Goal: Task Accomplishment & Management: Manage account settings

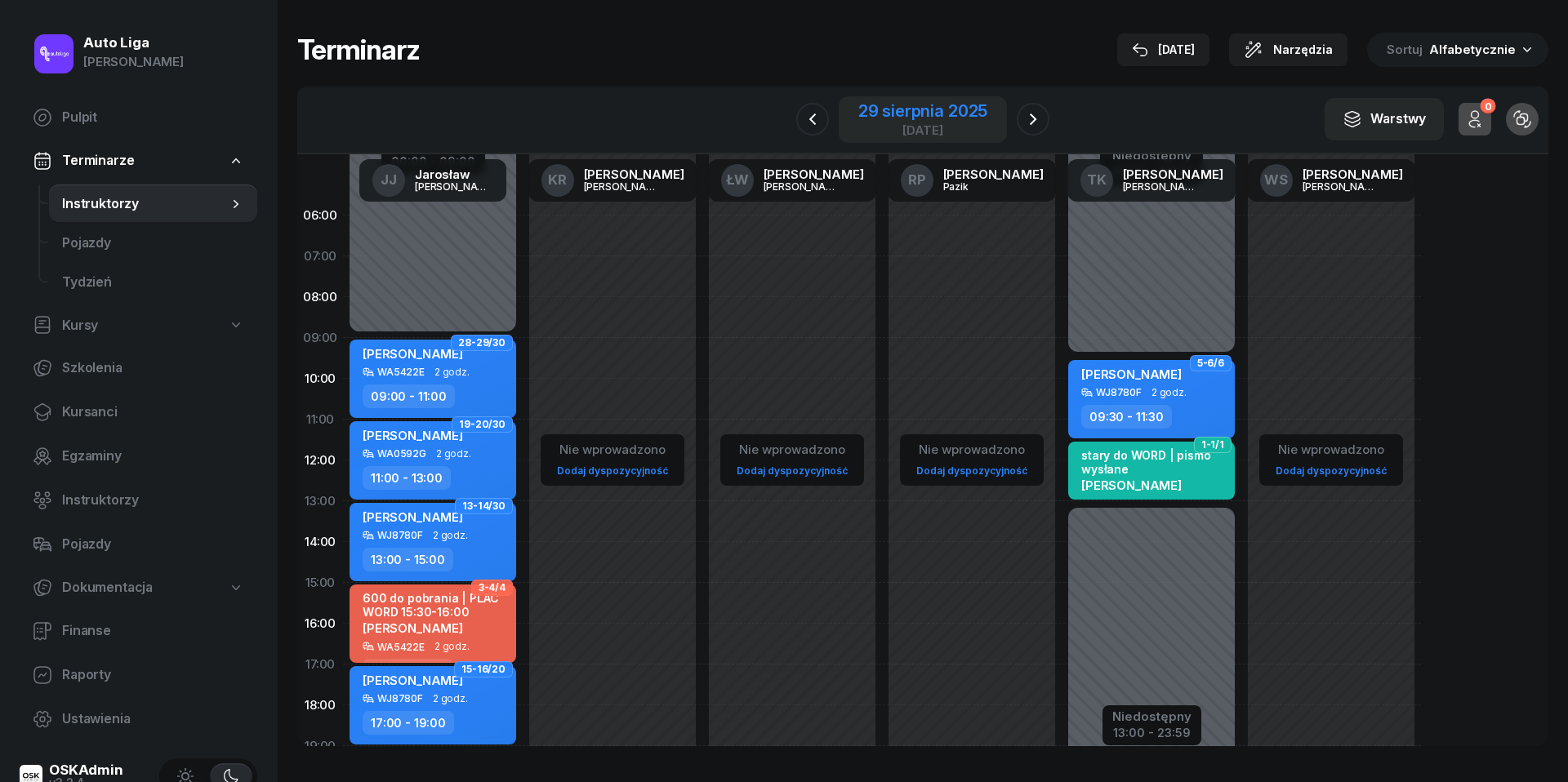
drag, startPoint x: 0, startPoint y: 0, endPoint x: 892, endPoint y: 124, distance: 900.6
click at [892, 124] on div "[DATE]" at bounding box center [923, 130] width 129 height 12
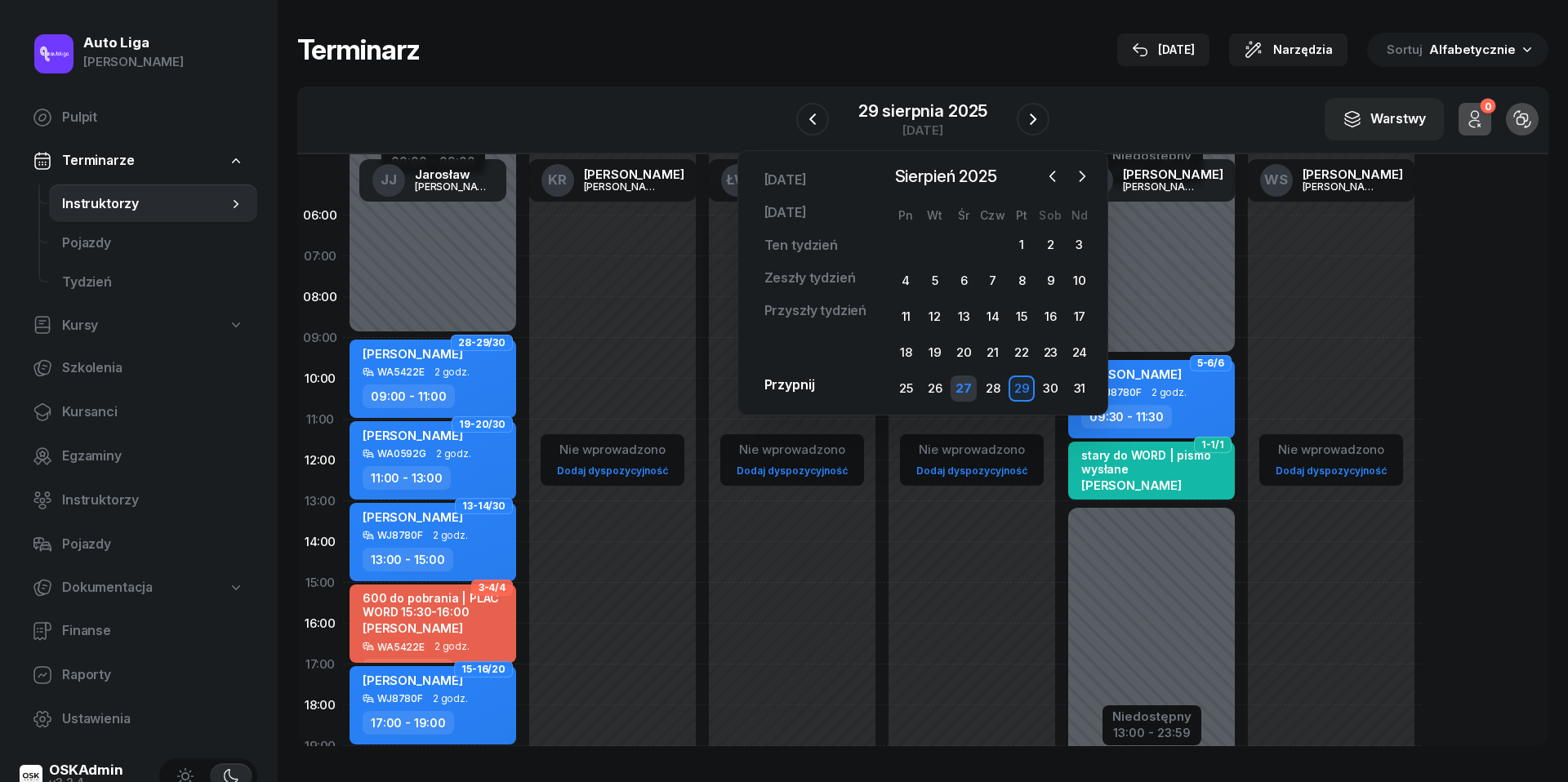
click at [964, 387] on div "27" at bounding box center [964, 388] width 27 height 26
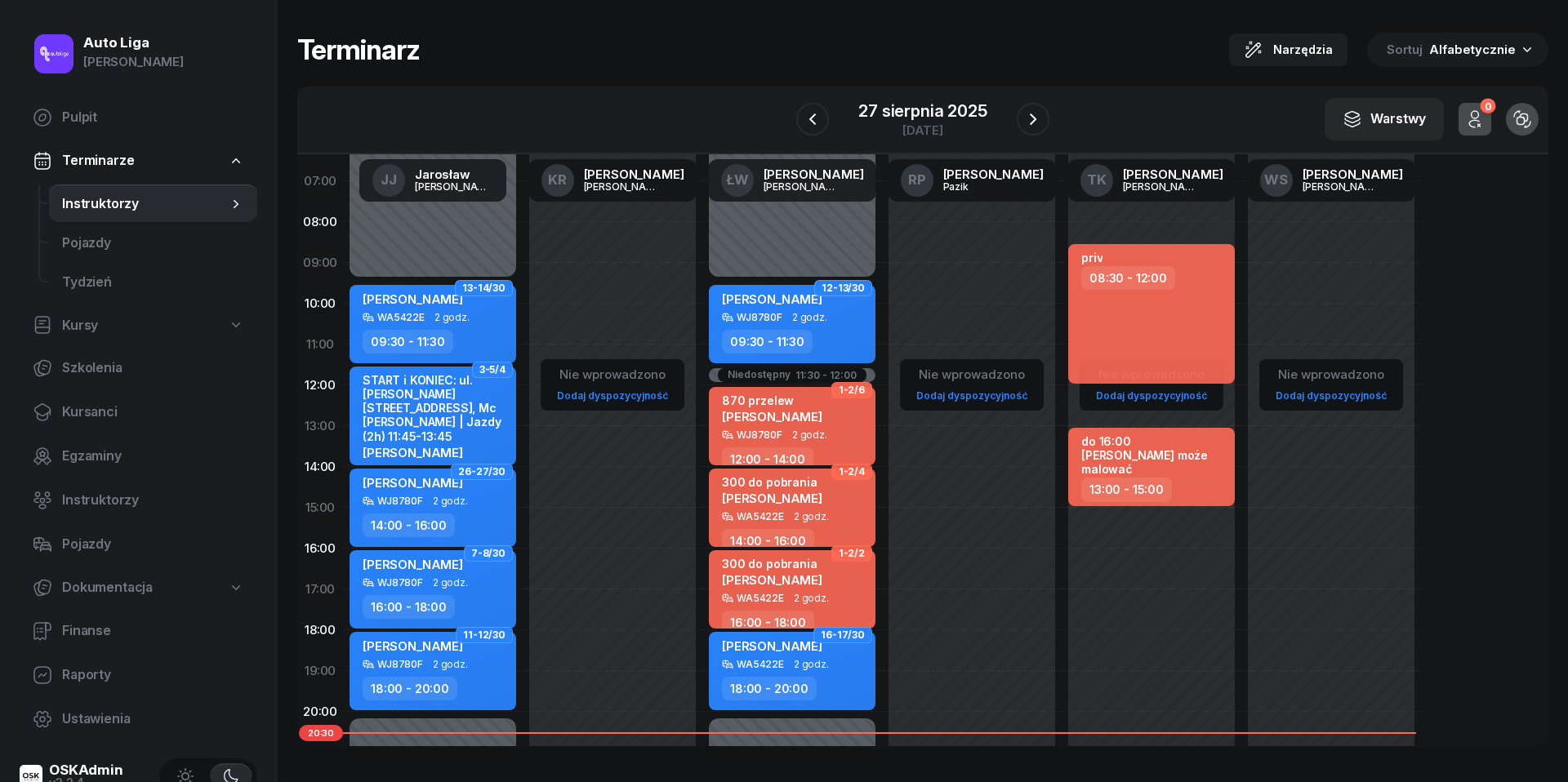
scroll to position [109, 0]
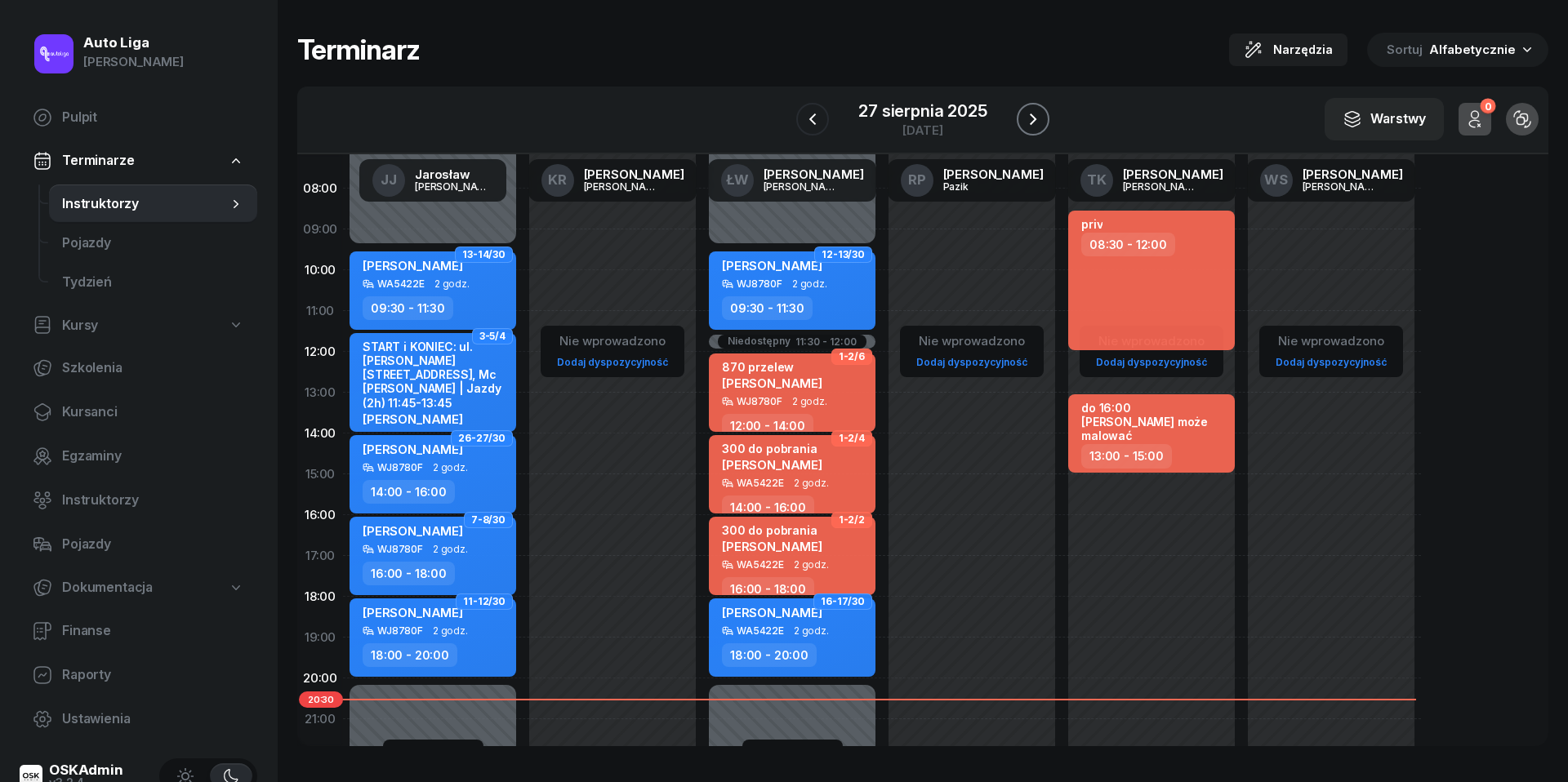
click at [1040, 118] on icon "button" at bounding box center [1033, 119] width 20 height 20
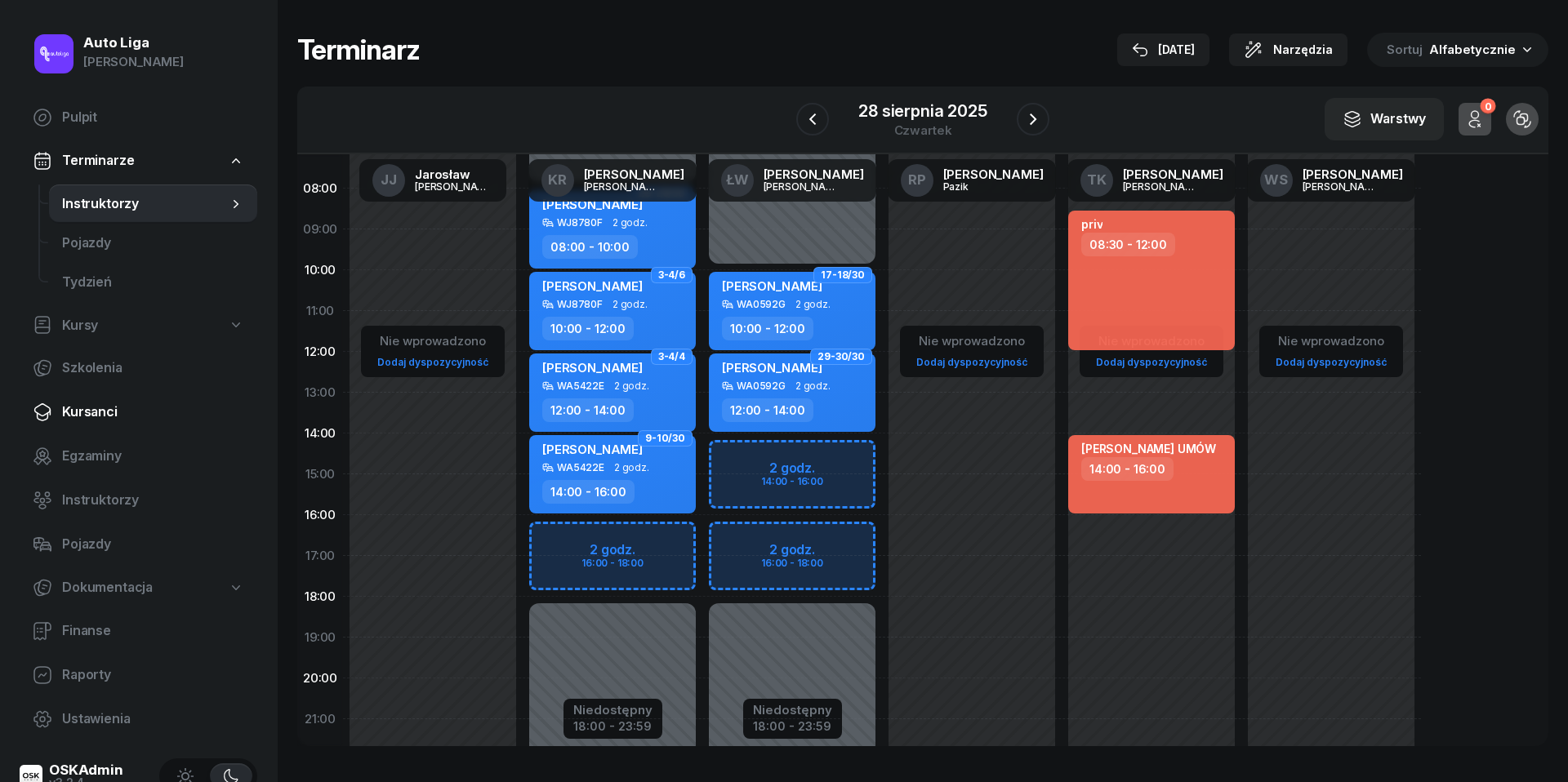
click at [112, 421] on span "Kursanci" at bounding box center [153, 412] width 182 height 21
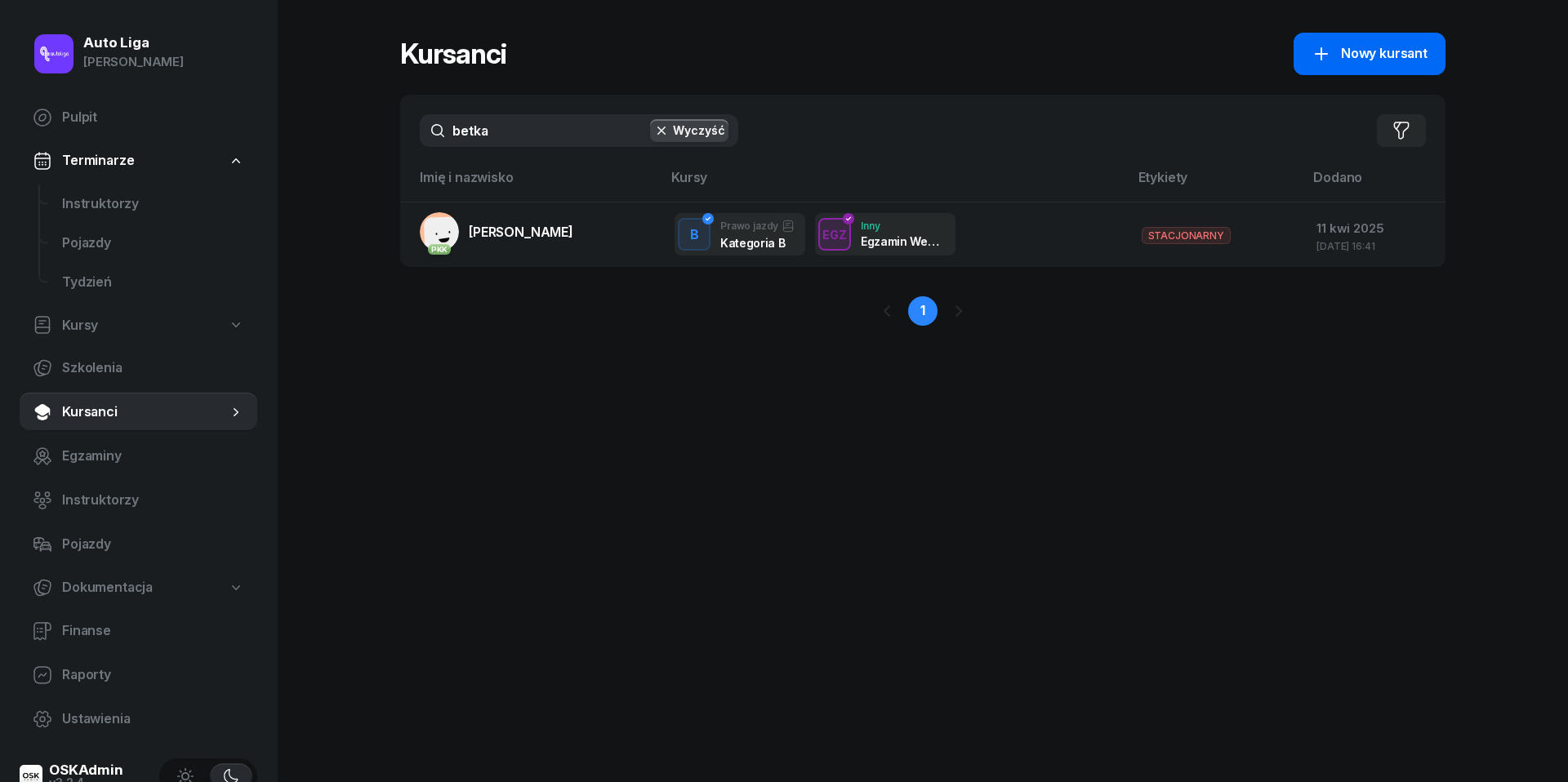
click at [1370, 33] on link "Nowy kursant" at bounding box center [1370, 54] width 152 height 43
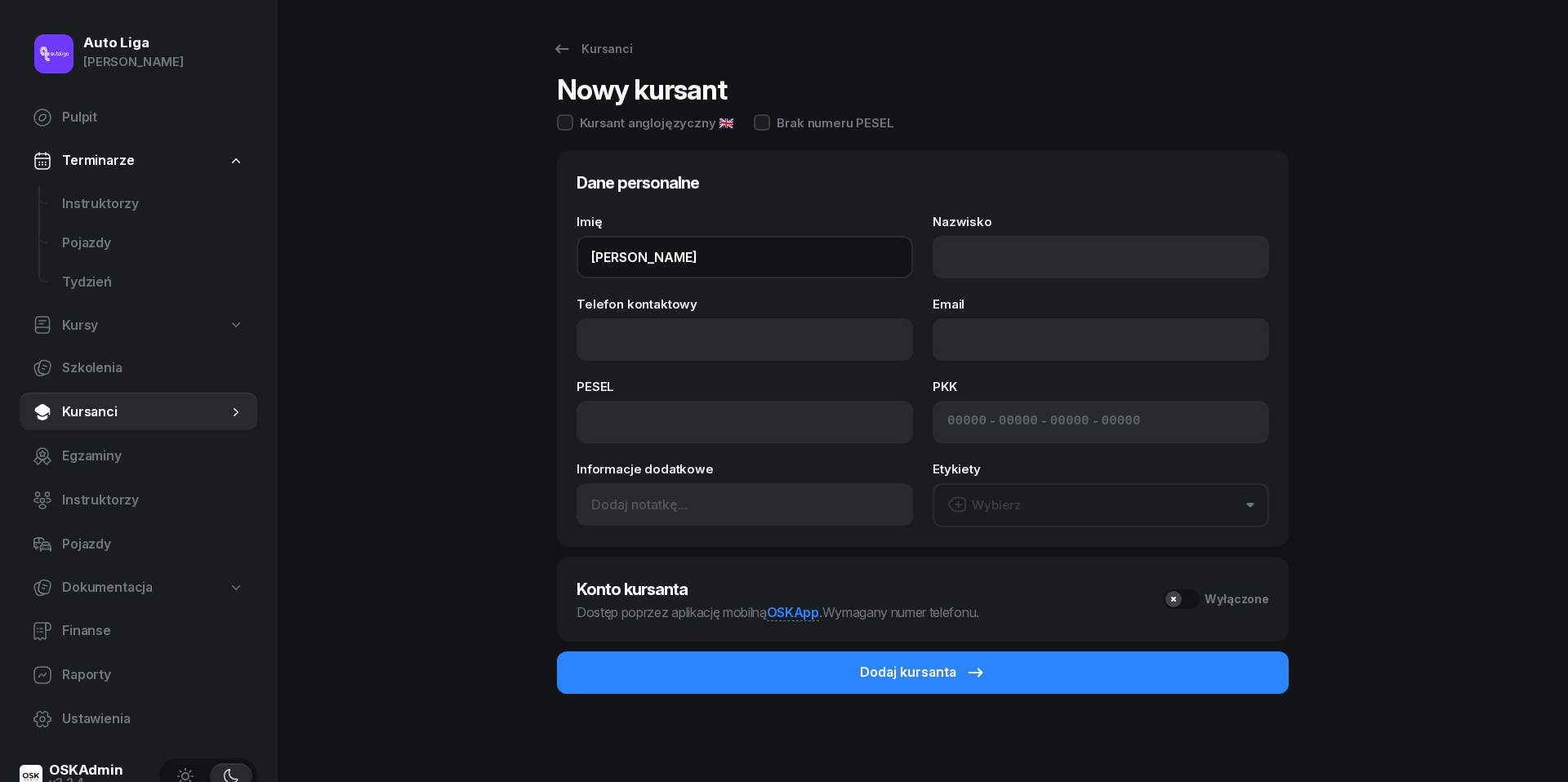
type input "[PERSON_NAME]"
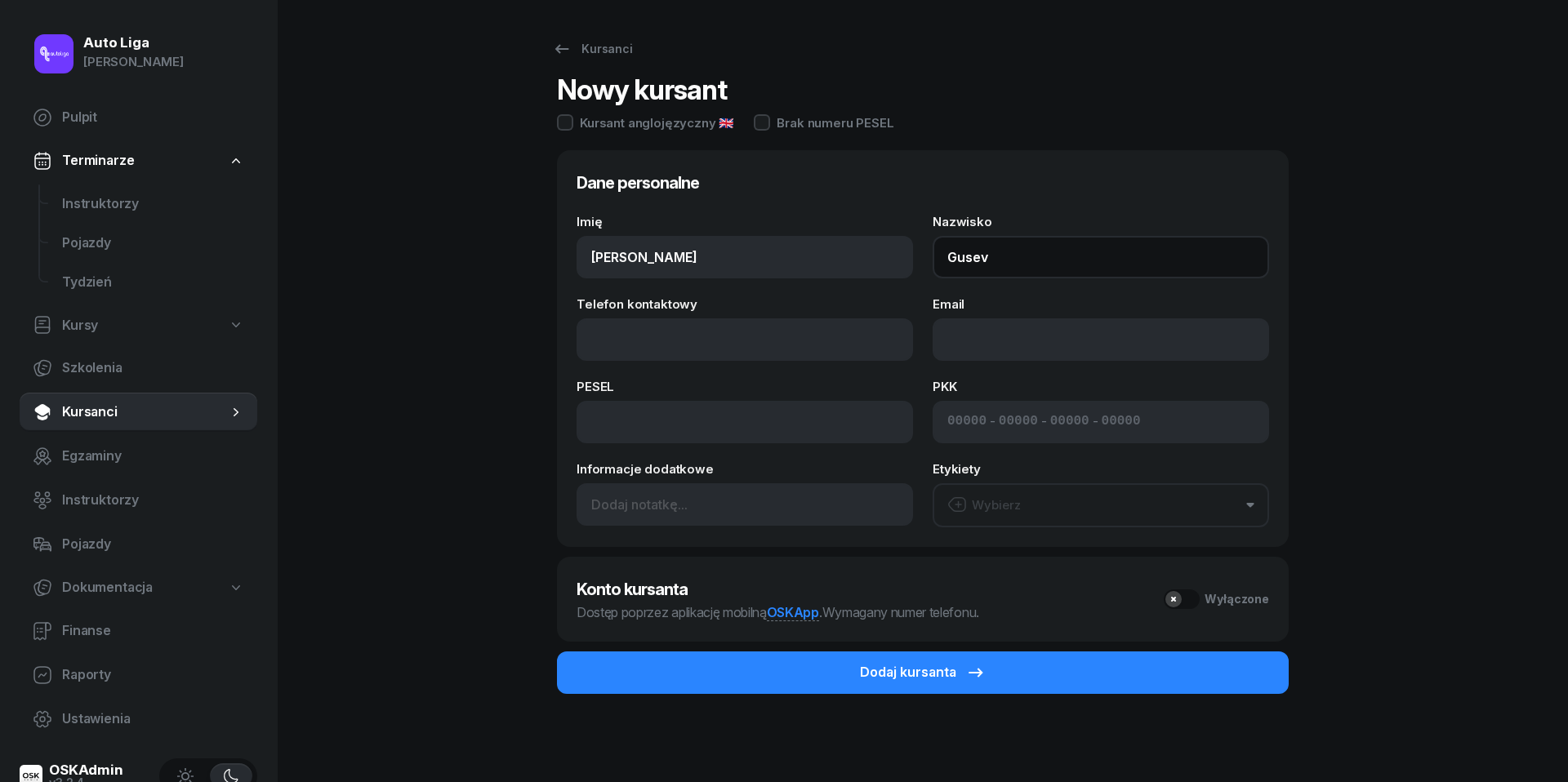
type input "Gusev"
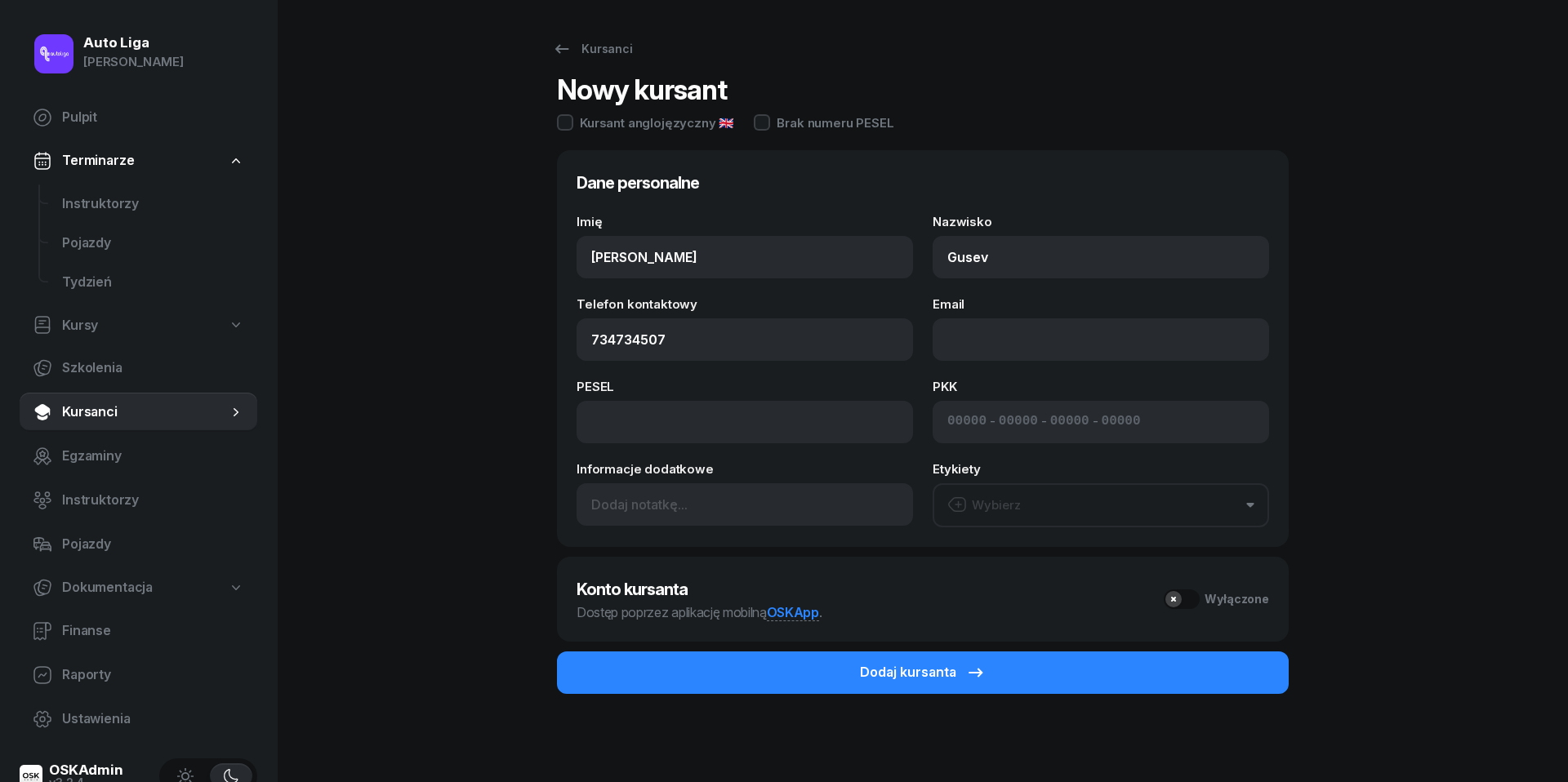
type input "734 734 507"
click at [1011, 500] on div "Wybierz" at bounding box center [984, 505] width 74 height 21
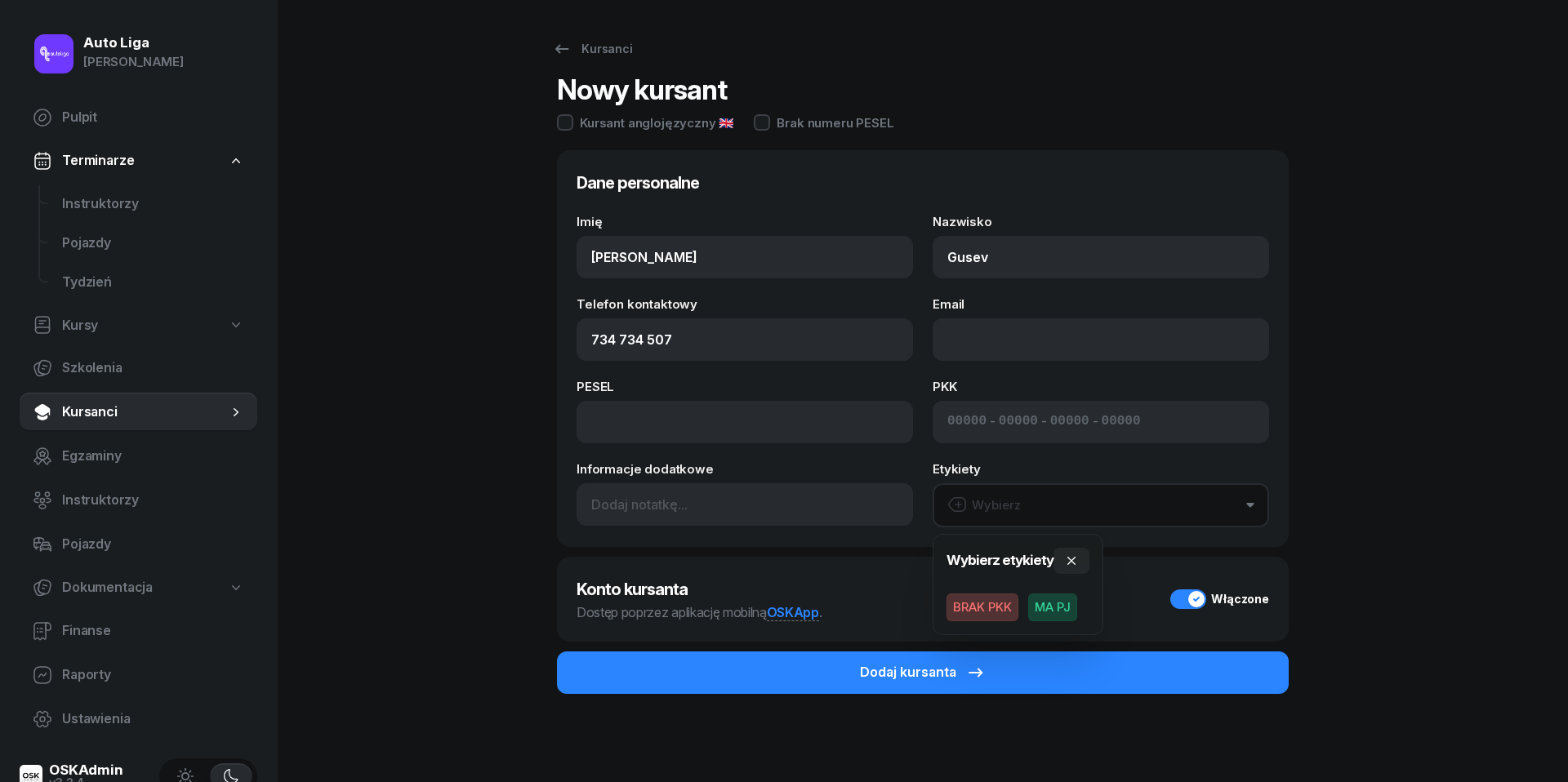
click at [1044, 603] on span "MA PJ" at bounding box center [1052, 607] width 49 height 27
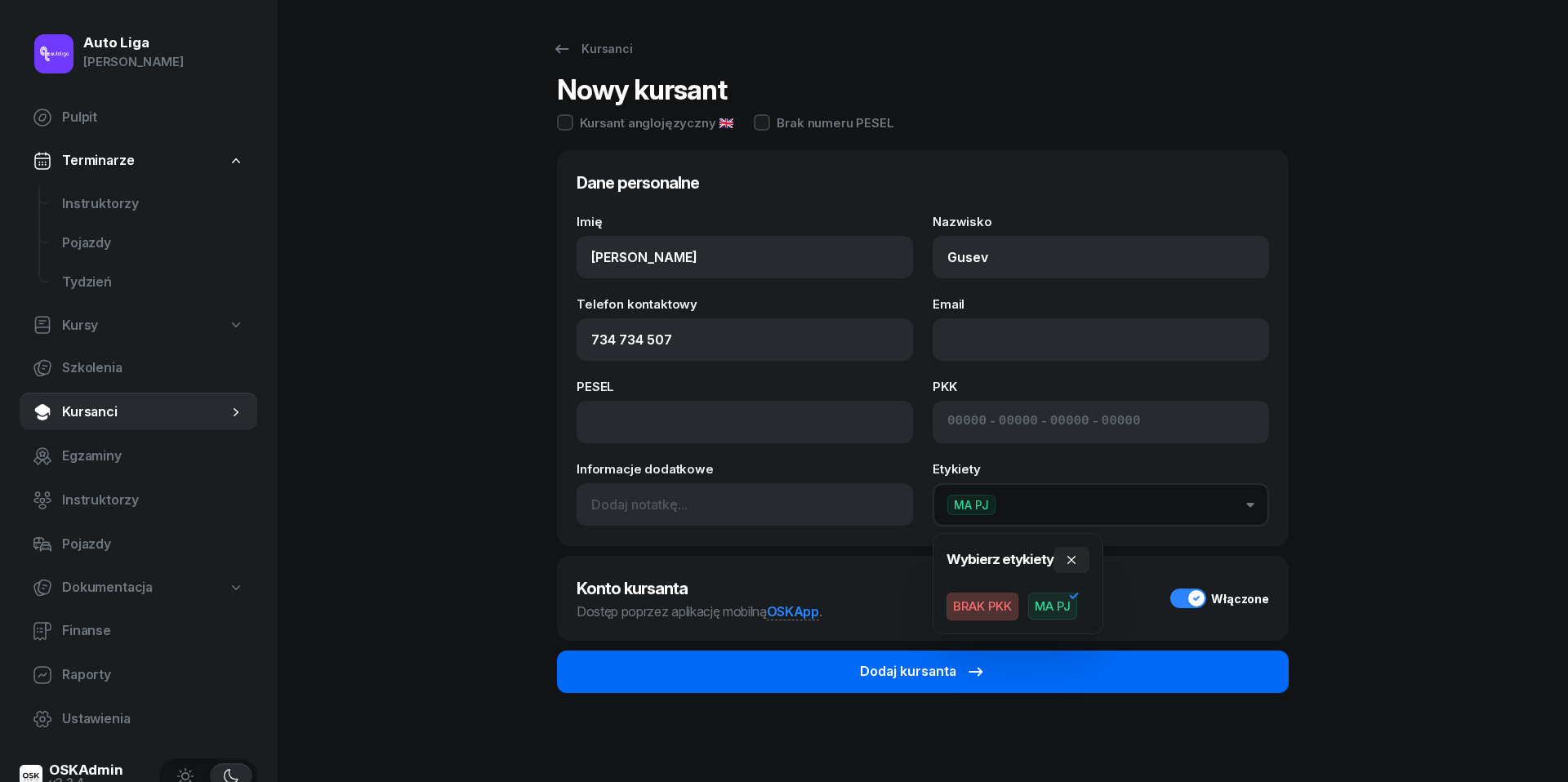
click at [1028, 673] on button "Dodaj kursanta" at bounding box center [923, 672] width 732 height 43
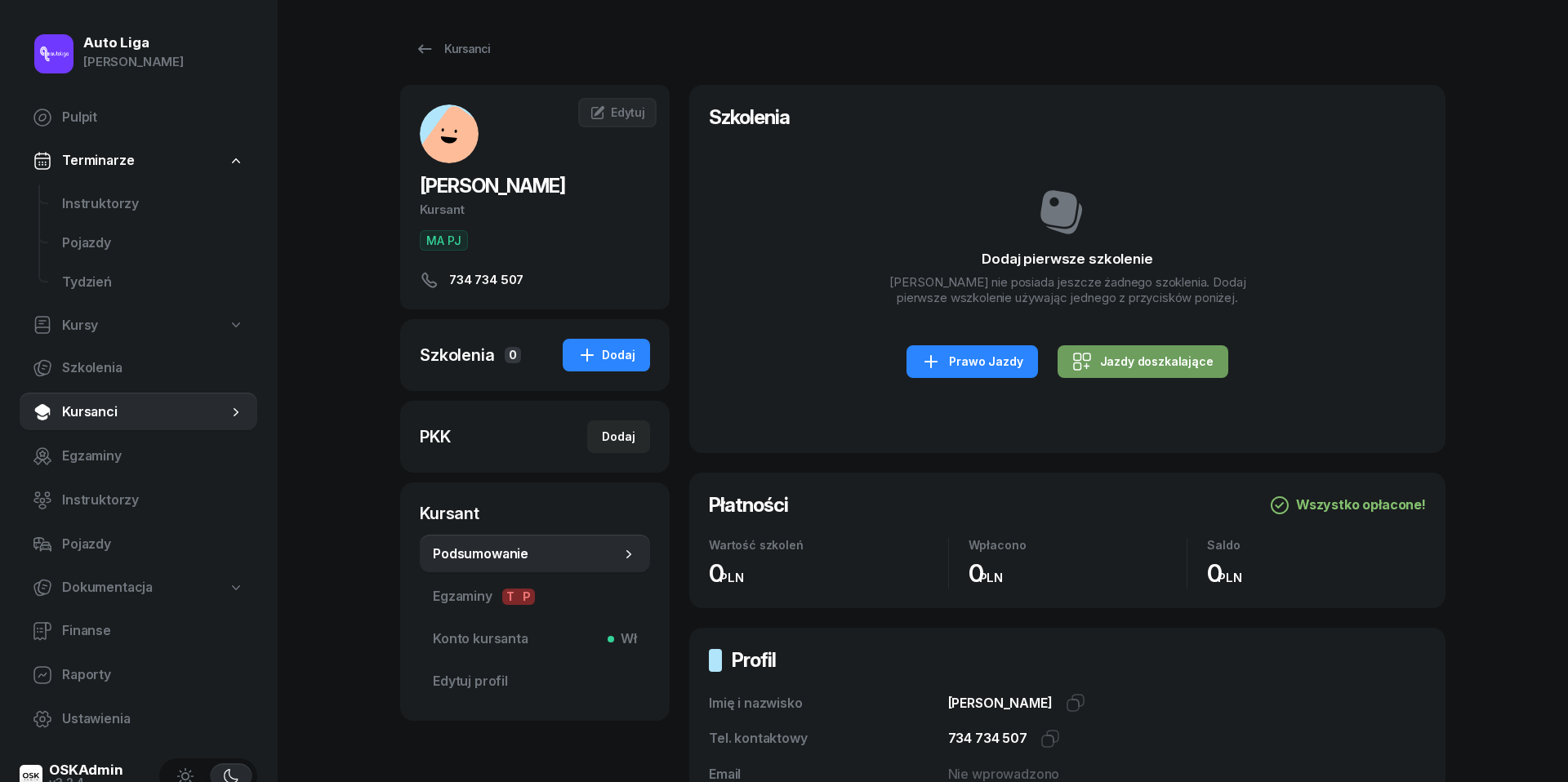
click at [1124, 370] on div "Jazdy doszkalające" at bounding box center [1142, 362] width 141 height 20
select select "B"
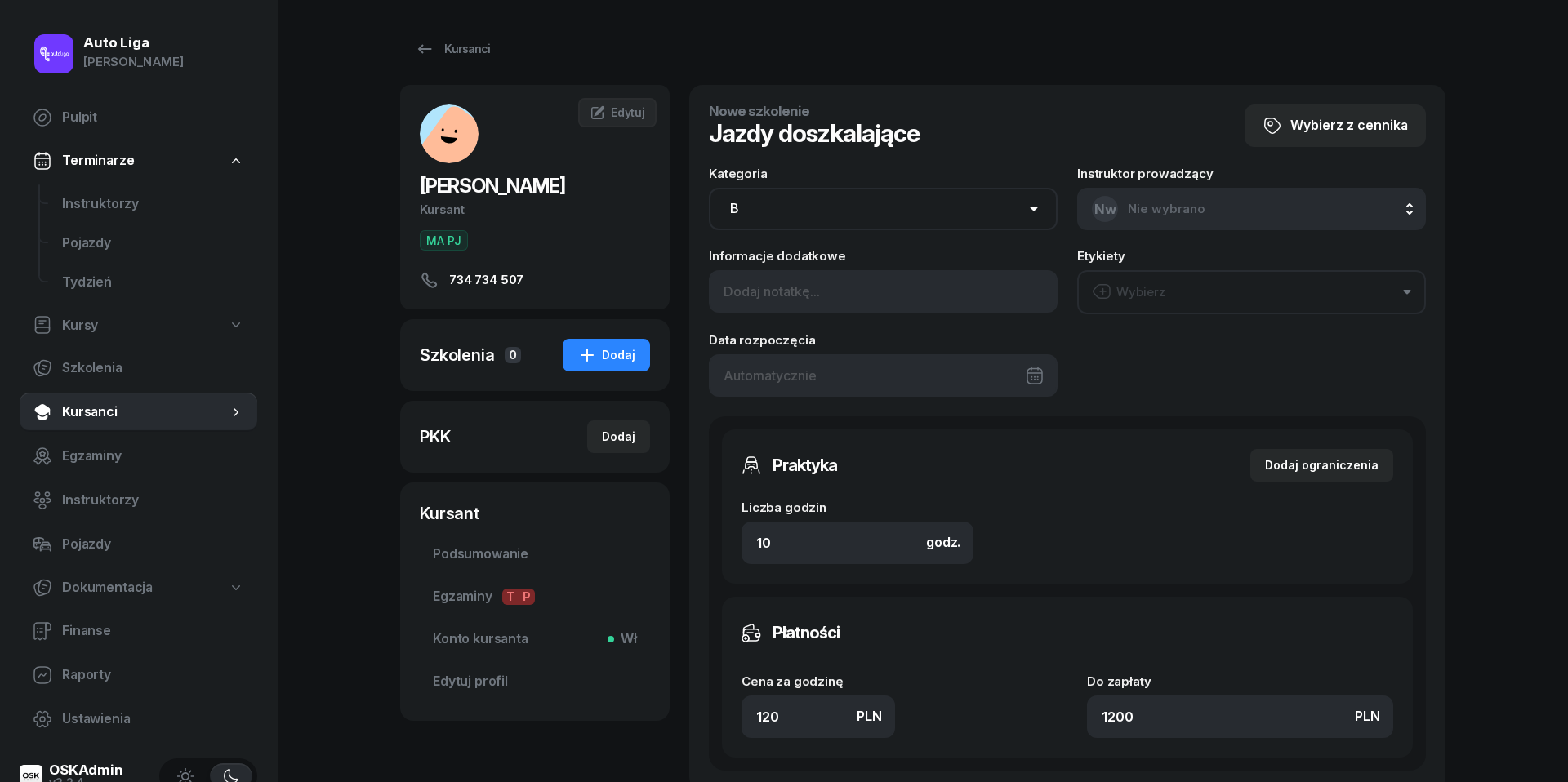
click at [845, 371] on div at bounding box center [883, 376] width 349 height 43
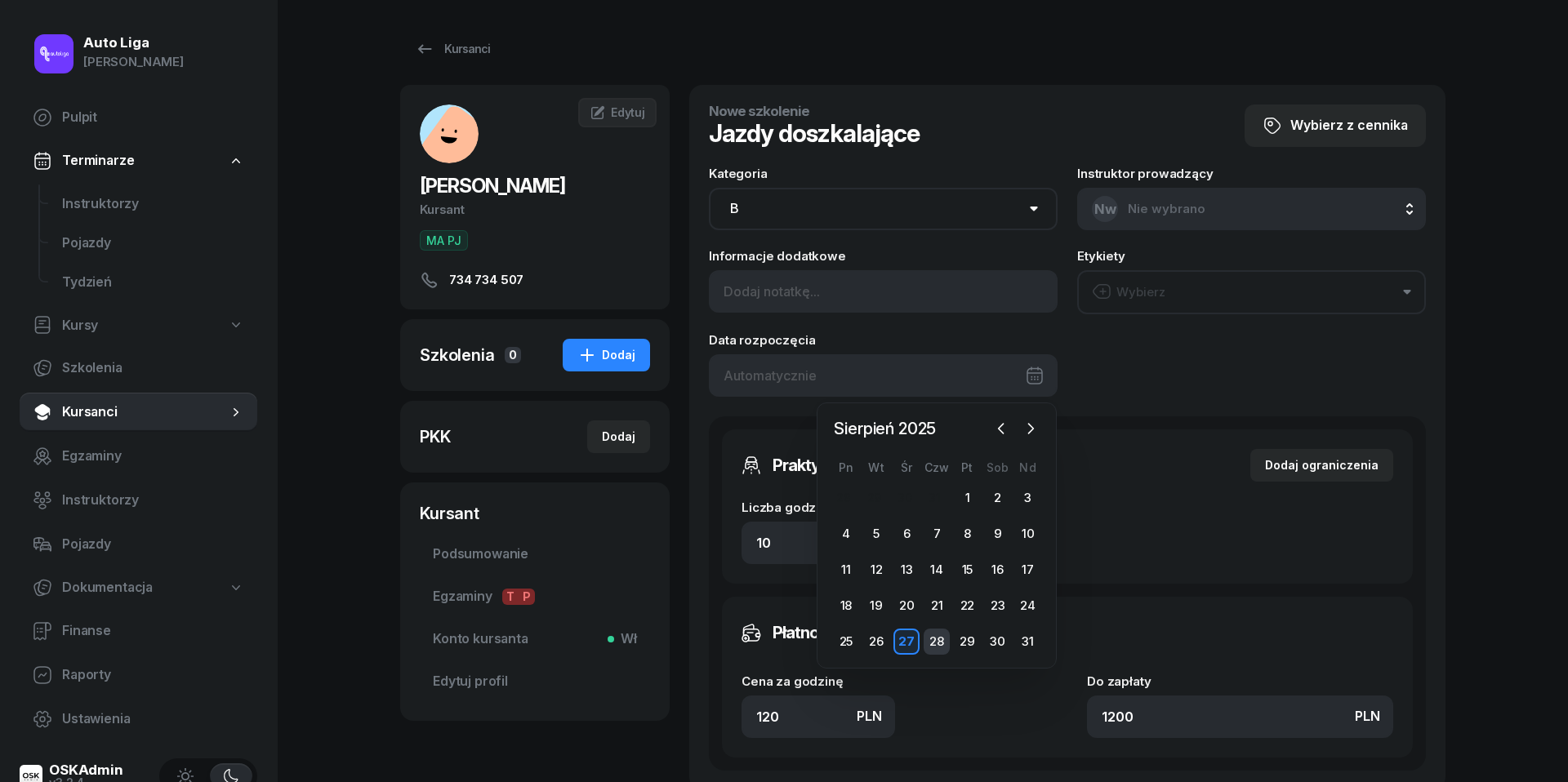
click at [940, 641] on div "28" at bounding box center [936, 642] width 27 height 26
type input "[DATE]"
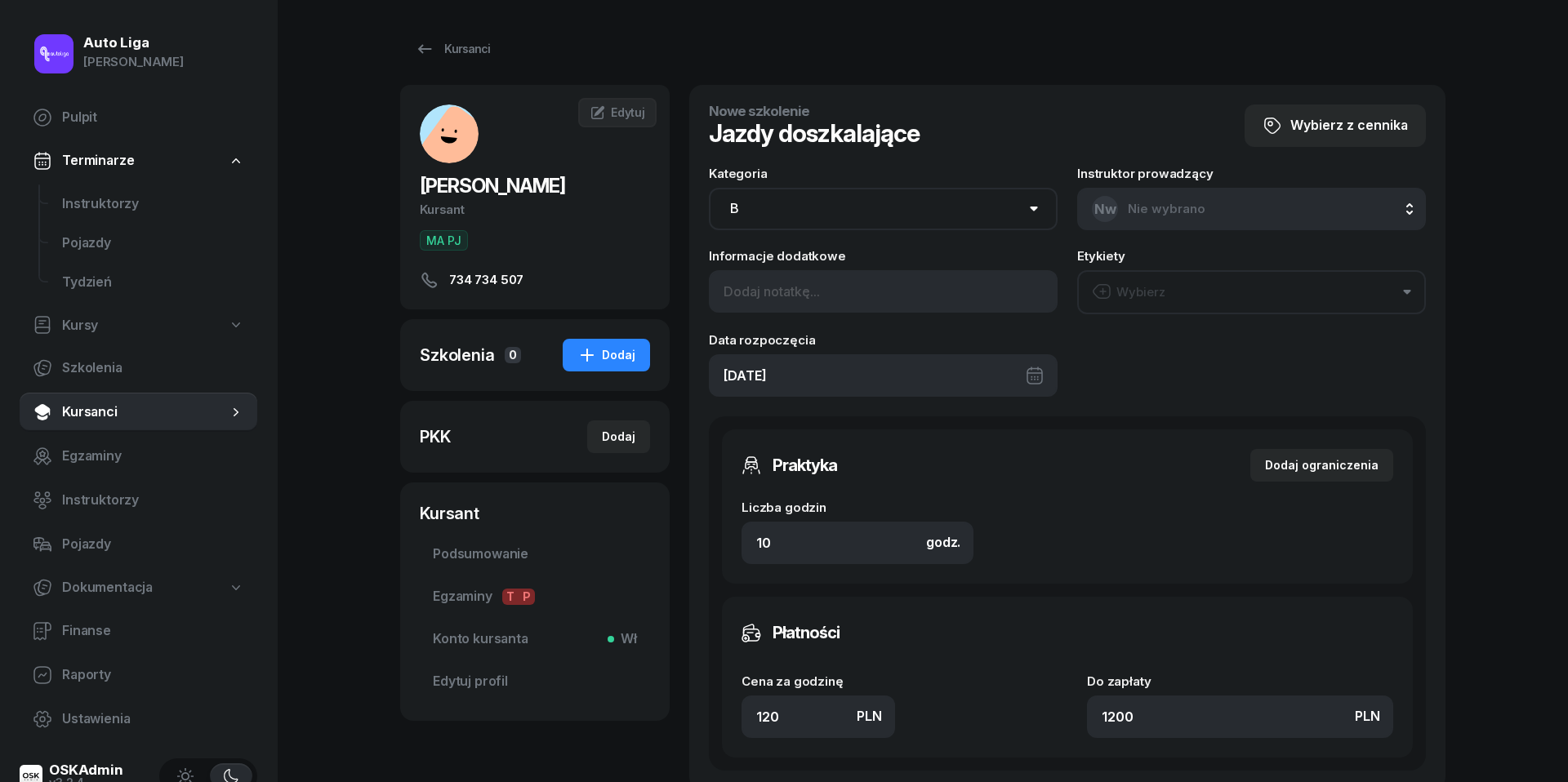
click at [1152, 298] on div "Wybierz" at bounding box center [1129, 292] width 74 height 21
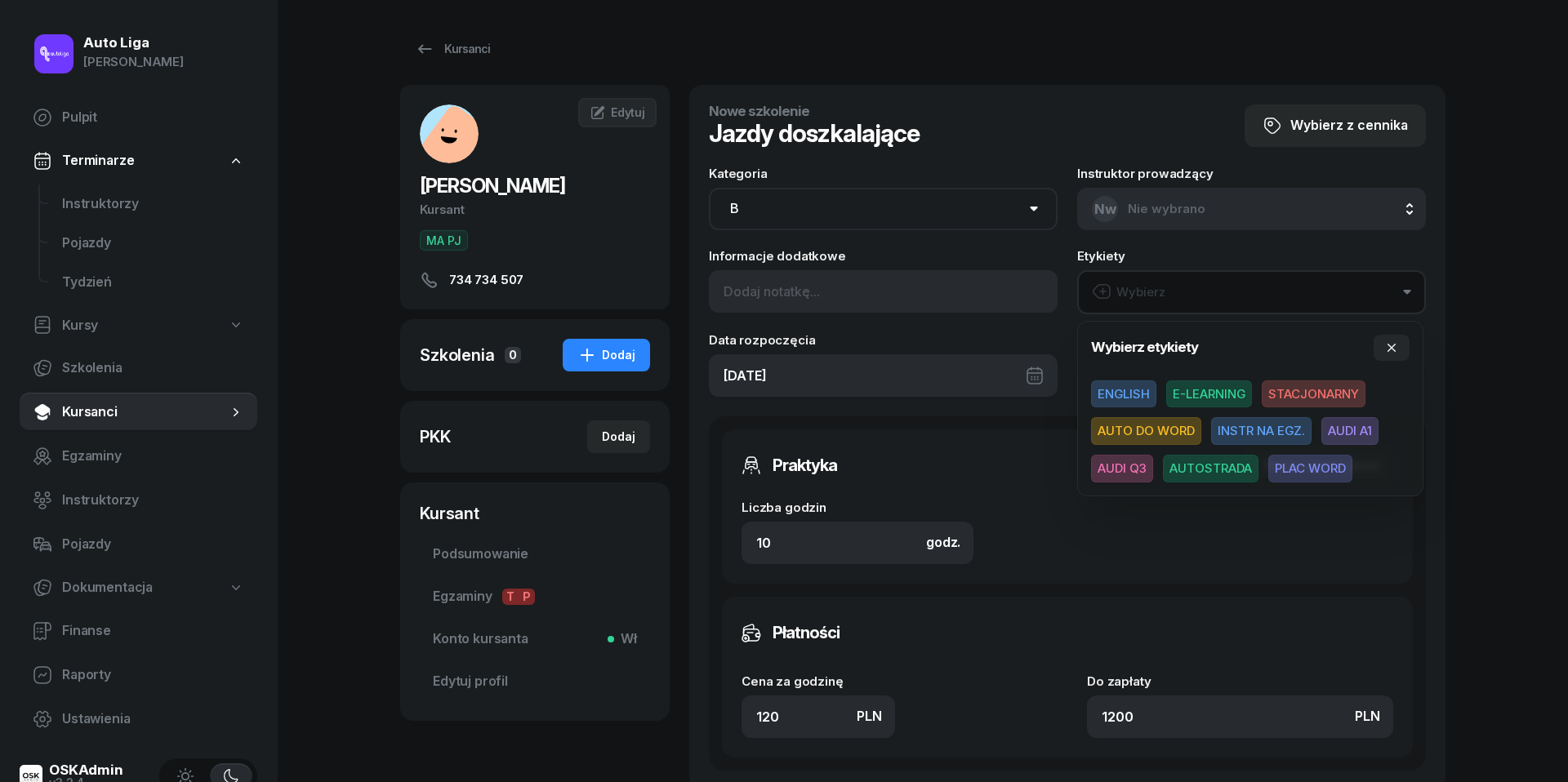
click at [1366, 426] on span "AUDI A1" at bounding box center [1350, 431] width 57 height 27
click at [856, 522] on input "10" at bounding box center [857, 542] width 232 height 43
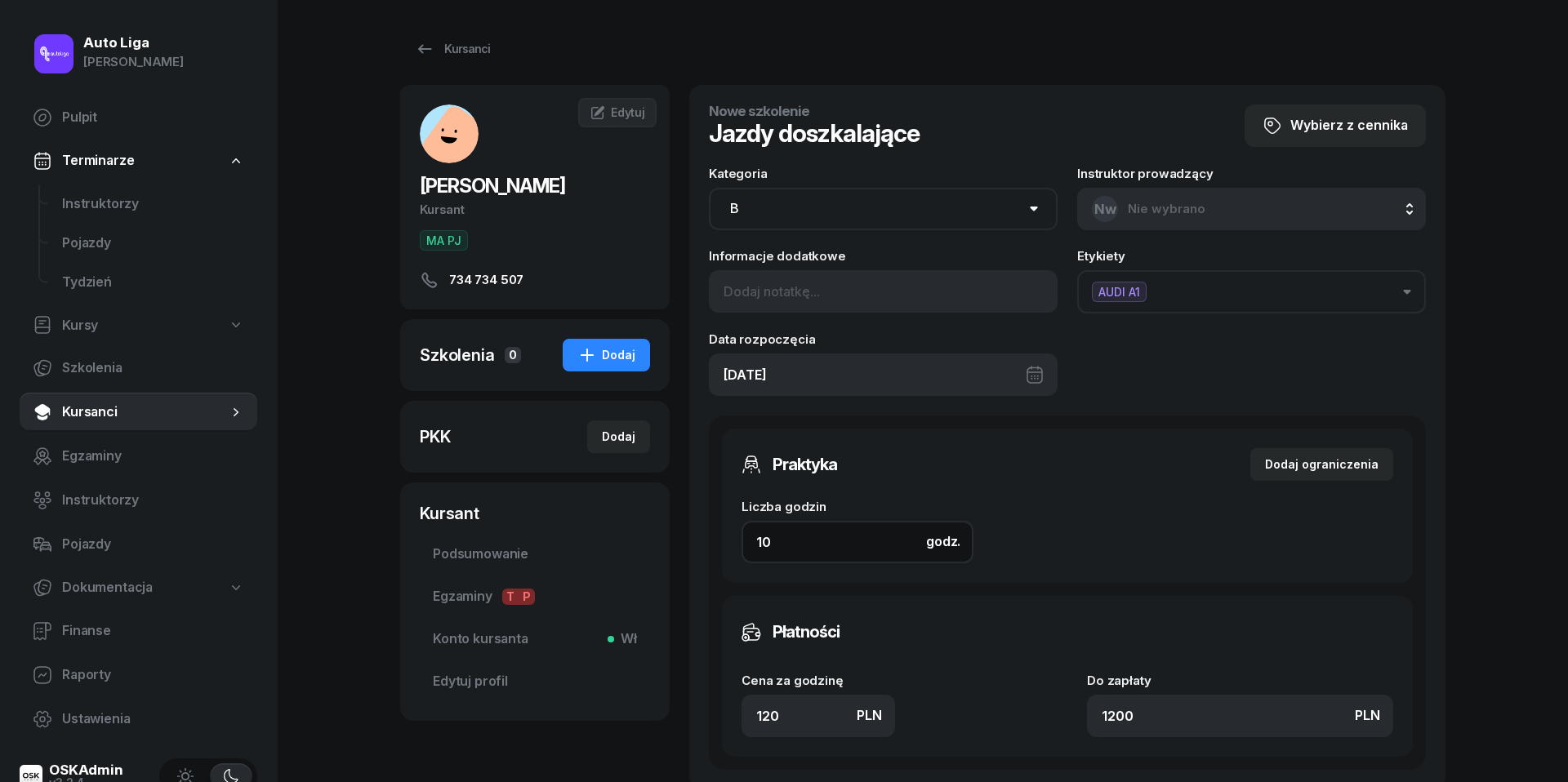
click at [856, 522] on input "10" at bounding box center [857, 542] width 232 height 43
type input "2"
type input "240"
type input "2"
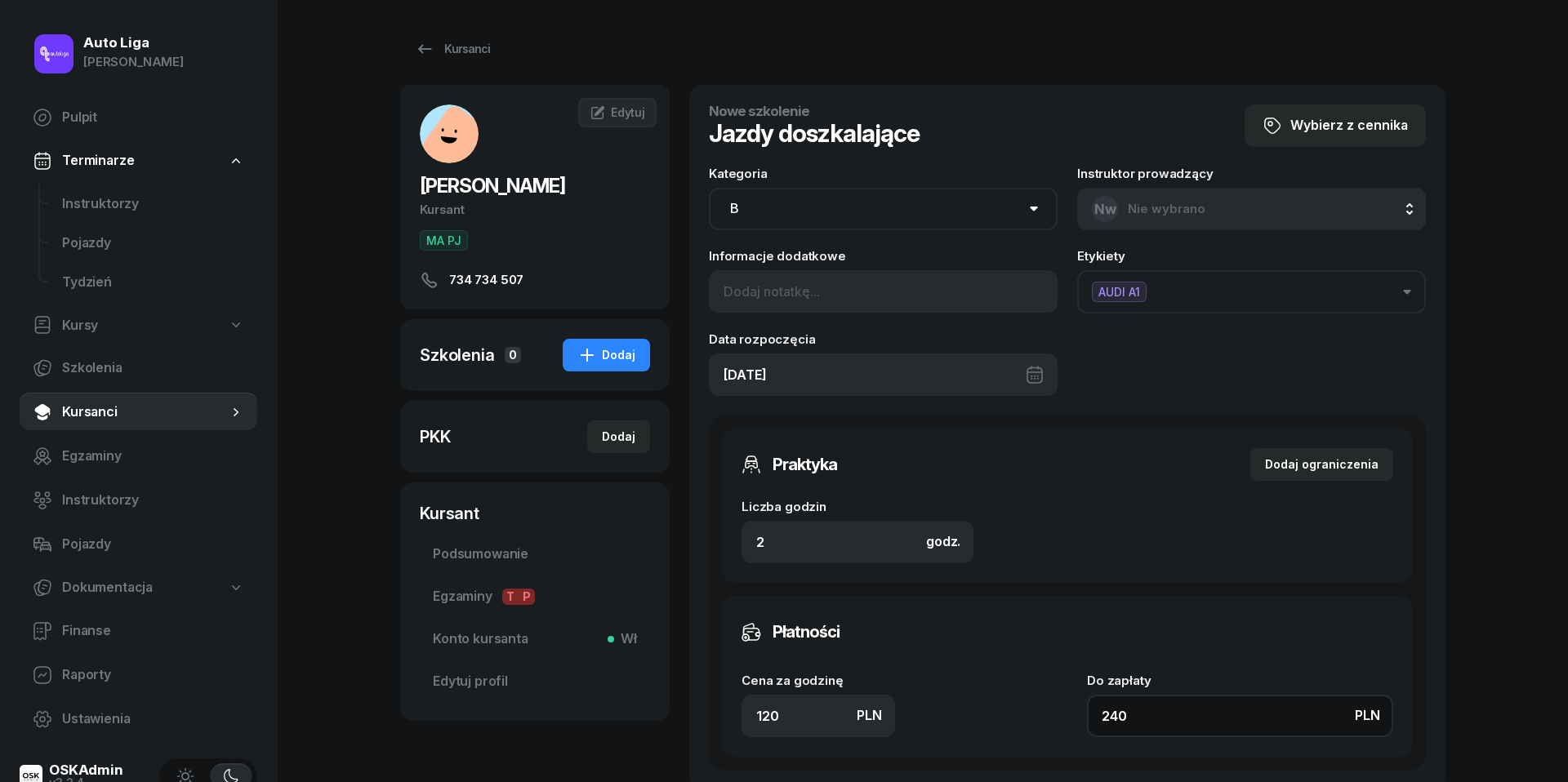
click at [1158, 714] on input "240" at bounding box center [1240, 716] width 306 height 43
type input "1.50"
type input "3"
type input "16"
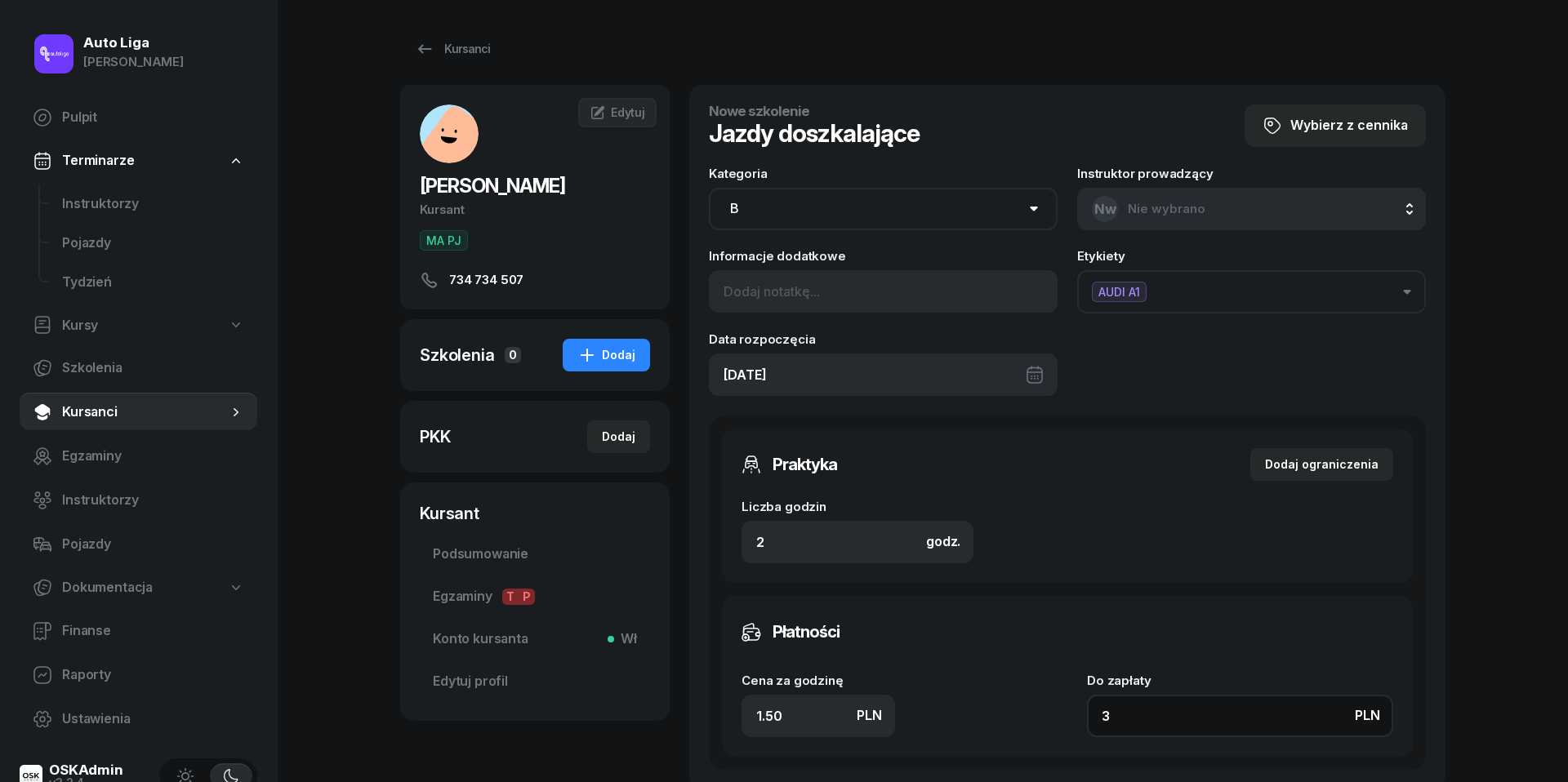
type input "32"
type input "160"
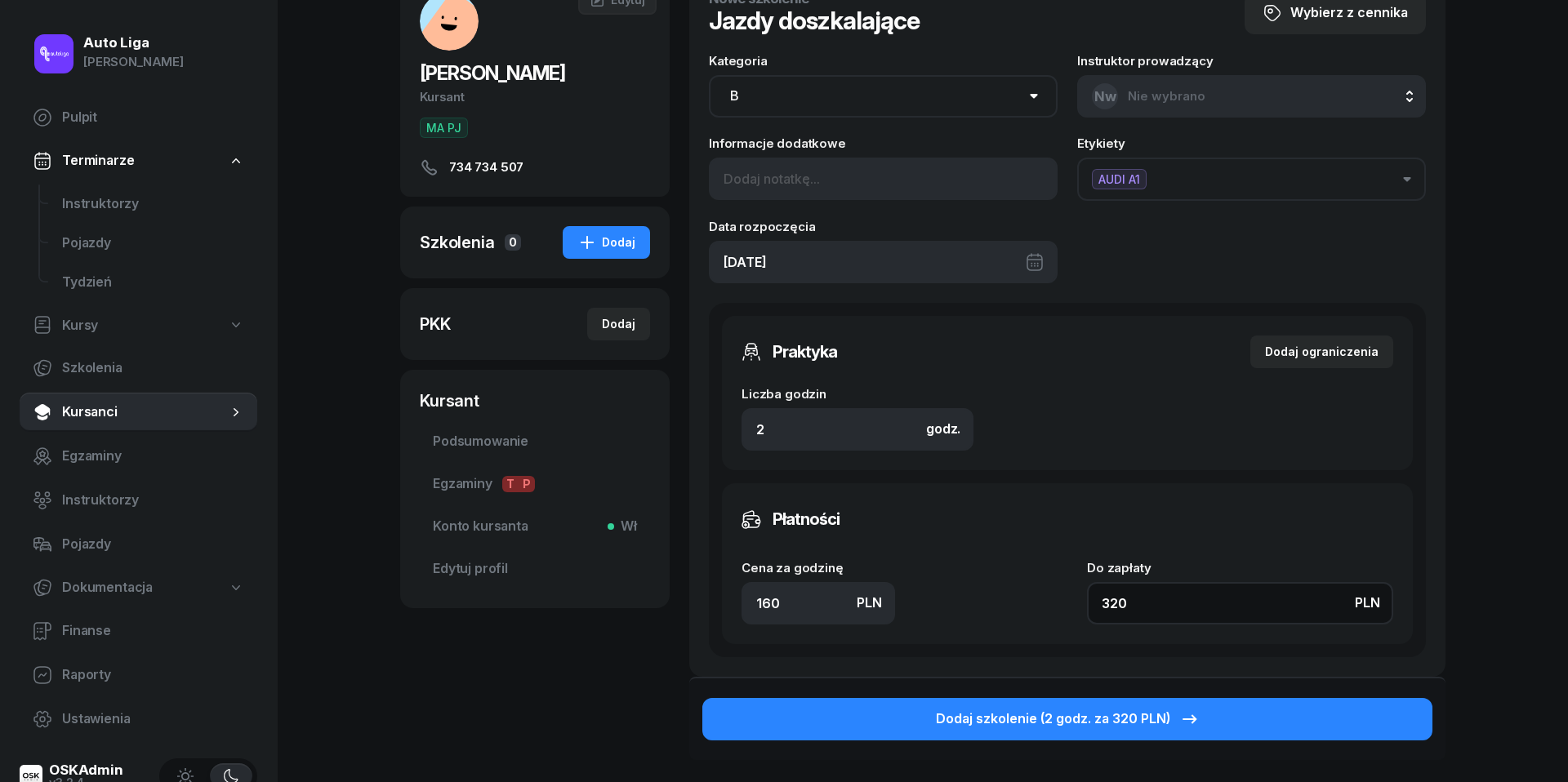
scroll to position [160, 0]
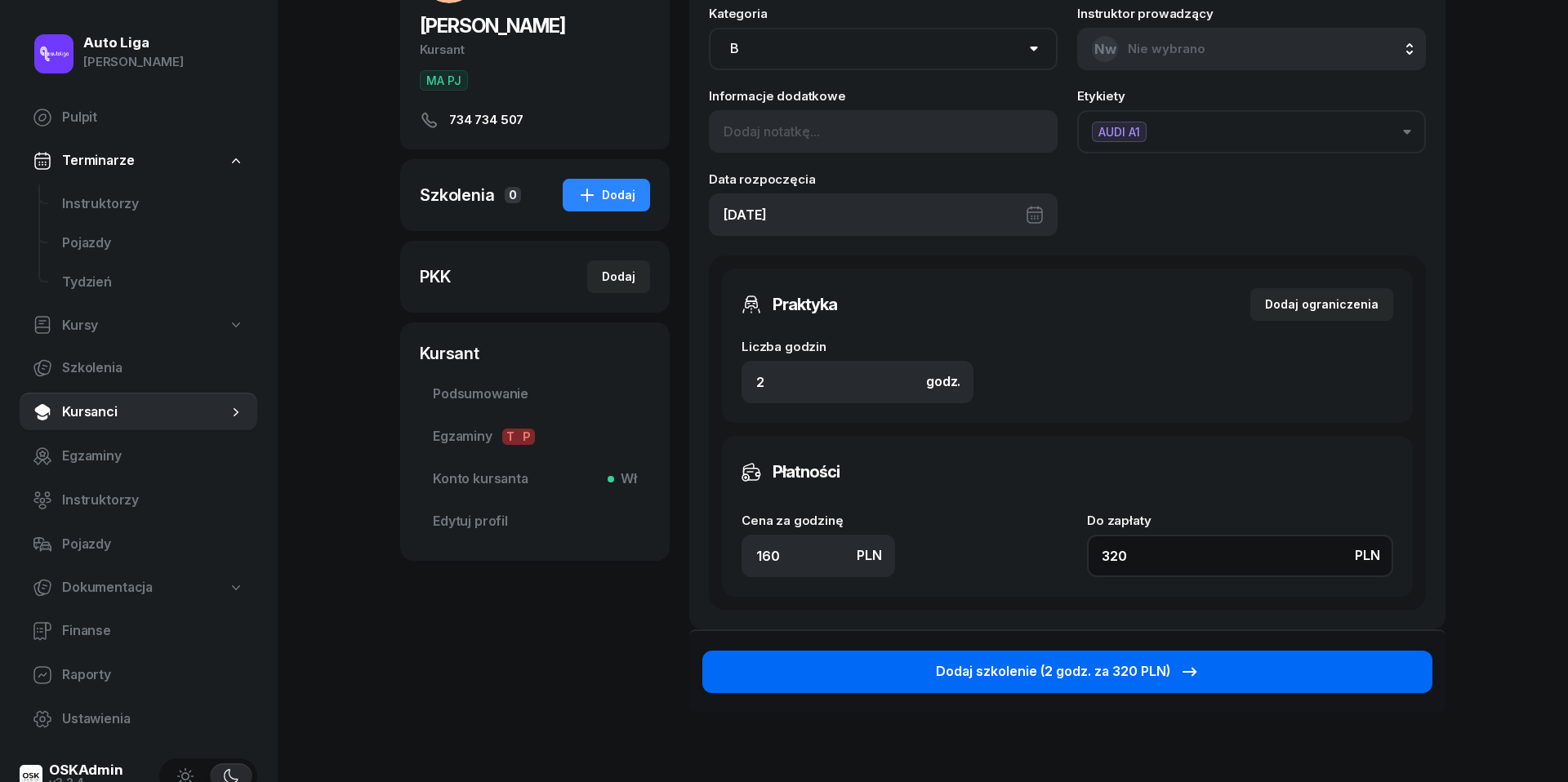
type input "320"
click at [1131, 665] on div "Dodaj szkolenie (2 godz. za 320 PLN)" at bounding box center [1068, 672] width 264 height 21
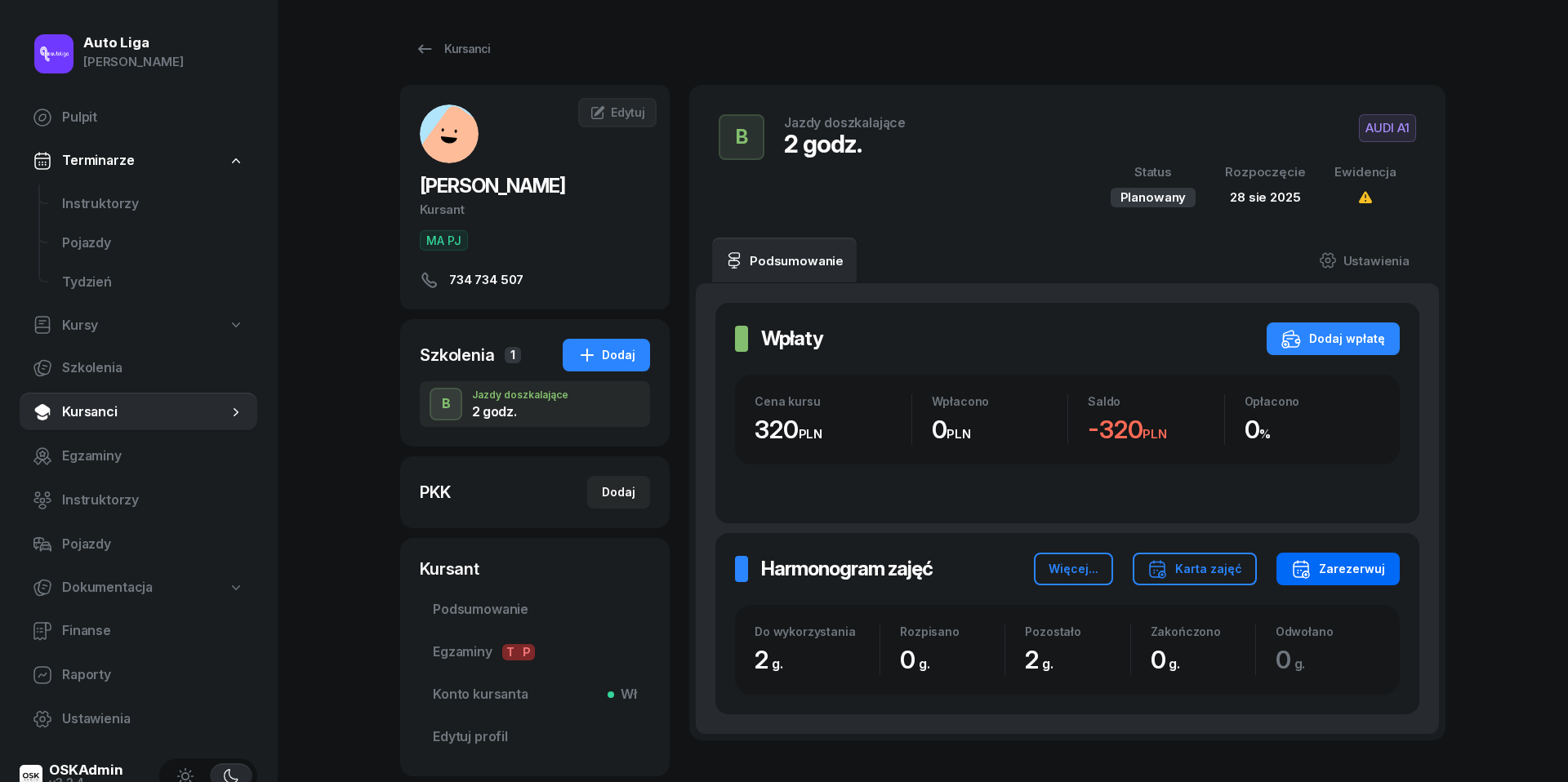
click at [1337, 566] on div "Zarezerwuj" at bounding box center [1338, 568] width 94 height 20
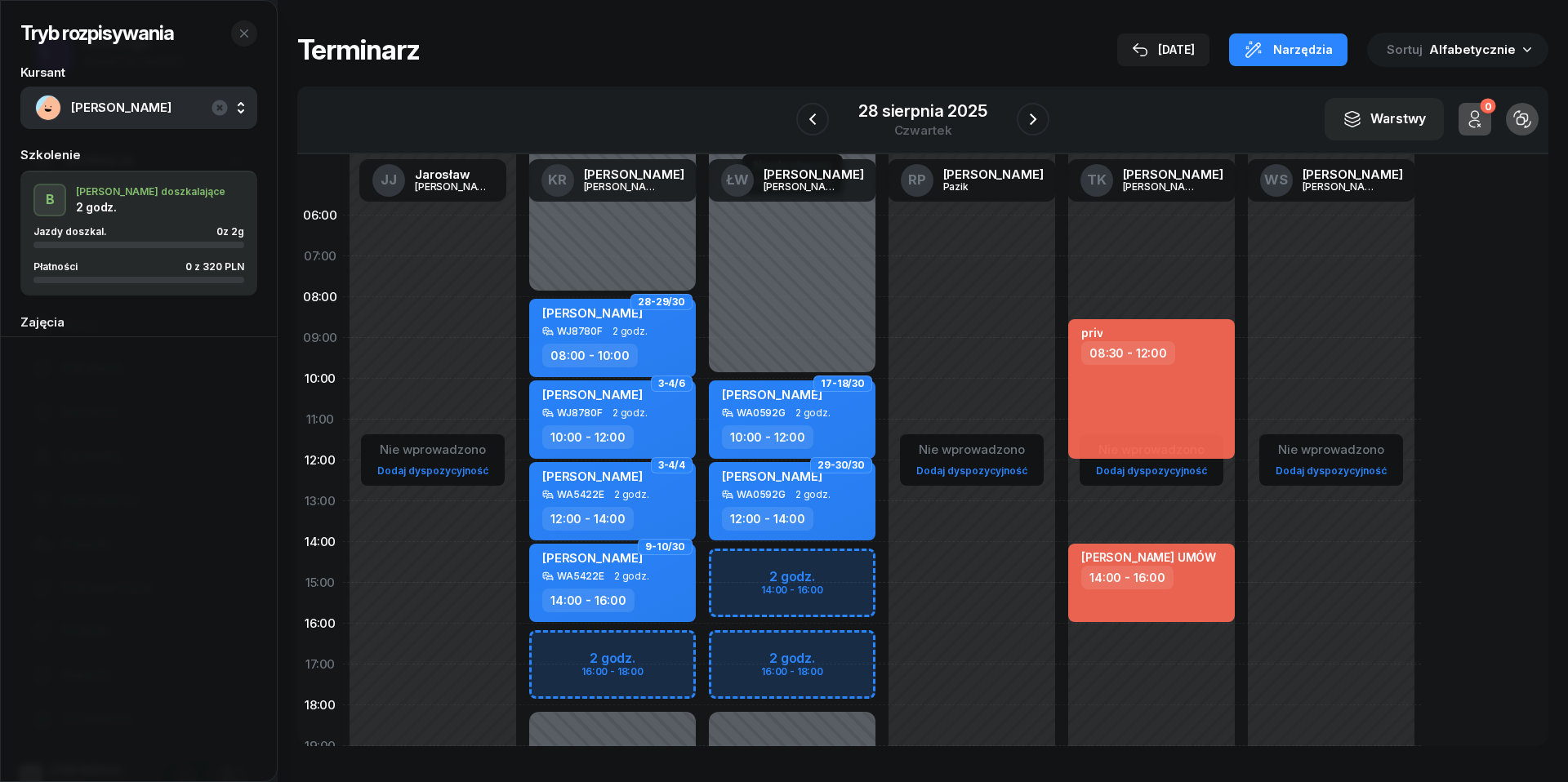
click at [882, 566] on div "Niedostępny 00:00 - 10:00 Niedostępny 18:00 - 23:59 2 godz. 14:00 - 16:00 2 god…" at bounding box center [972, 582] width 180 height 775
select select "14"
select select "16"
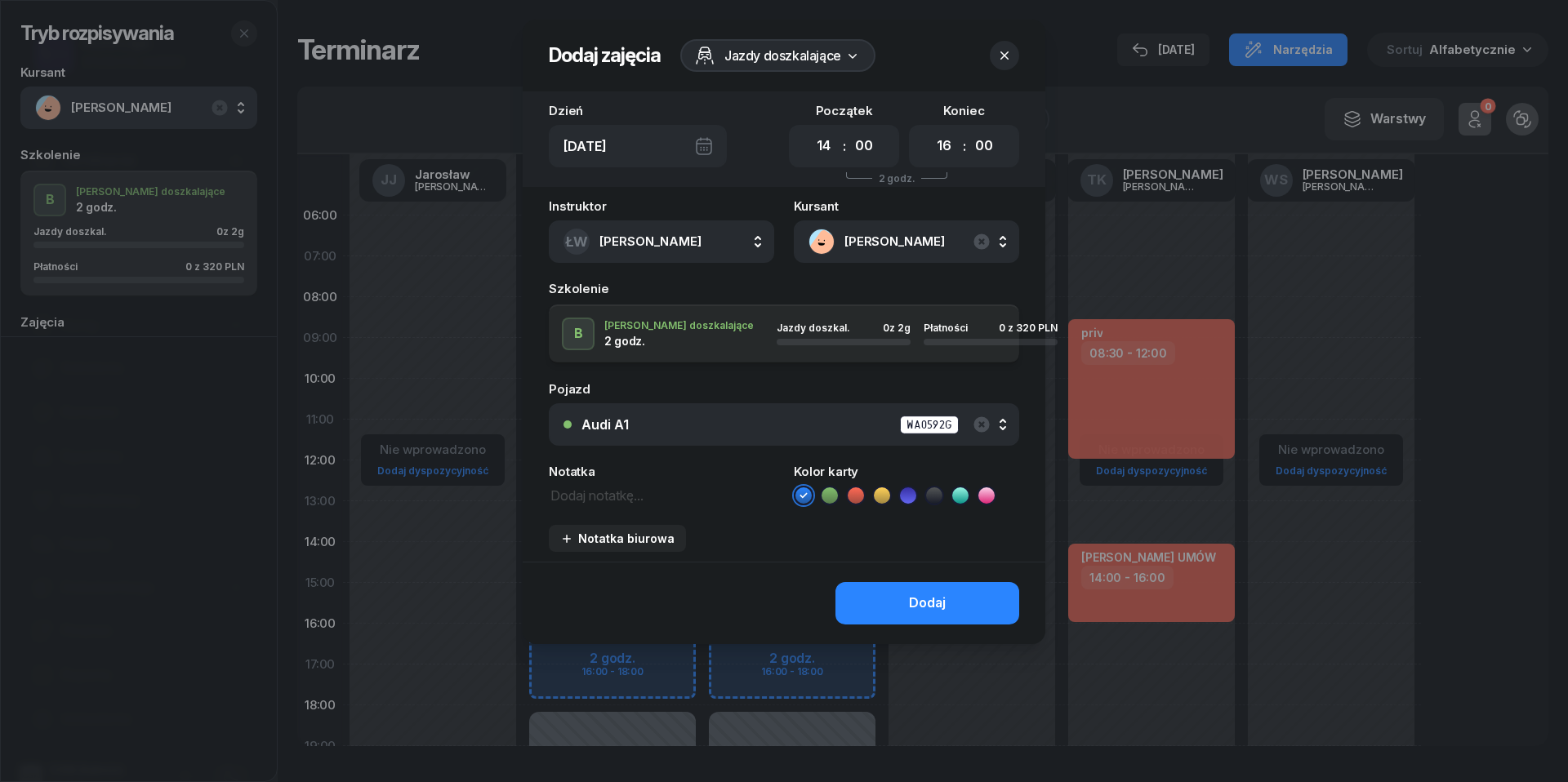
click at [622, 491] on textarea at bounding box center [662, 494] width 226 height 21
type textarea "320 do pobrania"
click at [857, 494] on icon at bounding box center [856, 495] width 16 height 16
click at [893, 612] on button "Dodaj" at bounding box center [927, 603] width 184 height 43
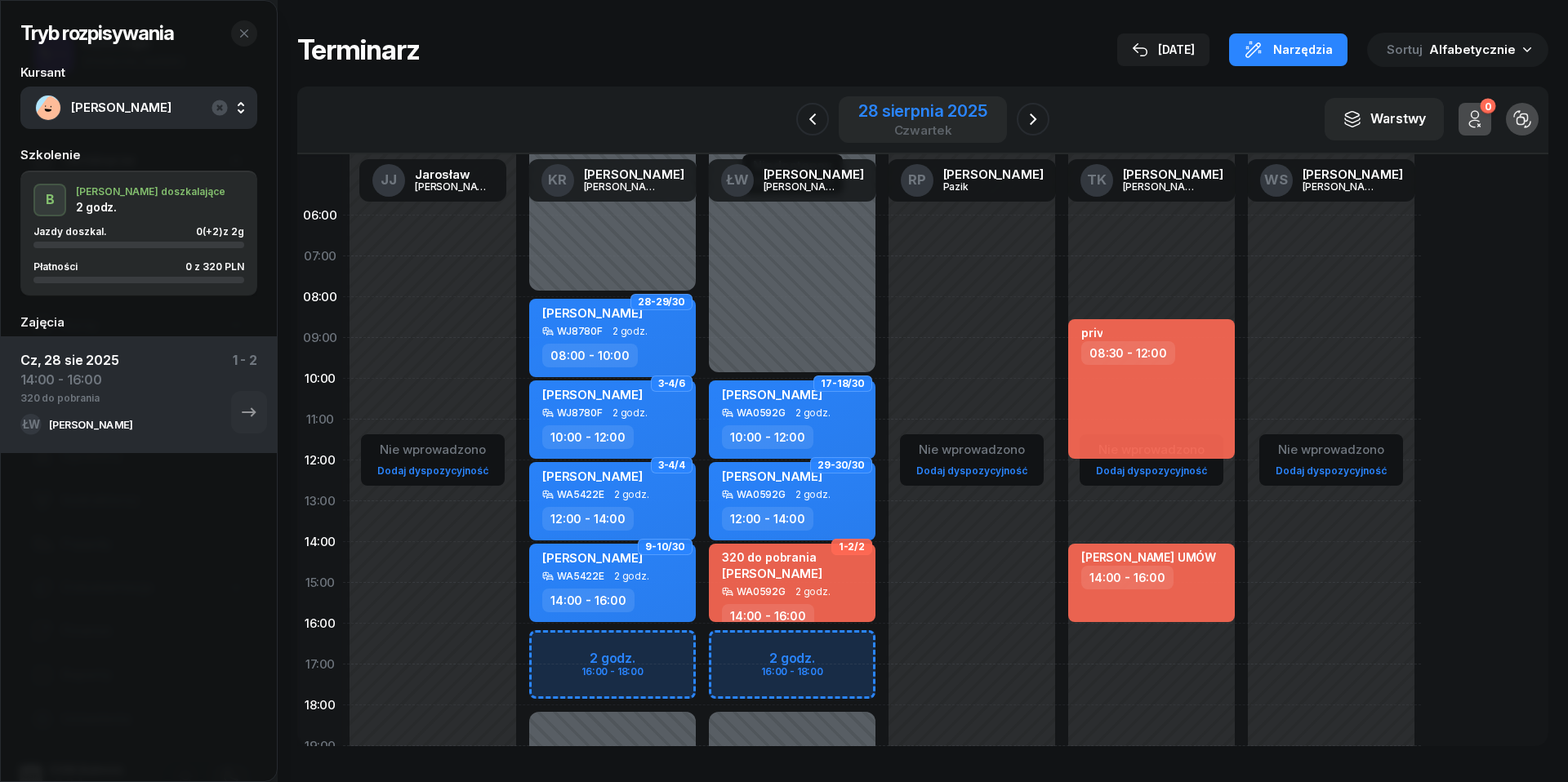
click at [919, 104] on div "28 sierpnia 2025" at bounding box center [923, 110] width 128 height 16
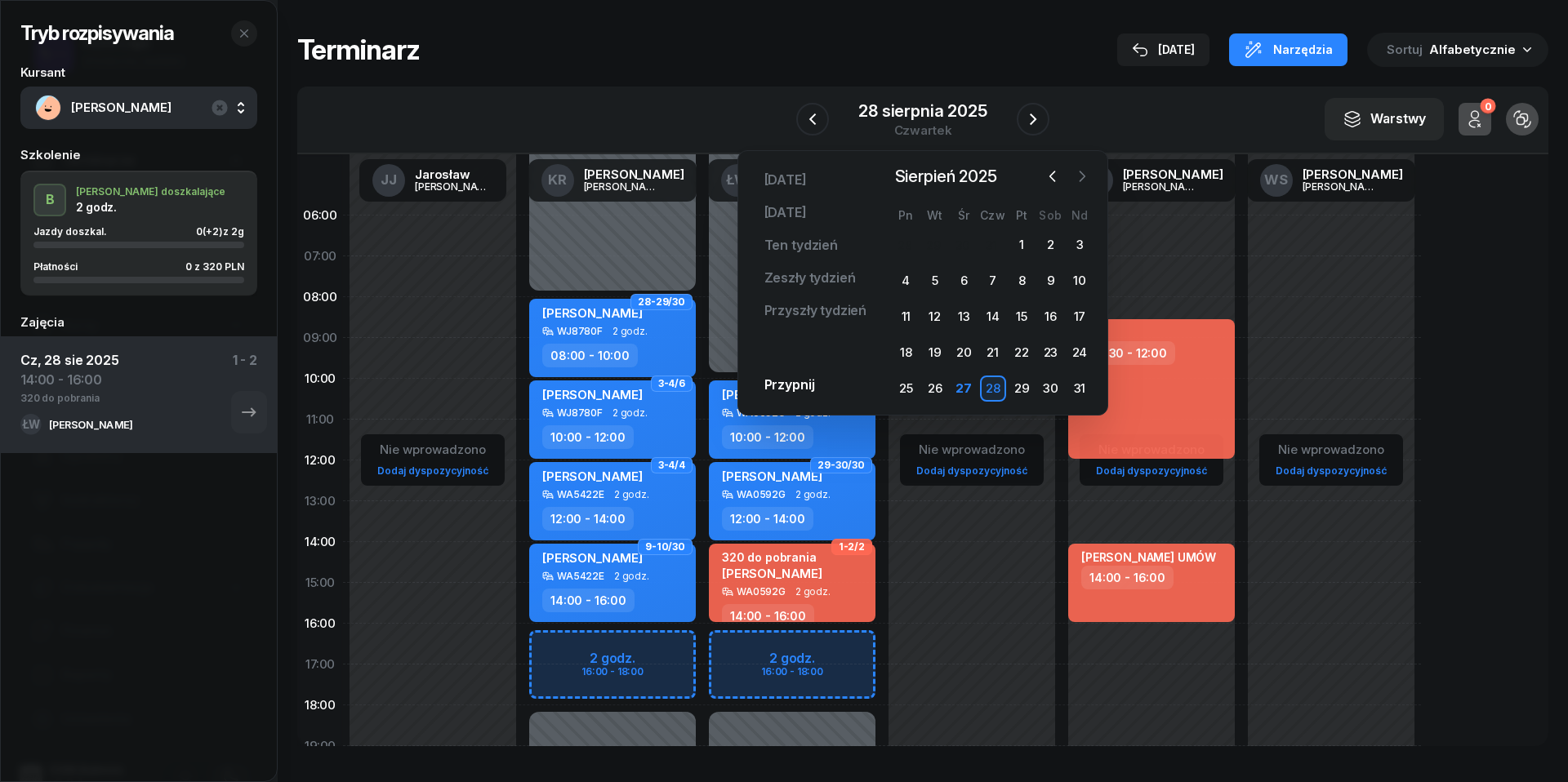
click at [1088, 176] on icon "button" at bounding box center [1082, 176] width 16 height 16
click at [905, 279] on div "8" at bounding box center [905, 280] width 27 height 26
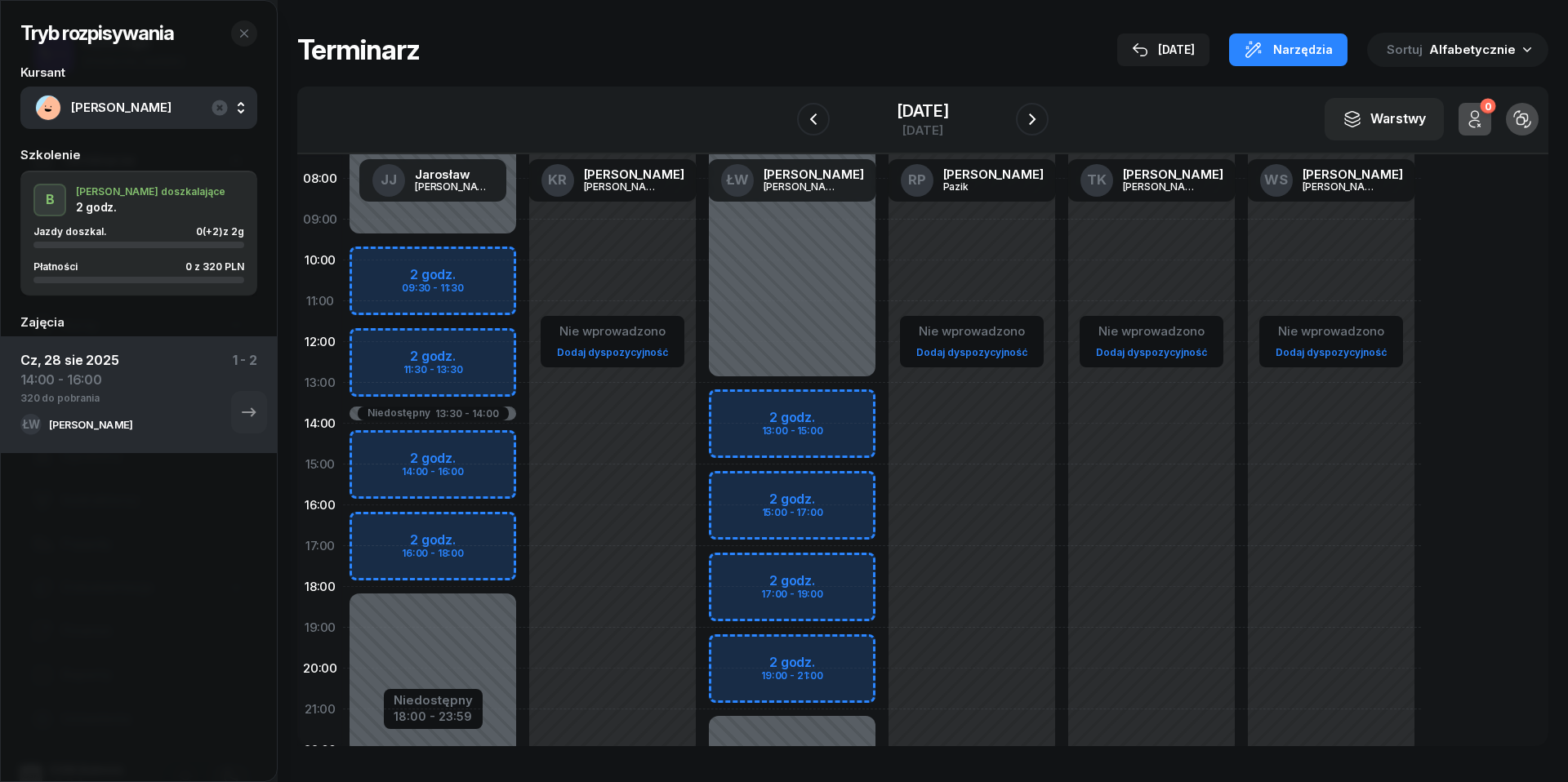
scroll to position [119, 0]
click at [945, 115] on div "[DATE]" at bounding box center [923, 110] width 52 height 16
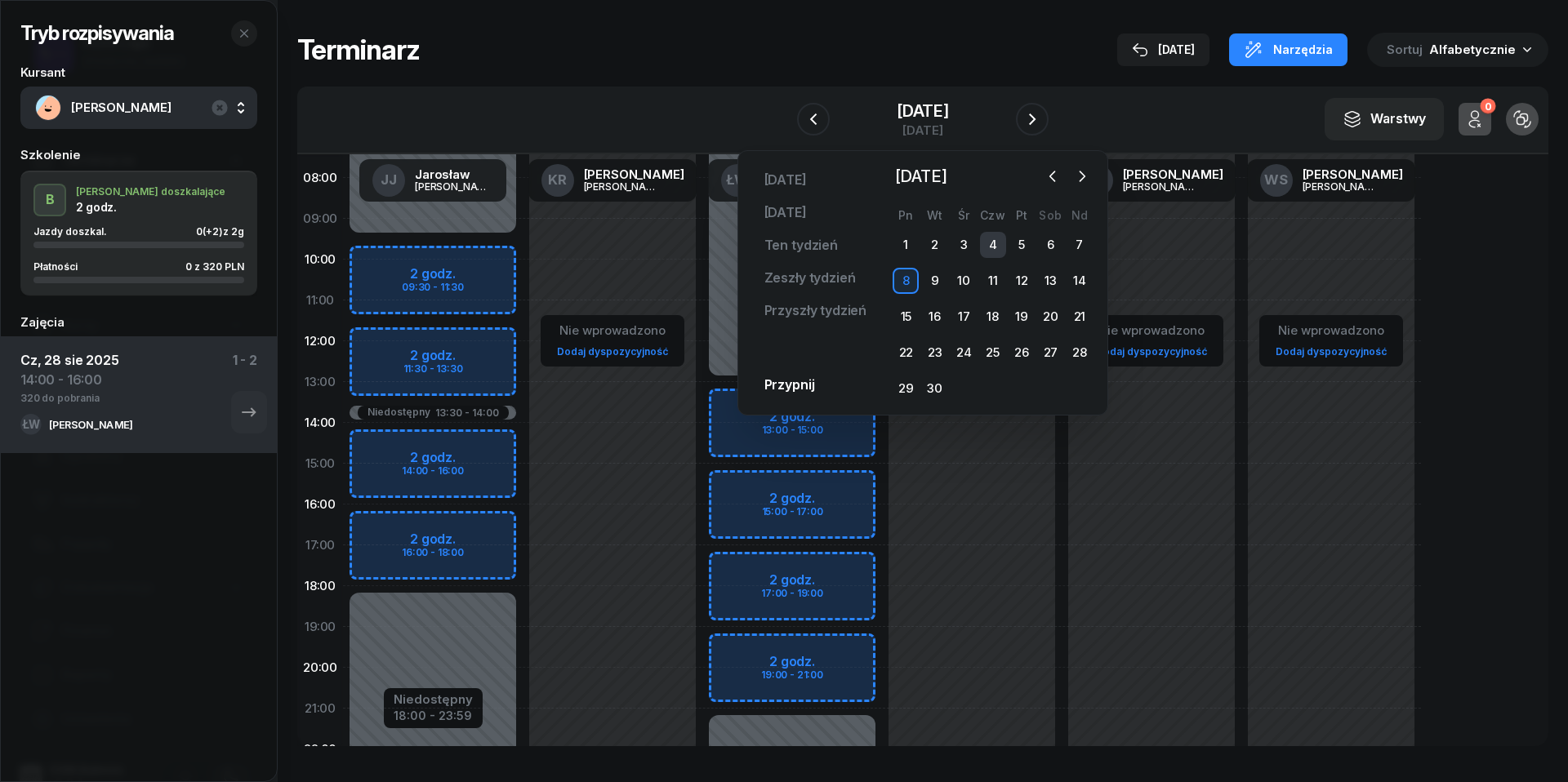
click at [993, 245] on div "4" at bounding box center [993, 244] width 27 height 26
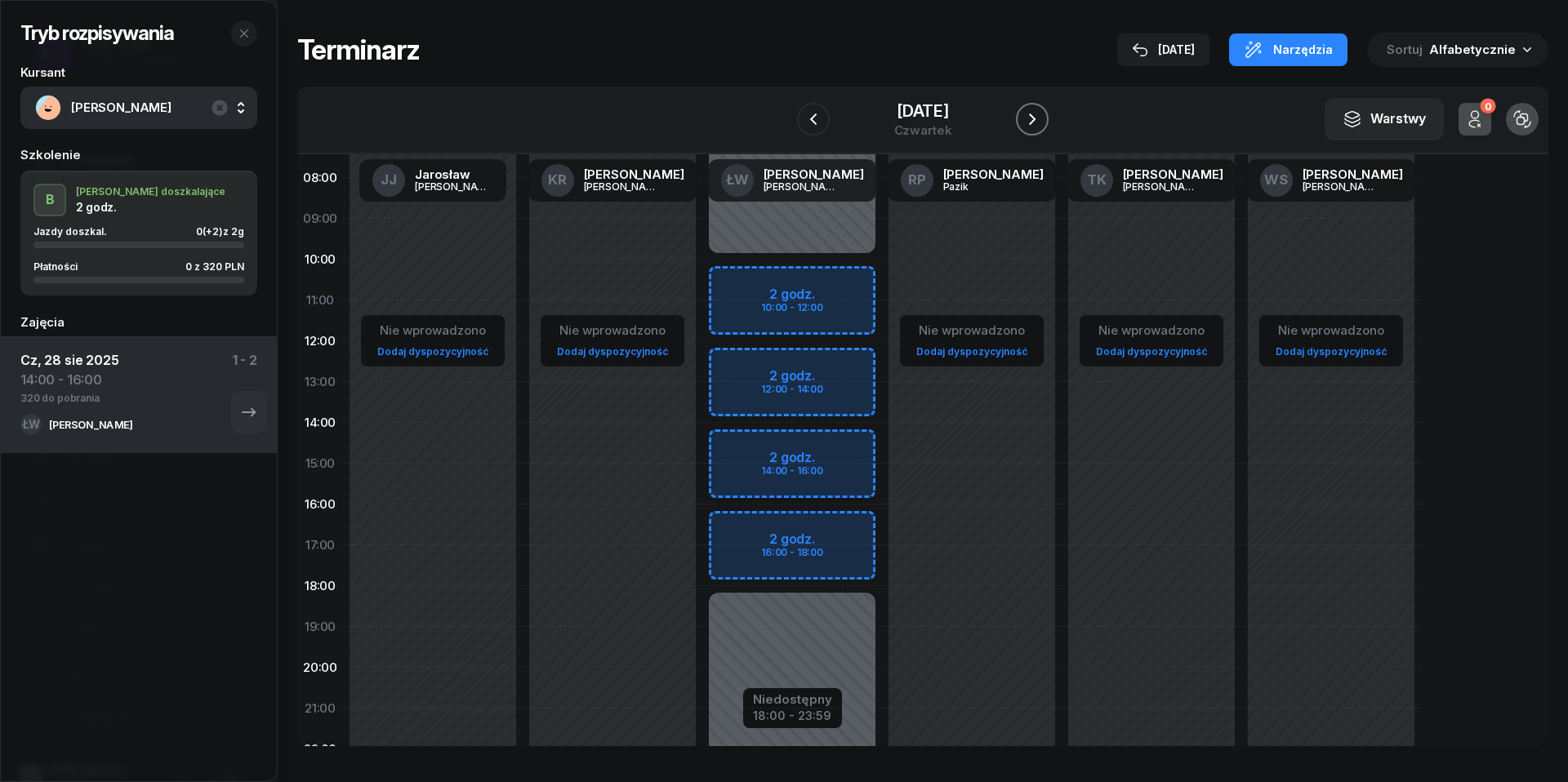
click at [1042, 112] on icon "button" at bounding box center [1032, 119] width 20 height 20
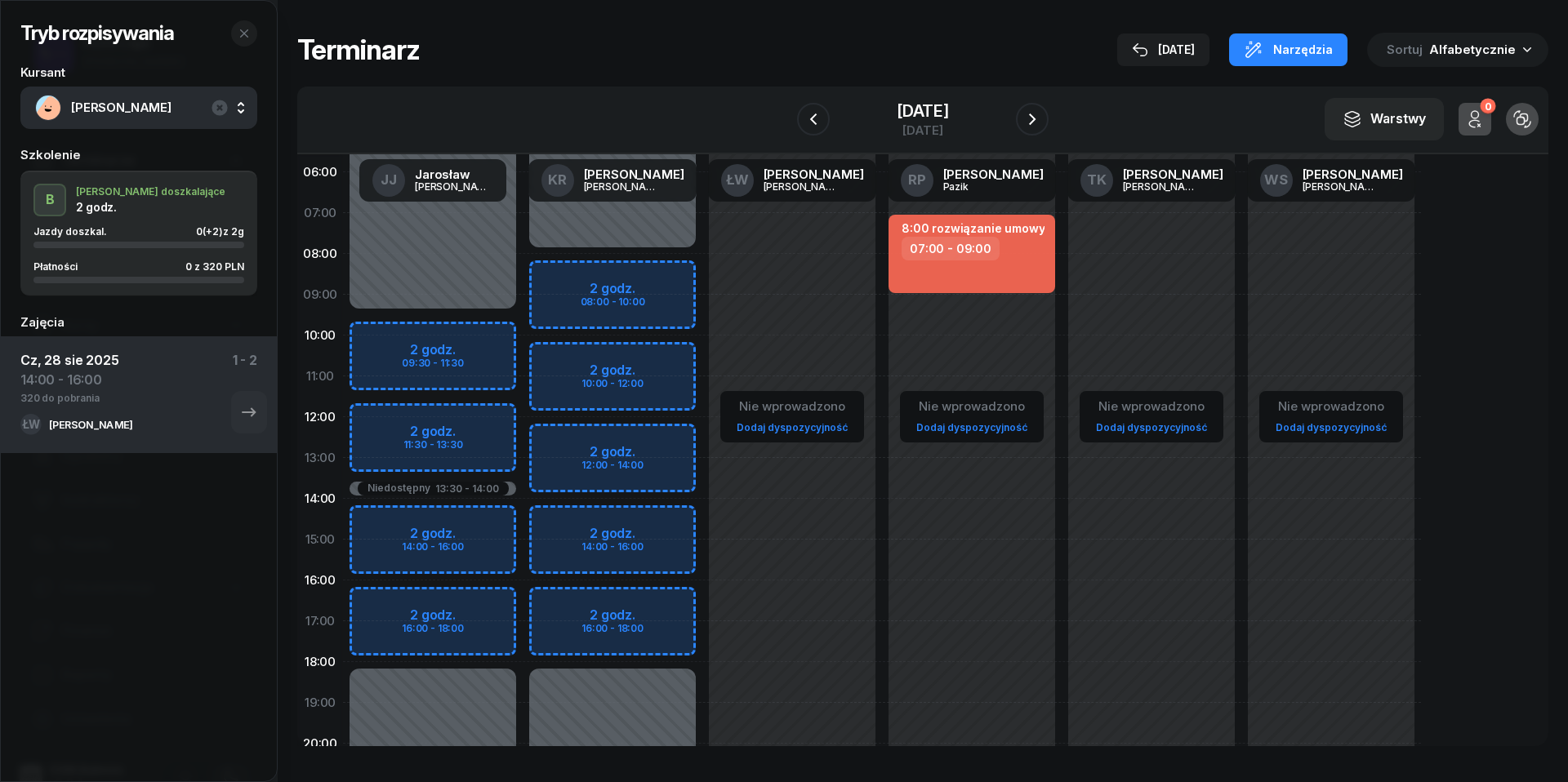
scroll to position [41, 0]
click at [1031, 113] on icon "button" at bounding box center [1032, 119] width 20 height 20
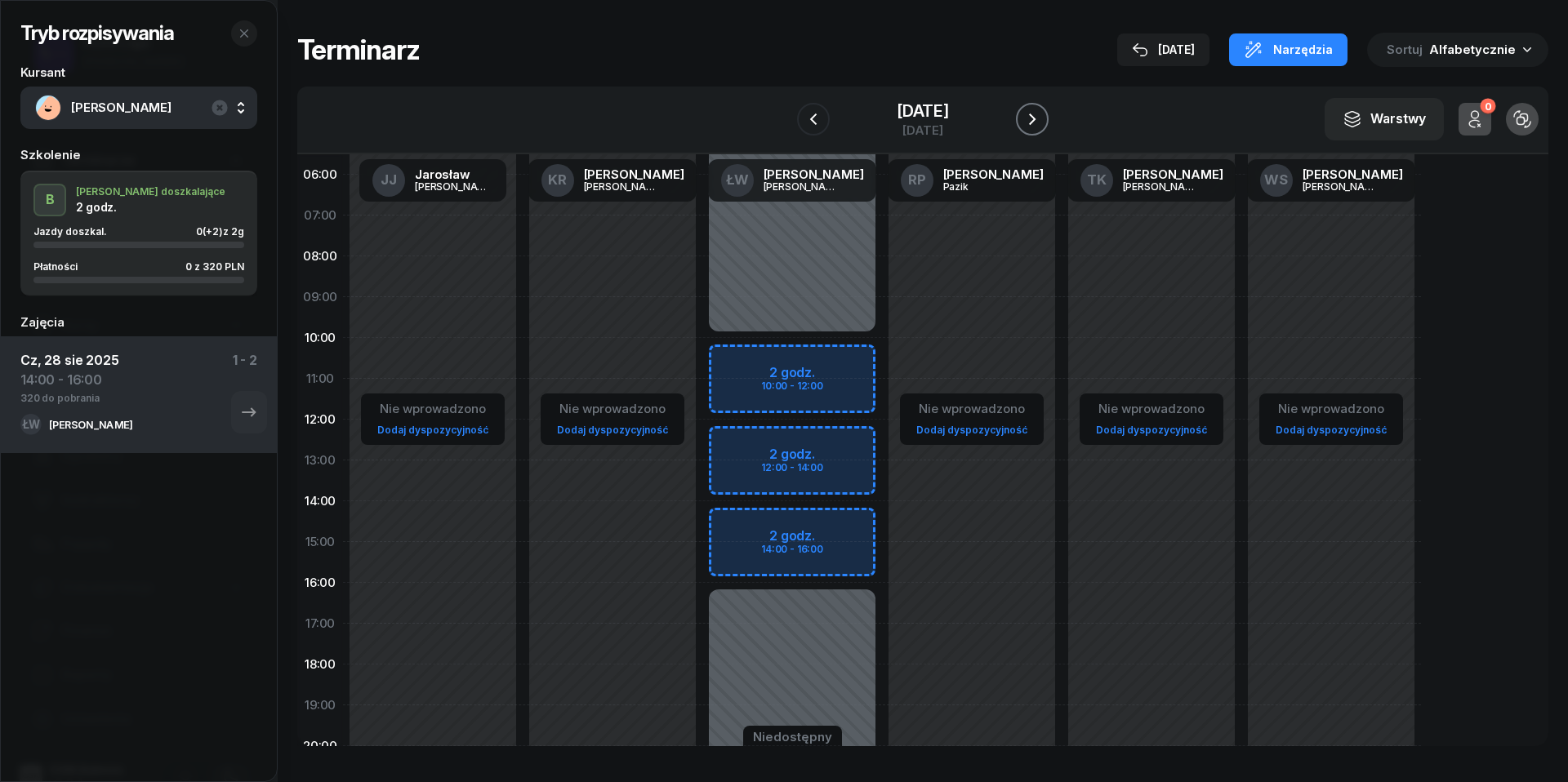
click at [1031, 113] on icon "button" at bounding box center [1032, 119] width 20 height 20
click at [949, 115] on div "[DATE]" at bounding box center [923, 110] width 52 height 16
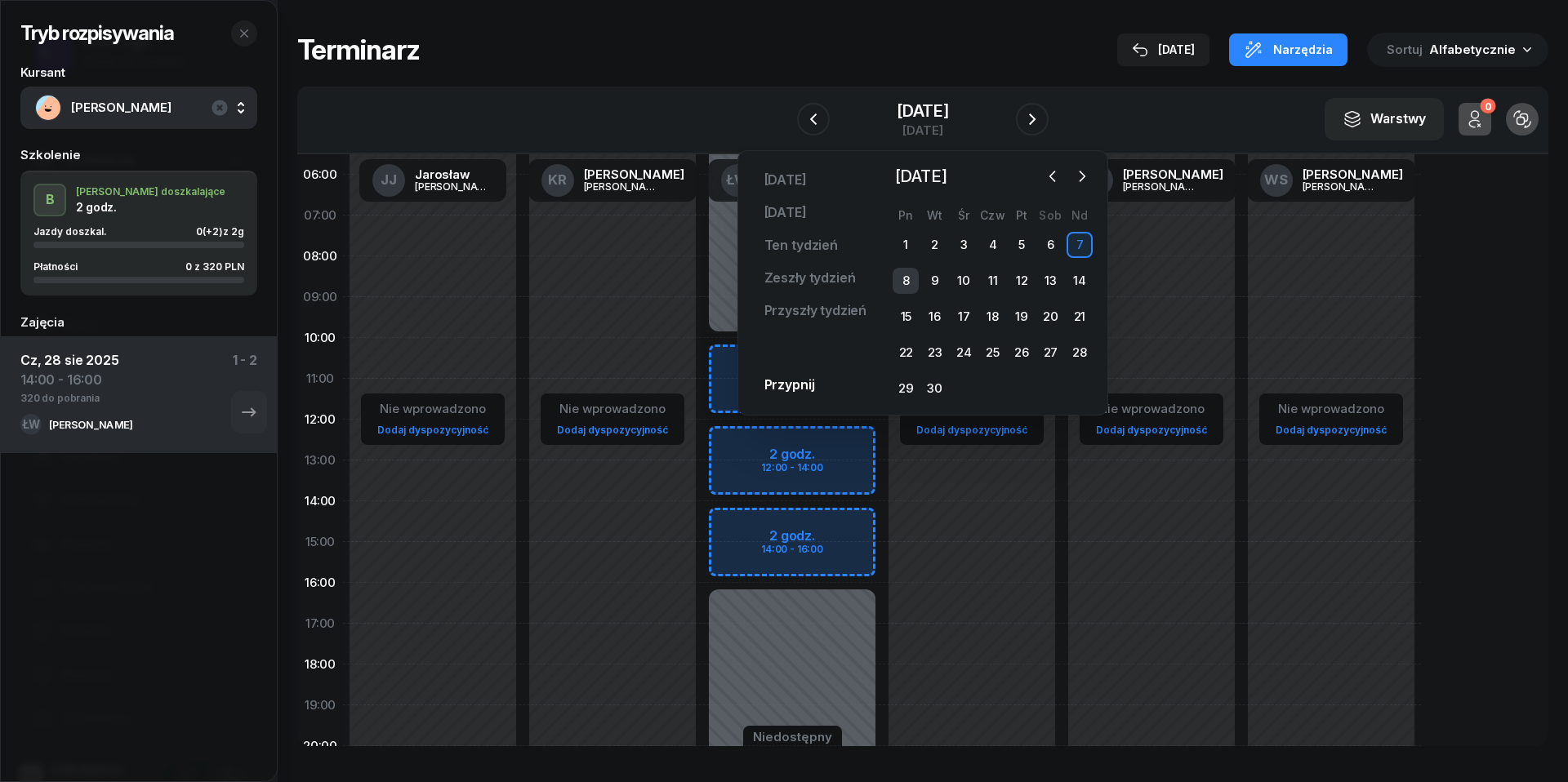
click at [908, 278] on div "8" at bounding box center [905, 280] width 27 height 26
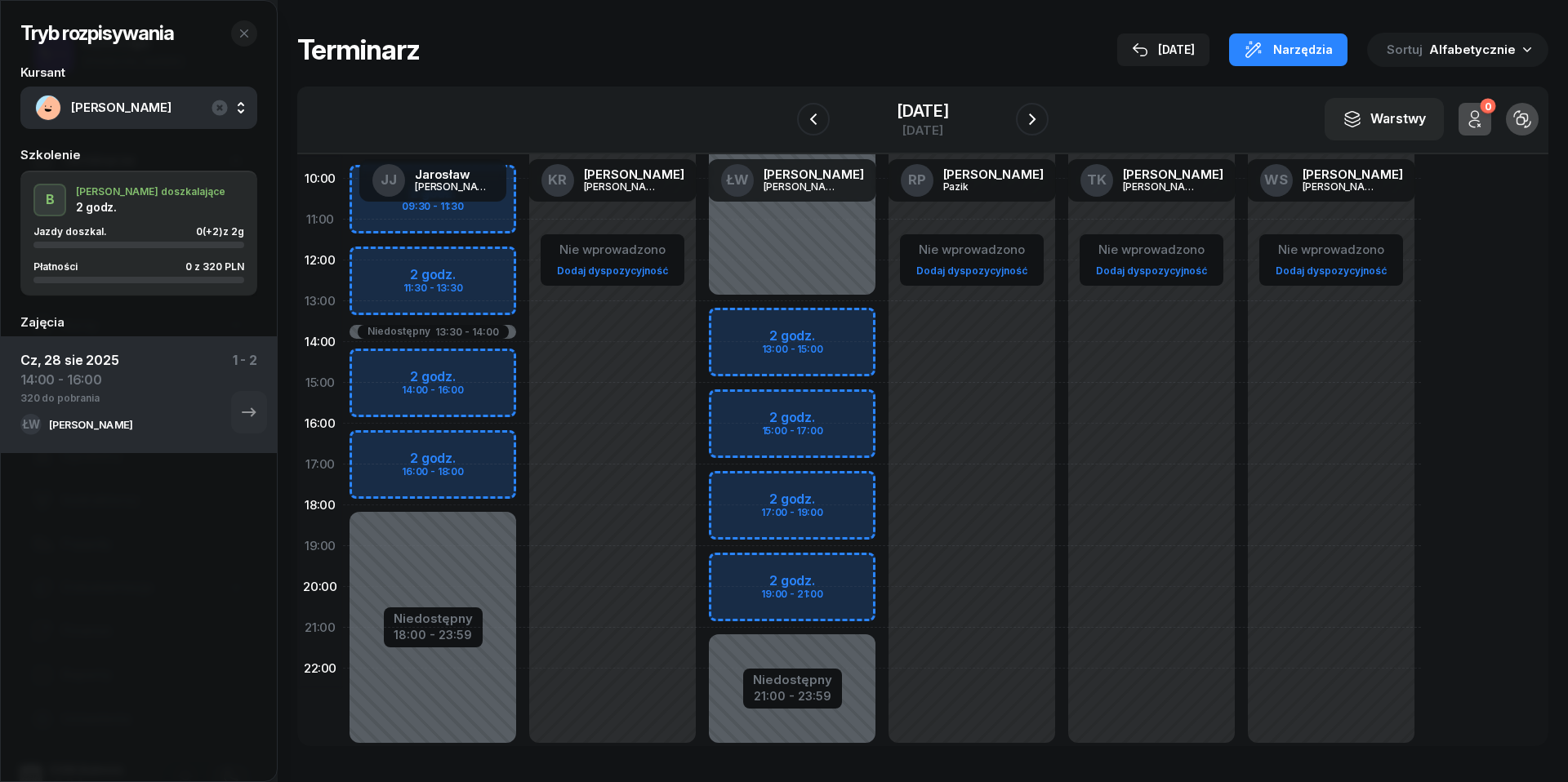
scroll to position [209, 0]
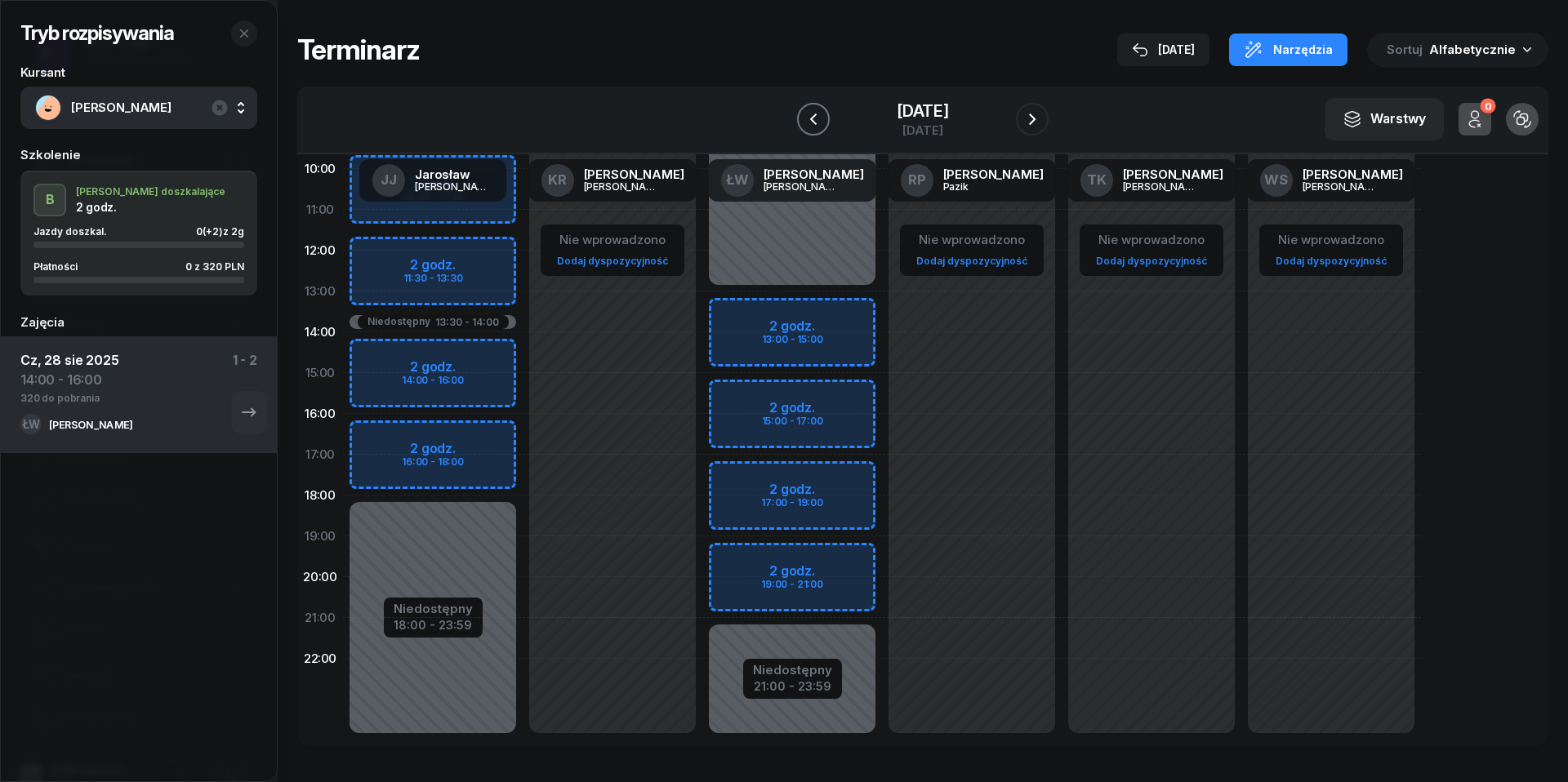
click at [804, 112] on icon "button" at bounding box center [813, 119] width 20 height 20
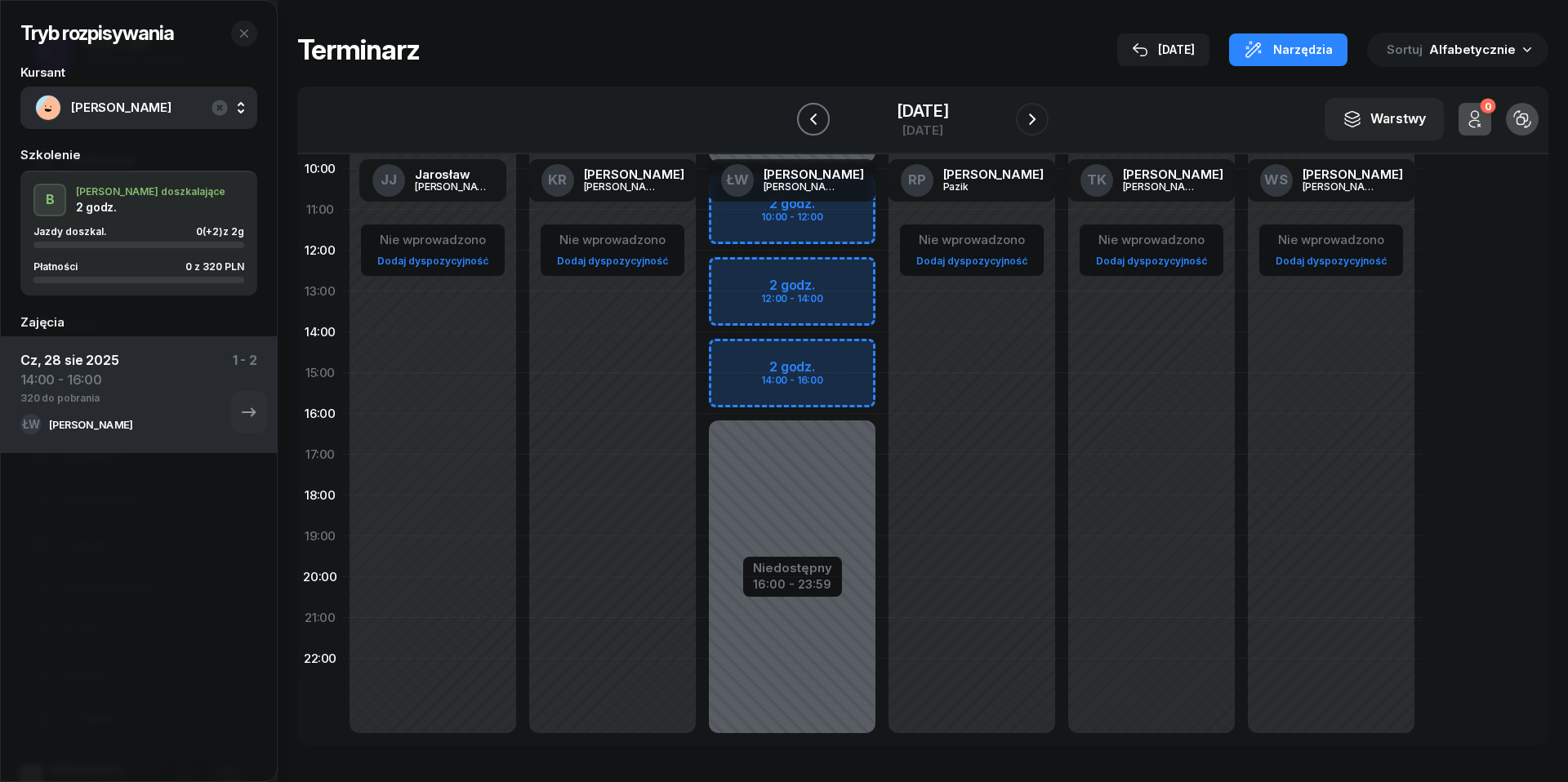
click at [804, 113] on icon "button" at bounding box center [813, 119] width 20 height 20
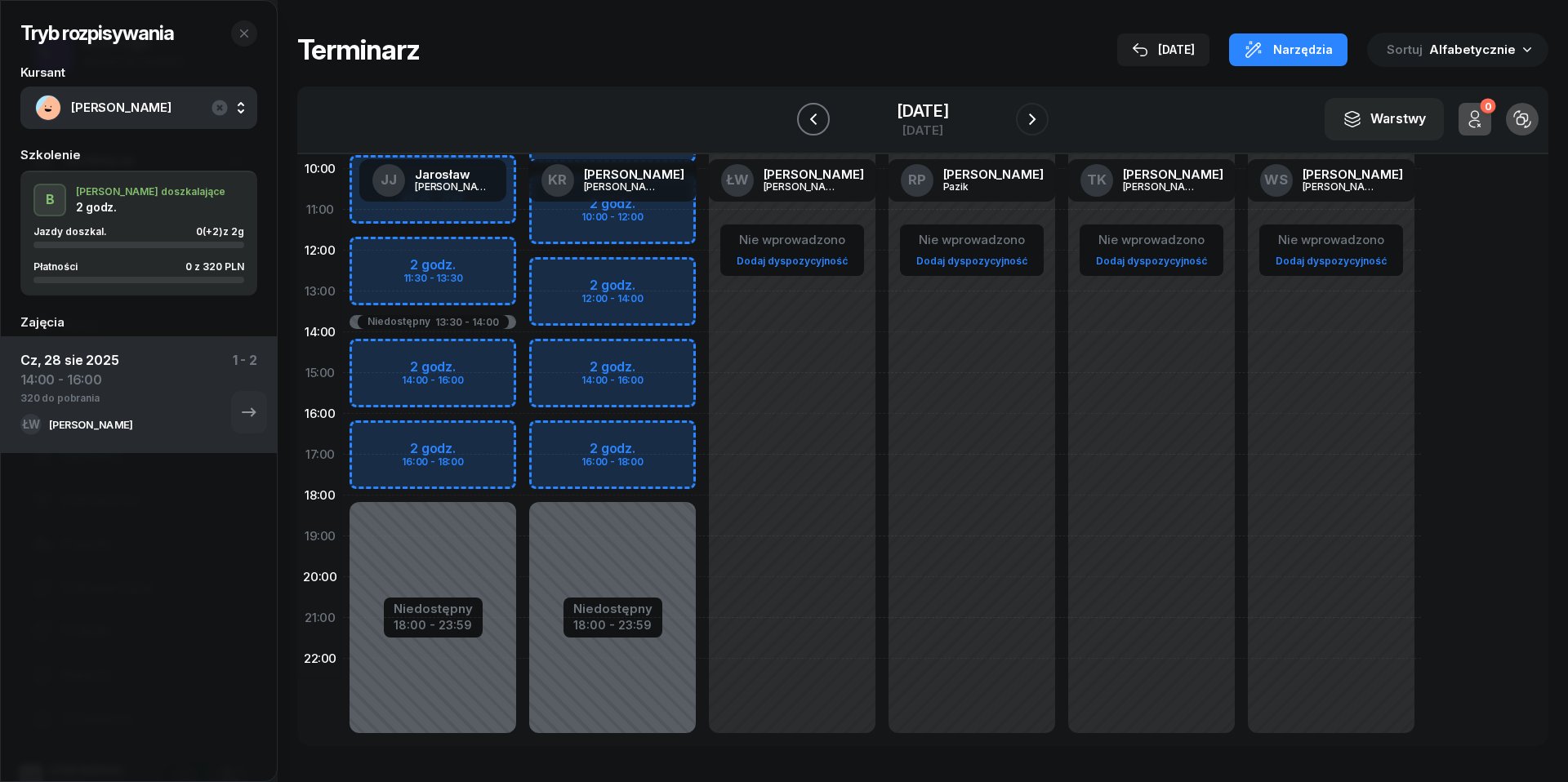
click at [804, 113] on icon "button" at bounding box center [813, 119] width 20 height 20
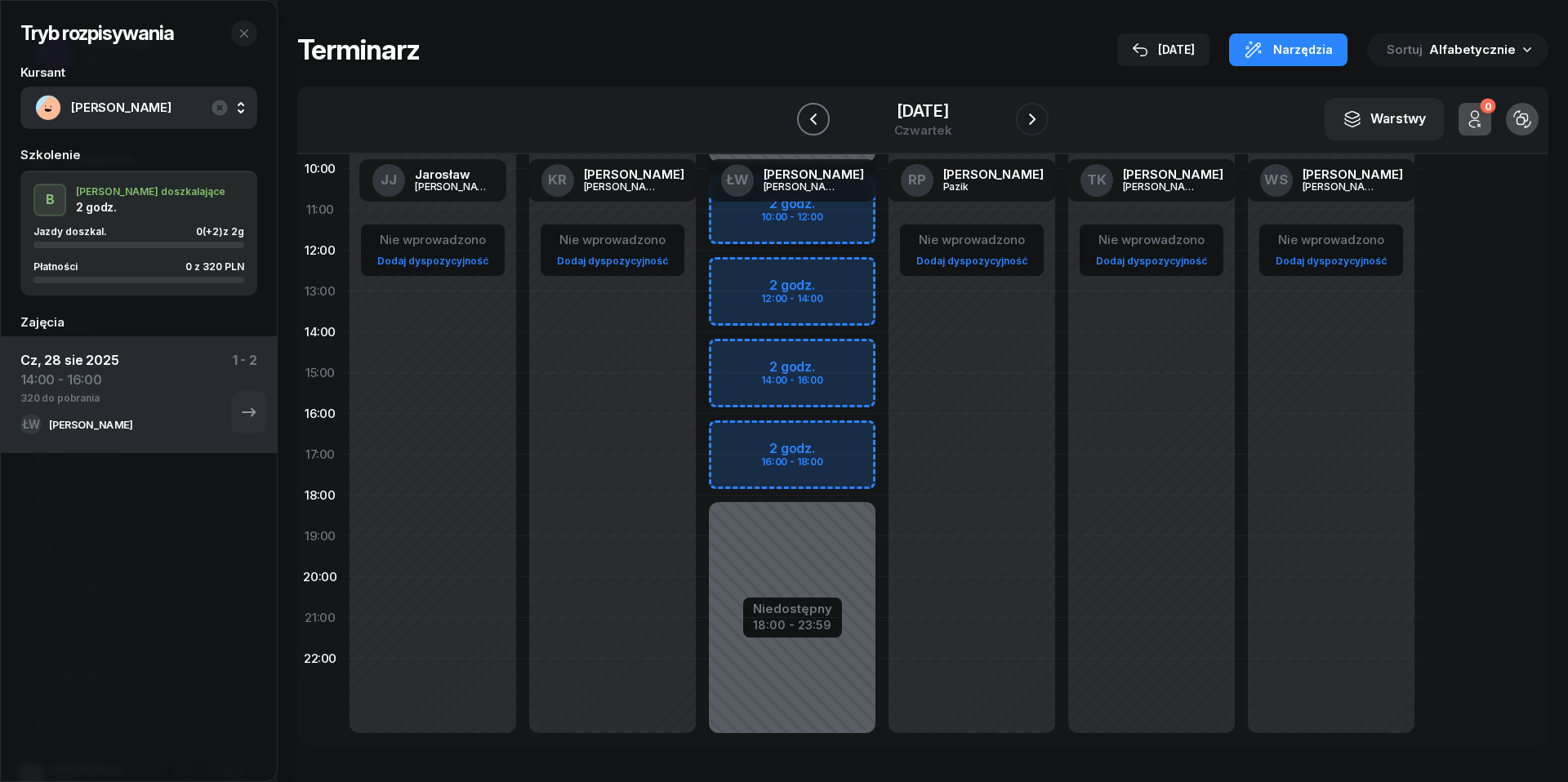
click at [804, 113] on icon "button" at bounding box center [813, 119] width 20 height 20
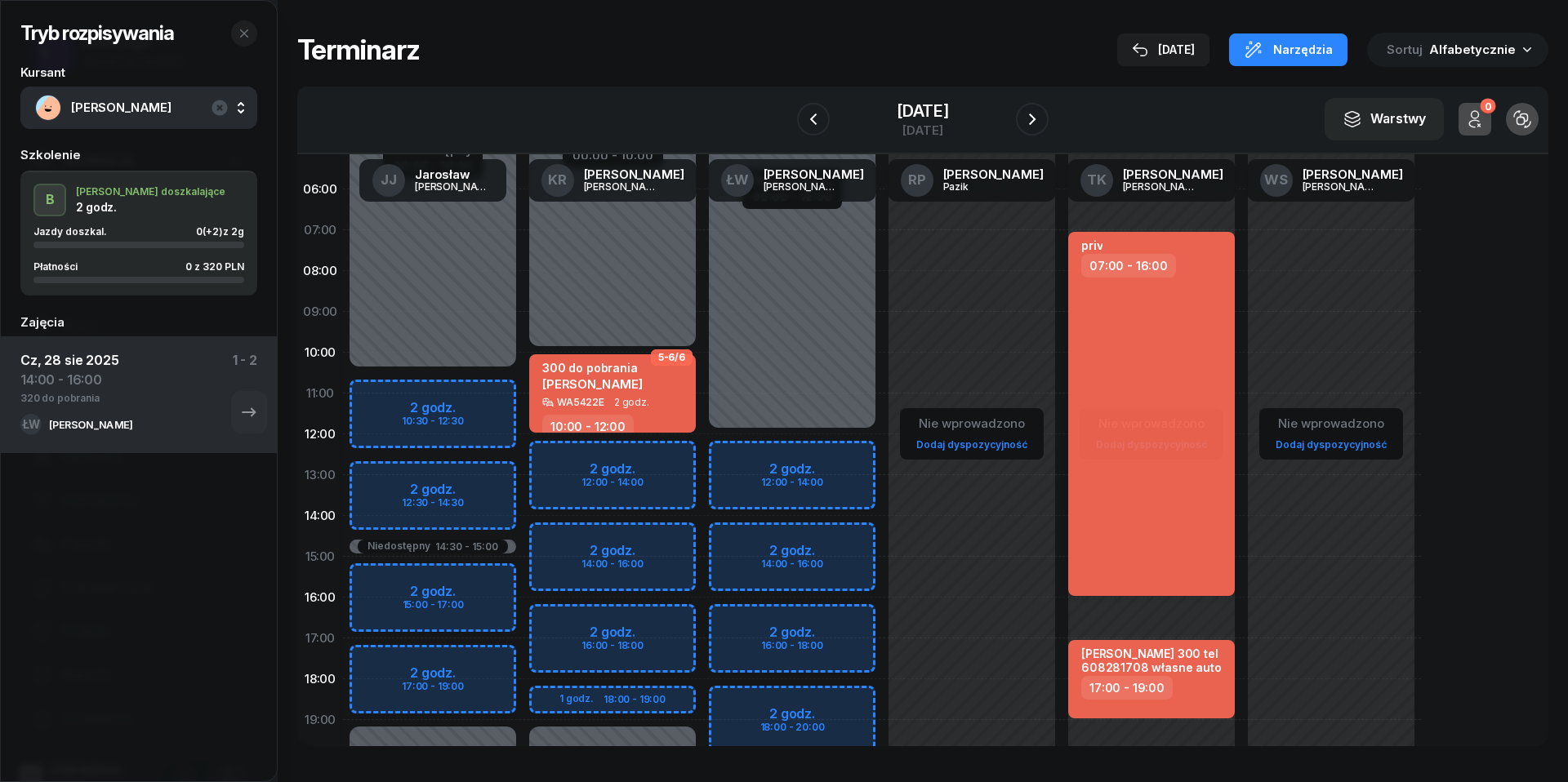
scroll to position [27, 0]
click at [1155, 556] on div "priv 07:00 - 16:00" at bounding box center [1151, 413] width 167 height 364
select select "07"
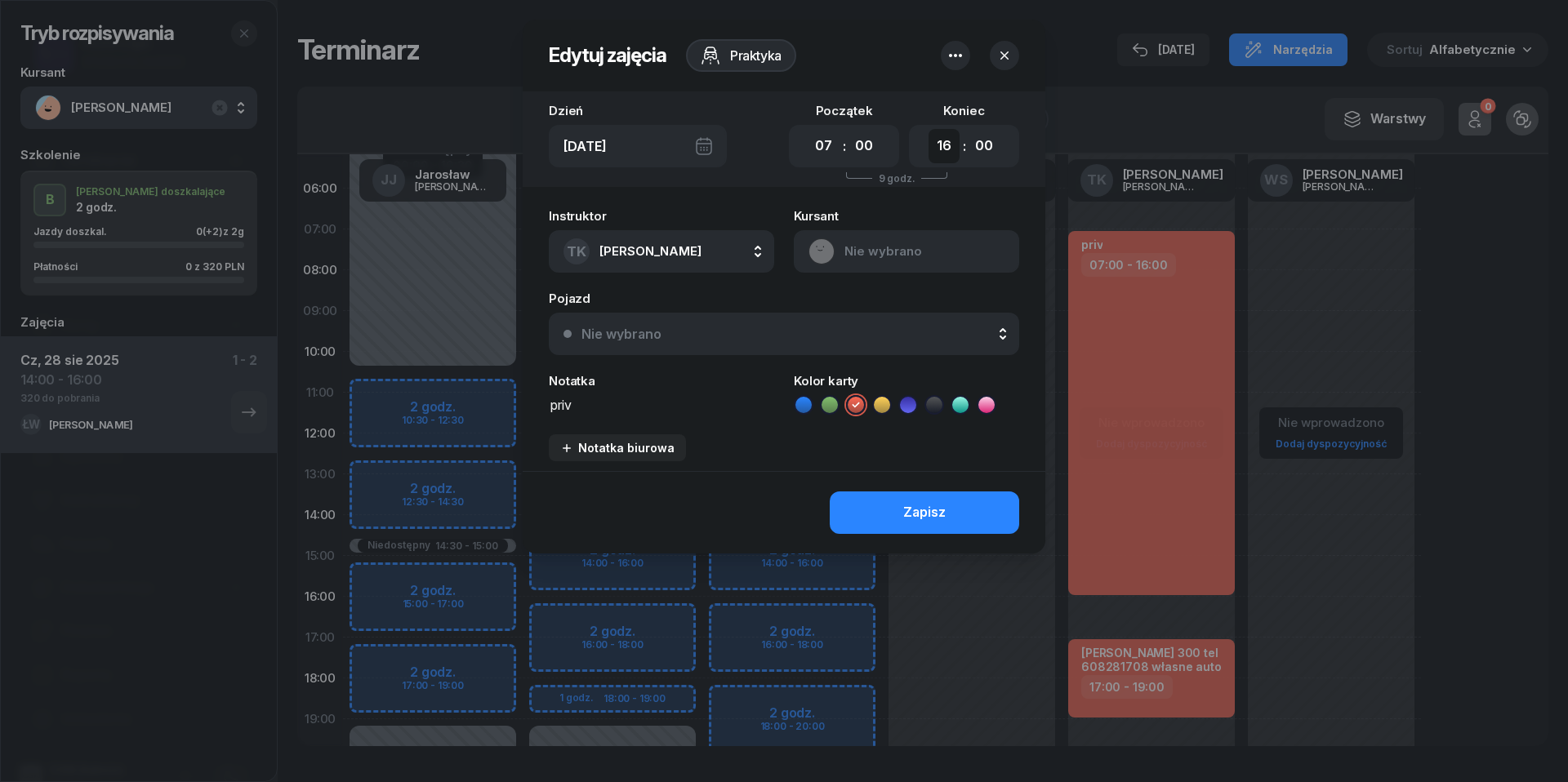
select select "10"
click at [934, 503] on div "Zapisz" at bounding box center [924, 512] width 43 height 21
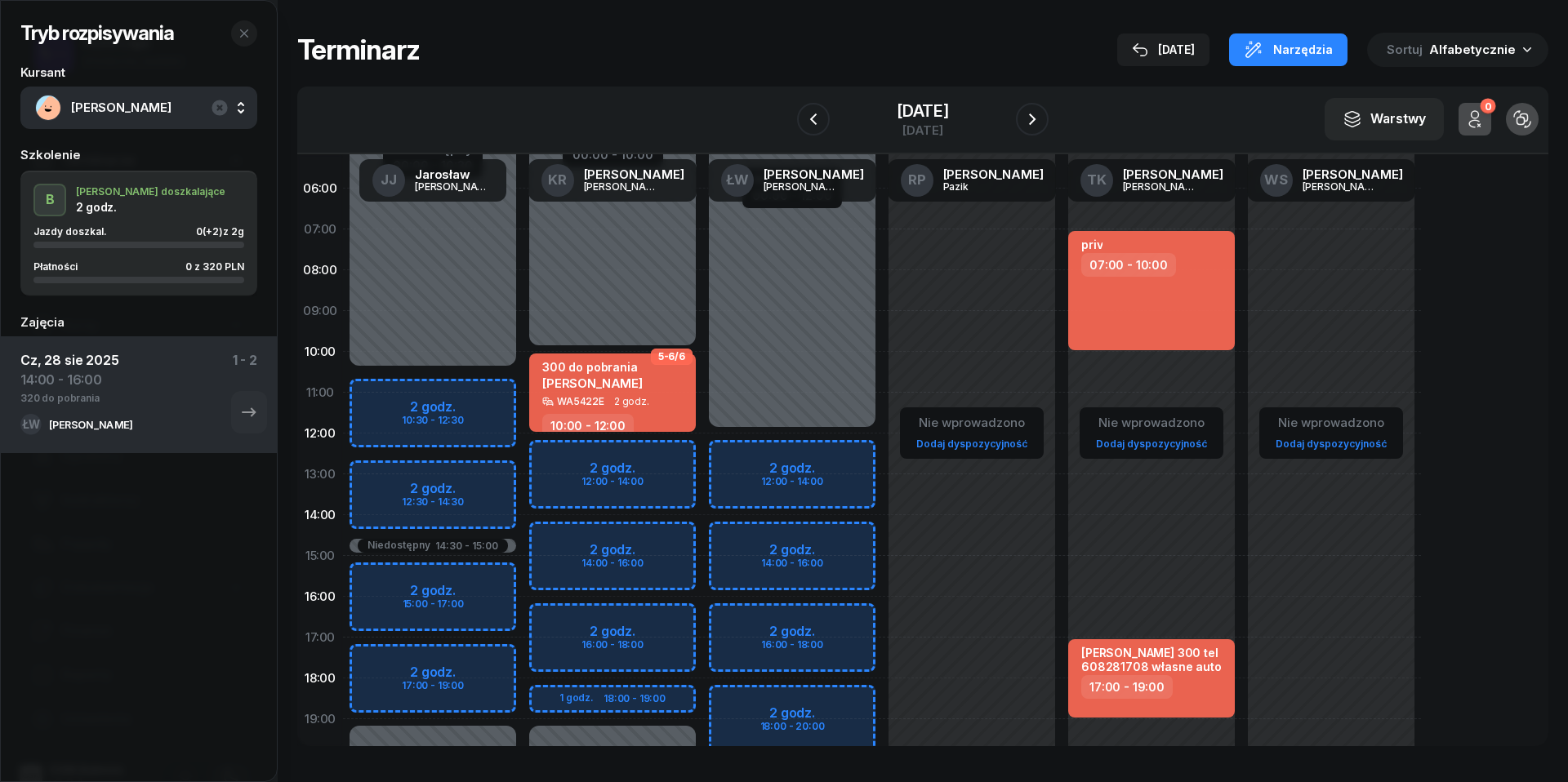
click at [1158, 444] on link "Dodaj dyspozycyjność" at bounding box center [1151, 444] width 124 height 19
select select "08"
select select "16"
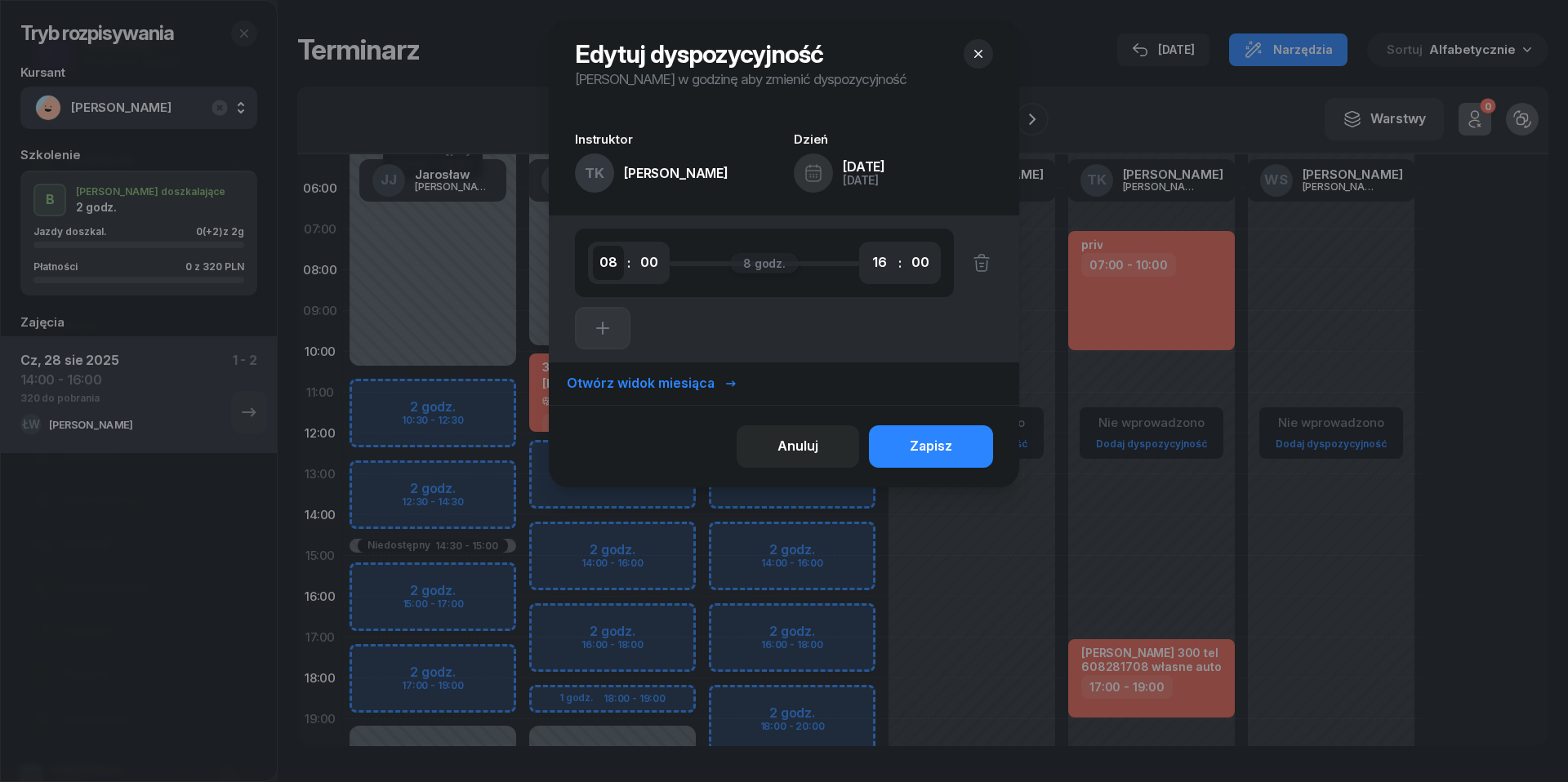
select select "17"
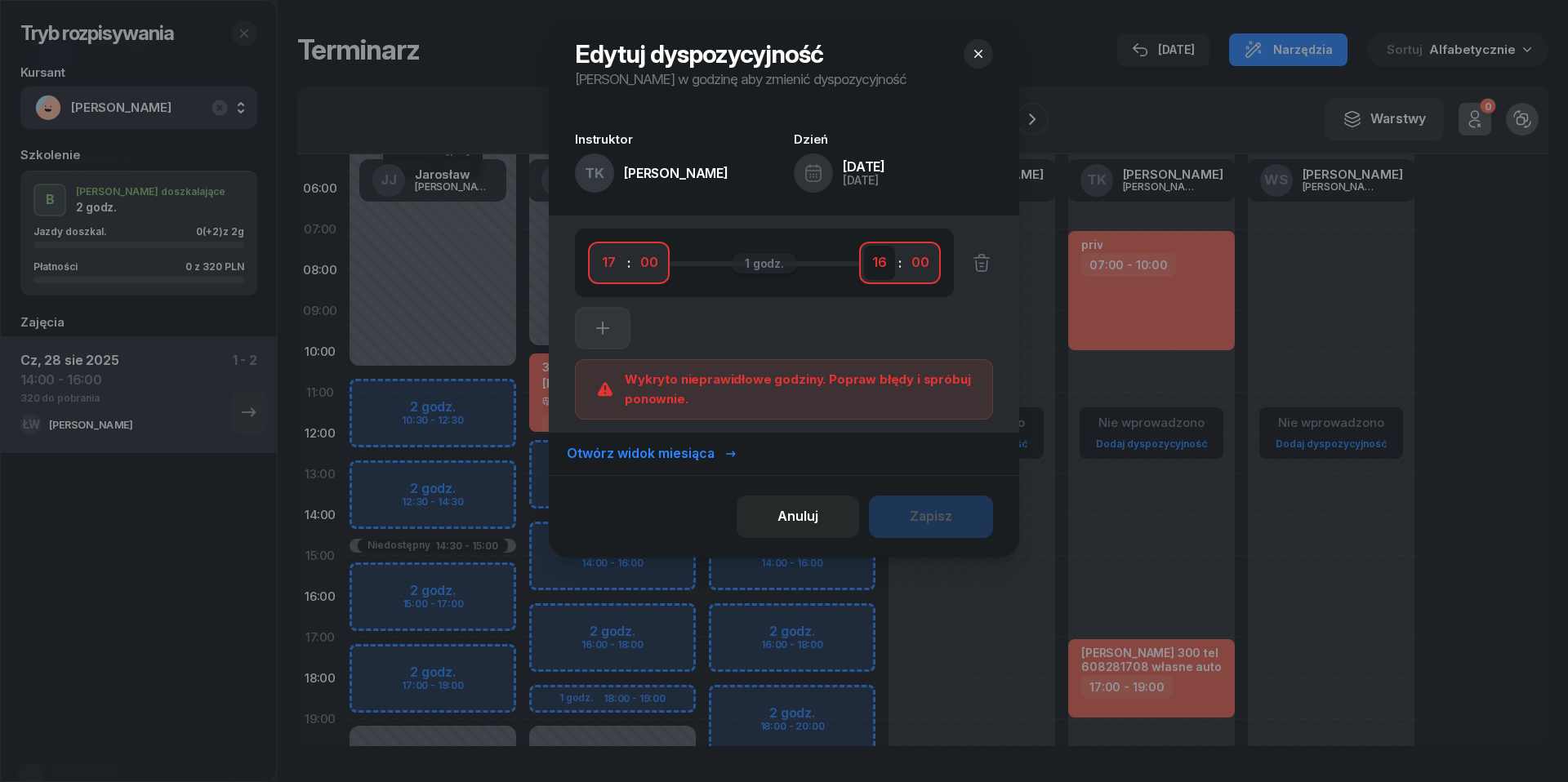
select select "19"
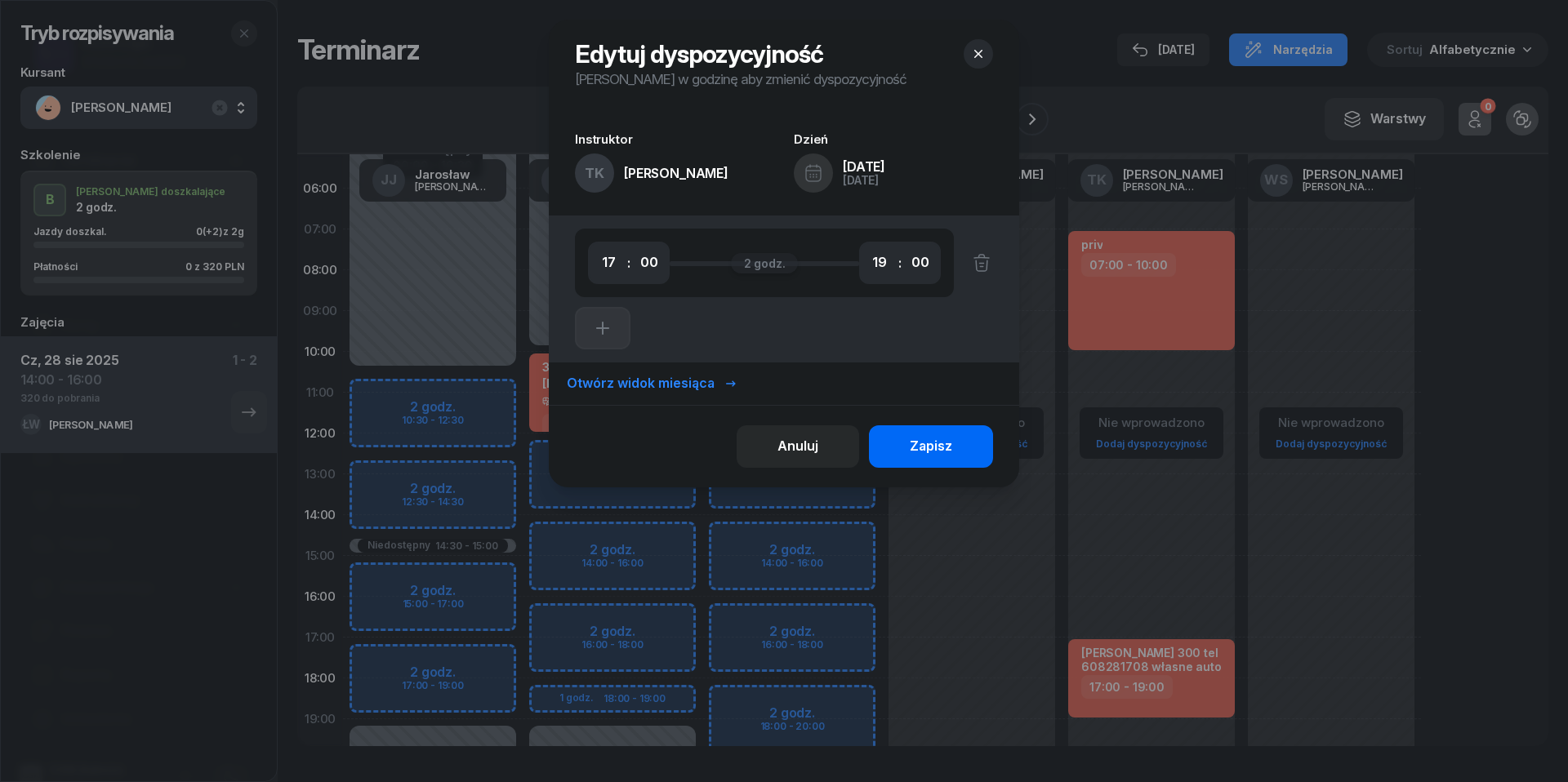
click at [928, 454] on div "Zapisz" at bounding box center [931, 446] width 43 height 21
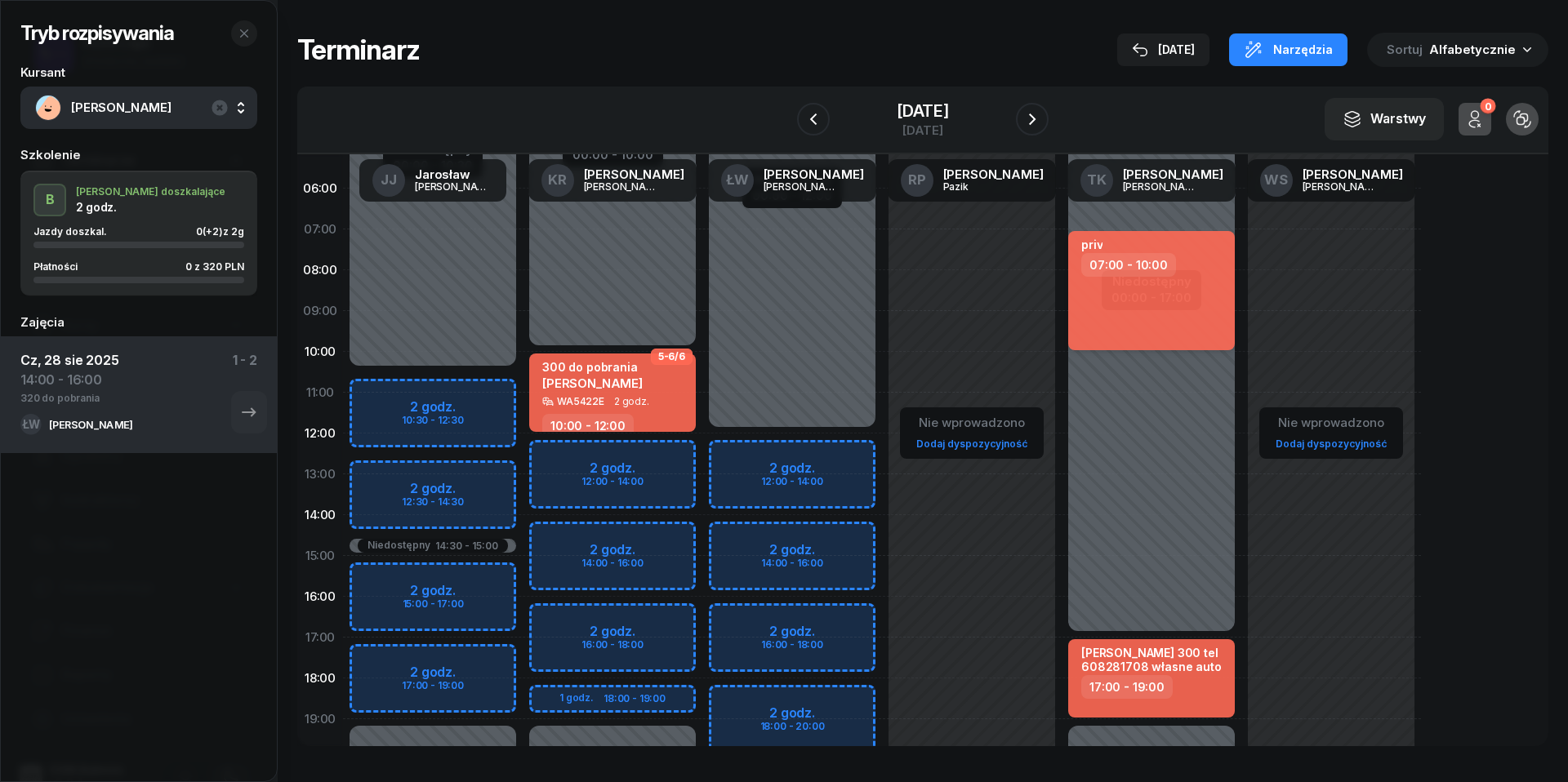
click at [1175, 307] on div "priv 07:00 - 10:00" at bounding box center [1151, 290] width 167 height 119
select select "07"
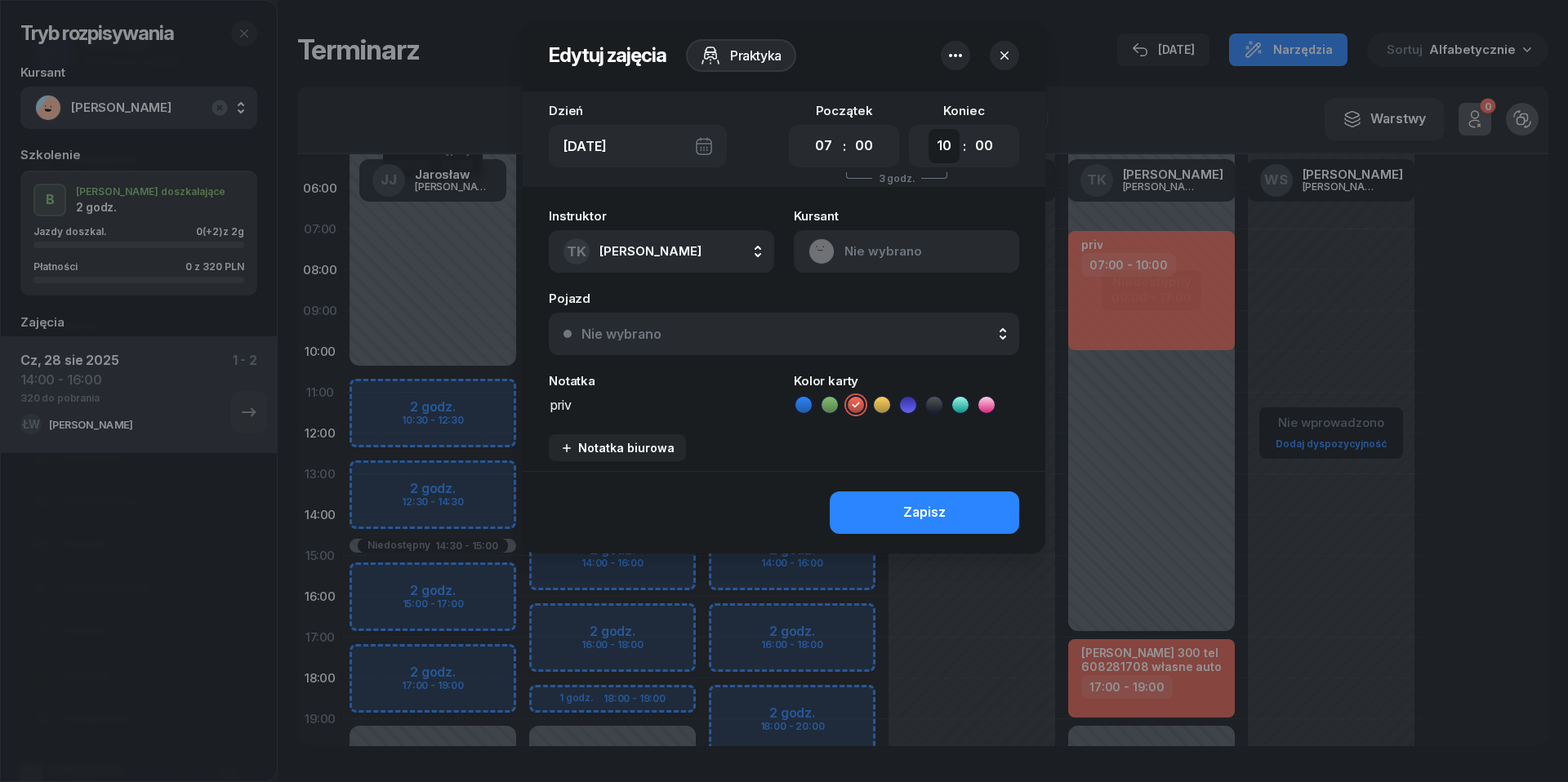
select select "16"
click at [945, 520] on button "Zapisz" at bounding box center [925, 513] width 190 height 43
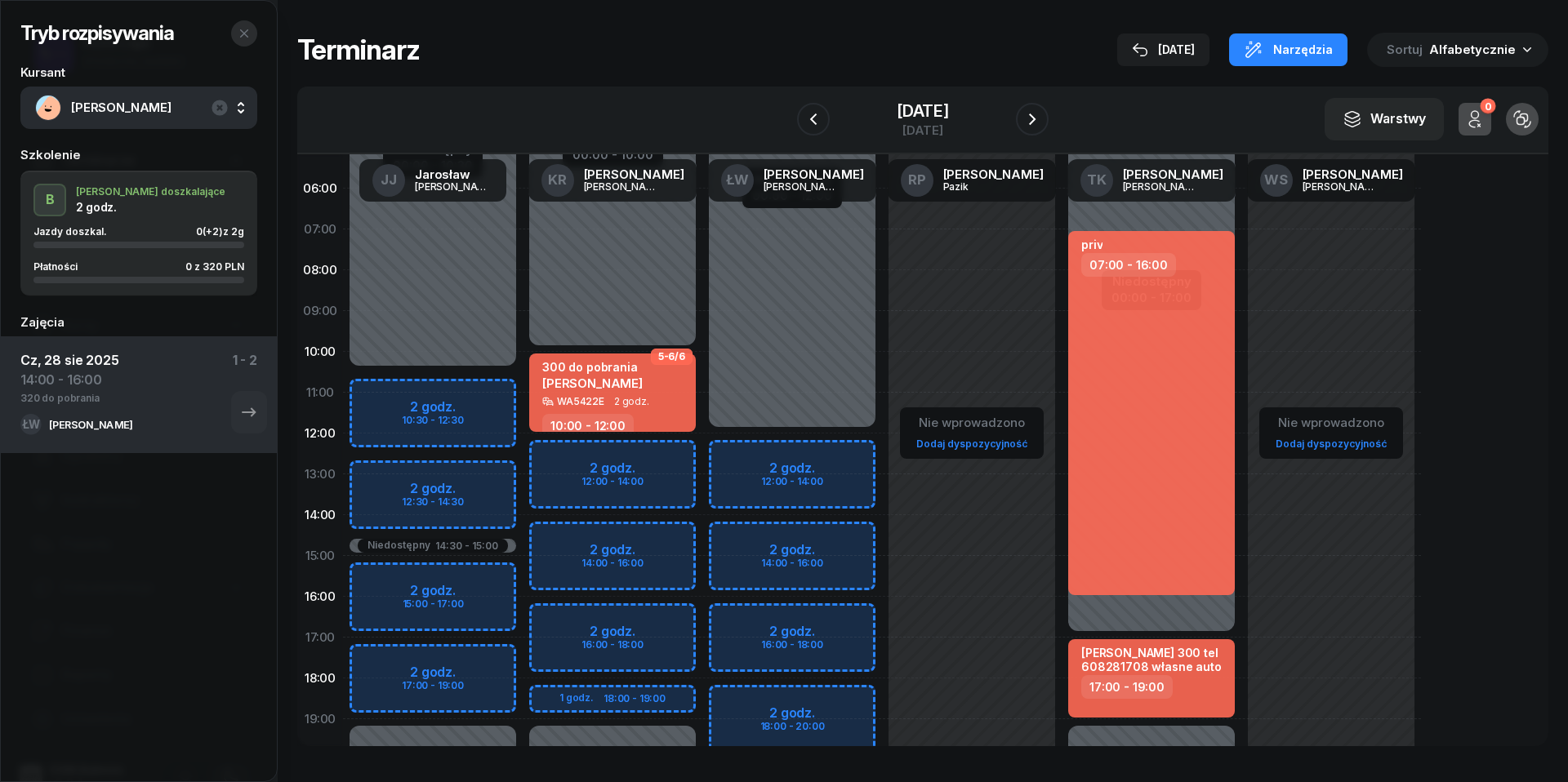
click at [244, 36] on icon "button" at bounding box center [244, 33] width 13 height 13
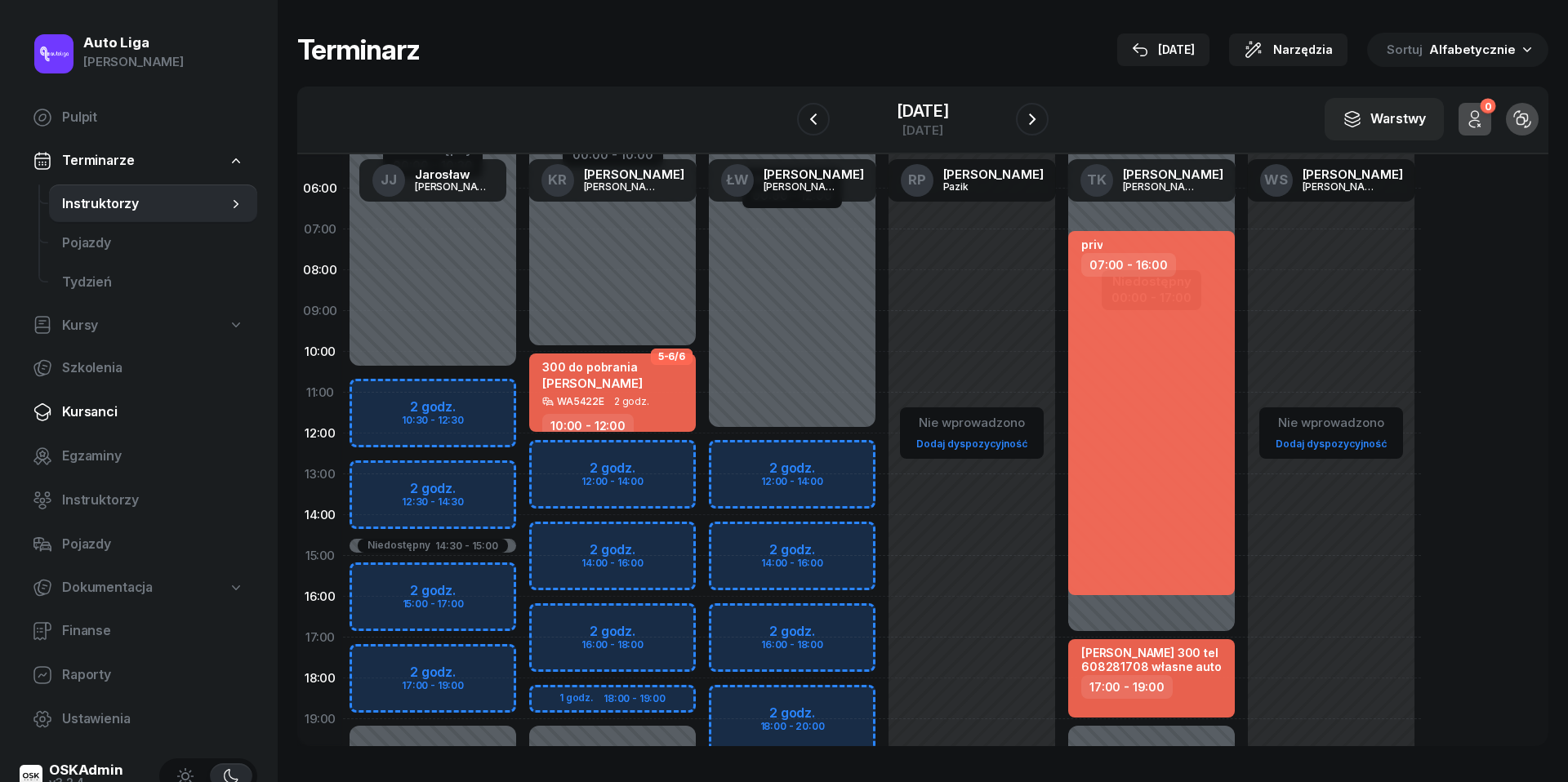
click at [101, 420] on span "Kursanci" at bounding box center [153, 412] width 182 height 21
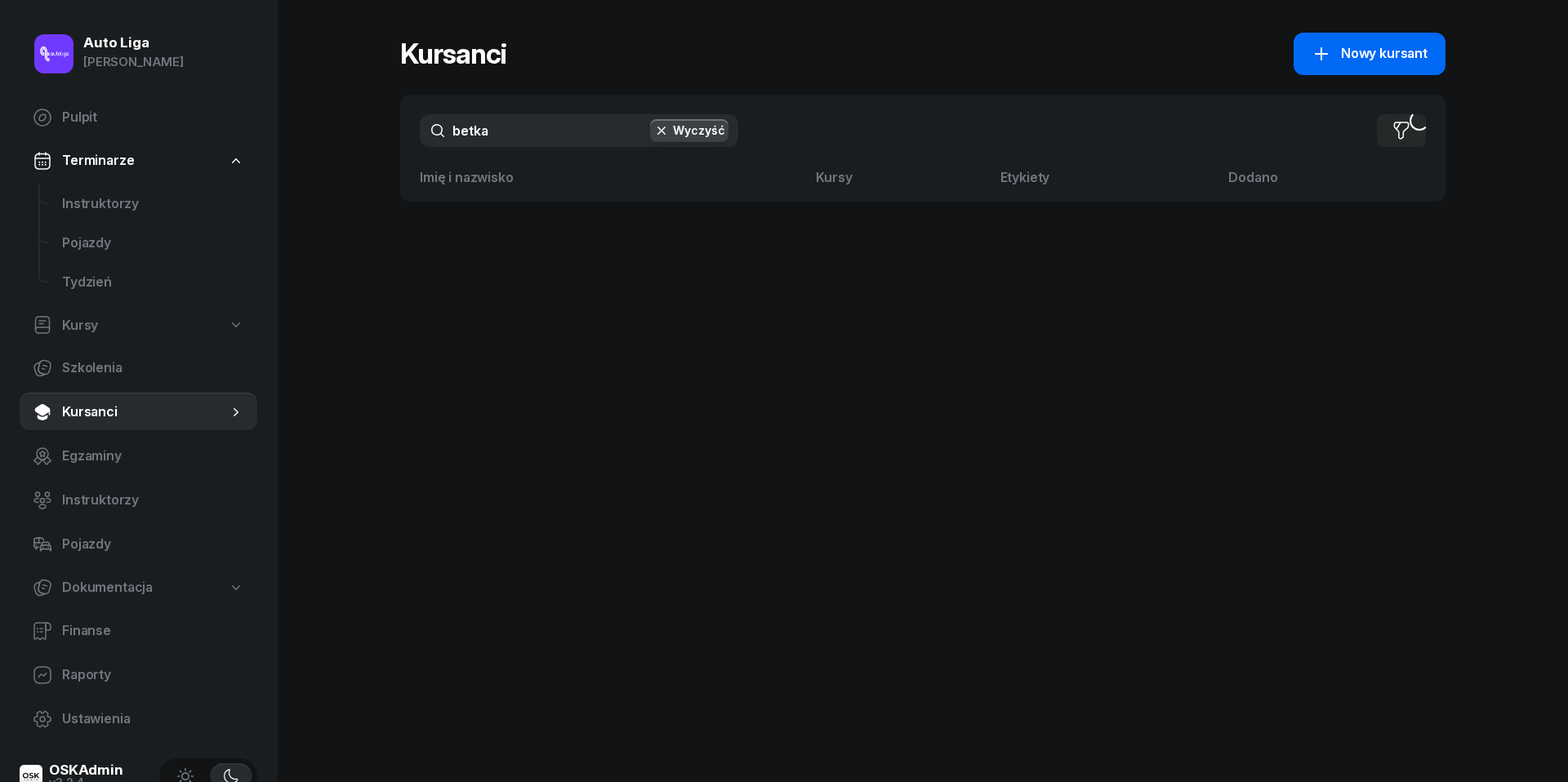
click at [1350, 47] on span "Nowy kursant" at bounding box center [1383, 54] width 86 height 21
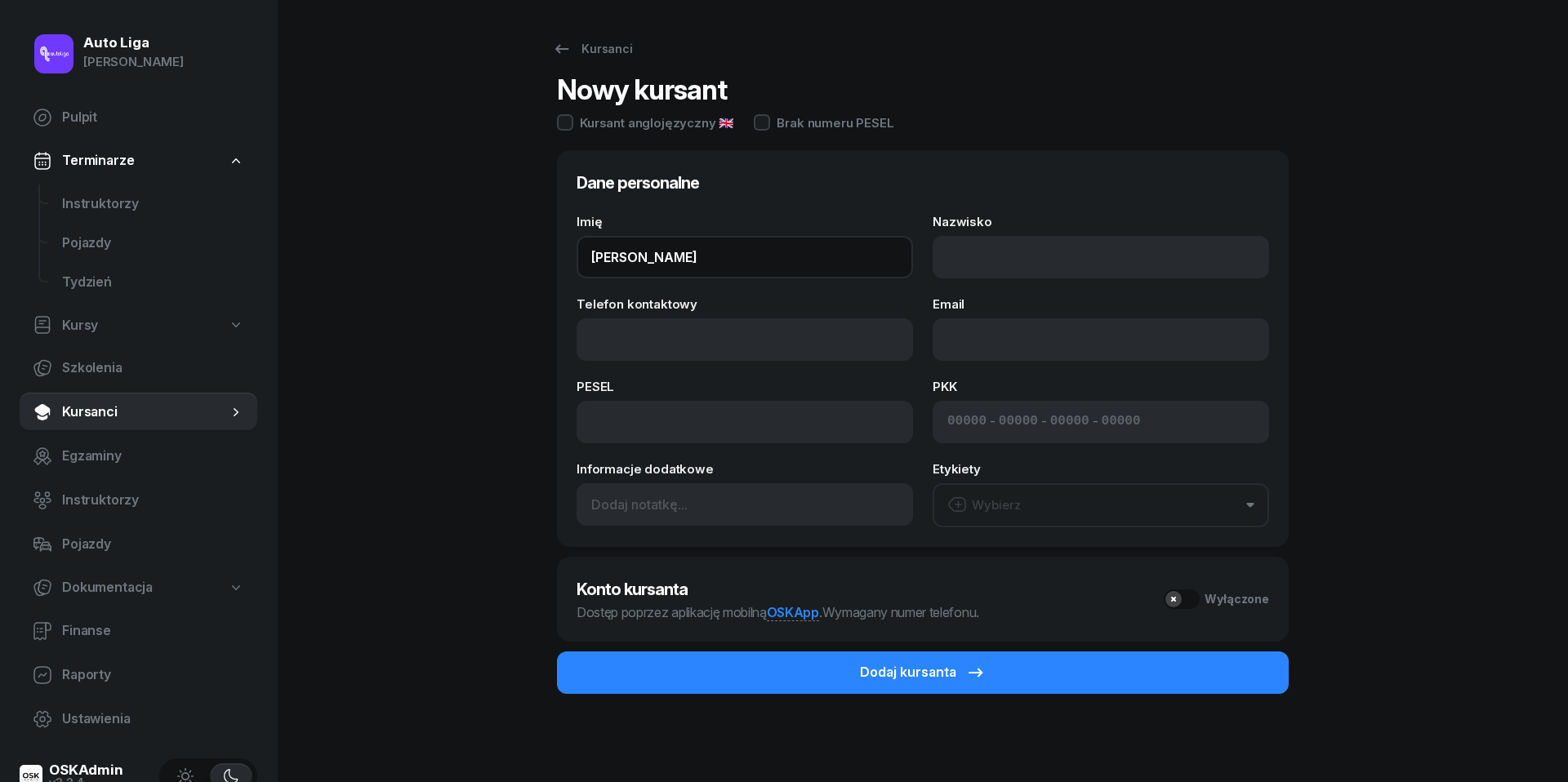
type input "[PERSON_NAME]"
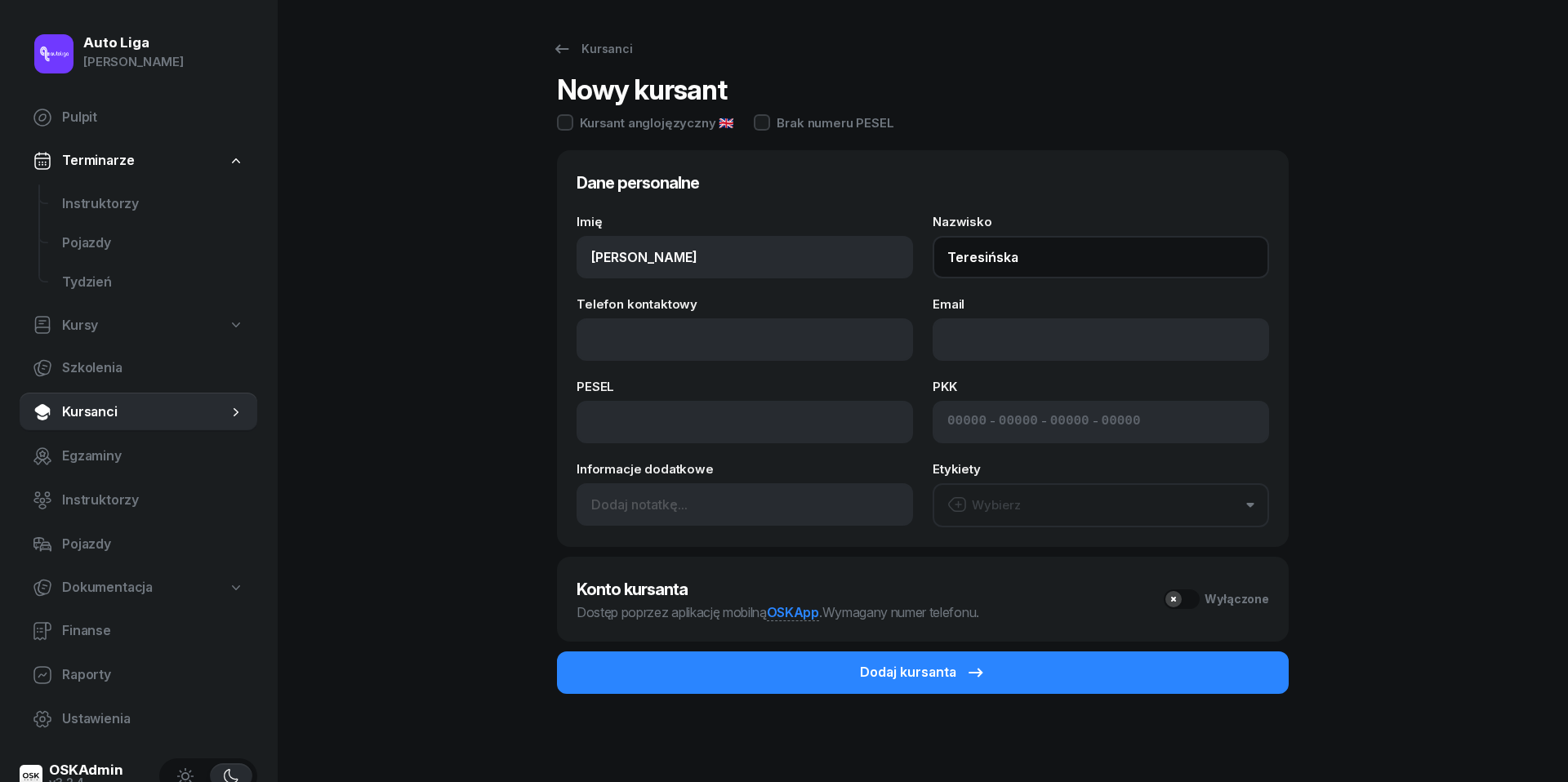
type input "Teresińska"
click at [429, 341] on div "Kursanci Nowy kursant Kursant anglojęzyczny 🇬🇧 Brak numeru PESEL Dane personaln…" at bounding box center [923, 392] width 1046 height 785
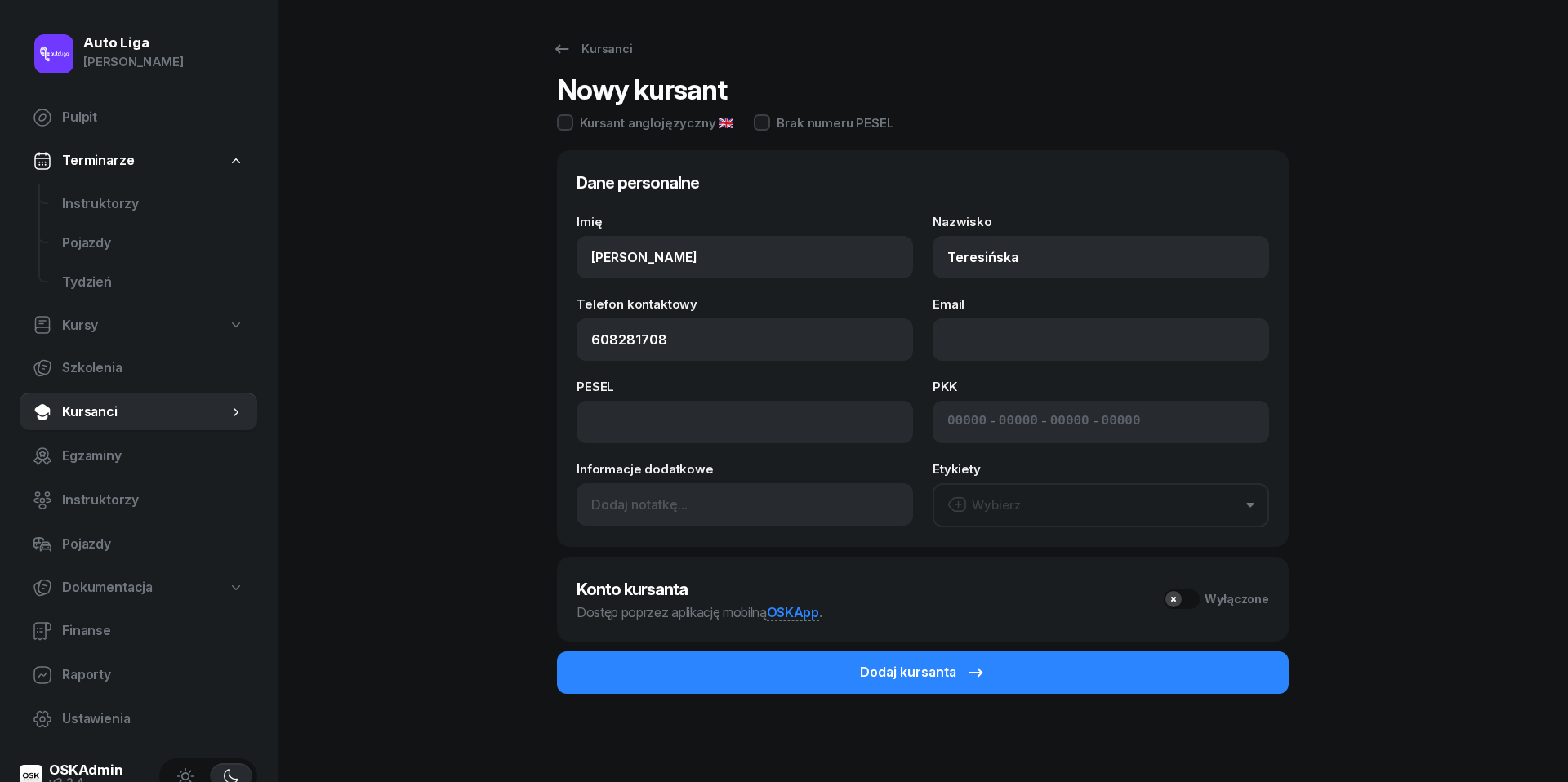
type input "608 281 708"
click at [1070, 509] on button "Wybierz" at bounding box center [1101, 506] width 337 height 44
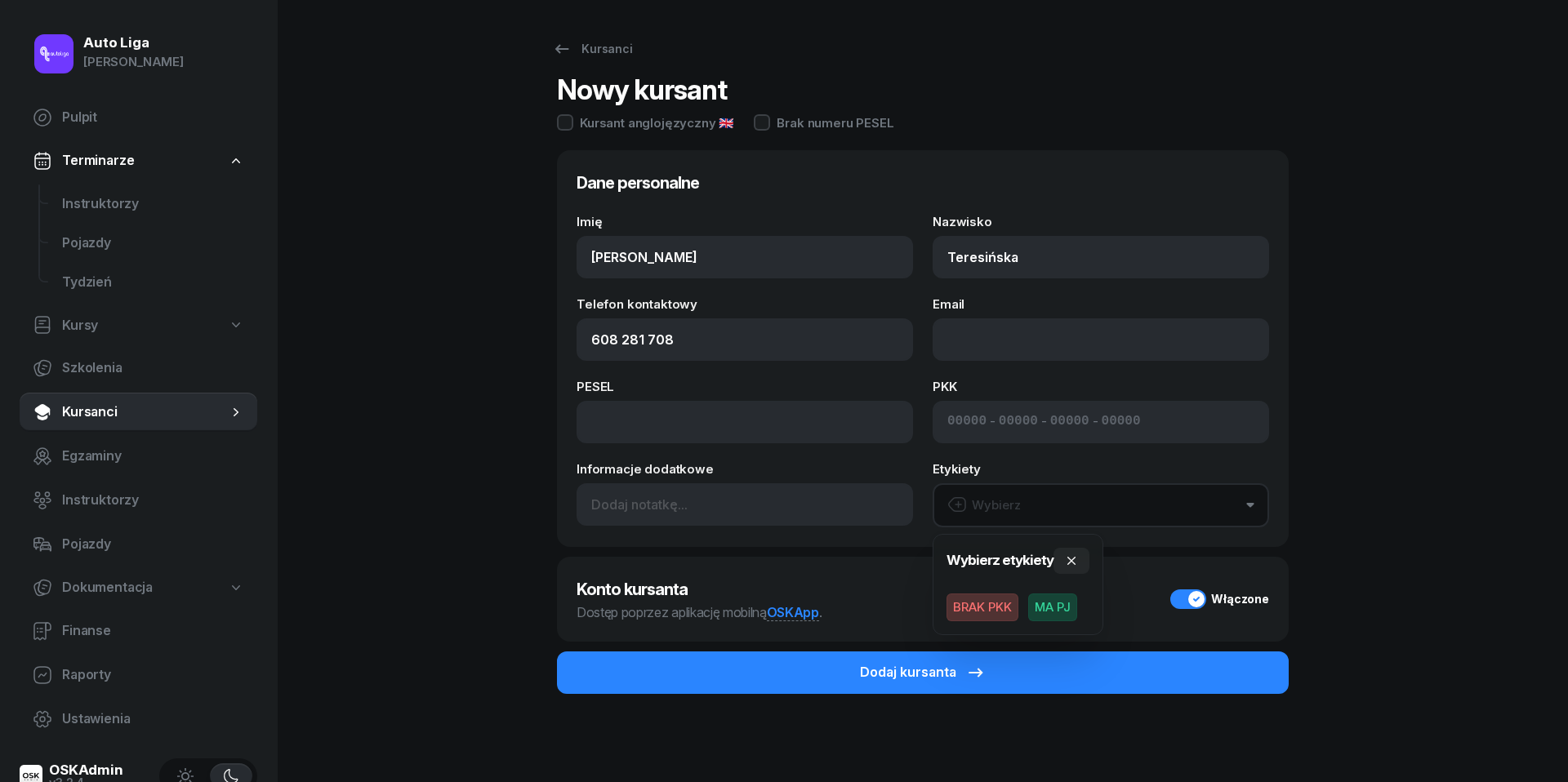
click at [1064, 614] on span "MA PJ" at bounding box center [1052, 607] width 49 height 27
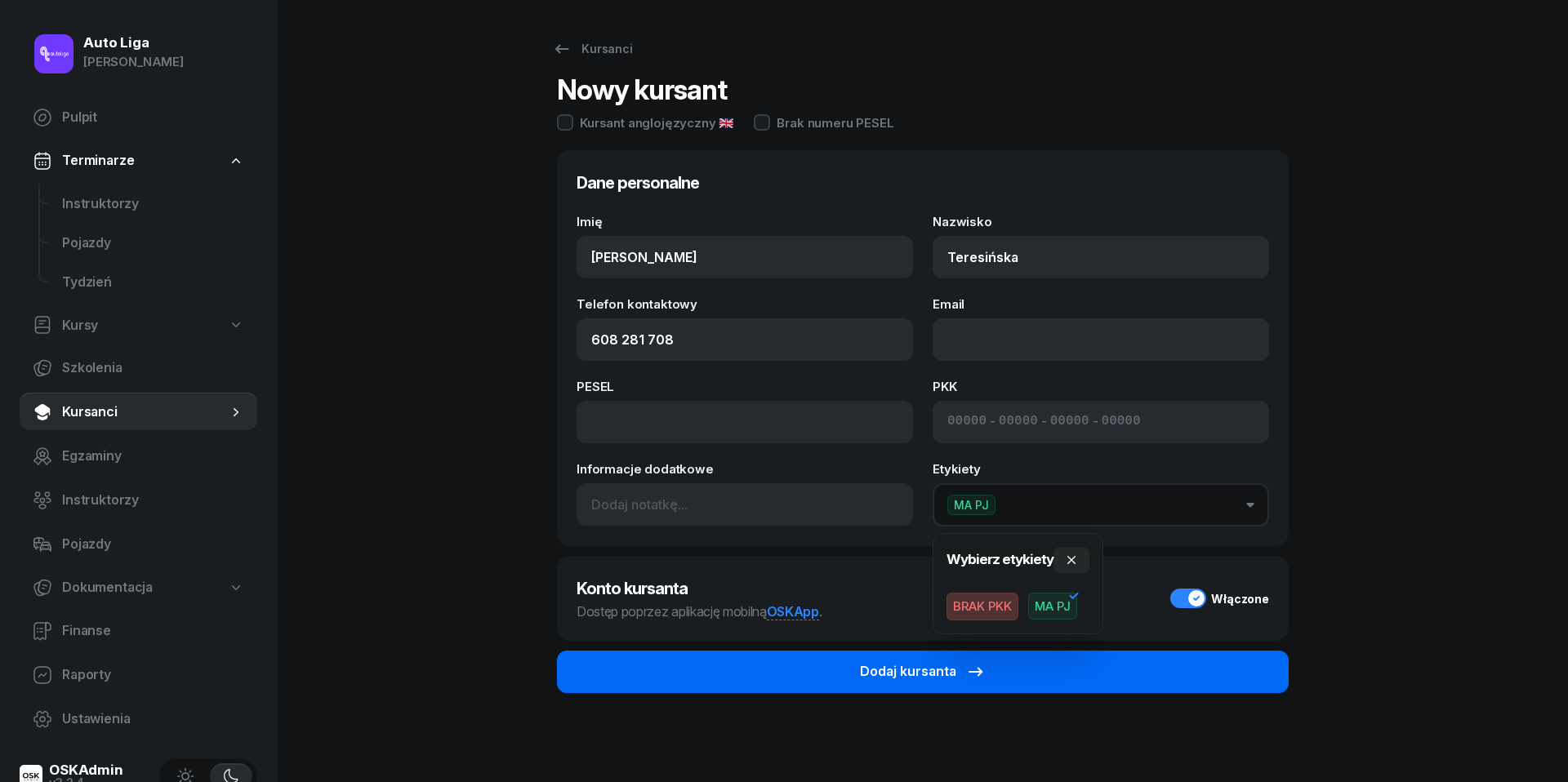
click at [1064, 660] on button "Dodaj kursanta" at bounding box center [923, 672] width 732 height 43
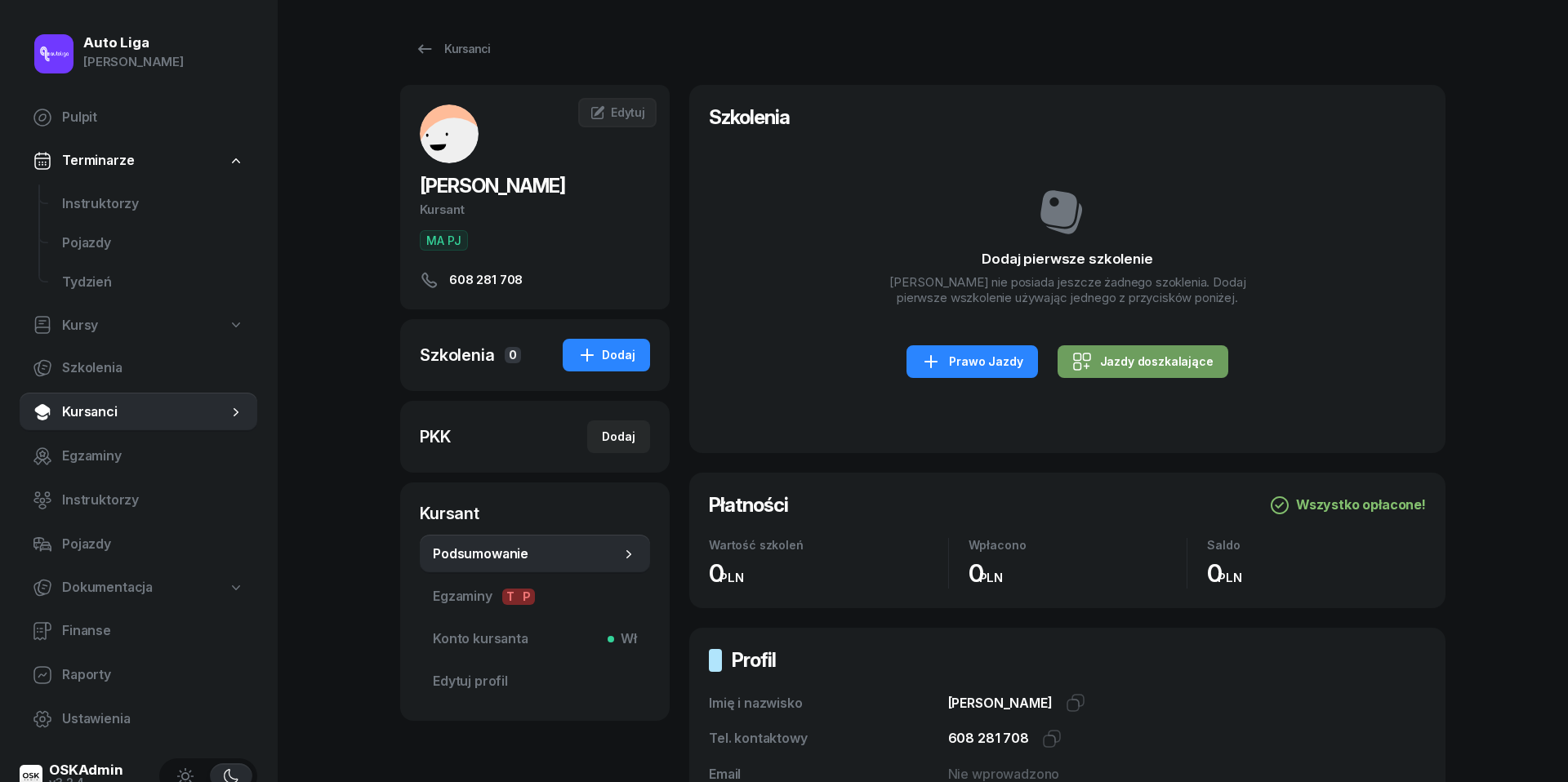
click at [1152, 370] on div "Jazdy doszkalające" at bounding box center [1142, 362] width 141 height 20
select select "B"
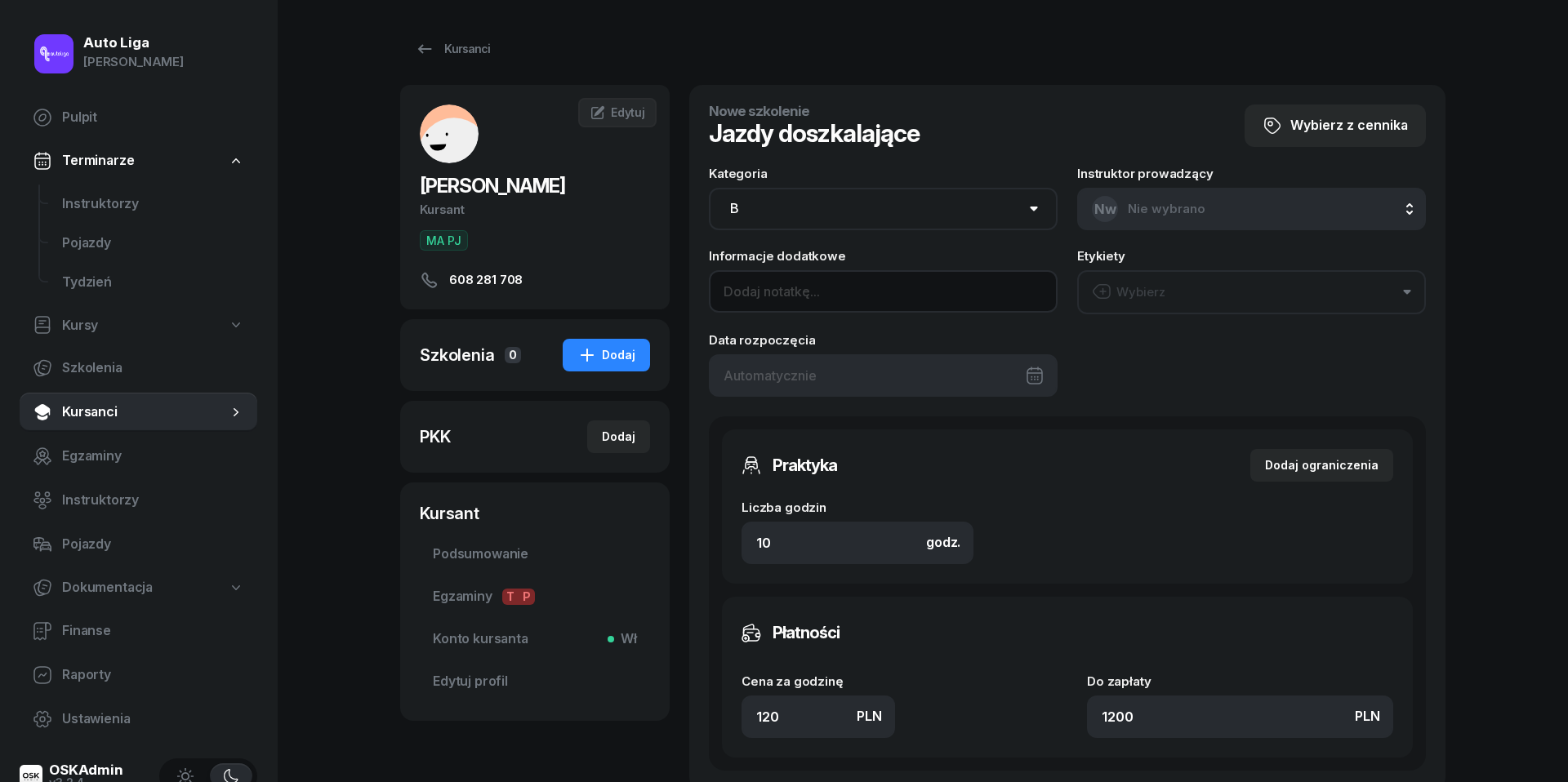
click at [899, 302] on input at bounding box center [883, 291] width 349 height 43
type input "na swoim Volvo S40"
click at [1175, 294] on button "Wybierz" at bounding box center [1252, 292] width 349 height 44
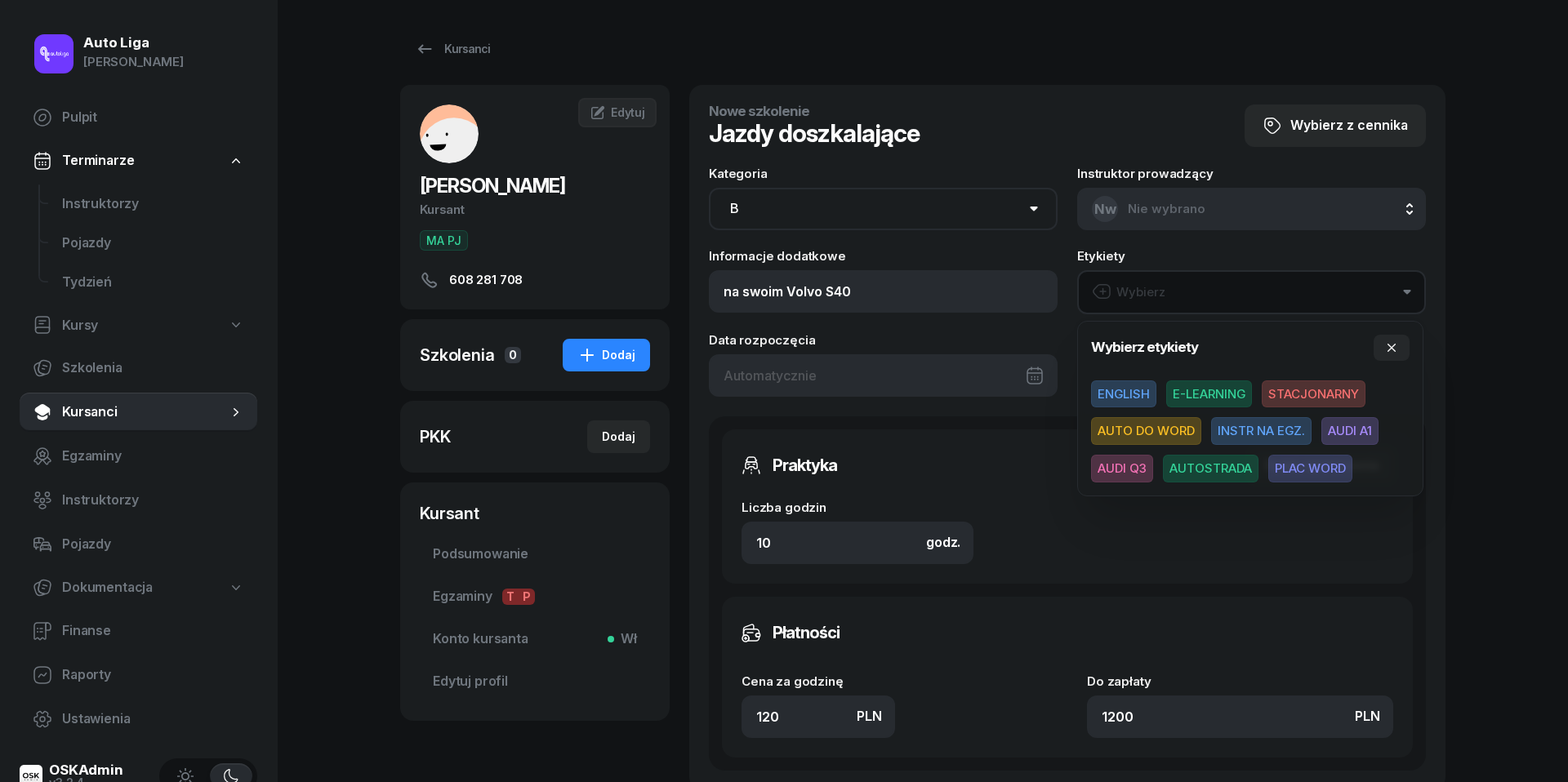
click at [1175, 294] on button "Wybierz" at bounding box center [1252, 292] width 349 height 44
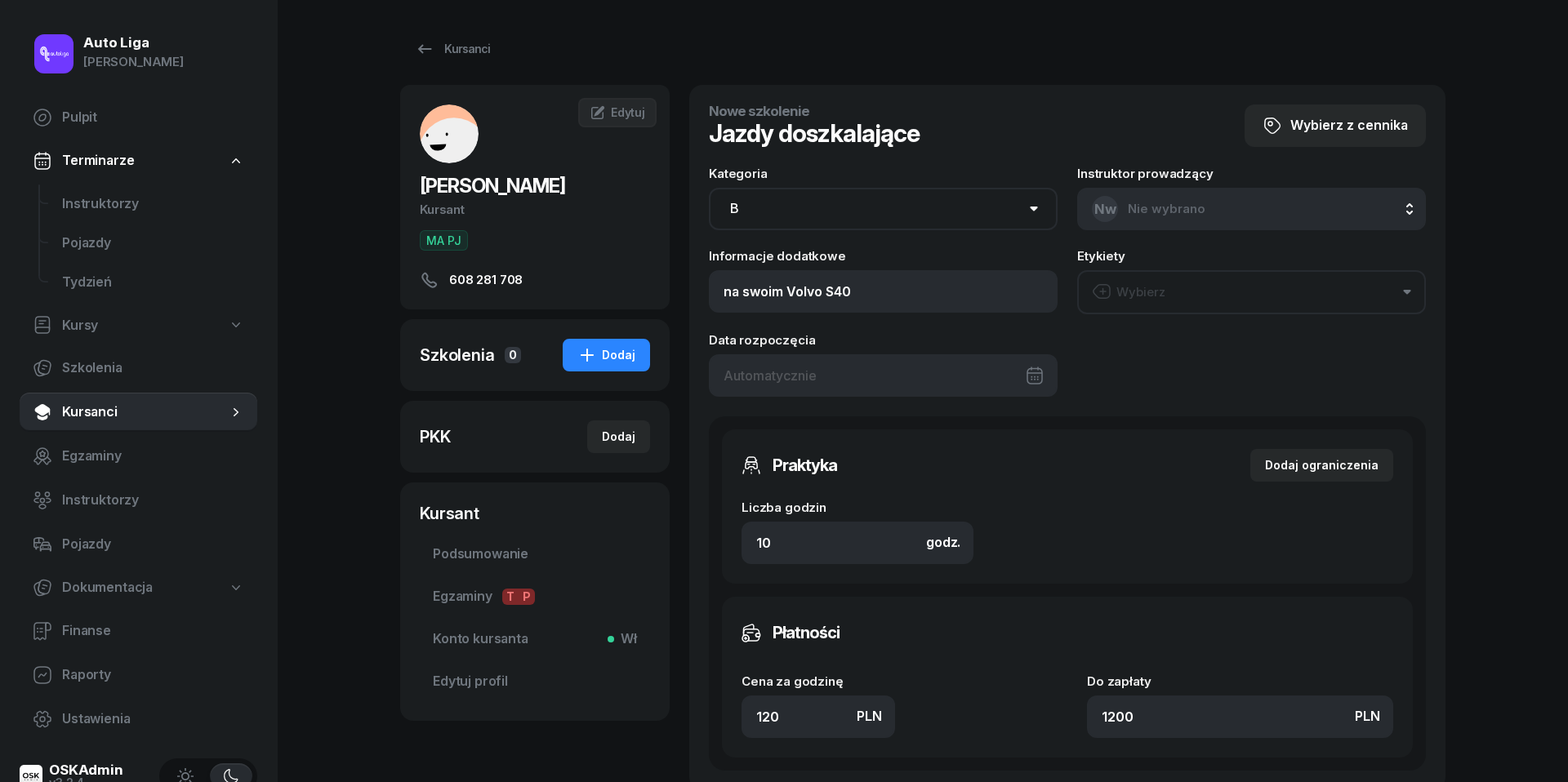
click at [886, 363] on div at bounding box center [883, 376] width 349 height 43
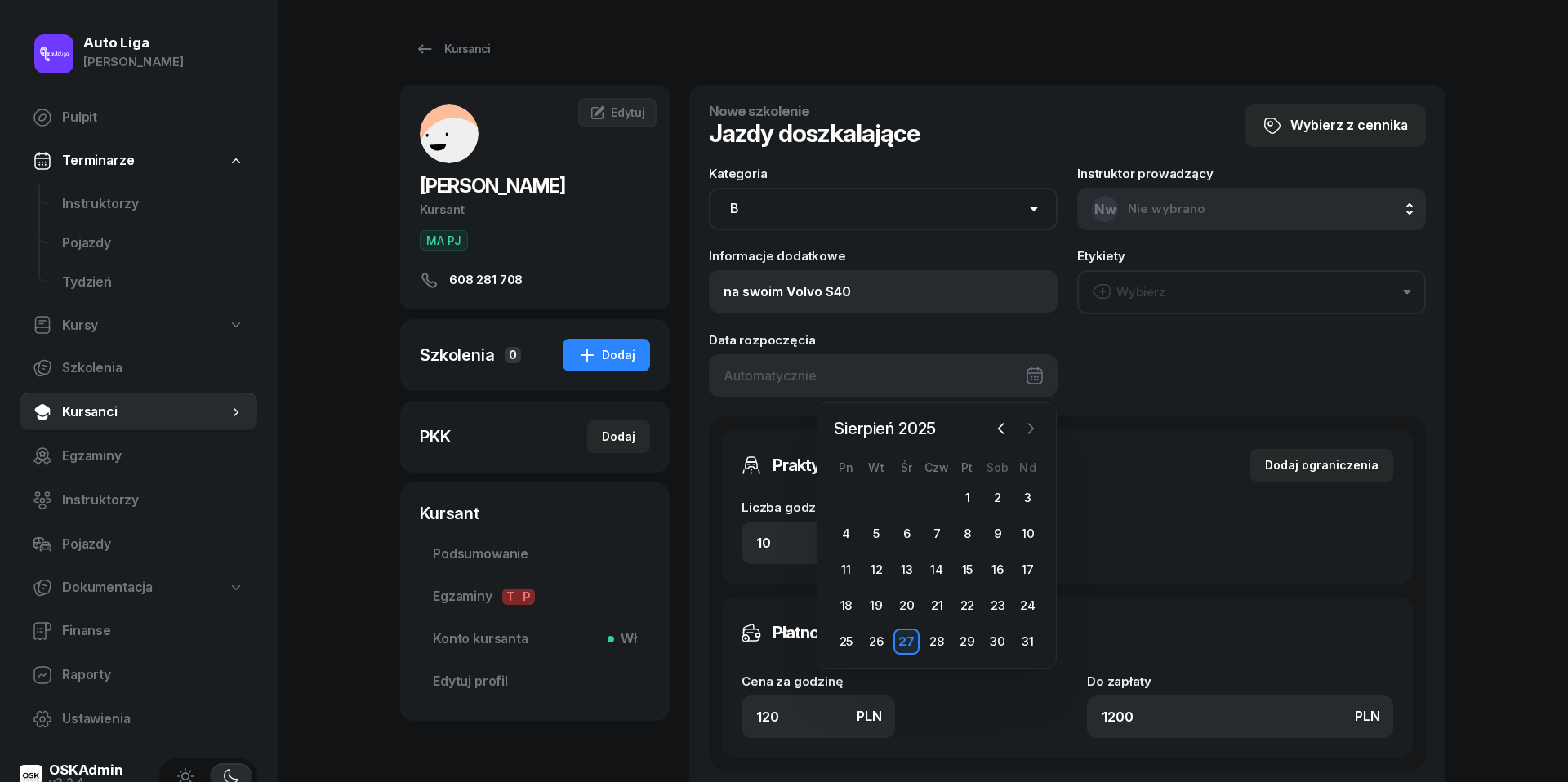
click at [1033, 426] on icon "button" at bounding box center [1030, 428] width 16 height 16
click at [908, 494] on div "3" at bounding box center [906, 497] width 27 height 26
type input "[DATE]"
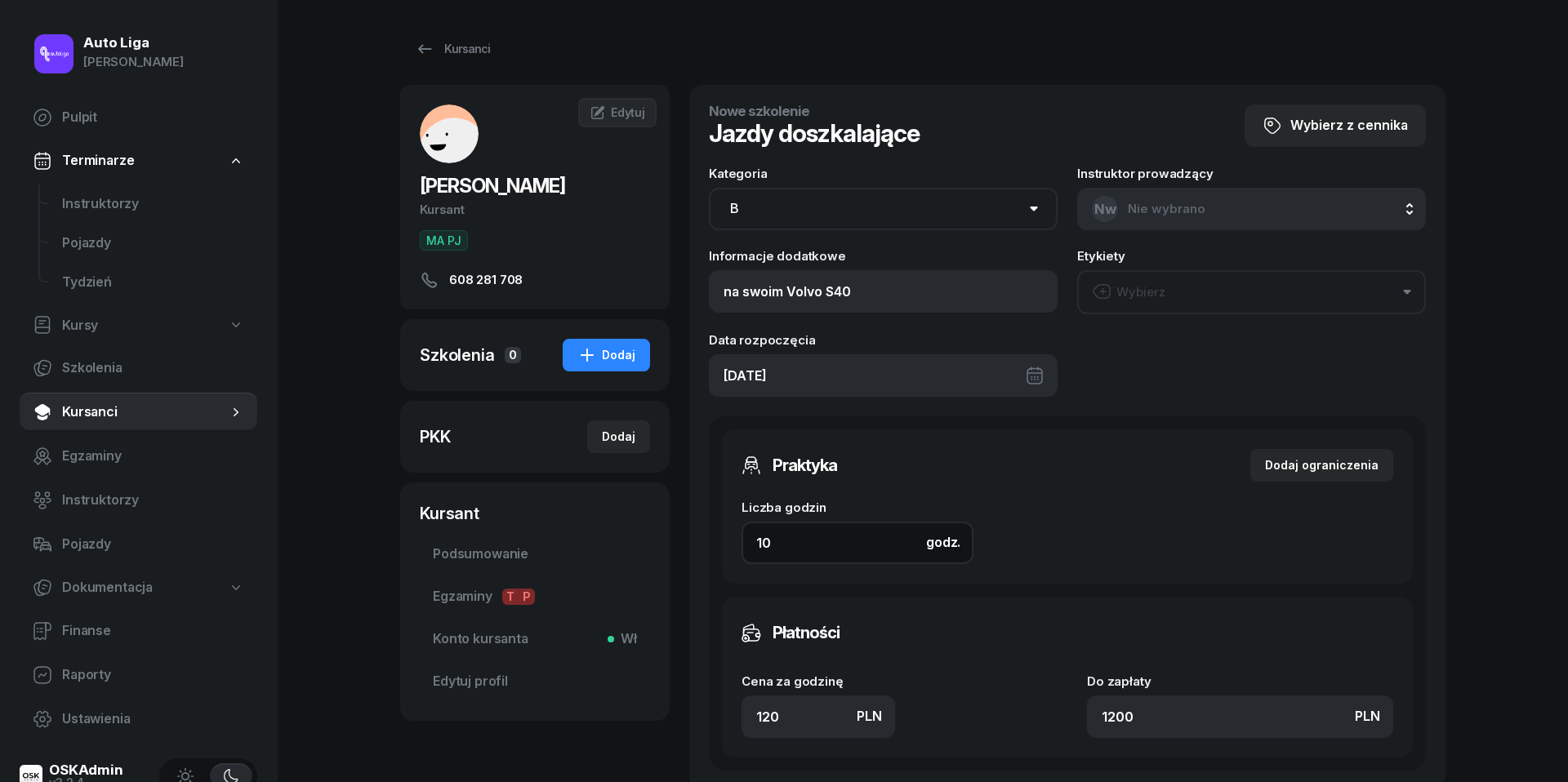
click at [847, 556] on input "10" at bounding box center [857, 543] width 232 height 43
type input "2"
type input "240"
type input "2"
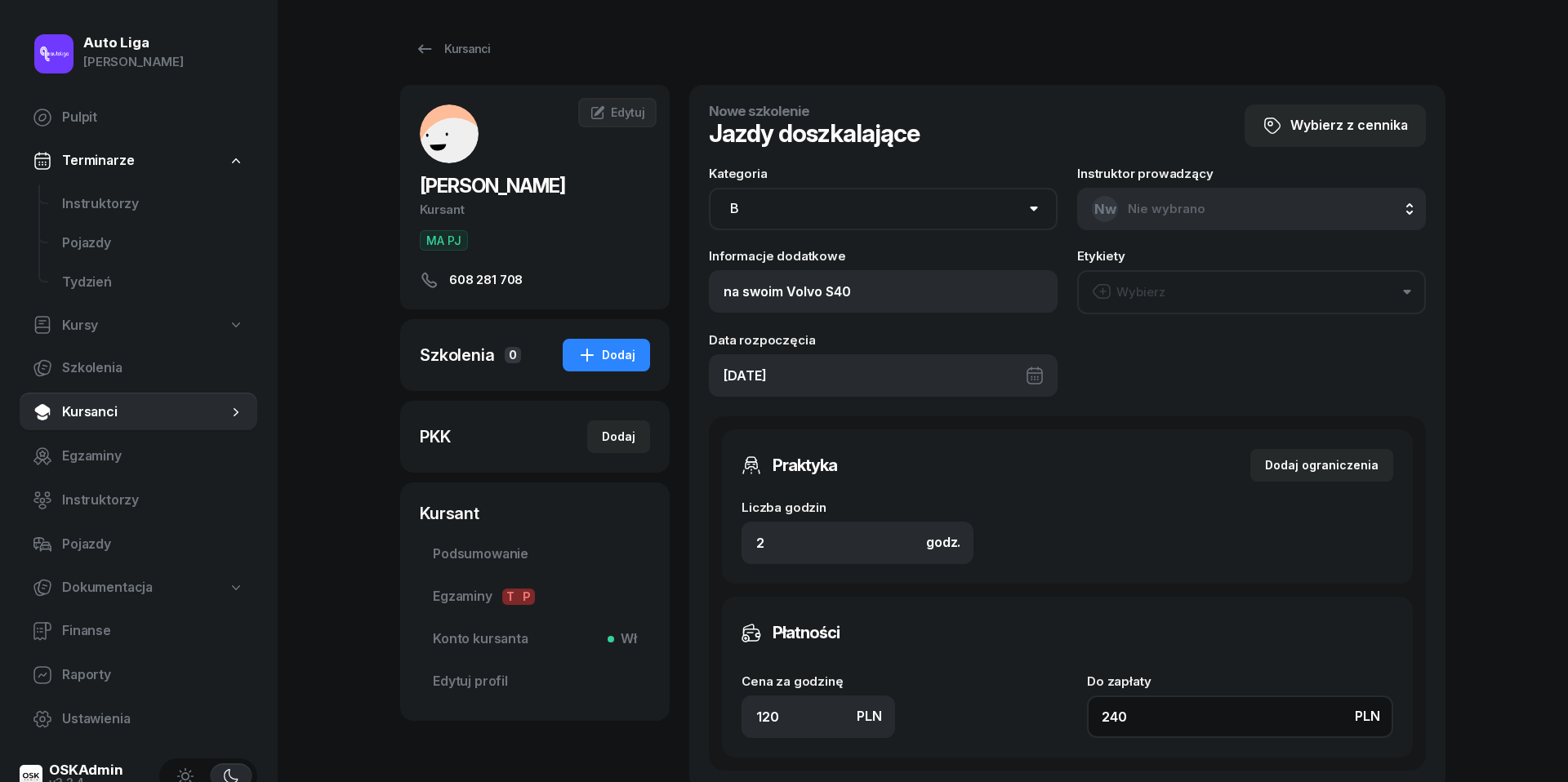
click at [1190, 697] on input "240" at bounding box center [1240, 717] width 306 height 43
type input "1.50"
type input "3"
type input "15"
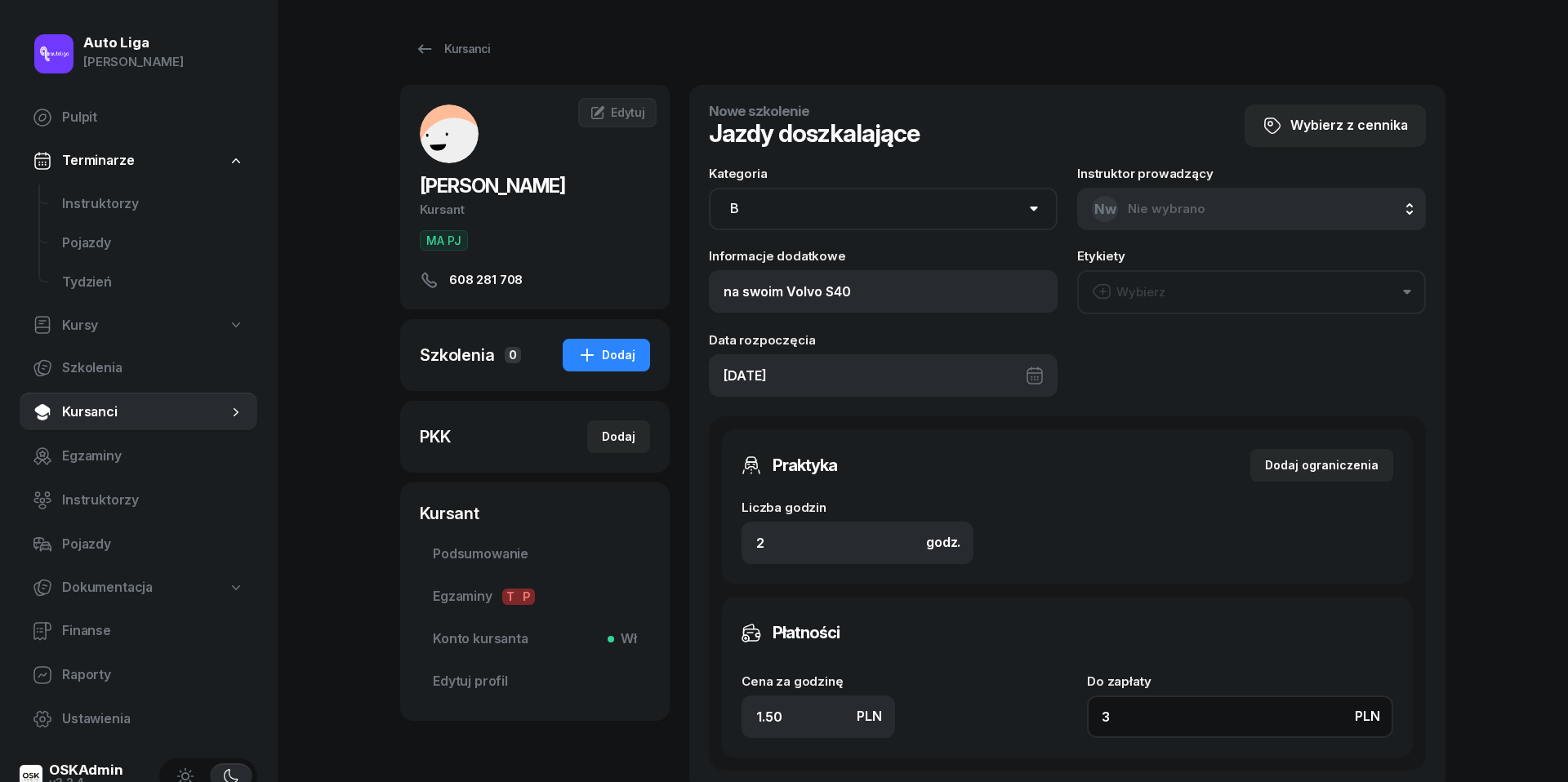
type input "30"
type input "150"
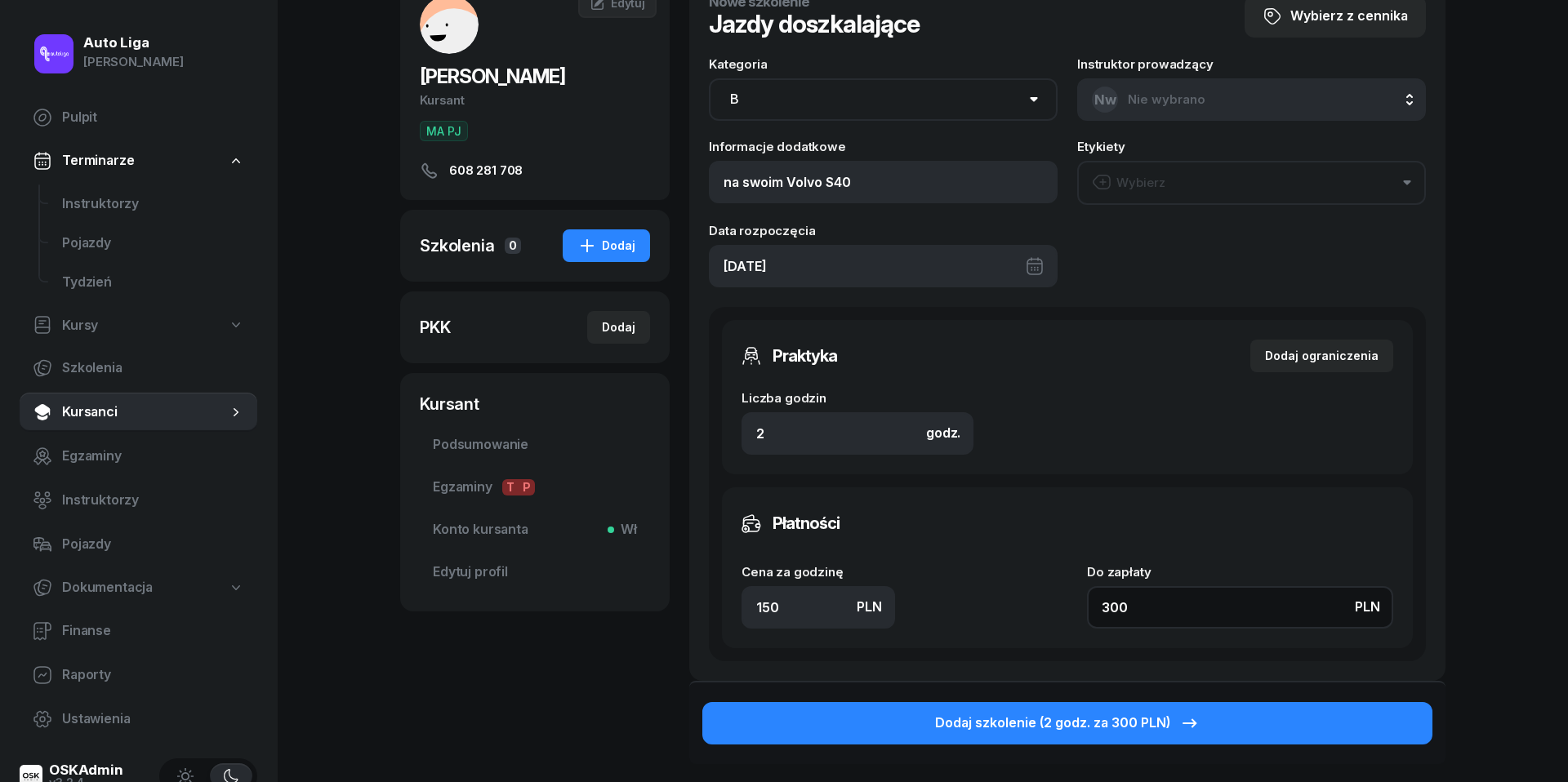
scroll to position [115, 0]
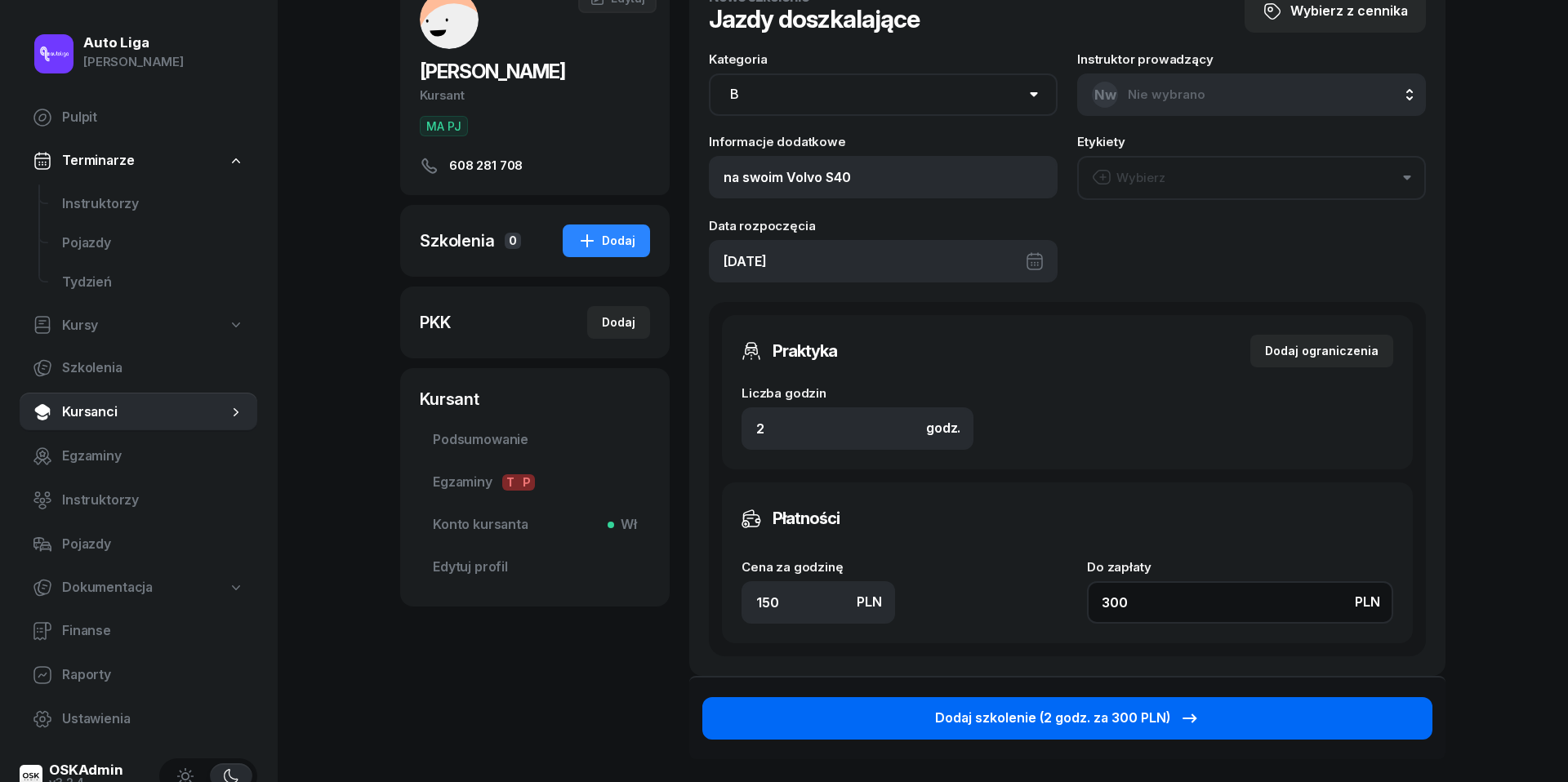
type input "300"
click at [1117, 725] on div "Dodaj szkolenie (2 godz. za 300 PLN)" at bounding box center [1067, 718] width 264 height 21
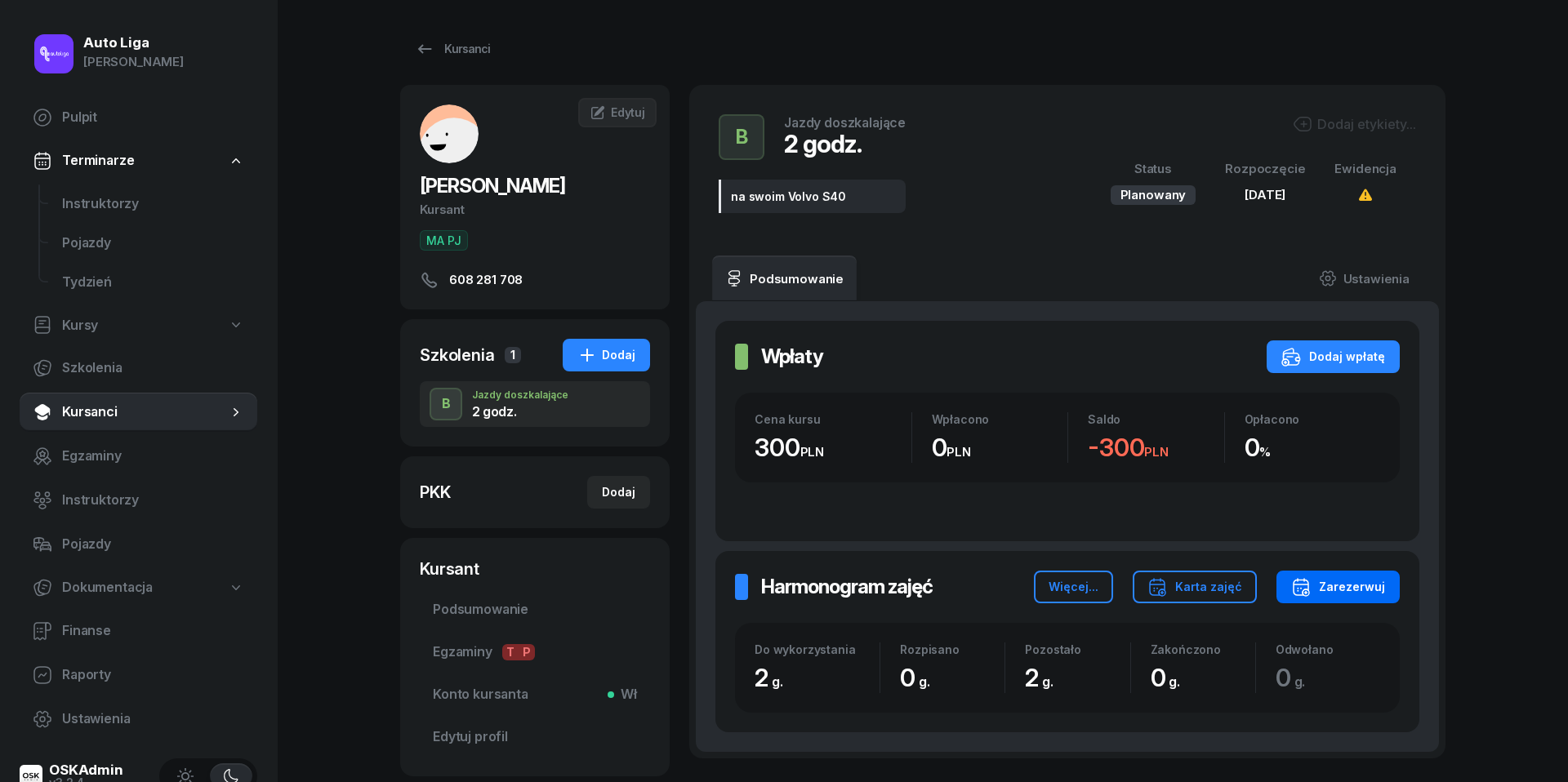
click at [1326, 582] on div "Zarezerwuj" at bounding box center [1338, 586] width 94 height 20
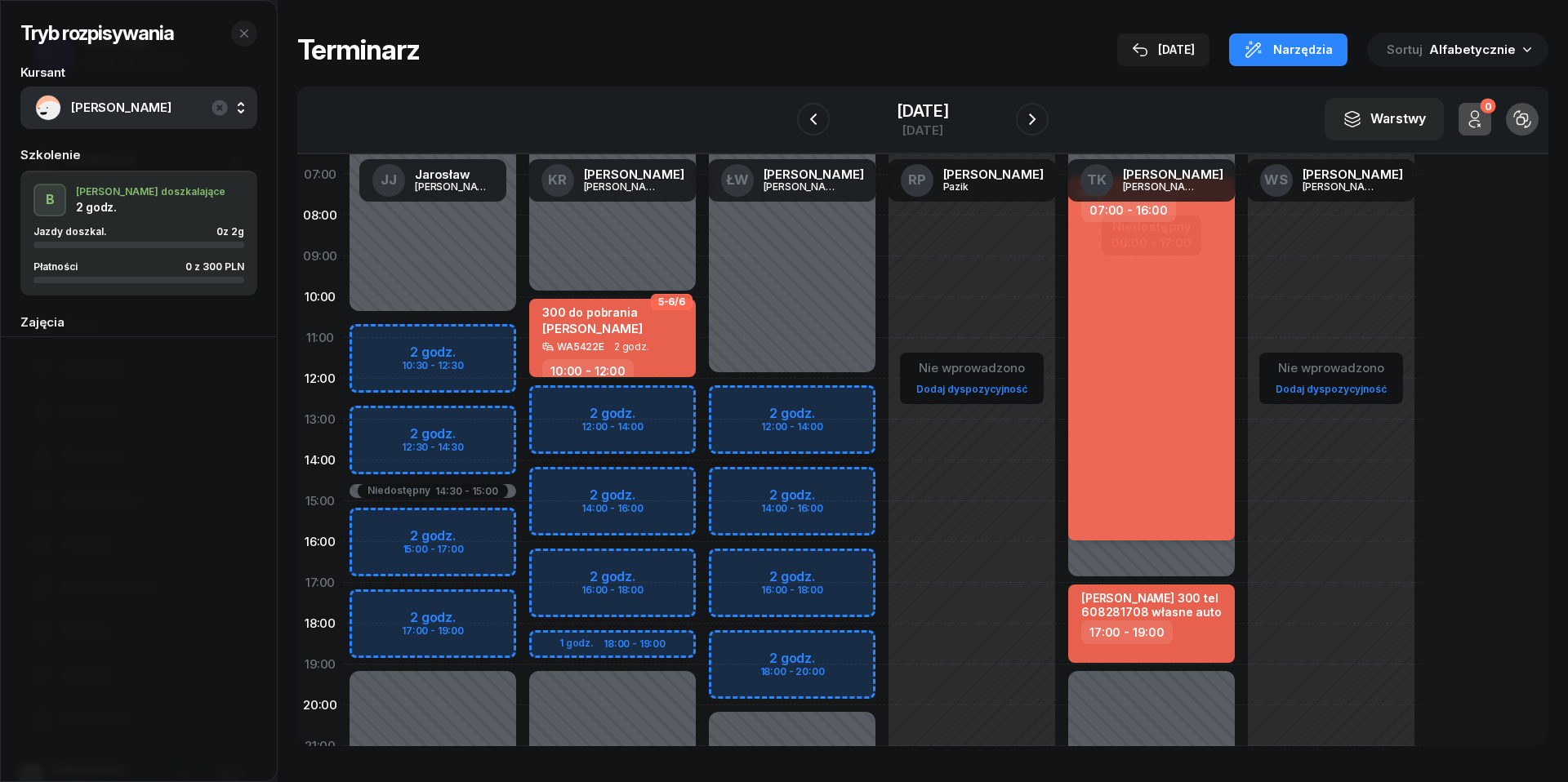
scroll to position [129, 0]
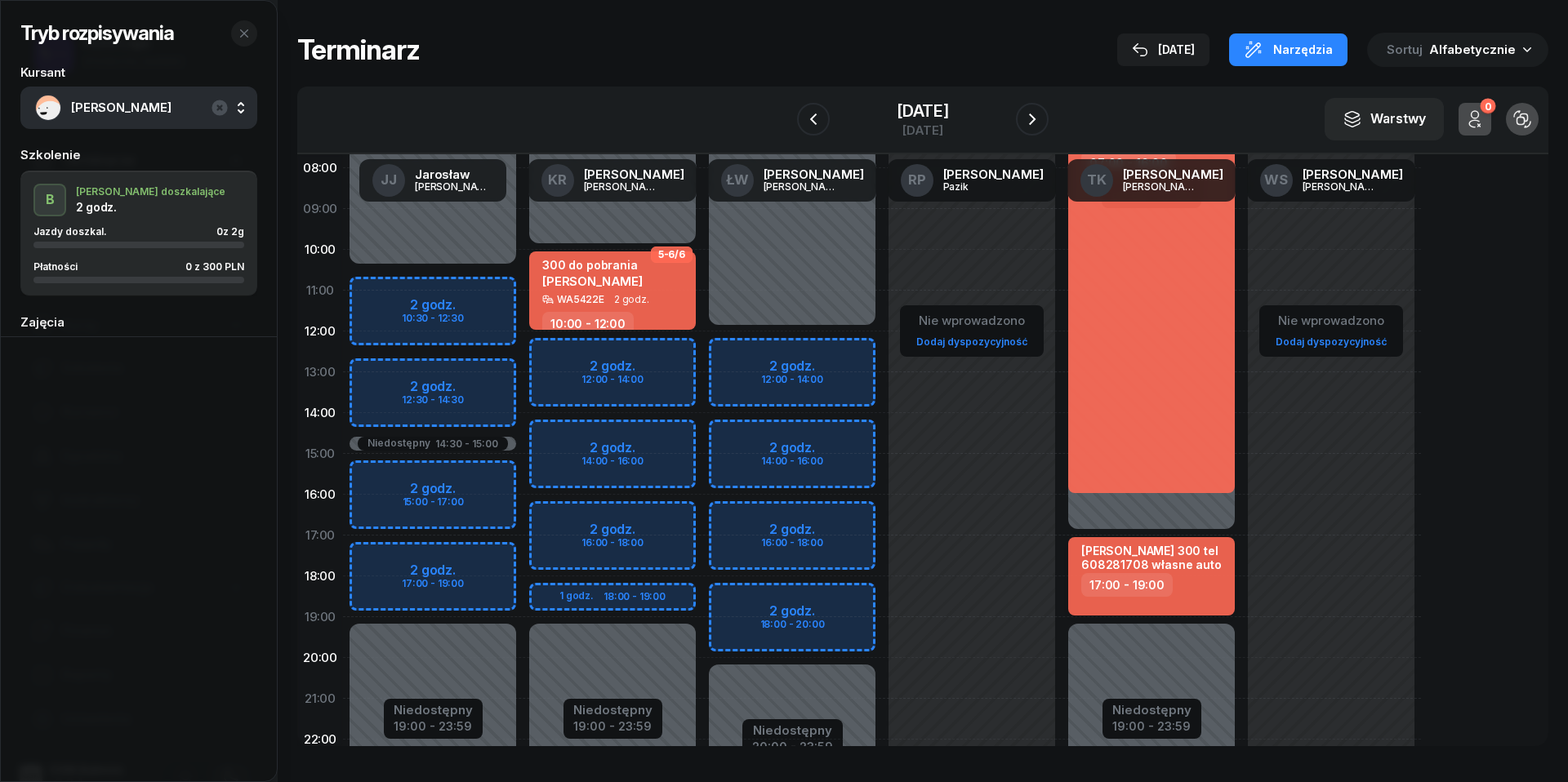
click at [1171, 573] on div "17:00 - 19:00" at bounding box center [1153, 585] width 144 height 24
select select "17"
select select "19"
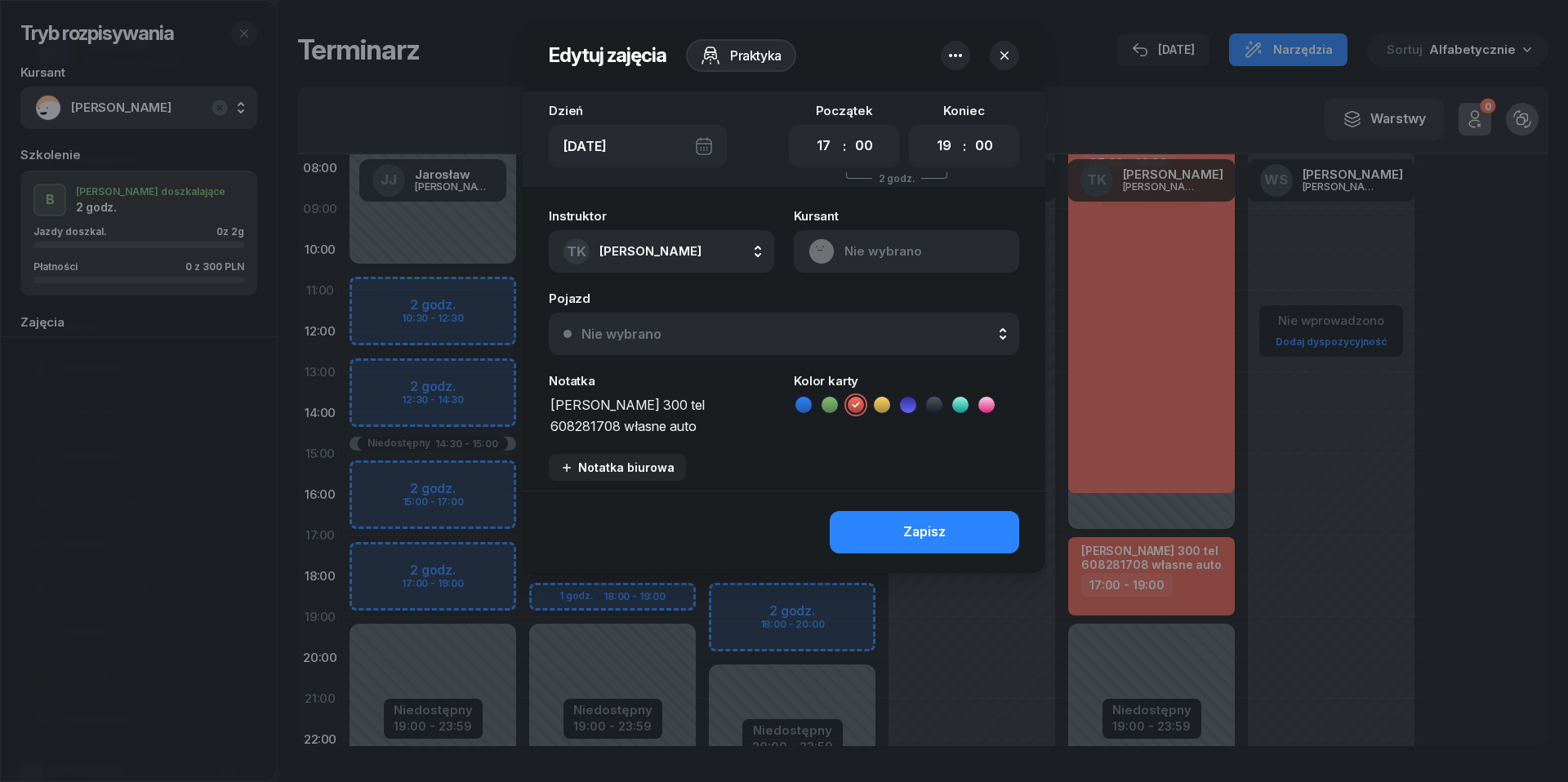
click at [952, 59] on icon "button" at bounding box center [955, 55] width 20 height 20
click at [946, 101] on link "Usuń" at bounding box center [947, 106] width 214 height 41
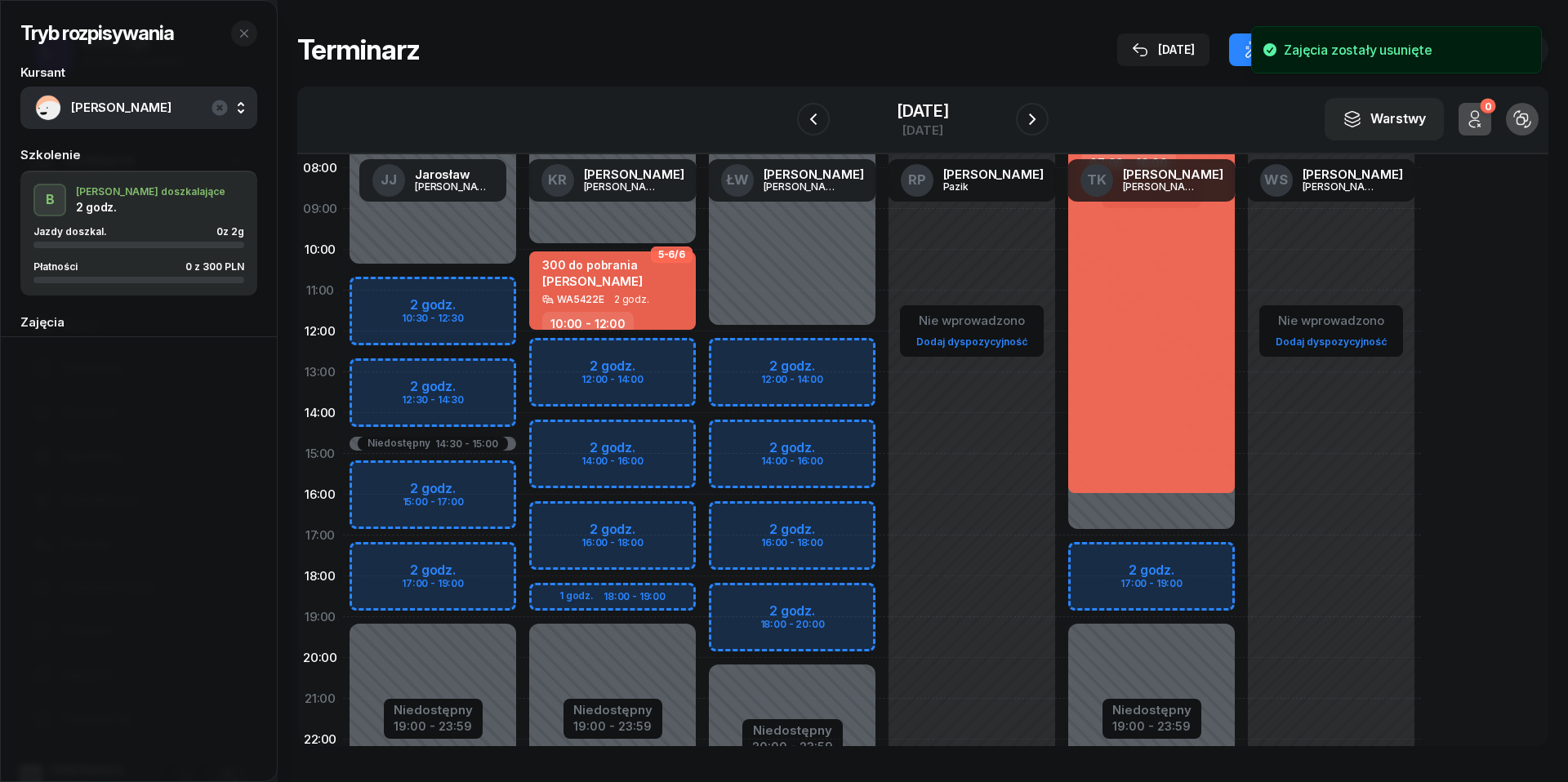
click at [1241, 554] on div "Niedostępny 00:00 - 17:00 Niedostępny 19:00 - 23:59 priv 07:00 - 16:00 2 godz. …" at bounding box center [1331, 453] width 180 height 775
select select "17"
select select "19"
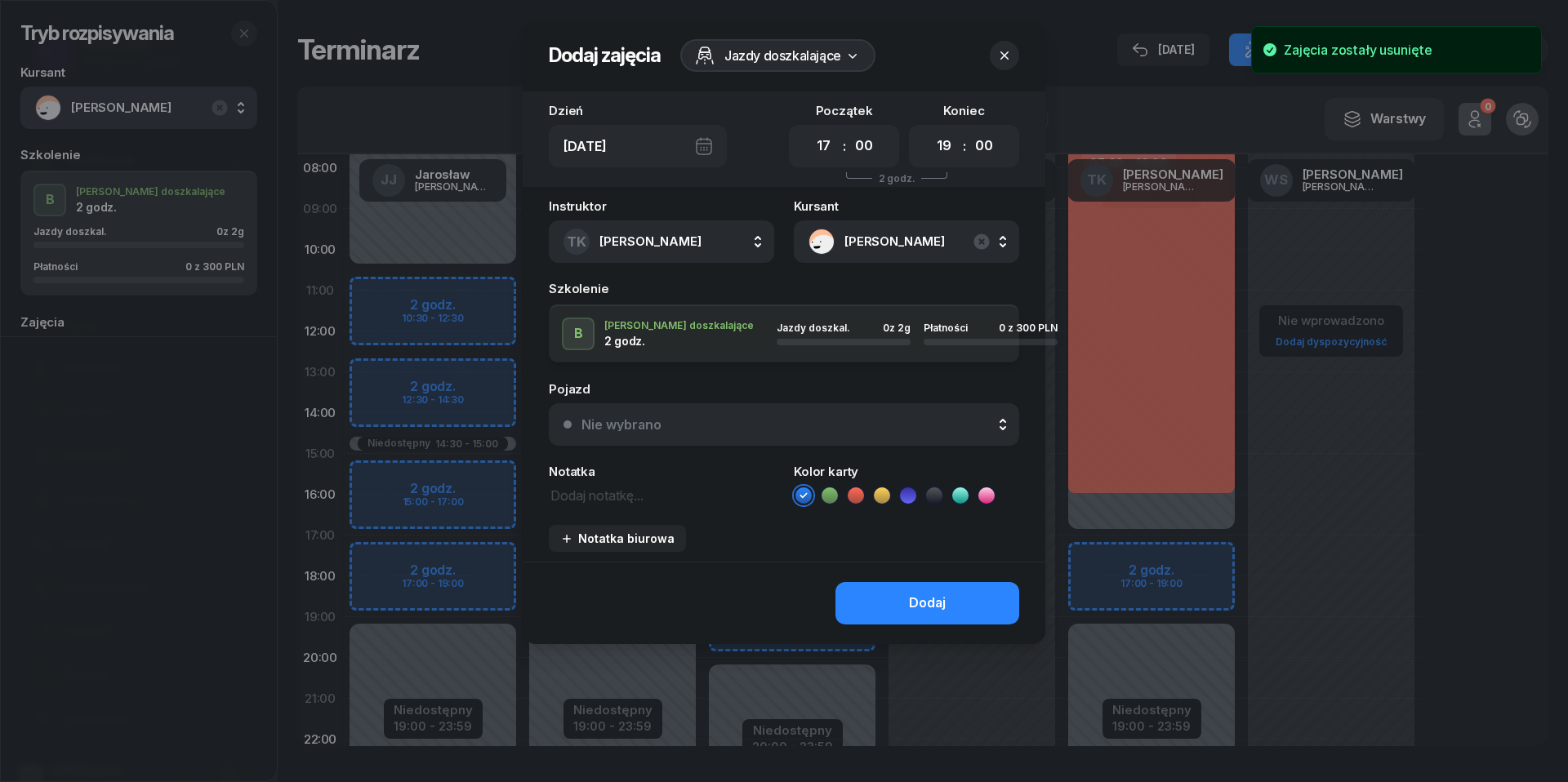
click at [592, 504] on div "Instruktor TK [PERSON_NAME] [PERSON_NAME] KR [PERSON_NAME] ŁW [PERSON_NAME] RP …" at bounding box center [783, 380] width 522 height 362
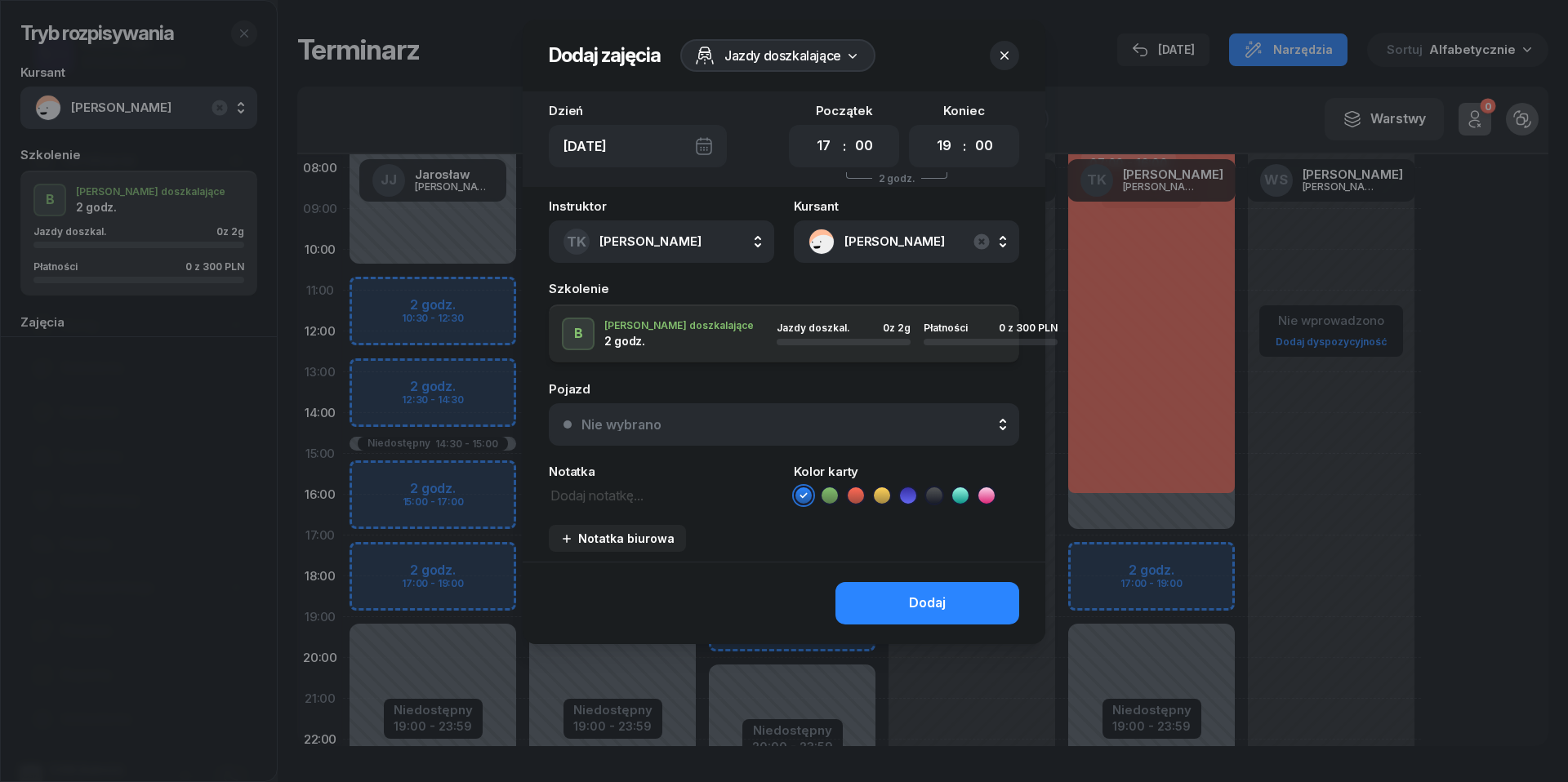
click at [593, 497] on textarea at bounding box center [662, 494] width 226 height 21
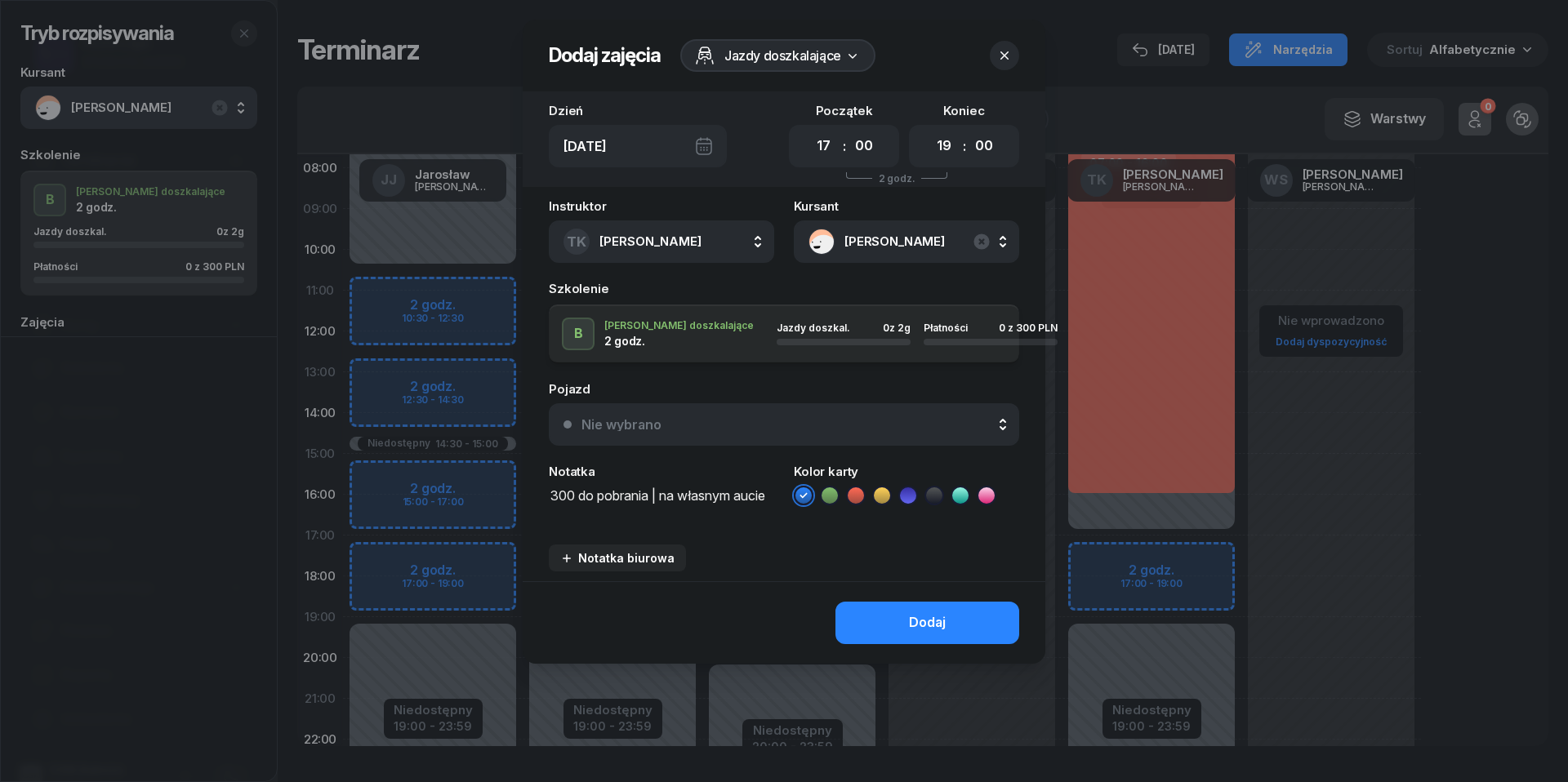
type textarea "300 do pobrania | na własnym aucie"
click at [856, 487] on icon at bounding box center [856, 495] width 16 height 16
click at [910, 614] on div "Dodaj" at bounding box center [927, 622] width 37 height 21
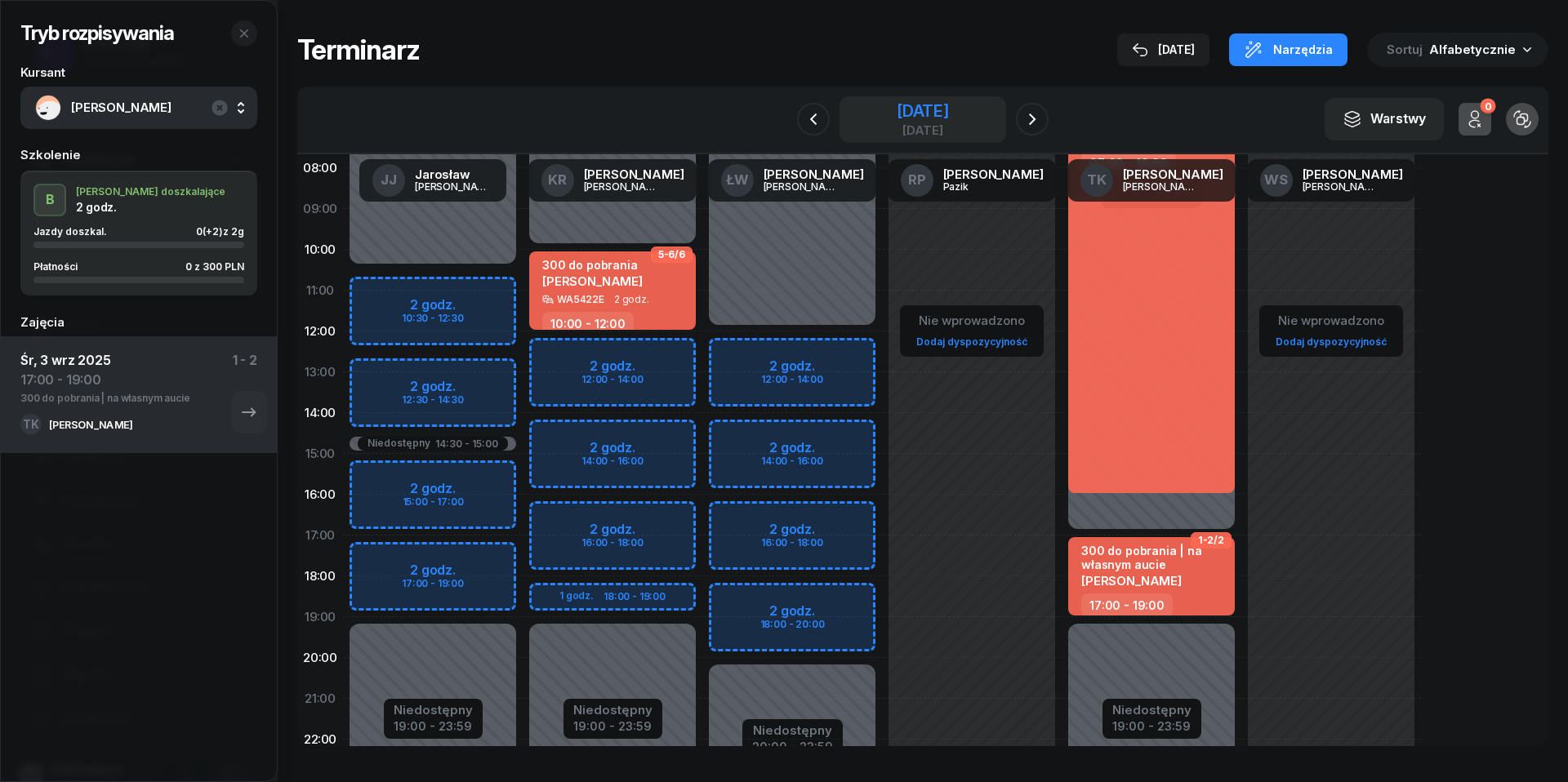
click at [917, 109] on div "[DATE]" at bounding box center [923, 110] width 52 height 16
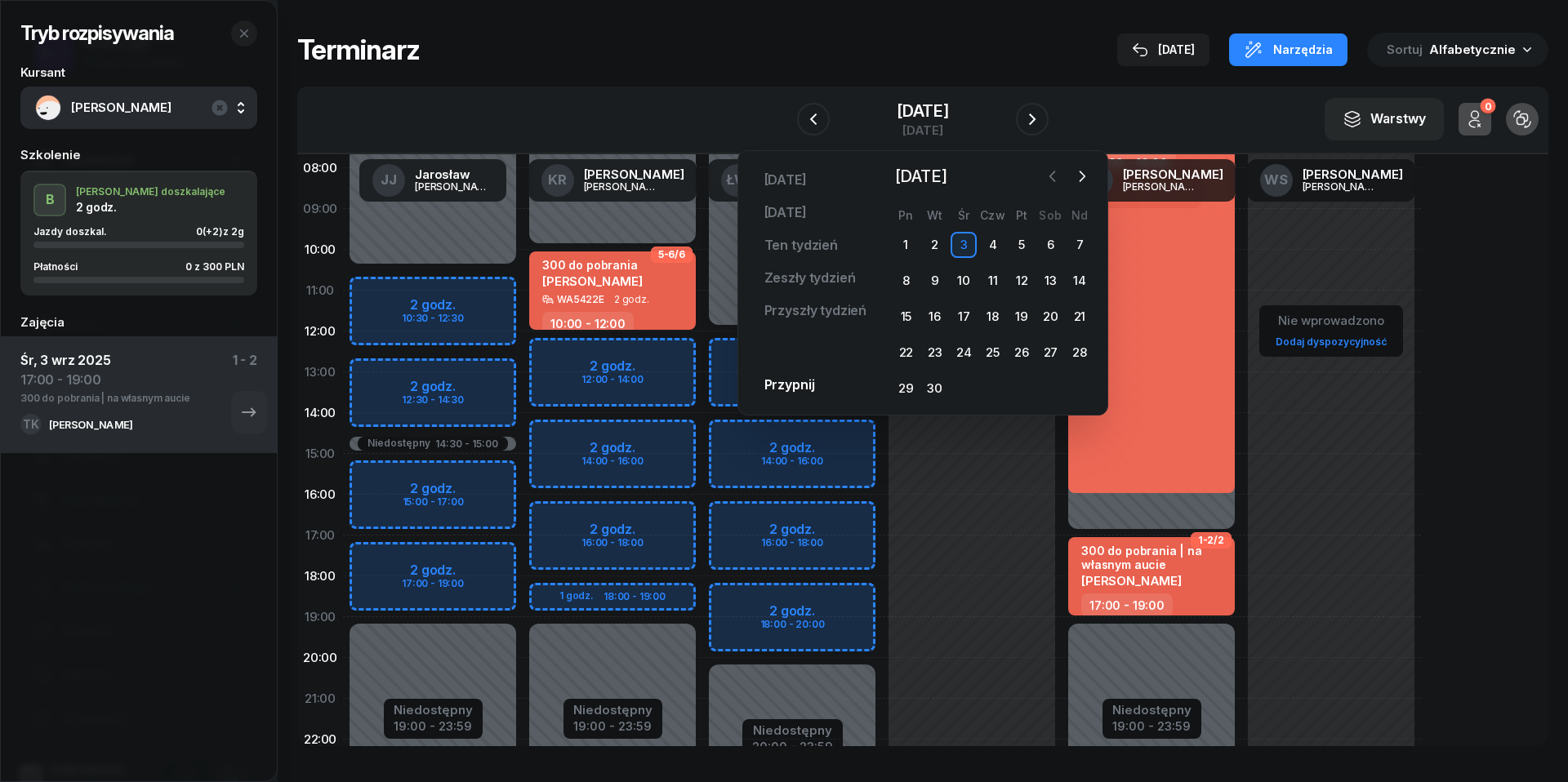
click at [1059, 183] on icon "button" at bounding box center [1052, 176] width 16 height 16
click at [1052, 344] on div "23" at bounding box center [1051, 352] width 27 height 26
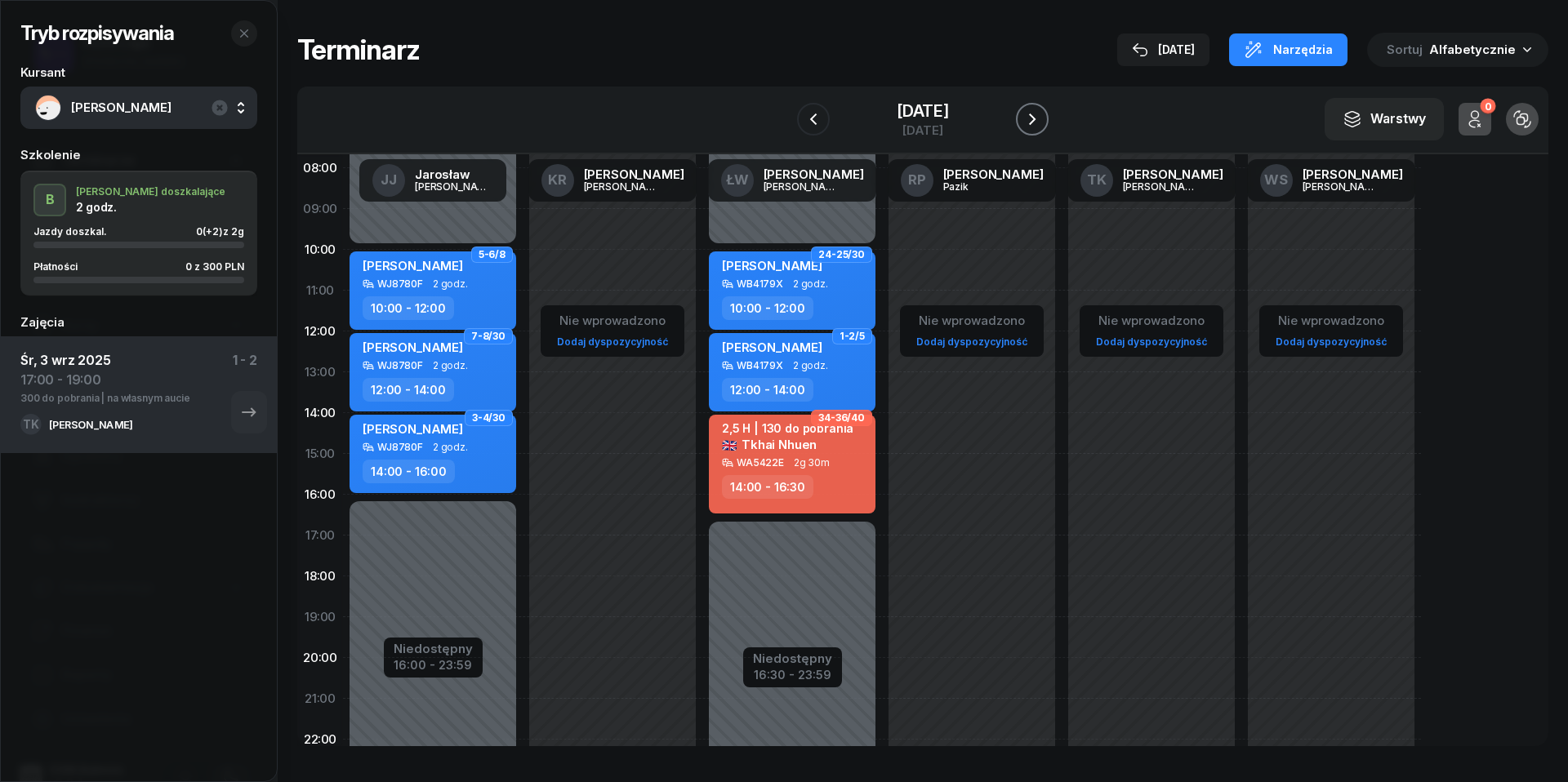
click at [1039, 116] on icon "button" at bounding box center [1032, 119] width 20 height 20
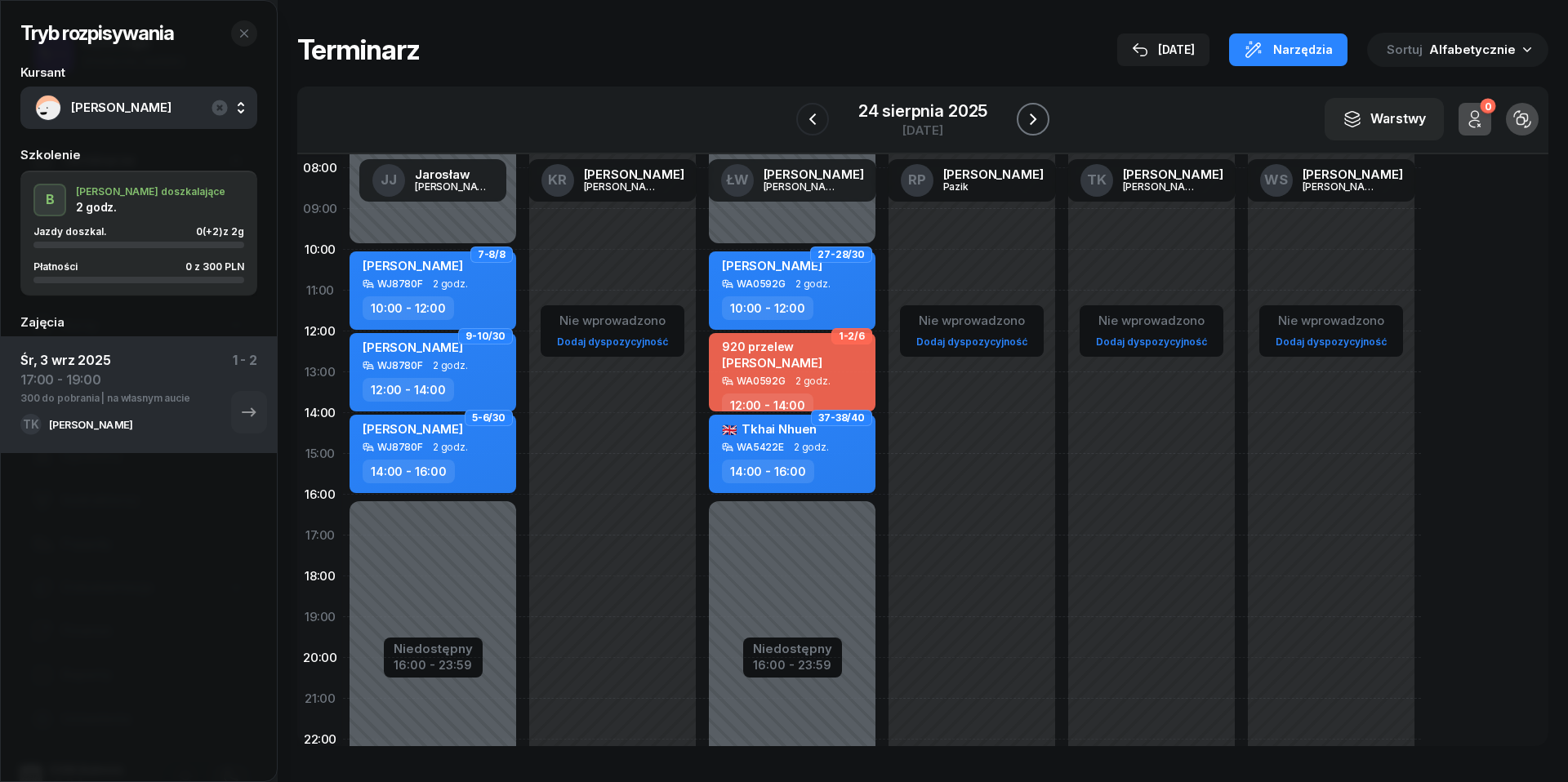
click at [1039, 116] on icon "button" at bounding box center [1033, 119] width 20 height 20
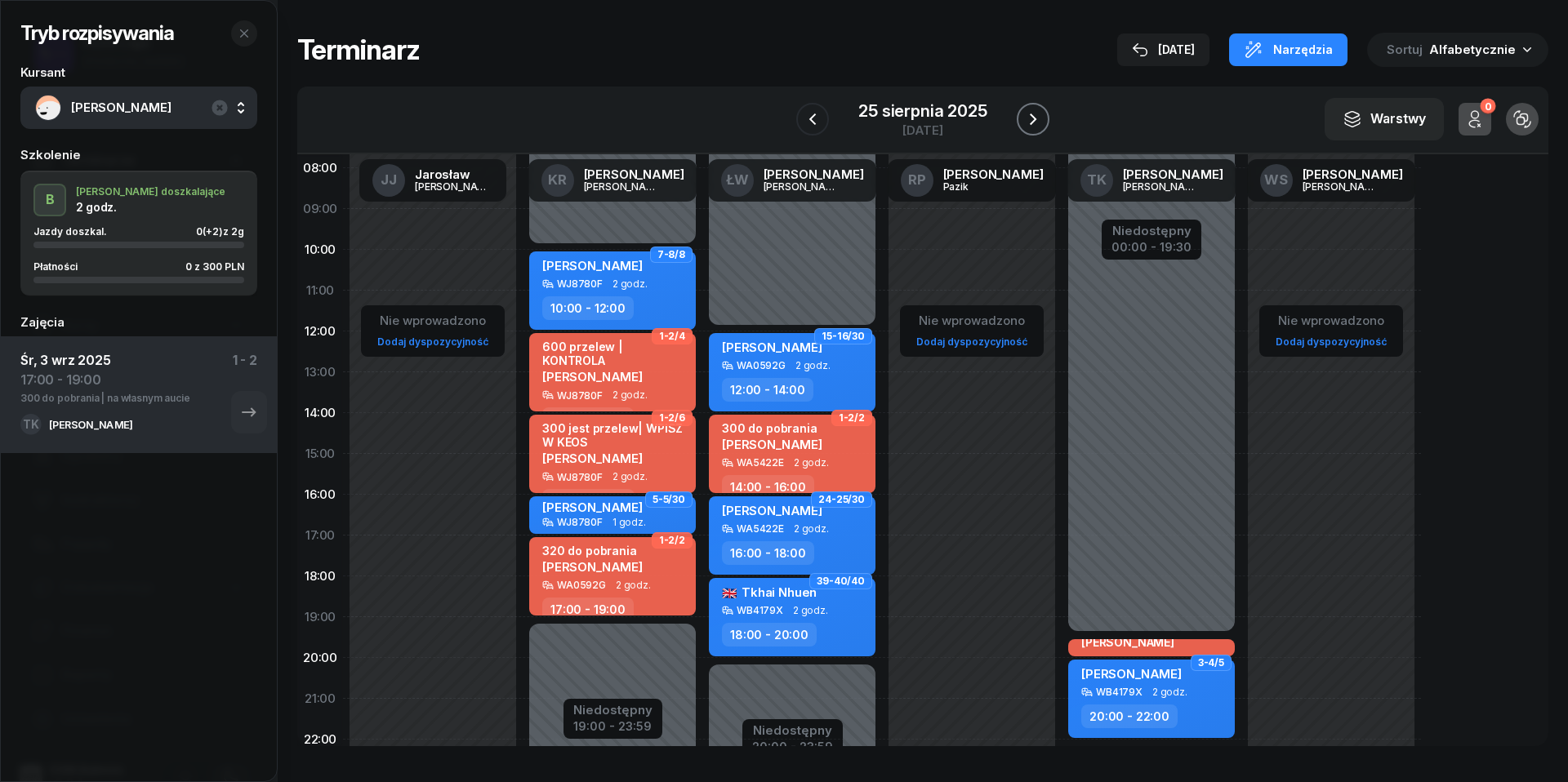
click at [1039, 116] on icon "button" at bounding box center [1033, 119] width 20 height 20
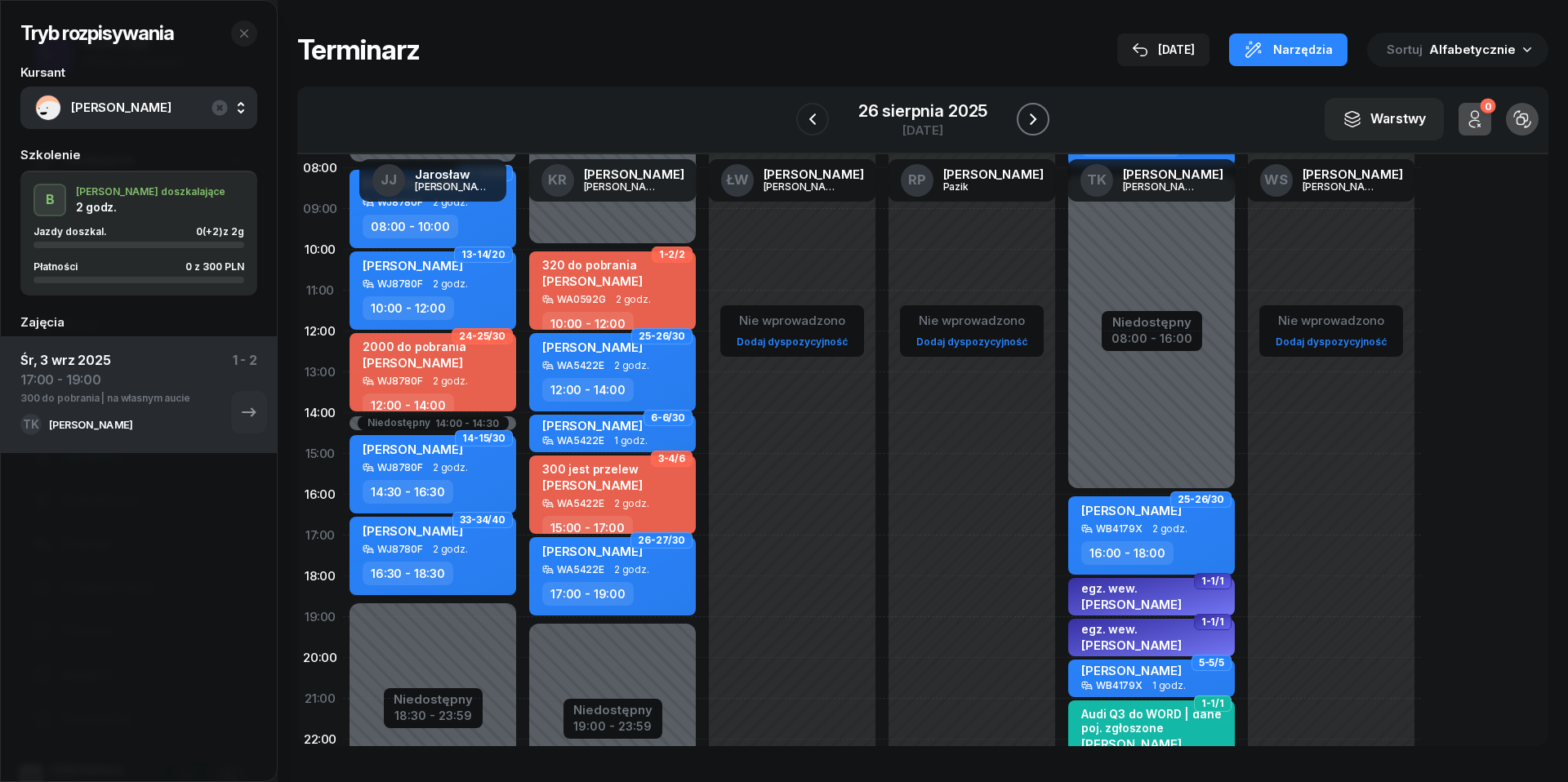
click at [1039, 116] on icon "button" at bounding box center [1033, 119] width 20 height 20
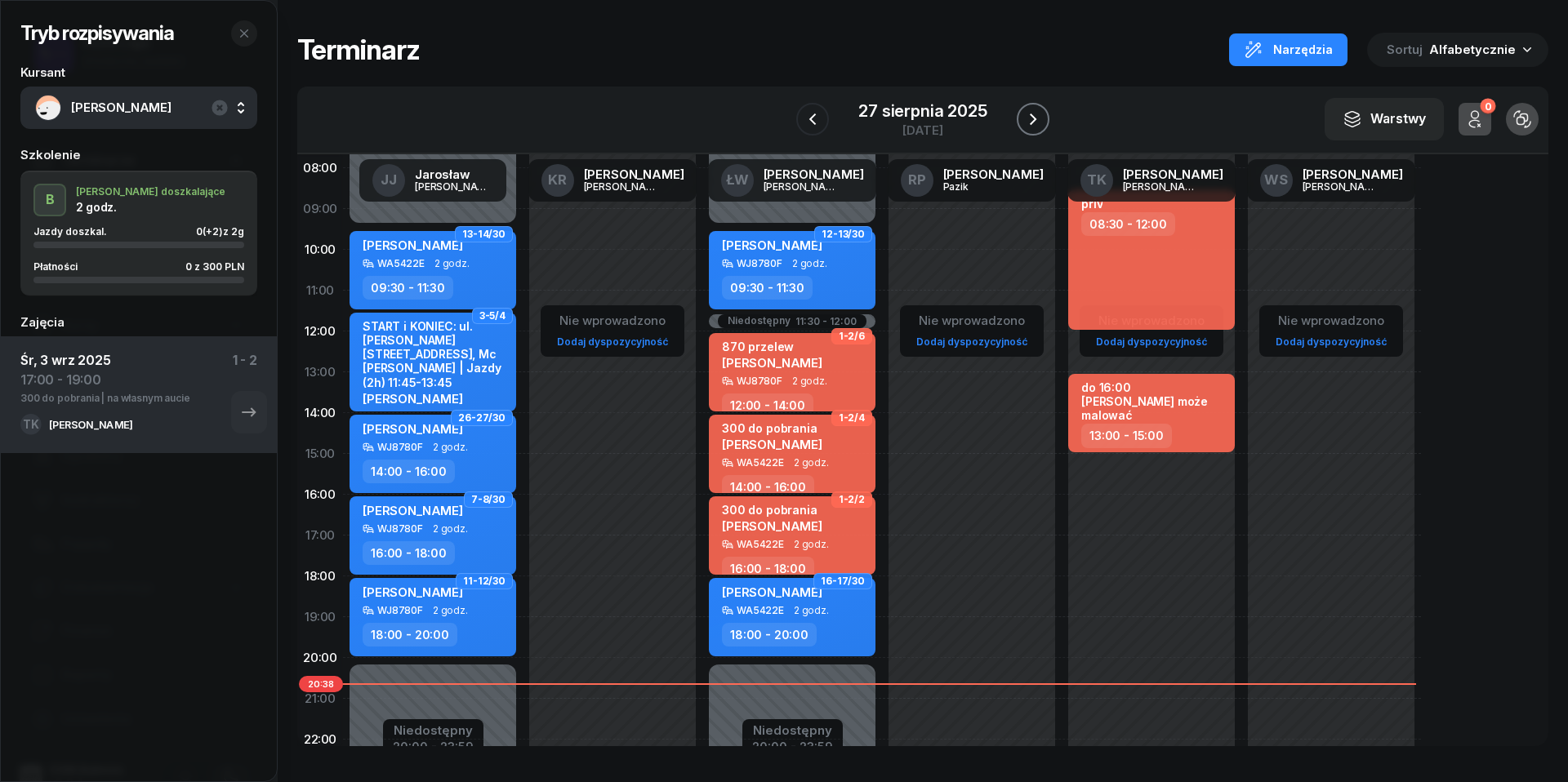
click at [1039, 116] on icon "button" at bounding box center [1033, 119] width 20 height 20
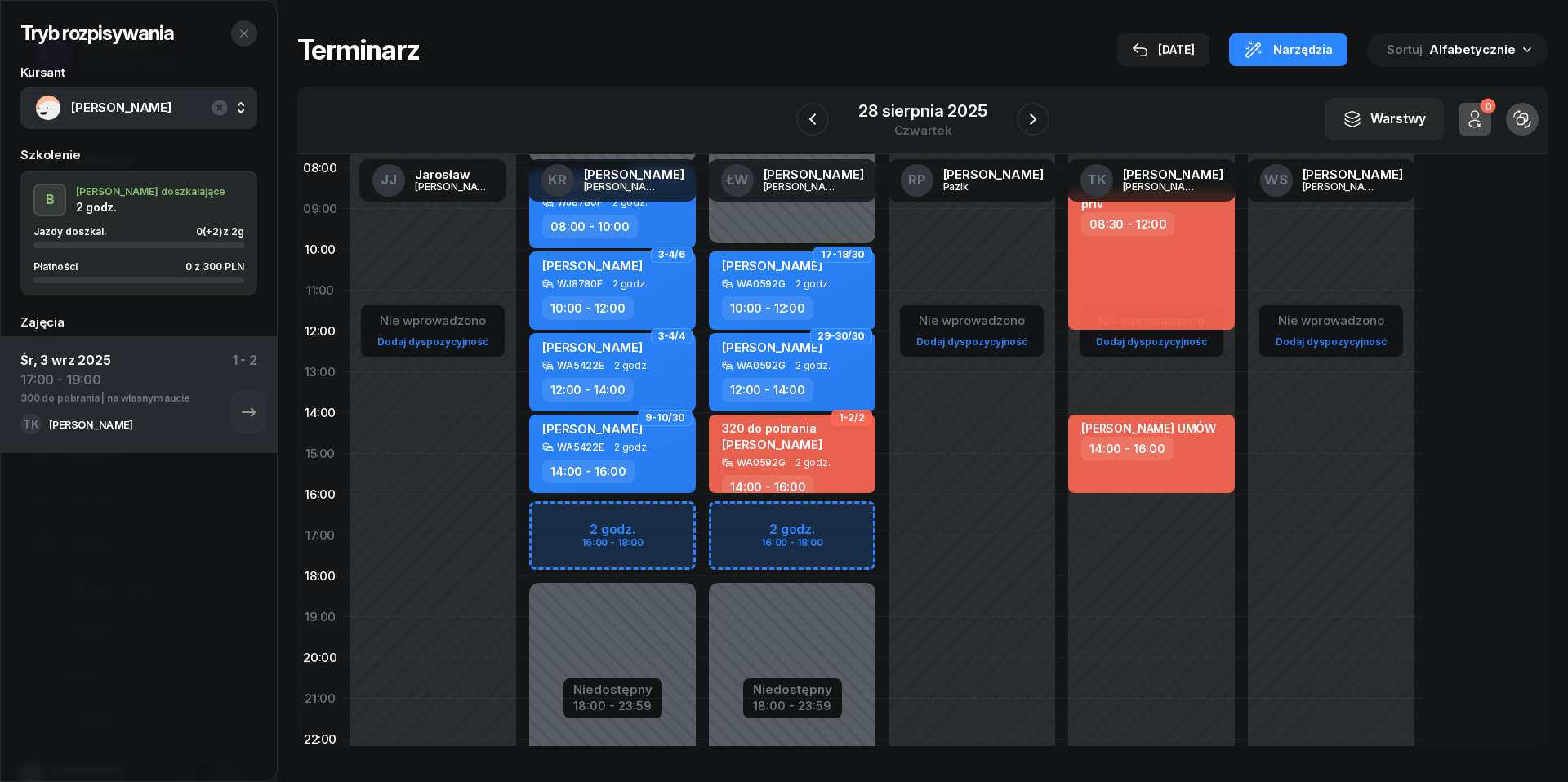
click at [248, 36] on icon "button" at bounding box center [244, 33] width 13 height 13
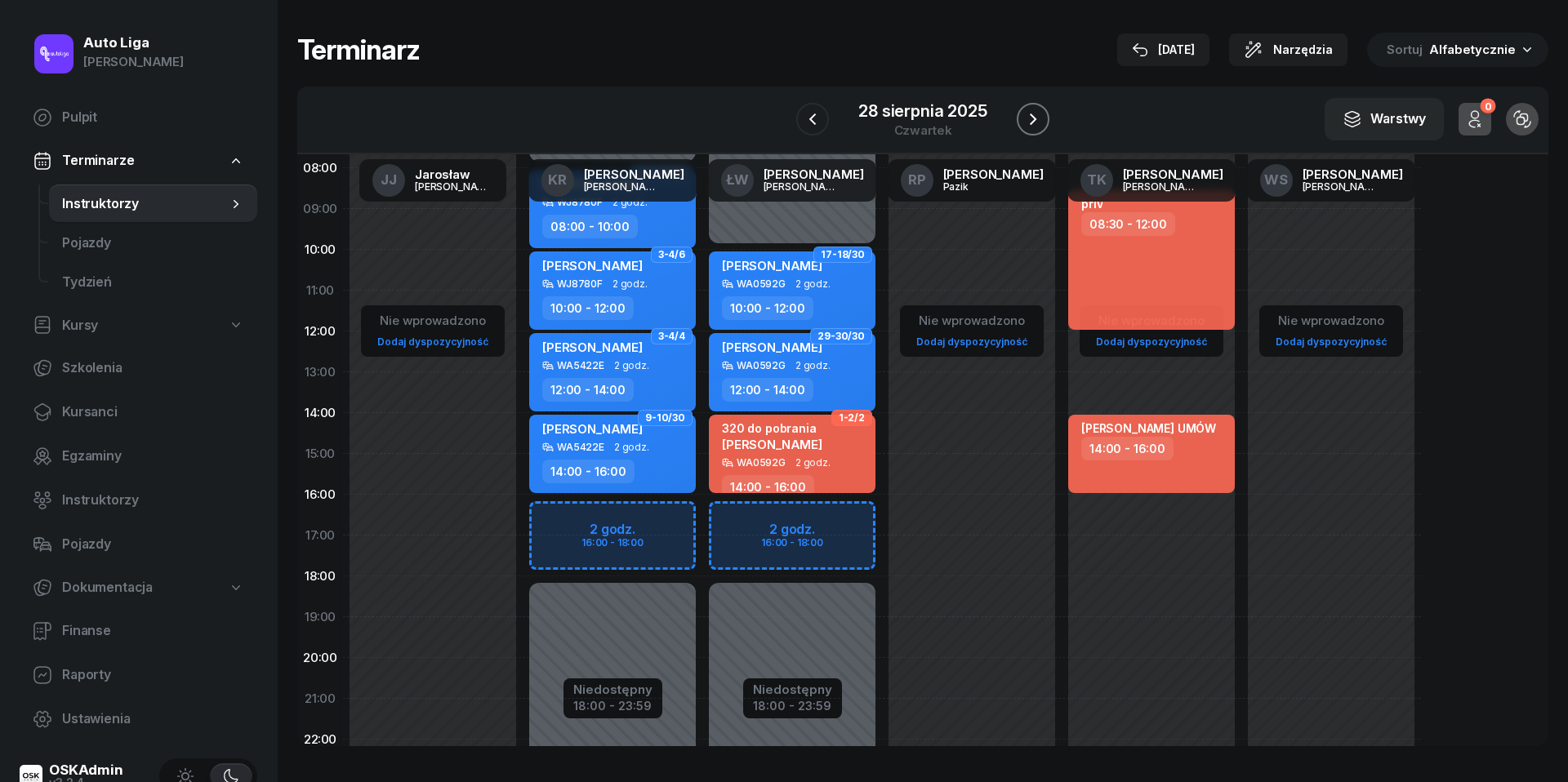
click at [1042, 119] on icon "button" at bounding box center [1033, 119] width 20 height 20
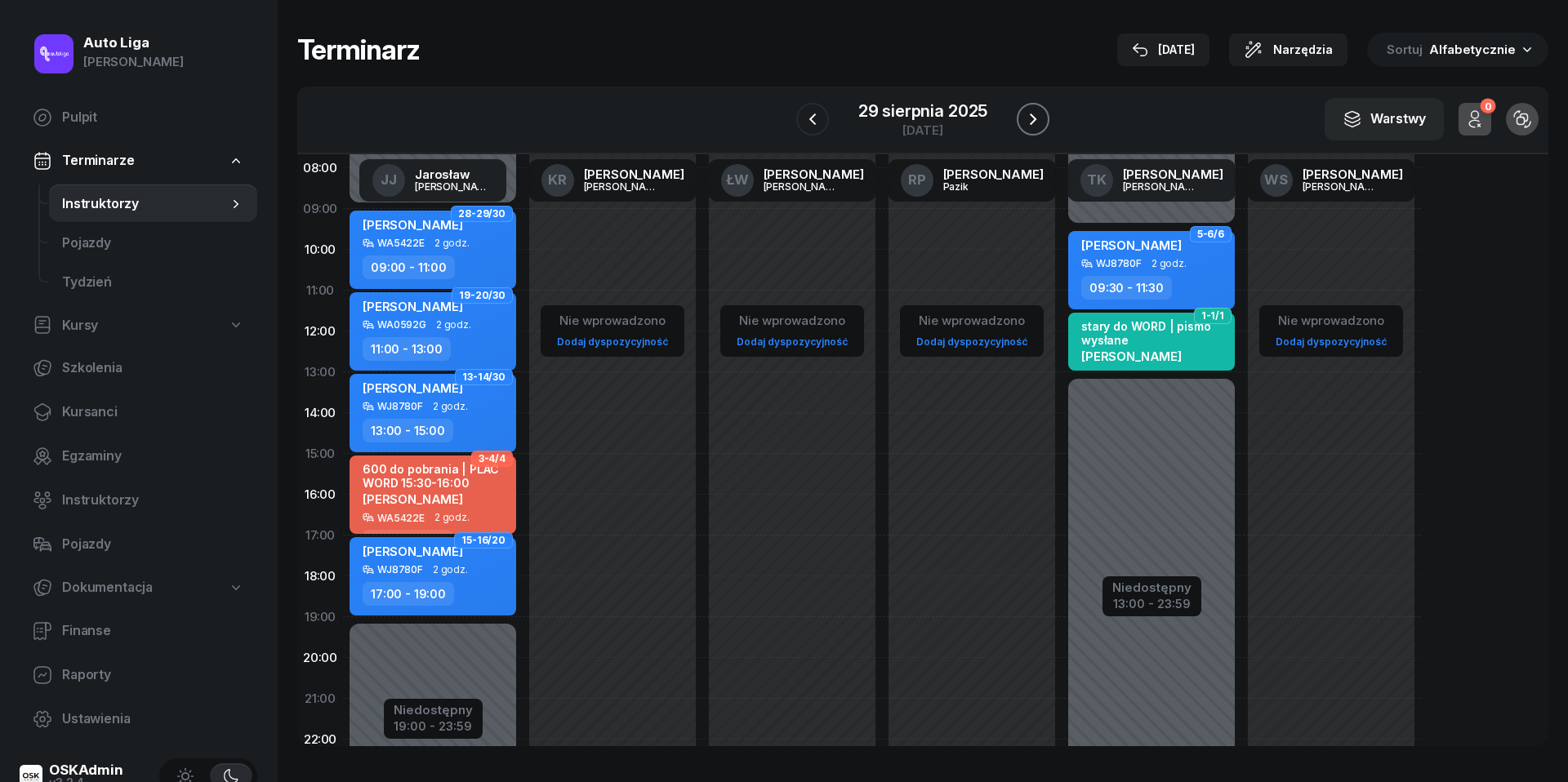
click at [1042, 119] on icon "button" at bounding box center [1033, 119] width 20 height 20
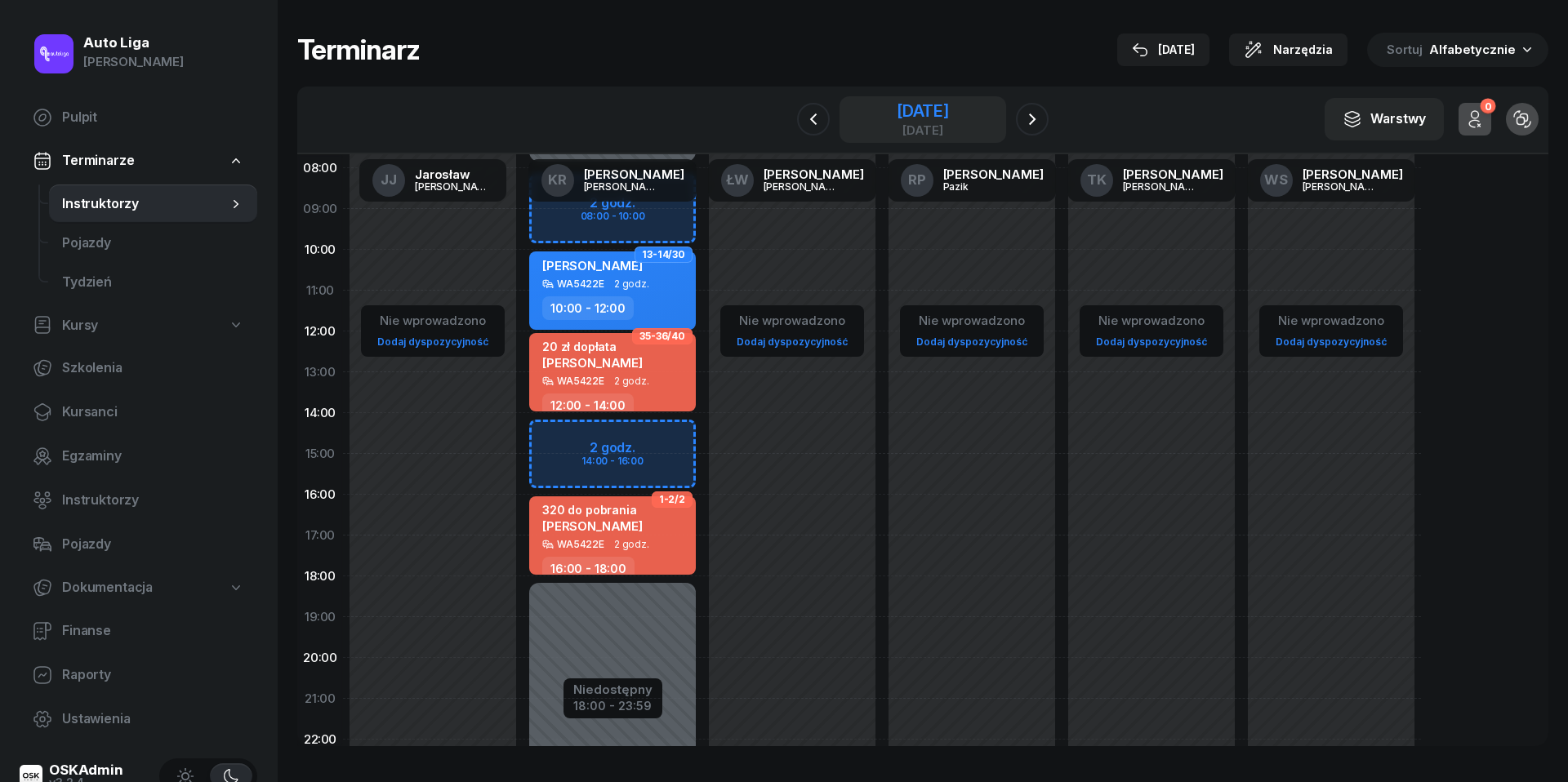
click at [949, 121] on div "[DATE]" at bounding box center [923, 119] width 52 height 33
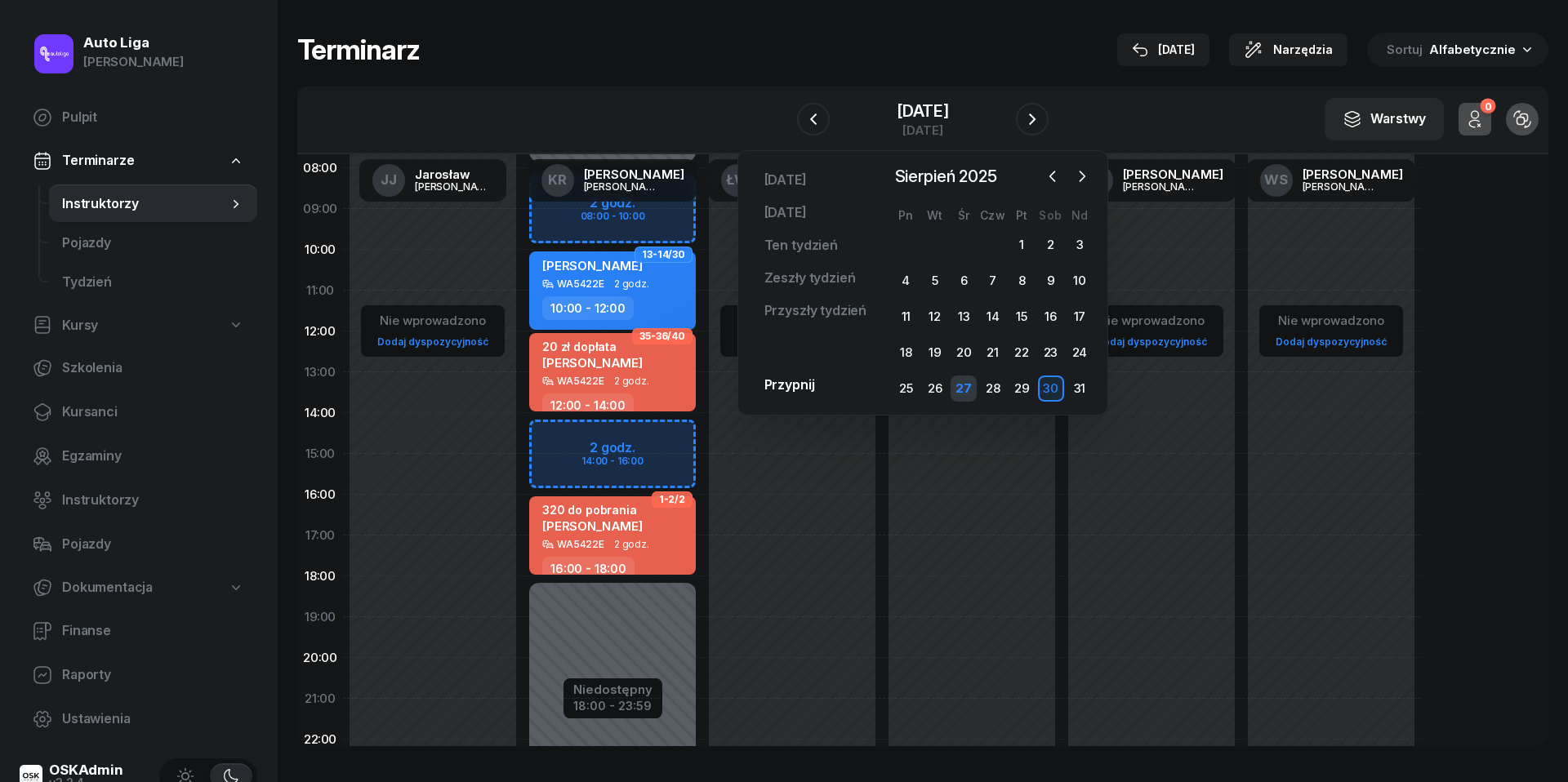
click at [961, 391] on div "27" at bounding box center [964, 388] width 27 height 26
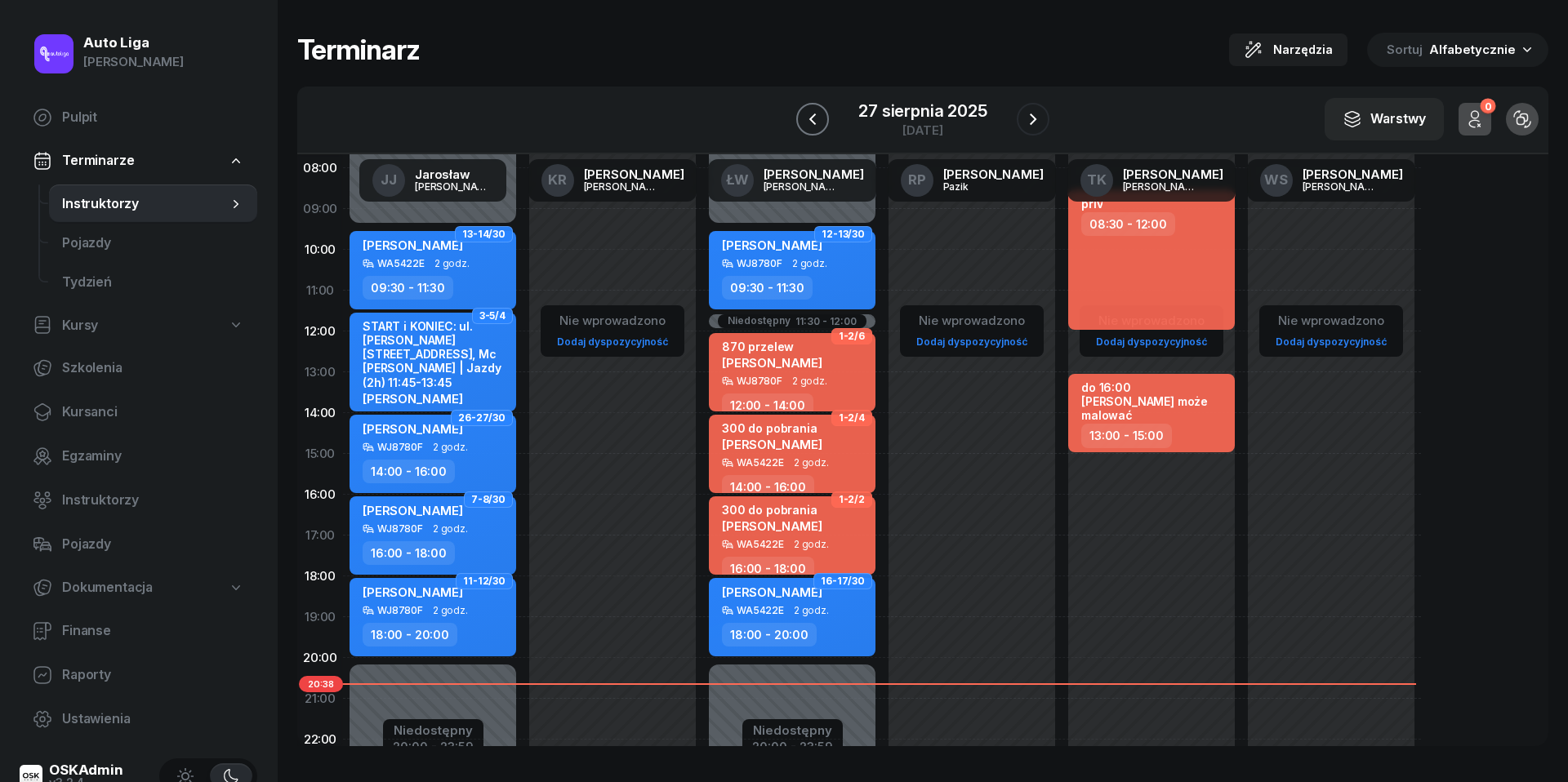
click at [815, 122] on icon "button" at bounding box center [812, 119] width 20 height 20
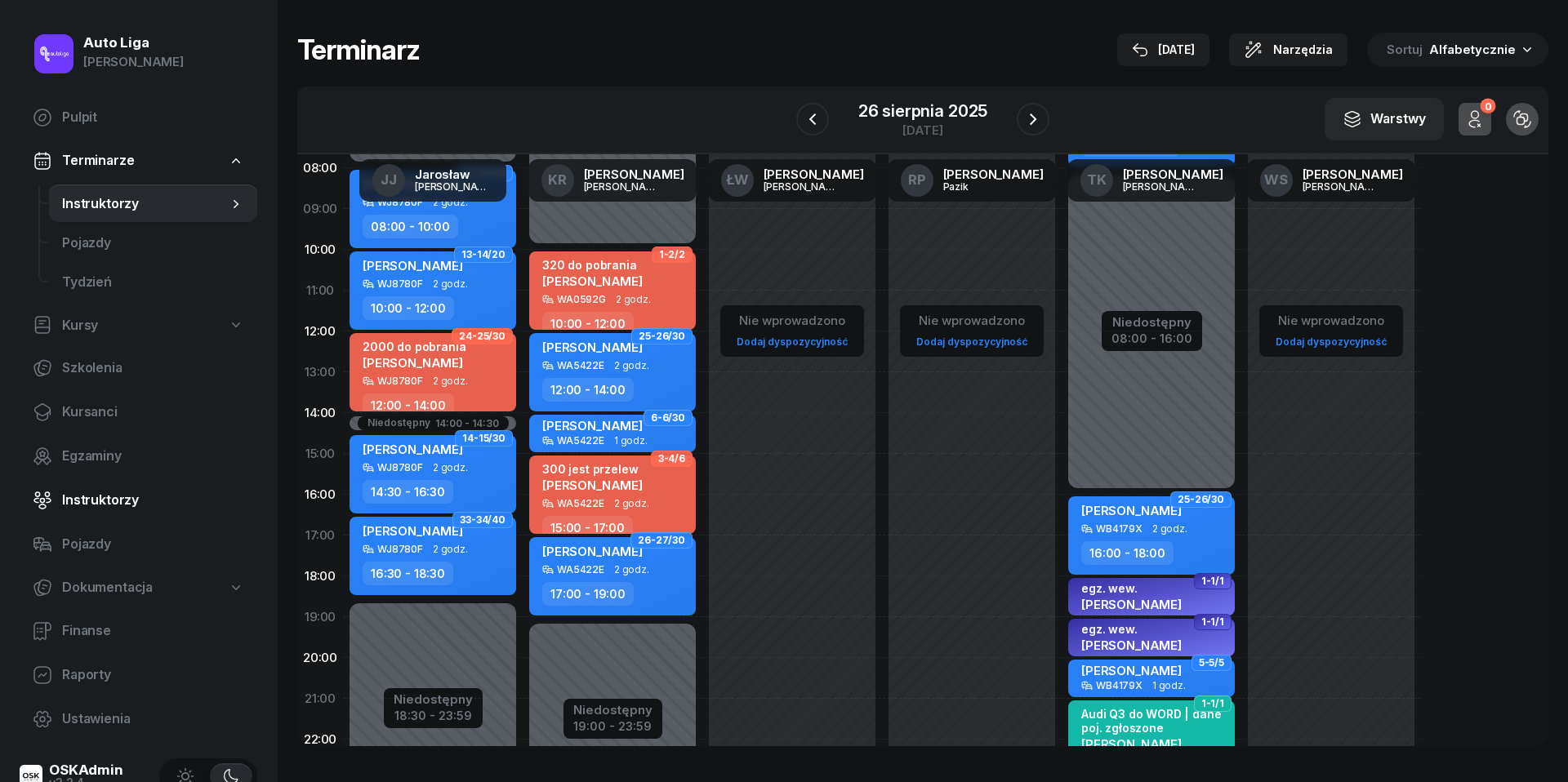
click at [106, 502] on span "Instruktorzy" at bounding box center [153, 500] width 182 height 21
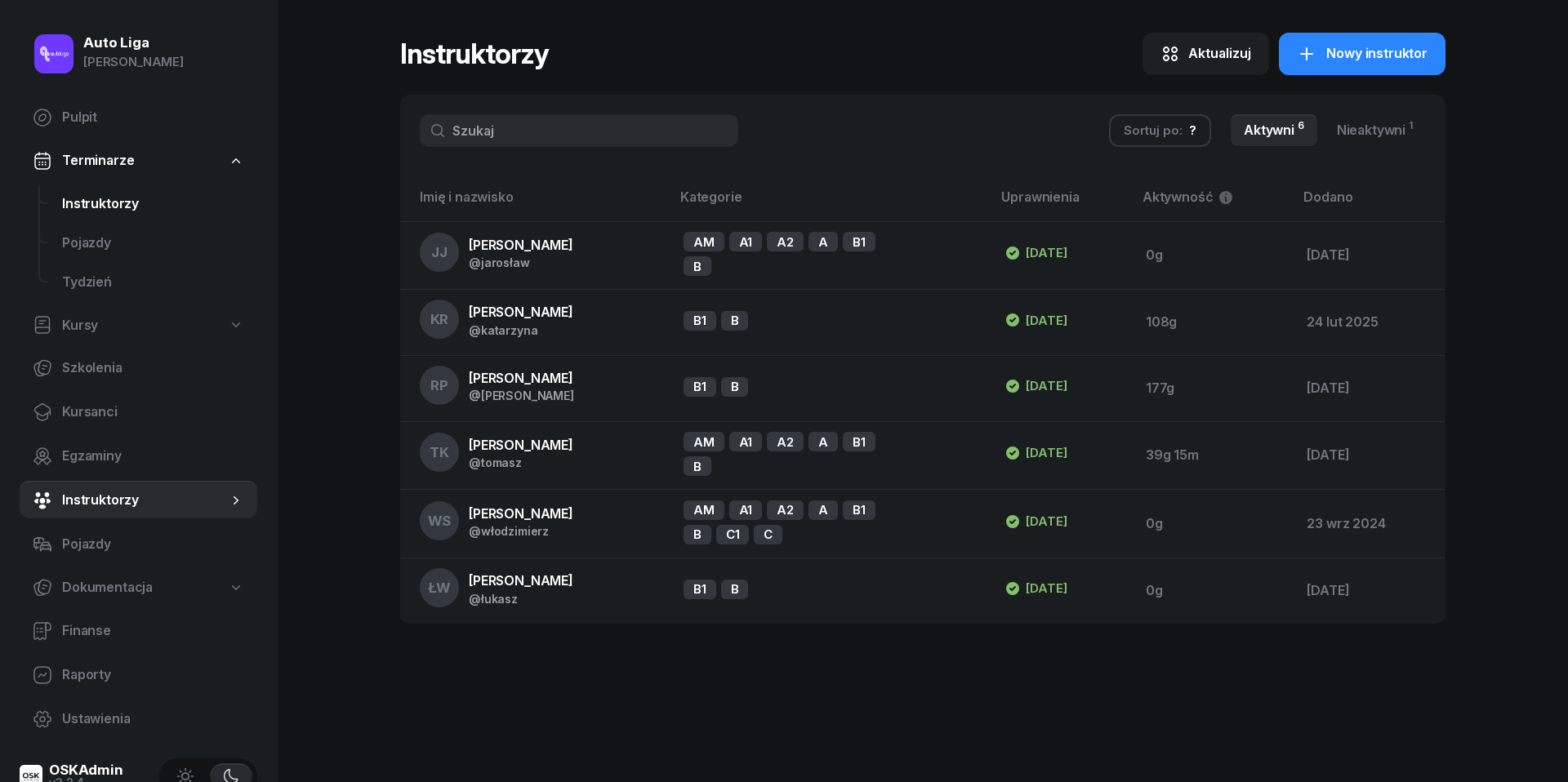
click at [119, 188] on link "Instruktorzy" at bounding box center [153, 204] width 209 height 39
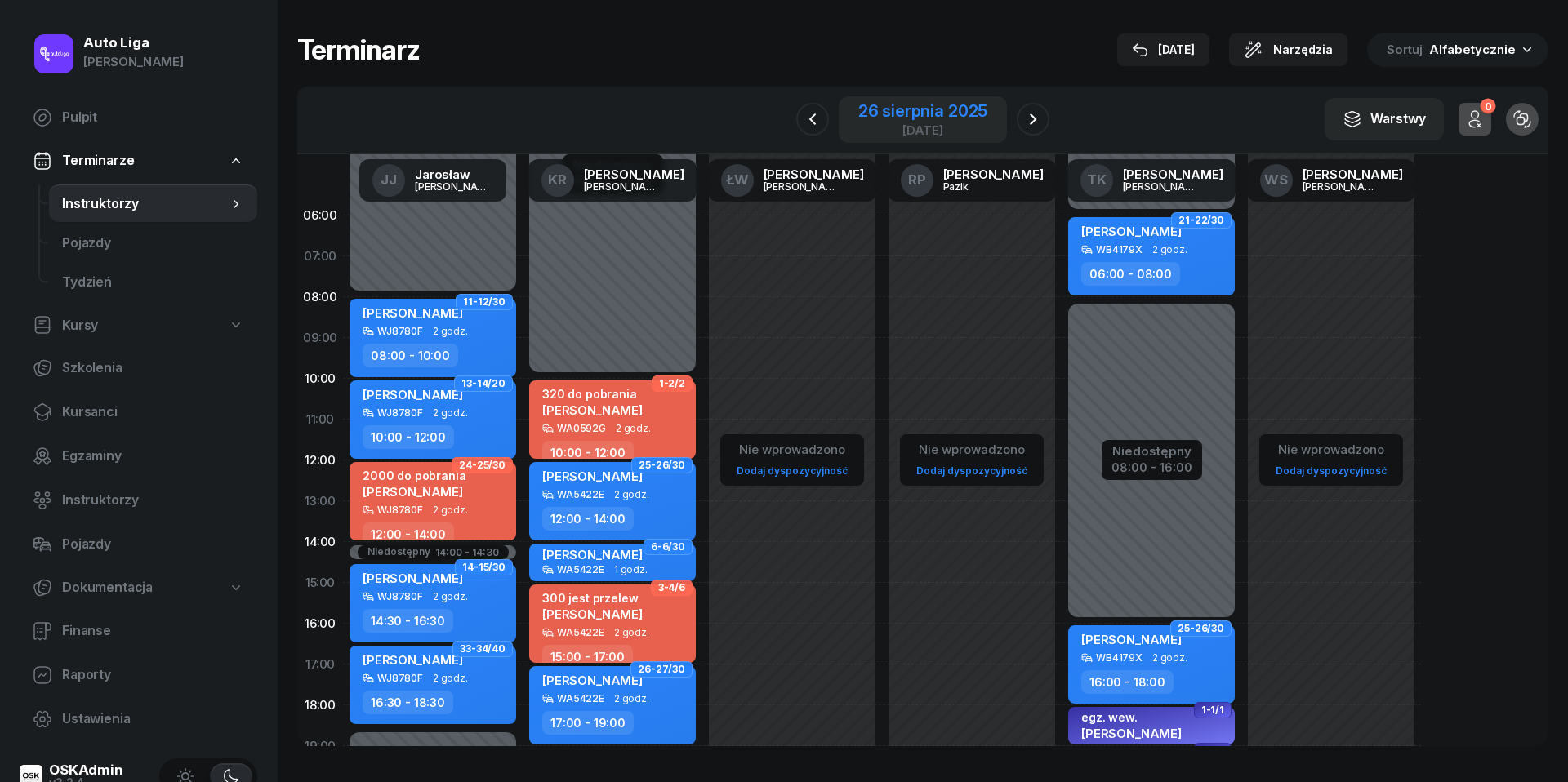
click at [956, 124] on div "[DATE]" at bounding box center [923, 130] width 129 height 12
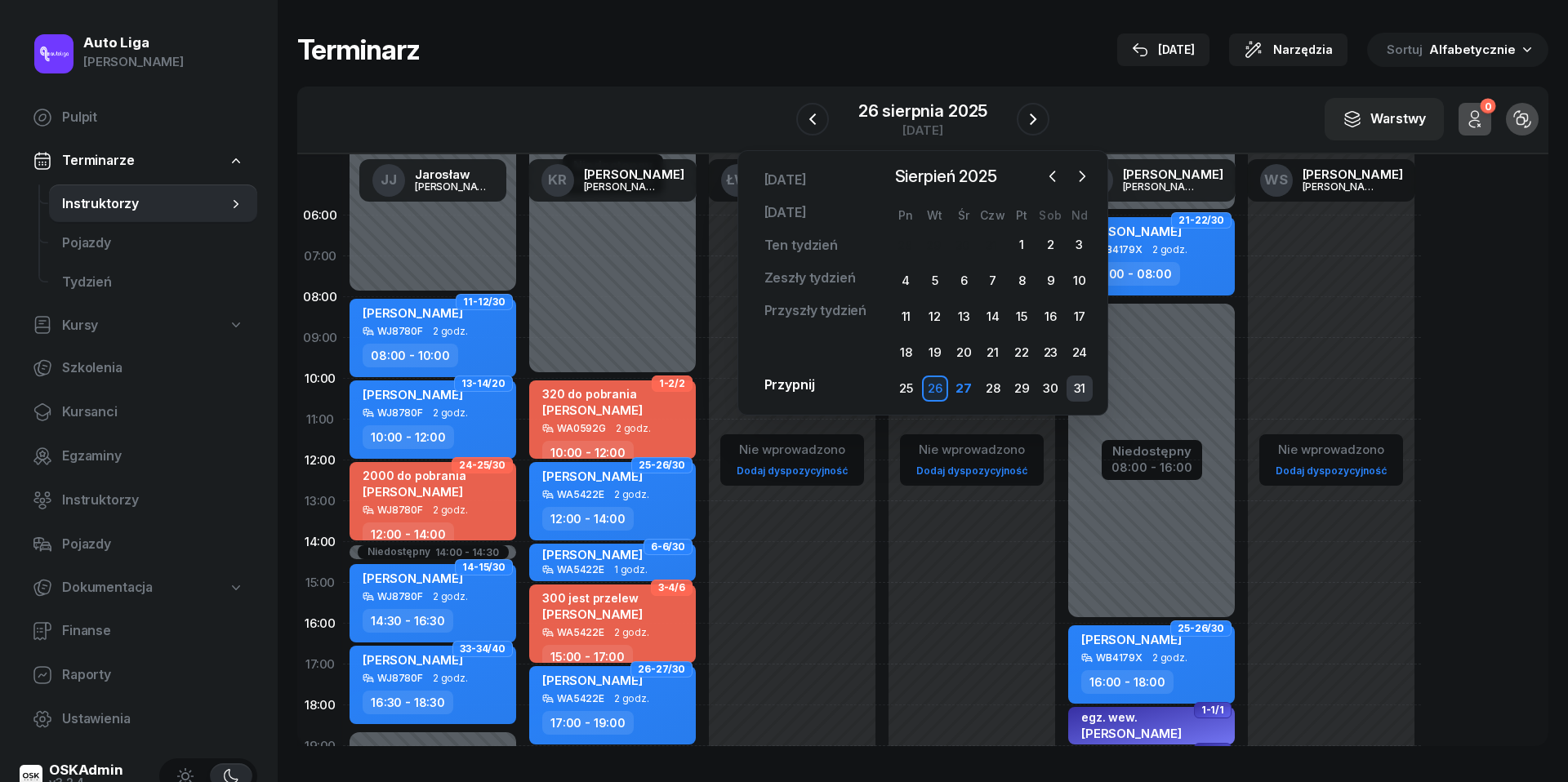
click at [1085, 396] on div "31" at bounding box center [1080, 388] width 27 height 26
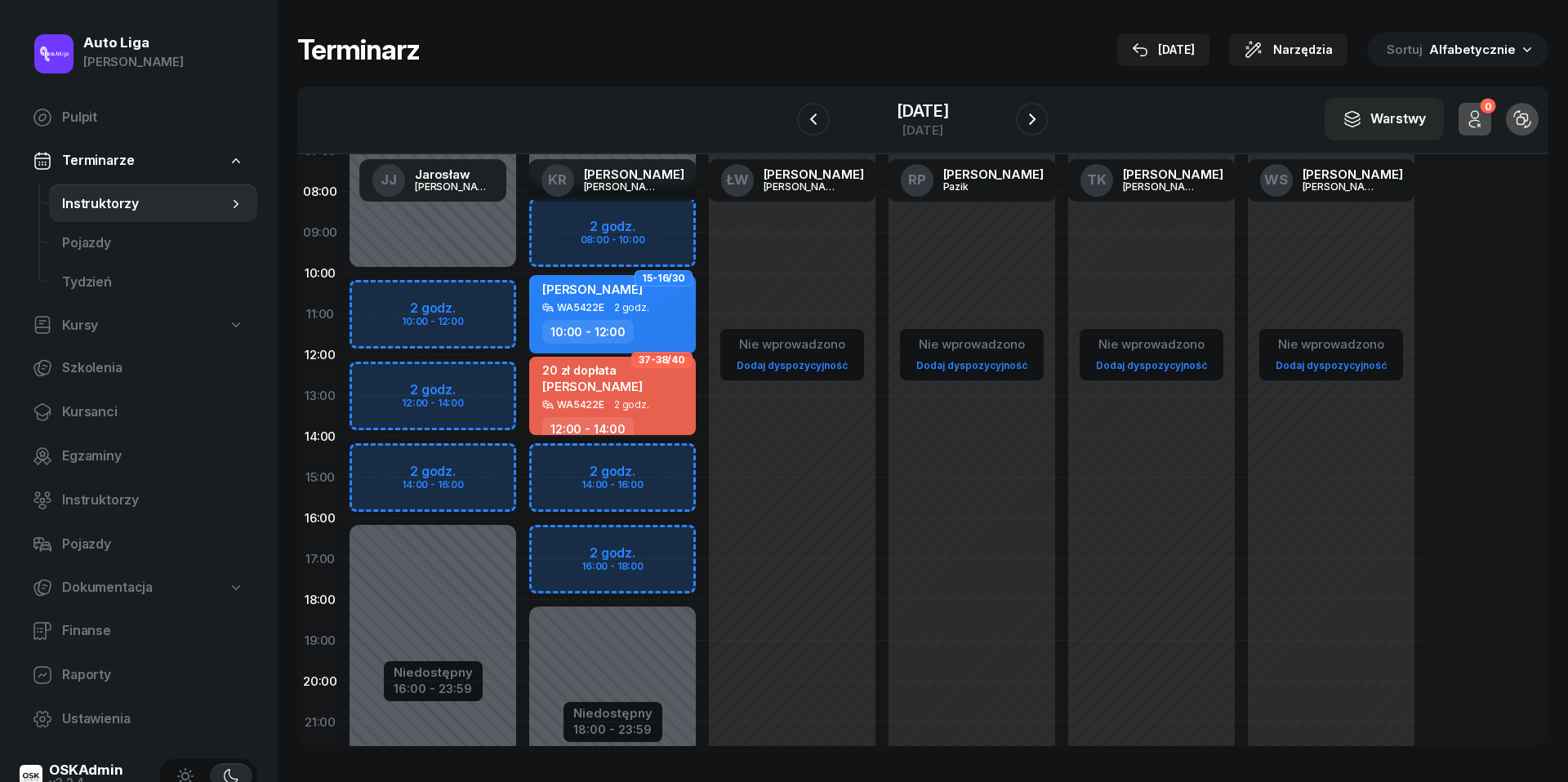
scroll to position [115, 0]
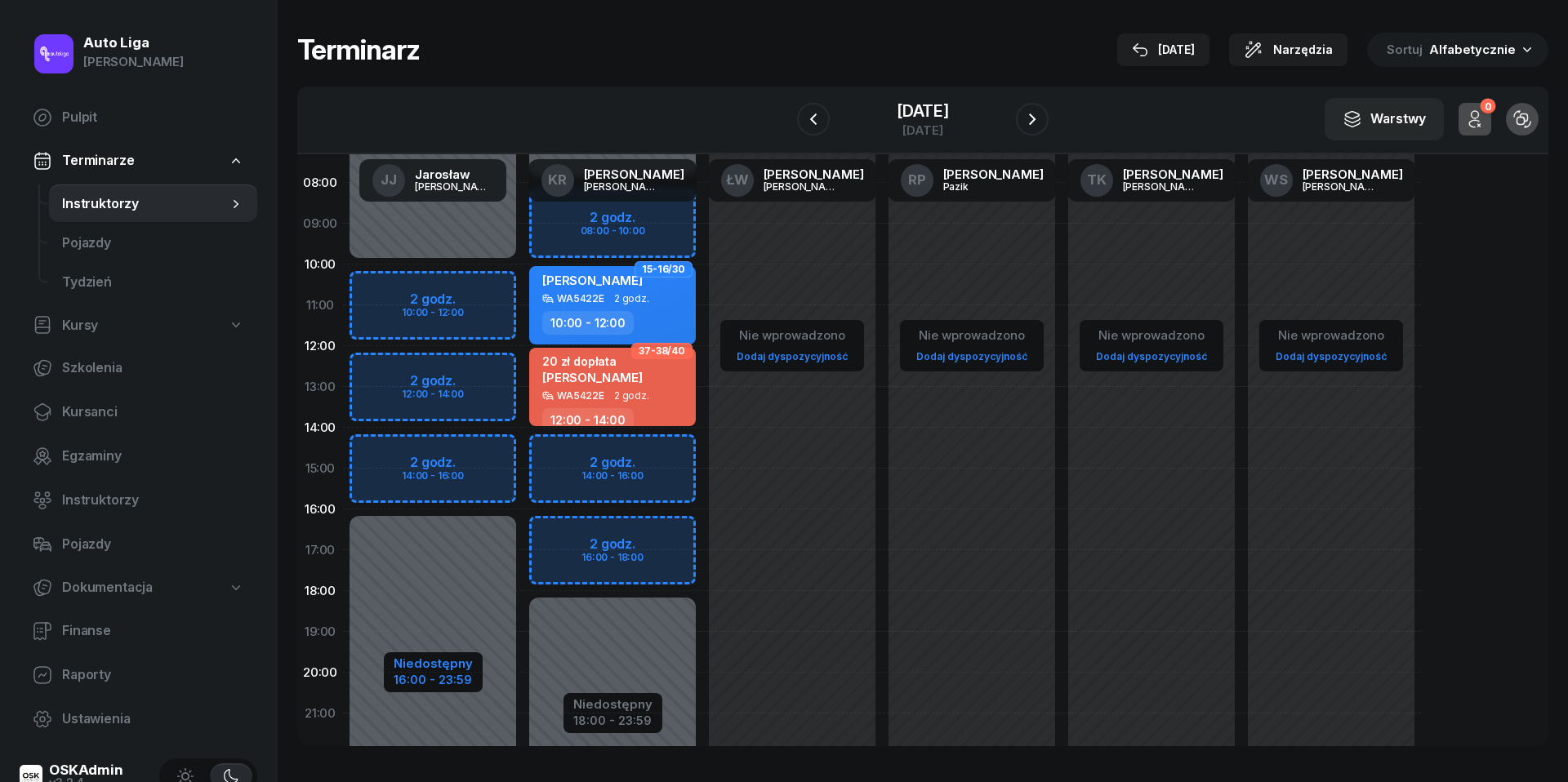
click at [442, 677] on div "16:00 - 23:59" at bounding box center [433, 678] width 80 height 17
select select "10"
select select "16"
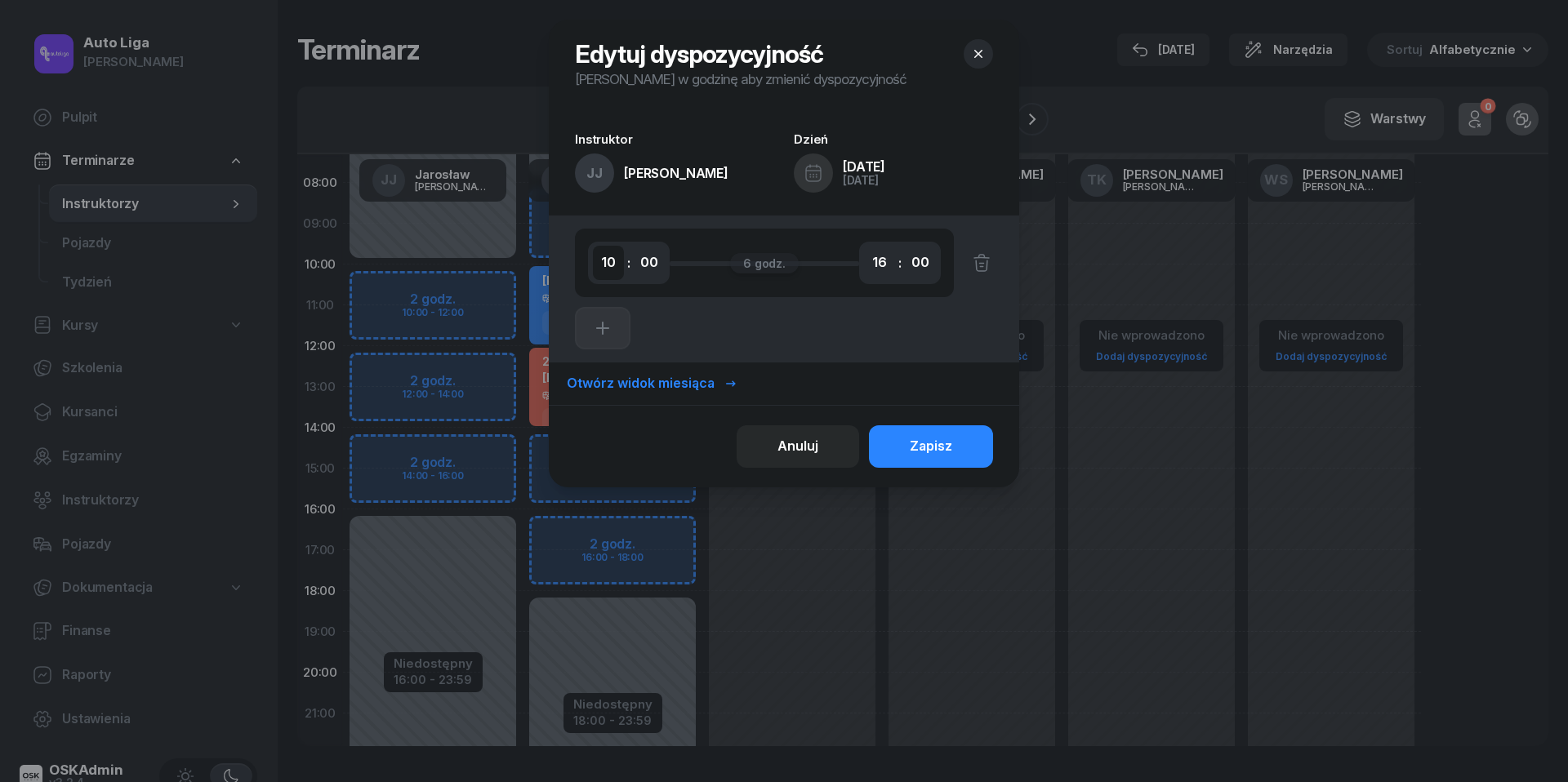
select select "09"
select select "30"
select select "13"
select select "30"
click at [952, 444] on div "Zapisz" at bounding box center [931, 446] width 43 height 21
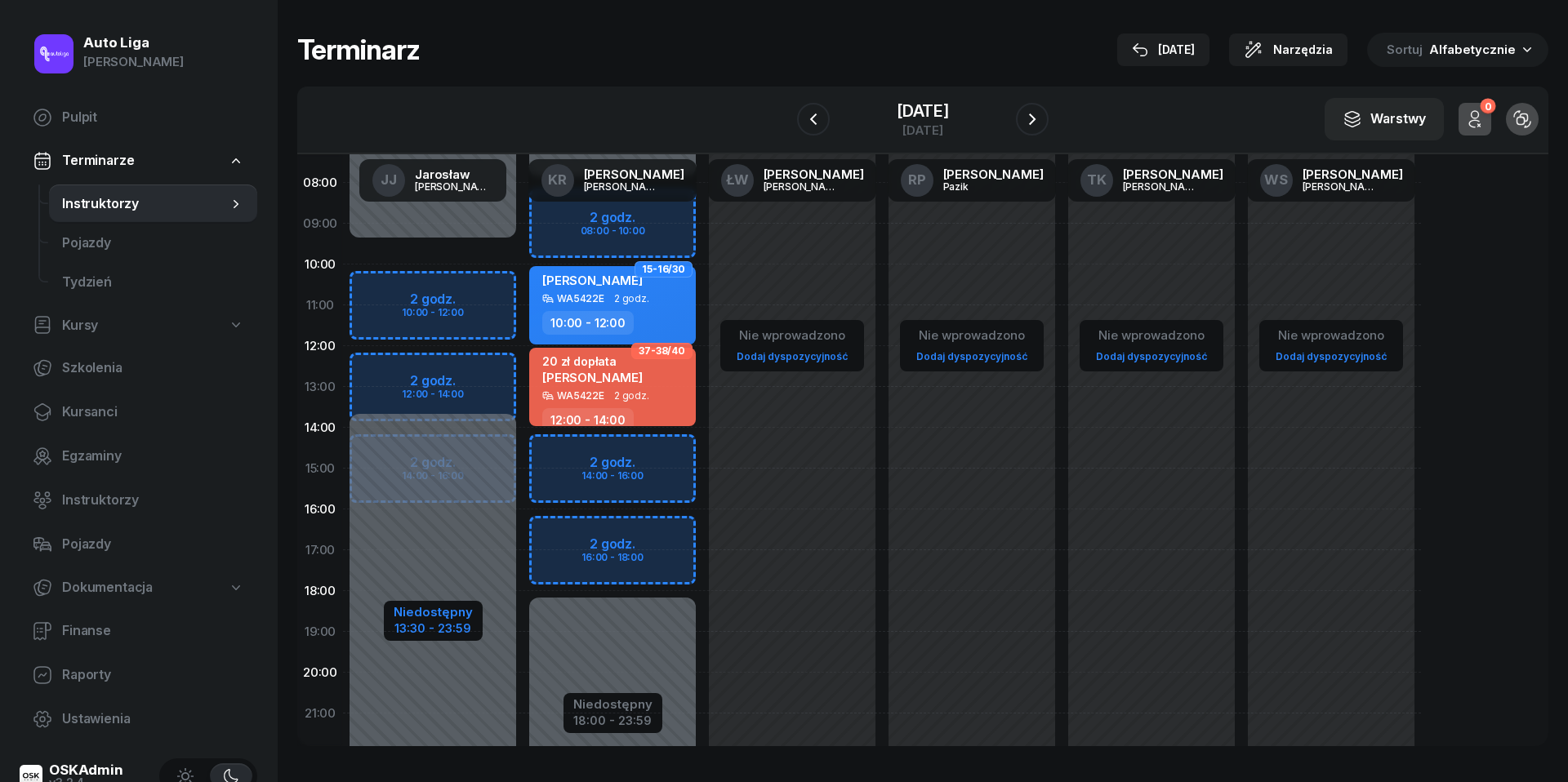
click at [422, 606] on div "Niedostępny" at bounding box center [433, 612] width 80 height 12
select select "09"
select select "30"
select select "13"
select select "30"
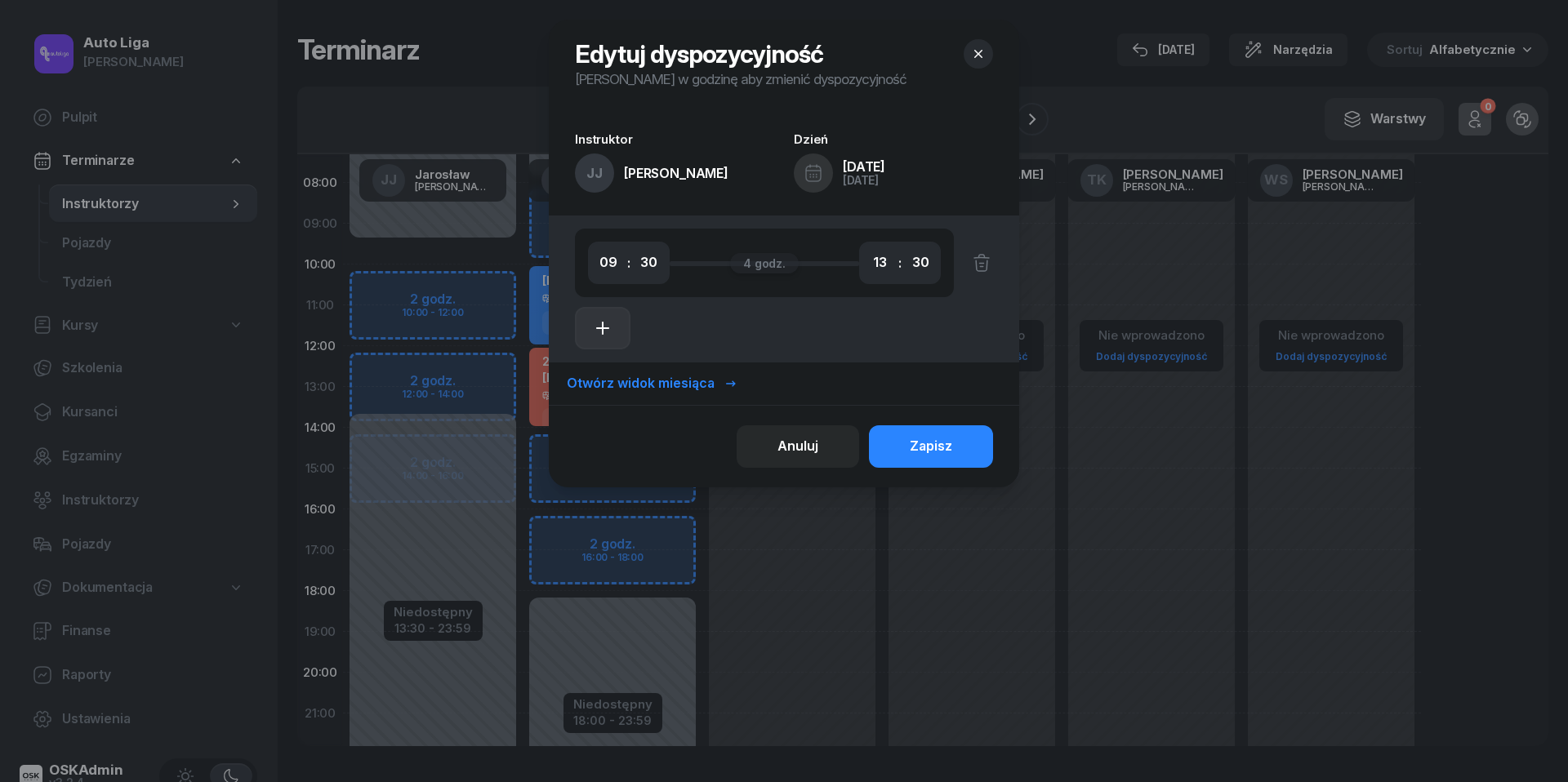
click at [614, 330] on button "button" at bounding box center [602, 328] width 56 height 43
select select "13"
select select "30"
select select "15"
select select "30"
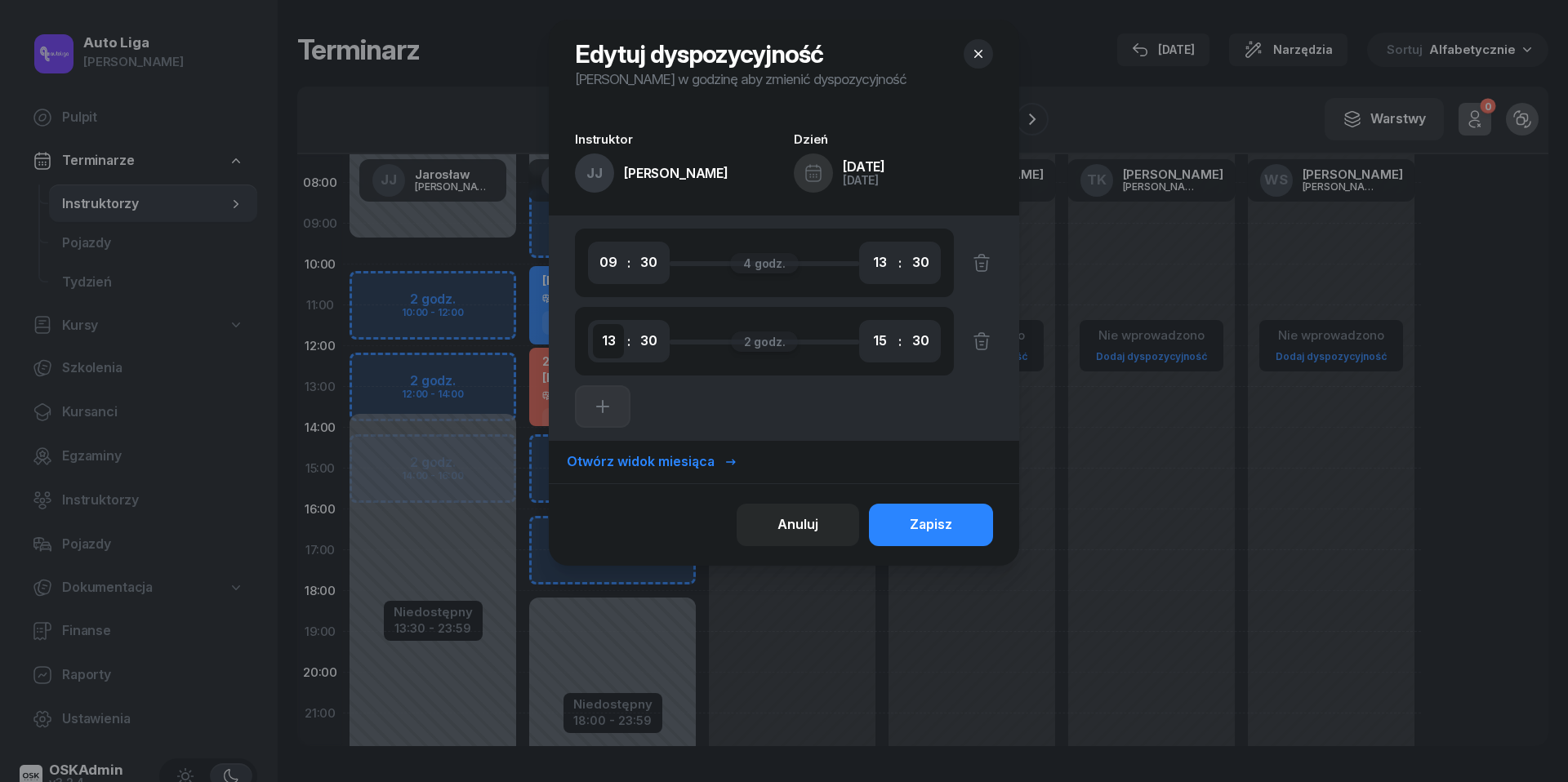
select select "14"
select select "00"
select select "08"
select select "12"
click at [611, 357] on div "00 01 02 03 04 05 06 07 08 09 10 11 12 13 14 15 16 17 18 19 20 21 22 23 : 00 05…" at bounding box center [629, 341] width 82 height 43
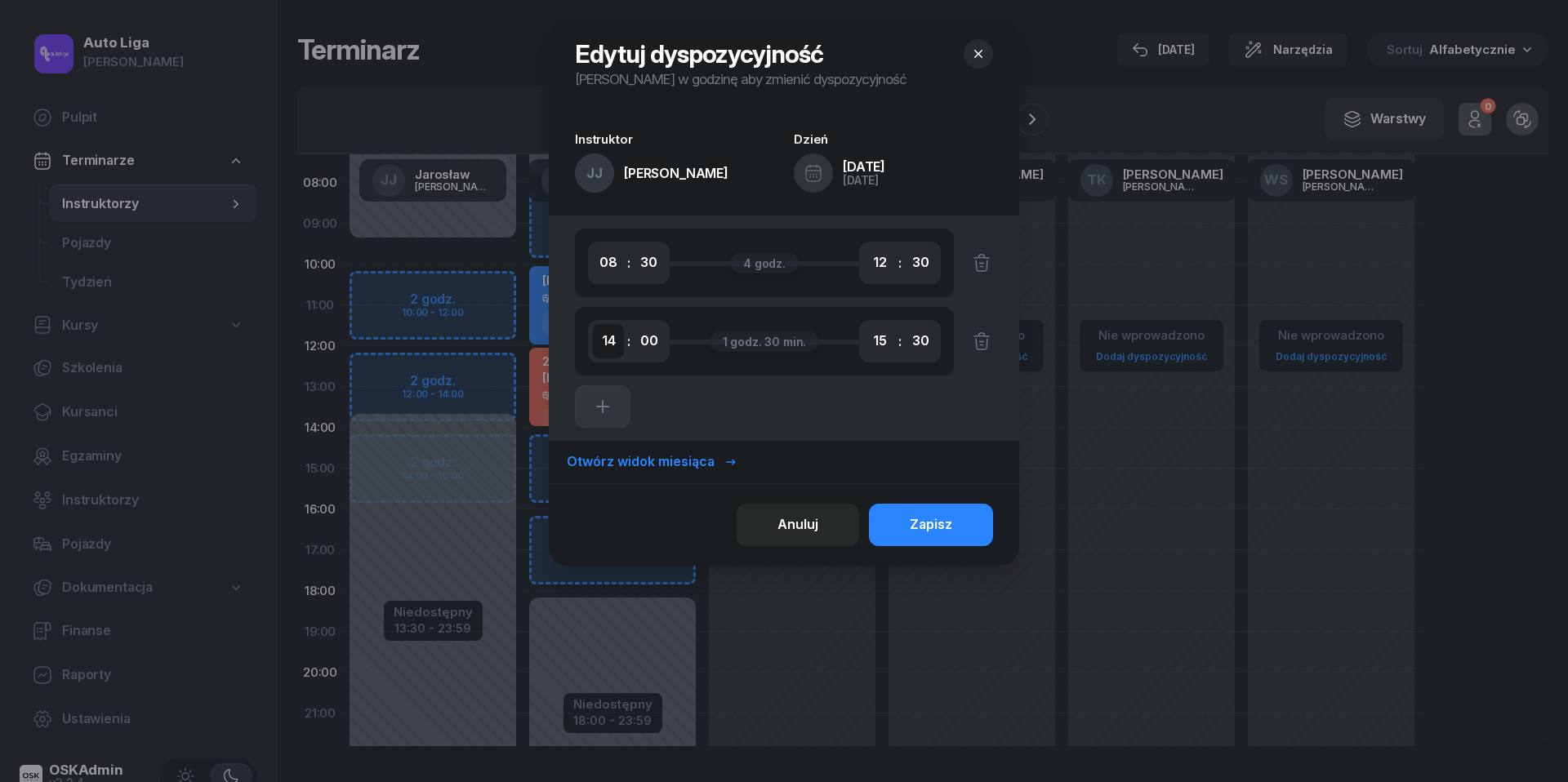
select select "13"
select select "17"
select select "00"
click at [951, 517] on div "Zapisz" at bounding box center [931, 525] width 43 height 21
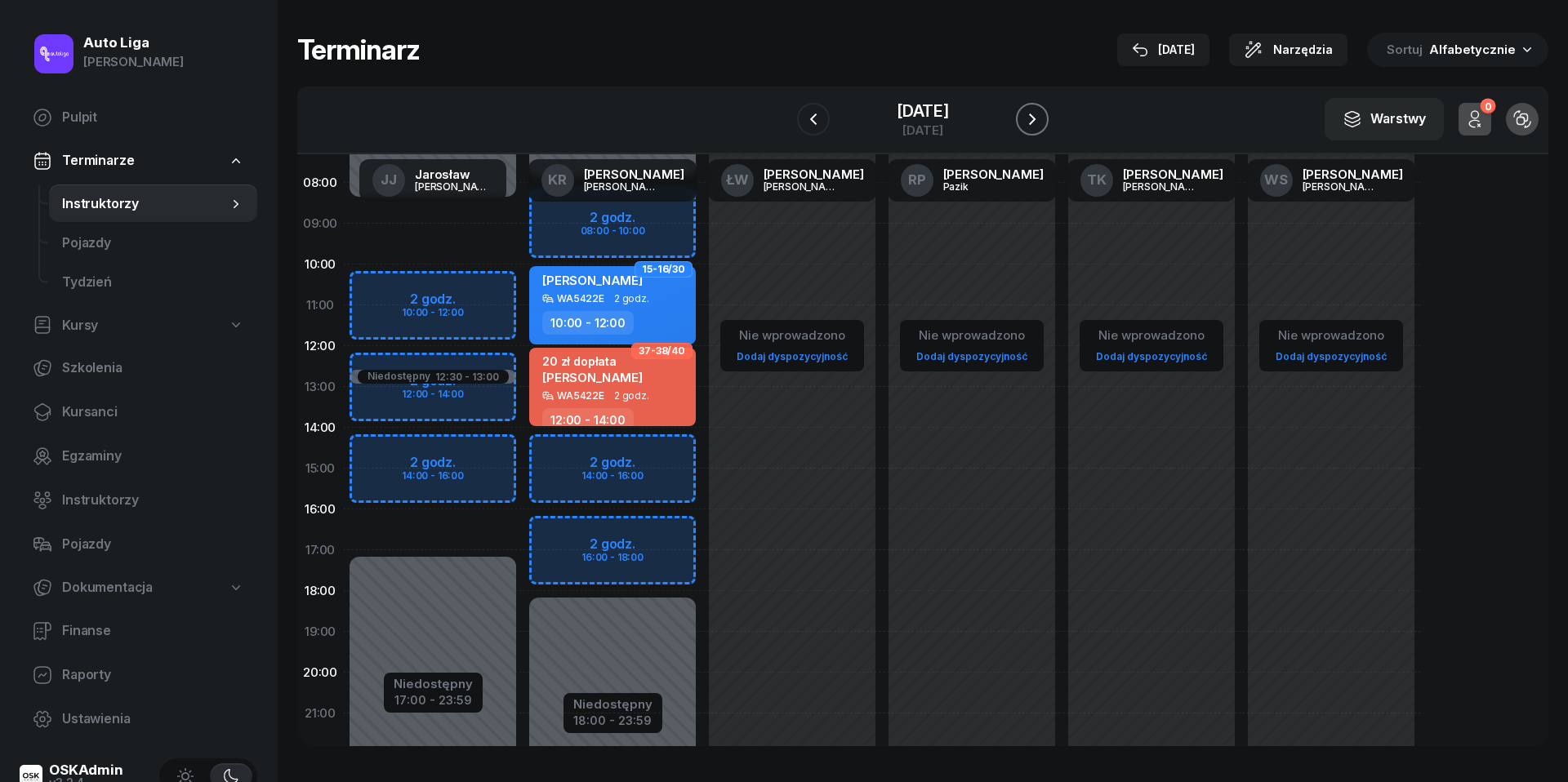
click at [1040, 115] on icon "button" at bounding box center [1032, 119] width 20 height 20
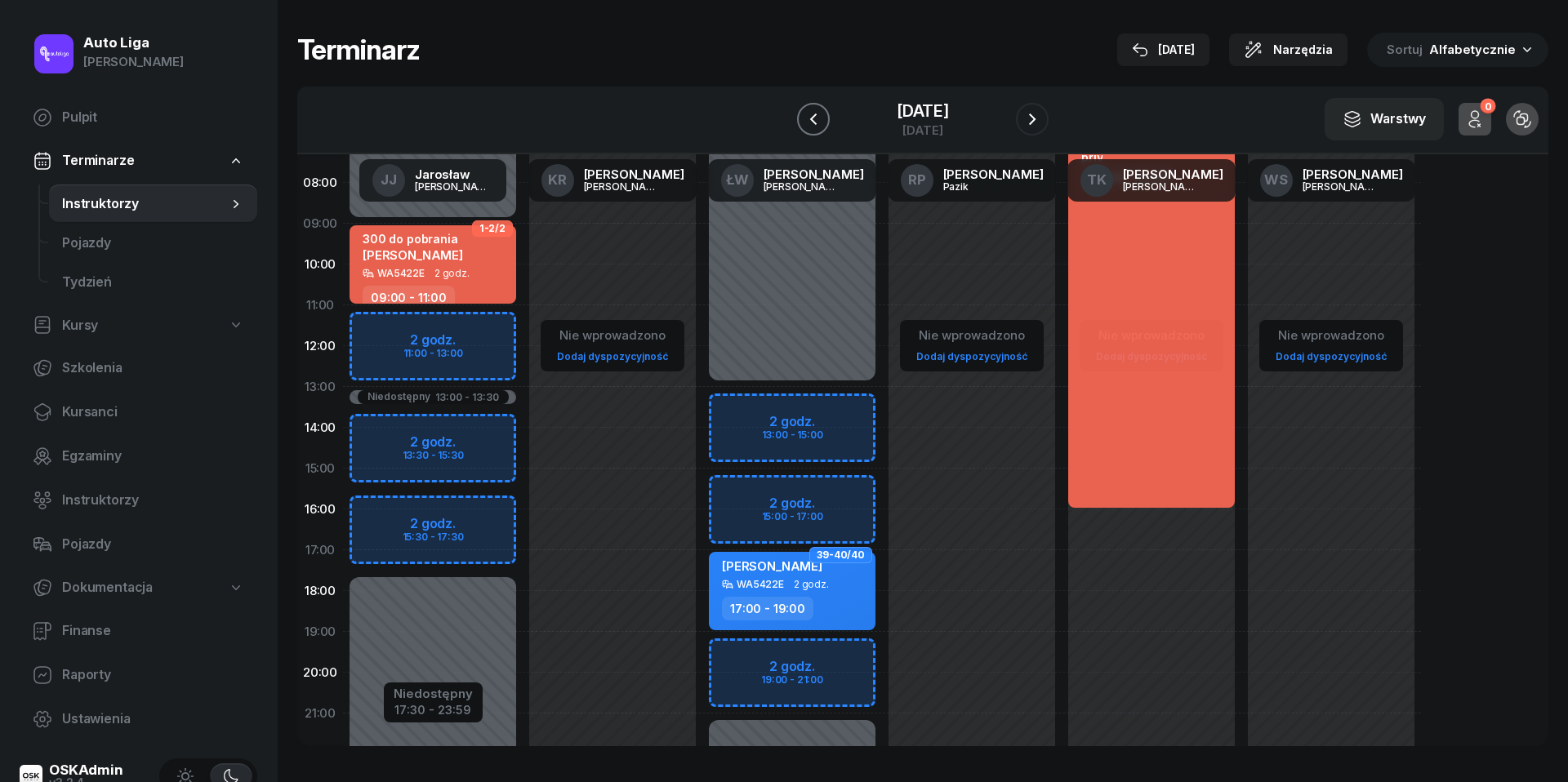
click at [825, 115] on button "button" at bounding box center [813, 119] width 32 height 32
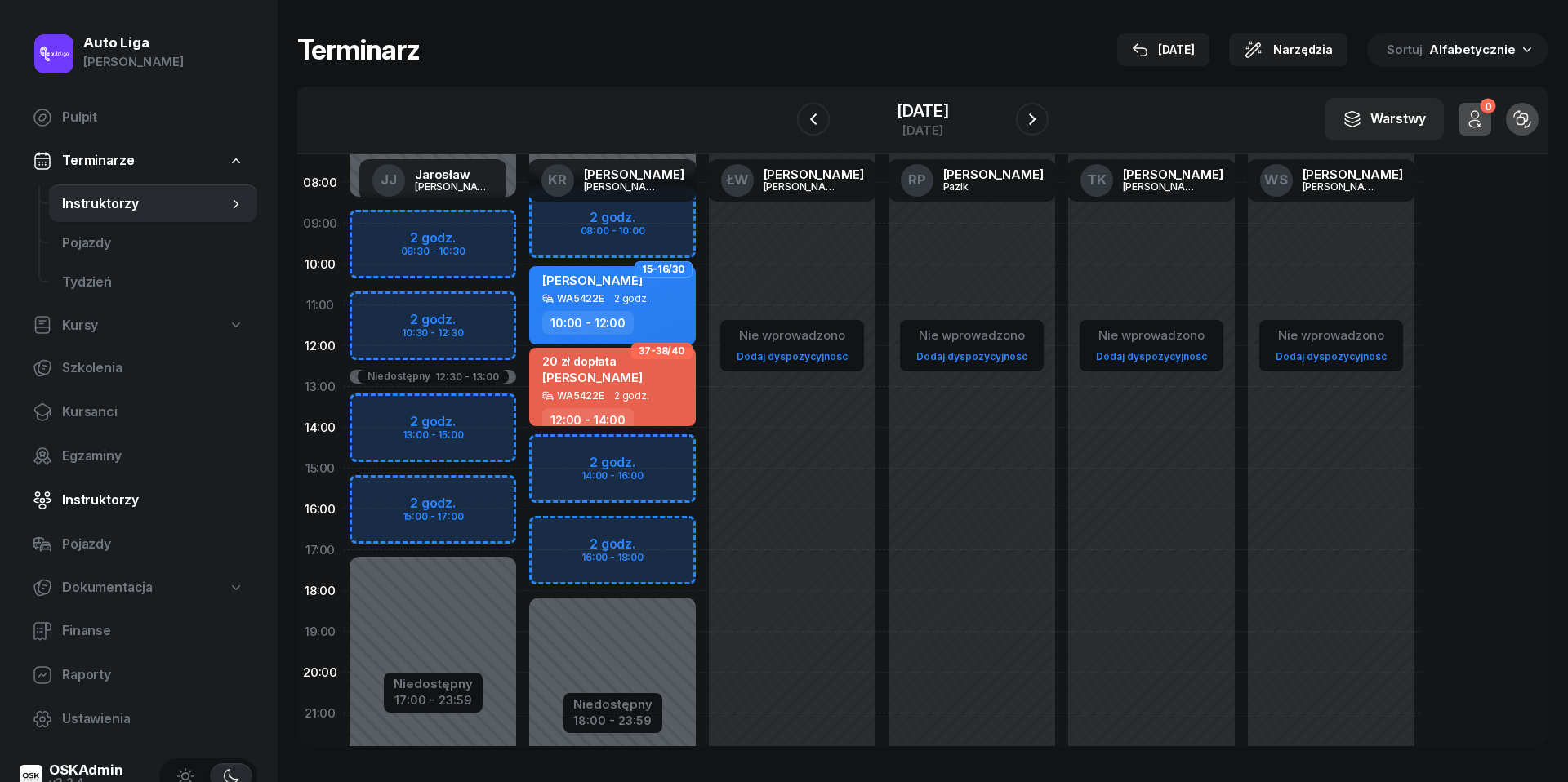
click at [85, 501] on span "Instruktorzy" at bounding box center [153, 500] width 182 height 21
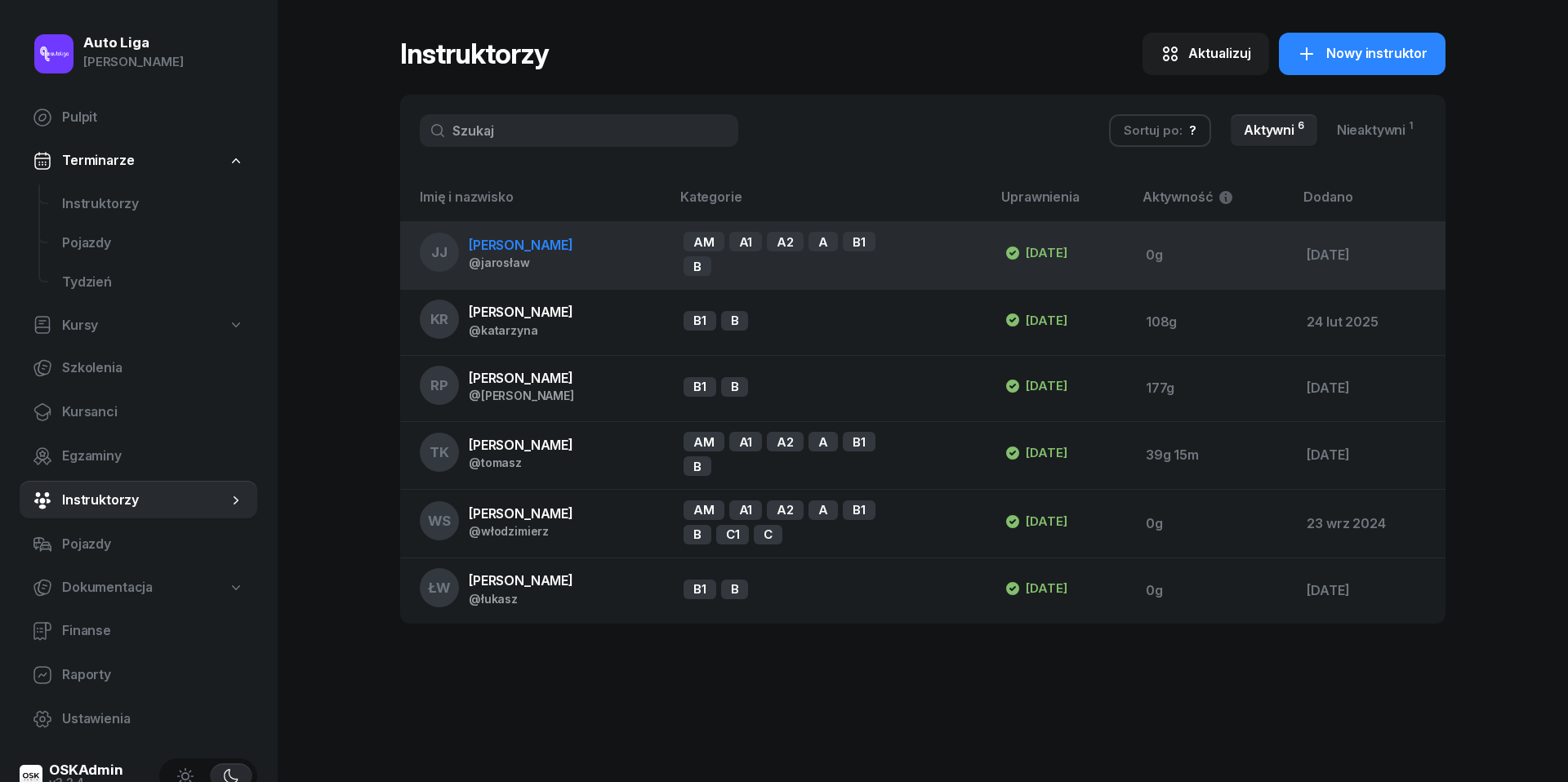
click at [528, 263] on div "@jarosław" at bounding box center [521, 262] width 104 height 14
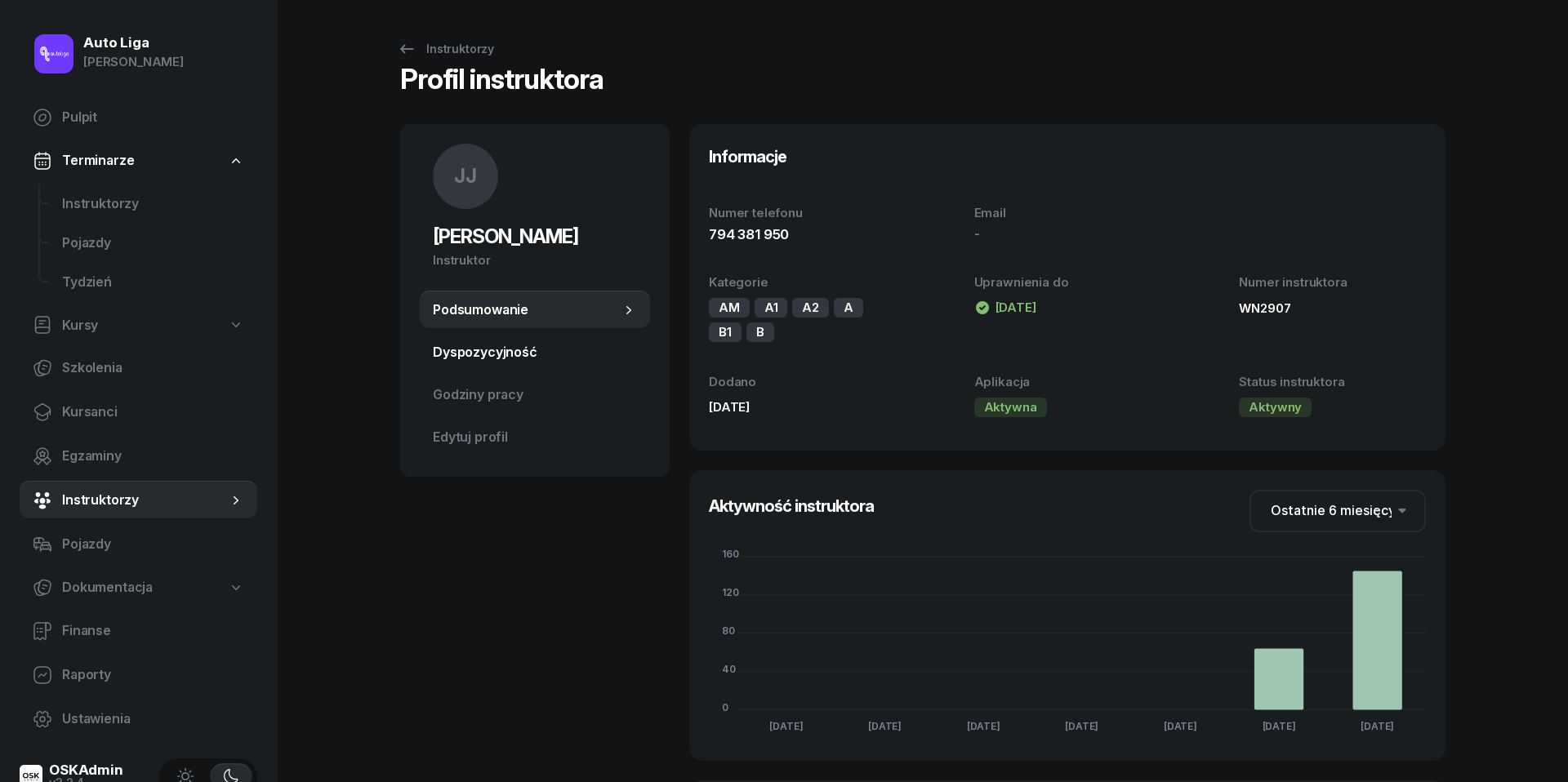
click at [502, 357] on span "Dyspozycyjność" at bounding box center [534, 352] width 204 height 21
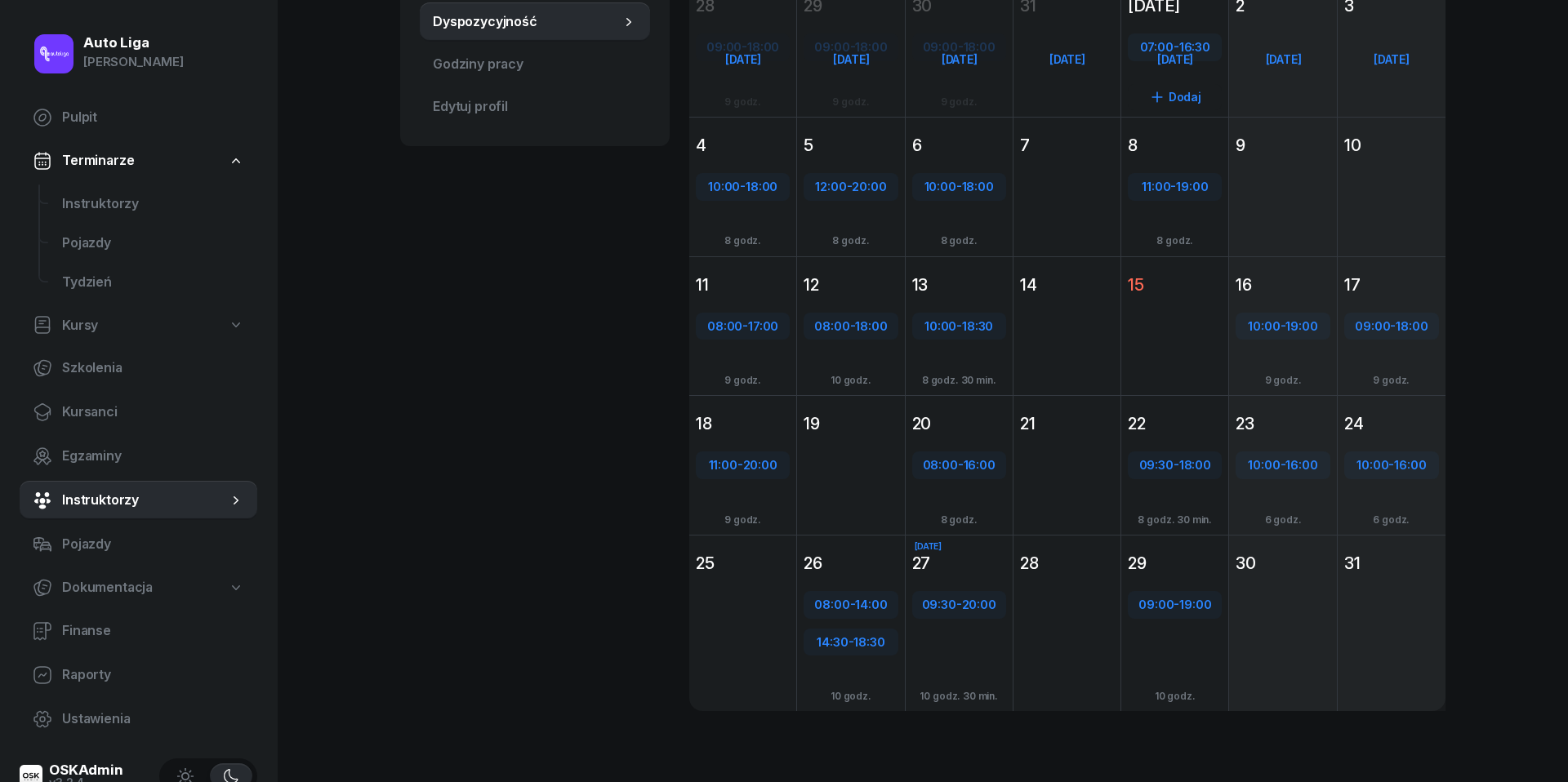
scroll to position [330, 0]
click at [1382, 632] on div "Dodaj" at bounding box center [1392, 653] width 108 height 150
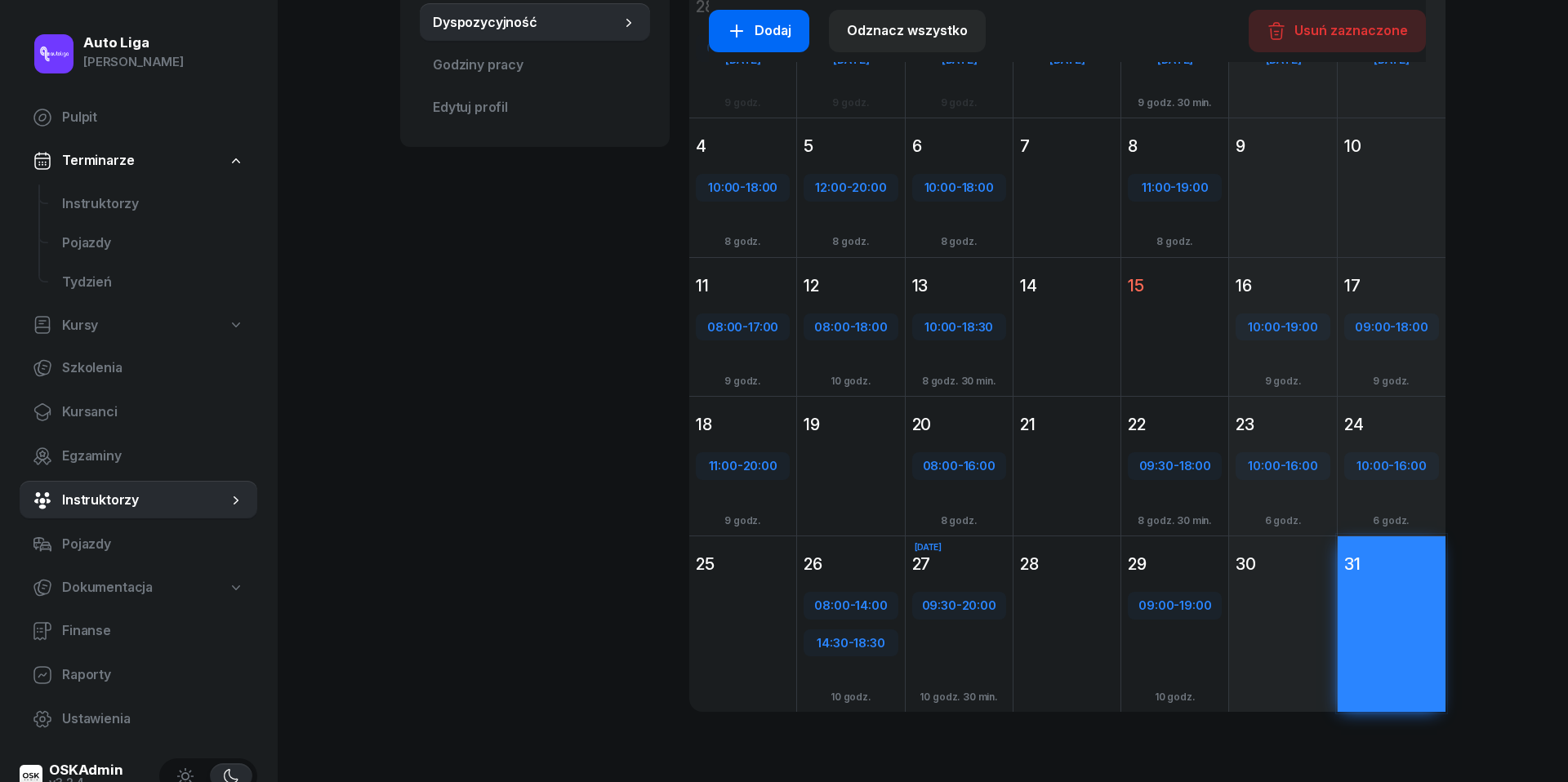
click at [782, 40] on div "Dodaj" at bounding box center [758, 31] width 64 height 21
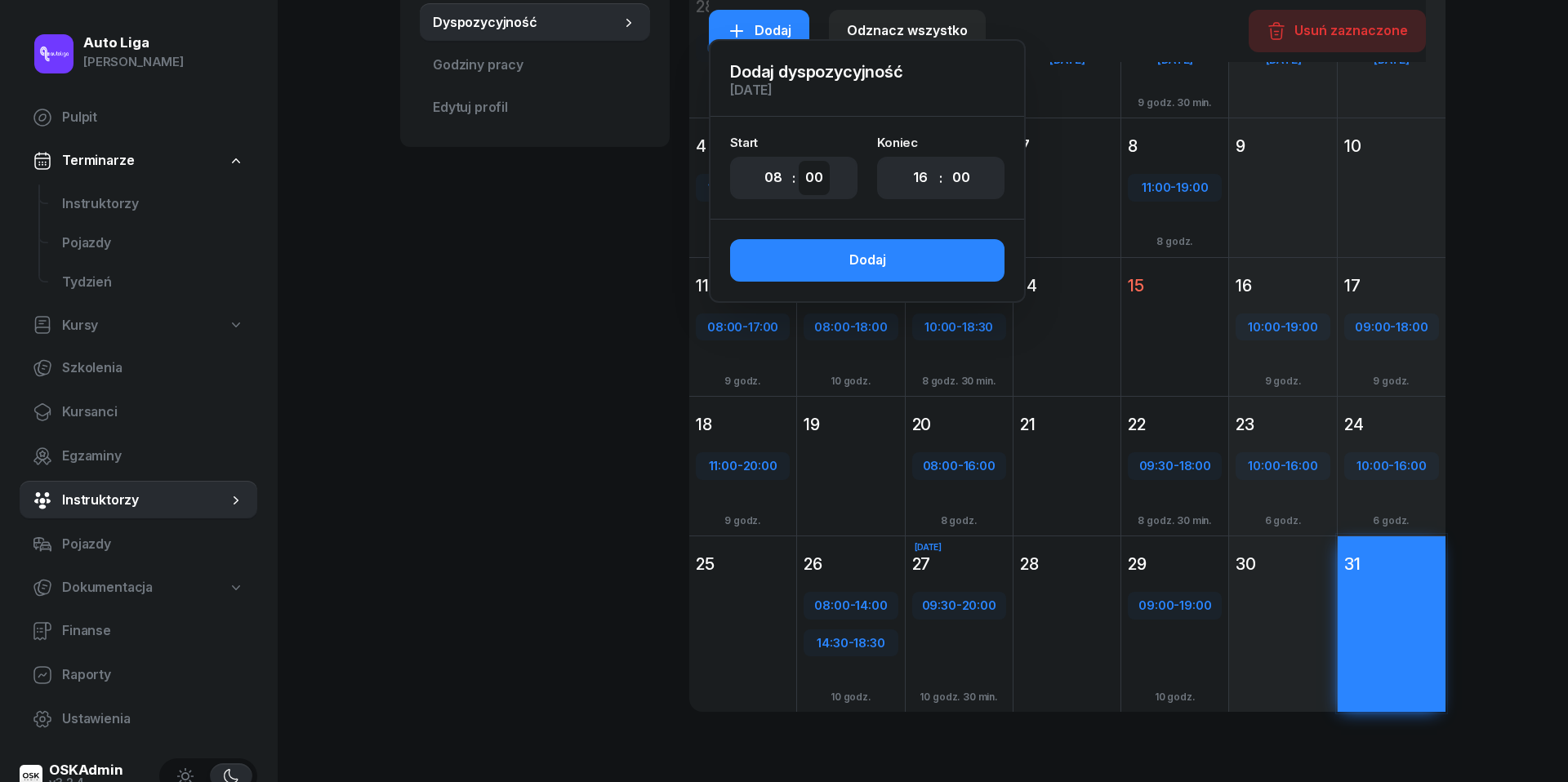
select select "30"
select select "12"
select select "30"
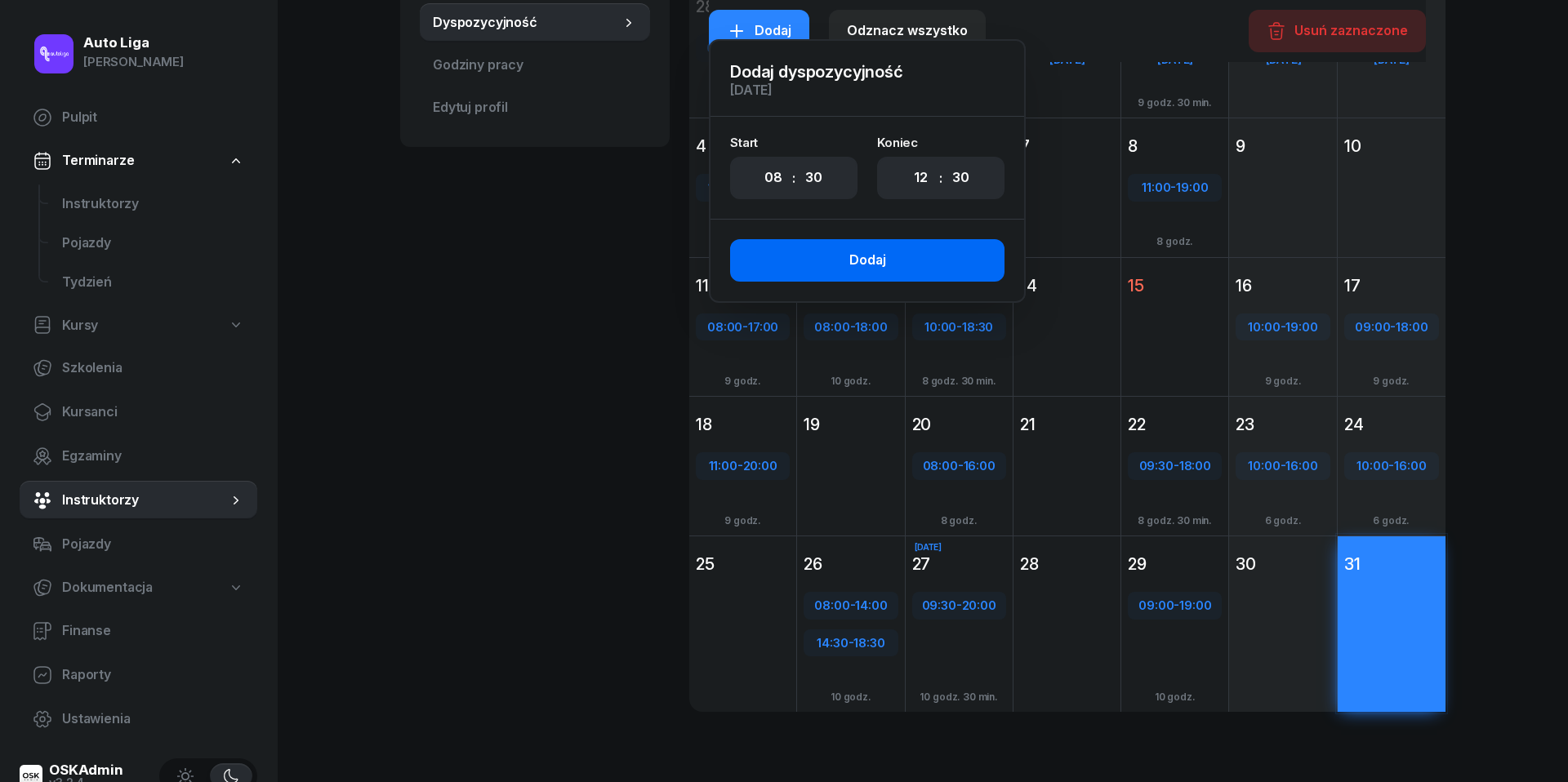
click at [920, 268] on button "Dodaj" at bounding box center [867, 261] width 274 height 43
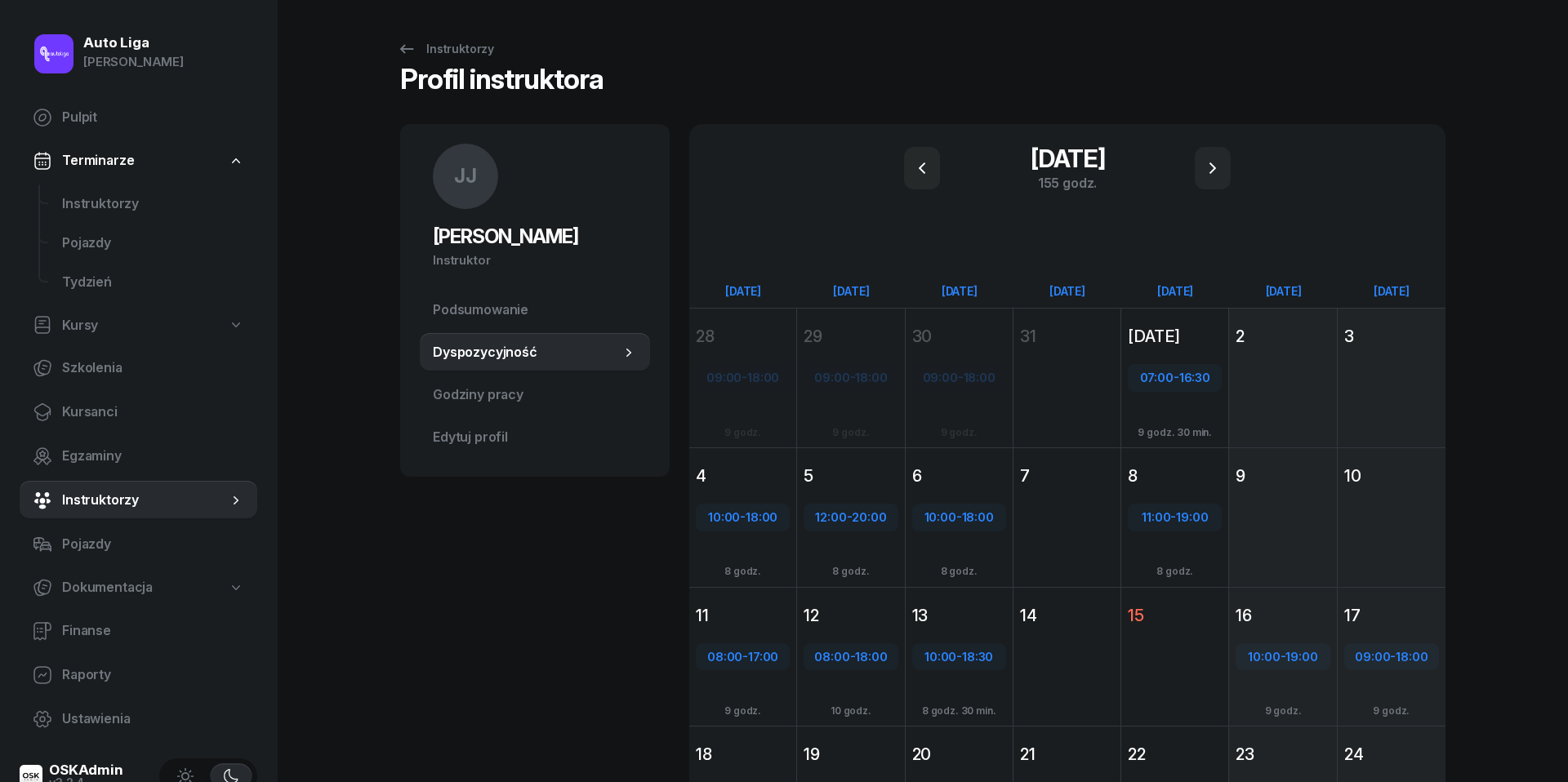
scroll to position [0, 0]
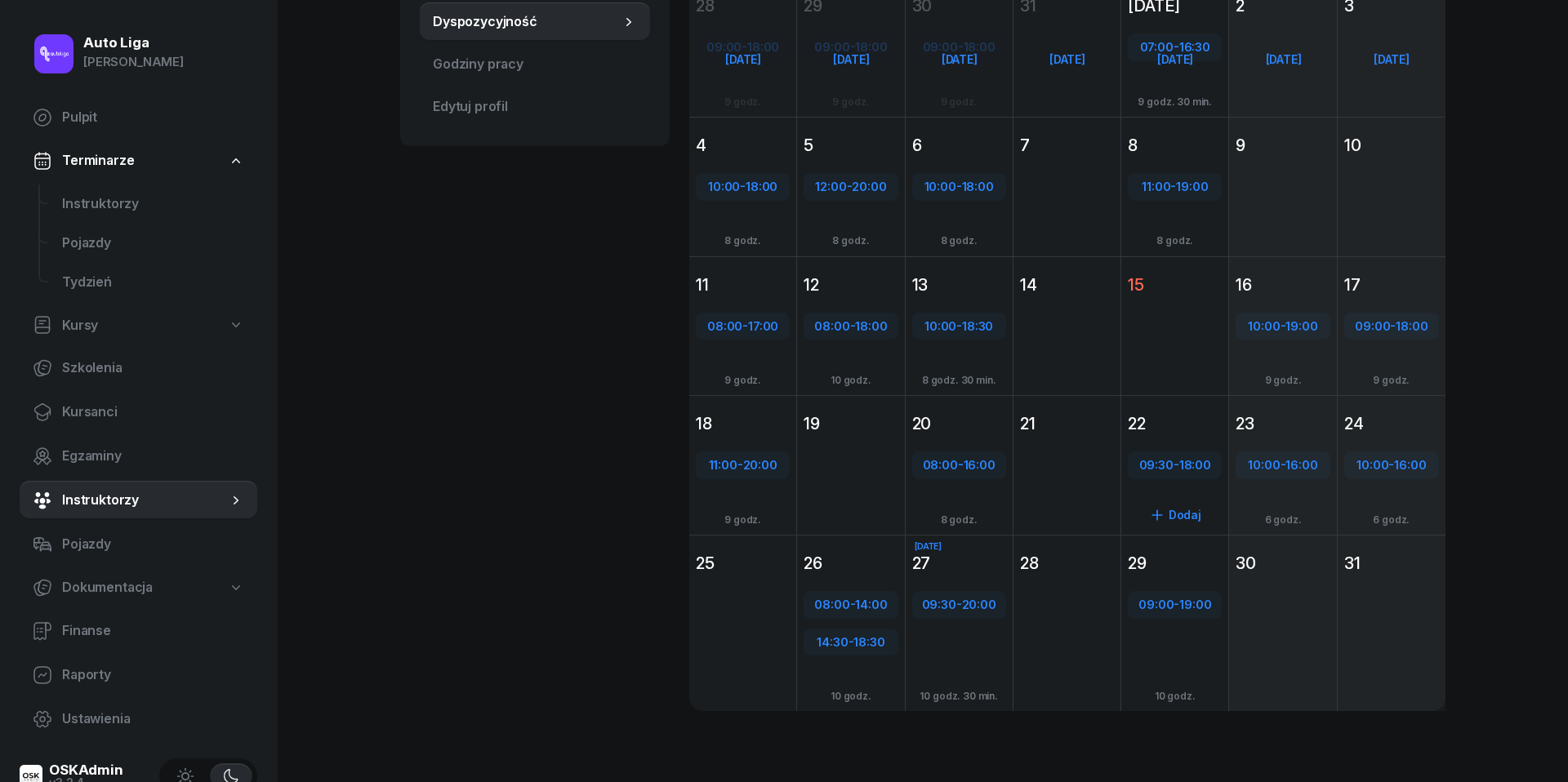
scroll to position [330, 0]
click at [76, 209] on span "Instruktorzy" at bounding box center [153, 203] width 182 height 21
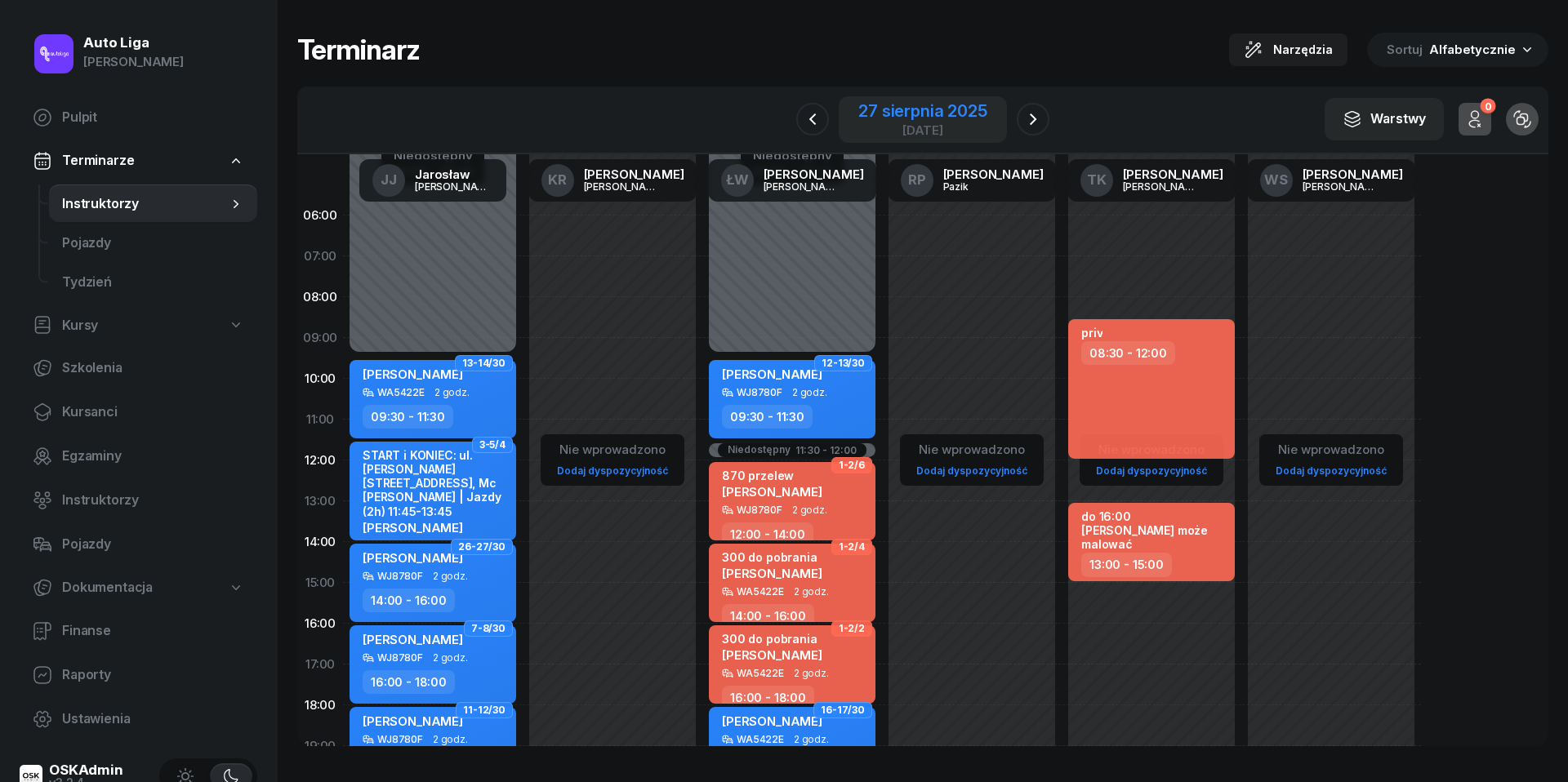
click at [958, 109] on div "27 sierpnia 2025" at bounding box center [923, 110] width 128 height 16
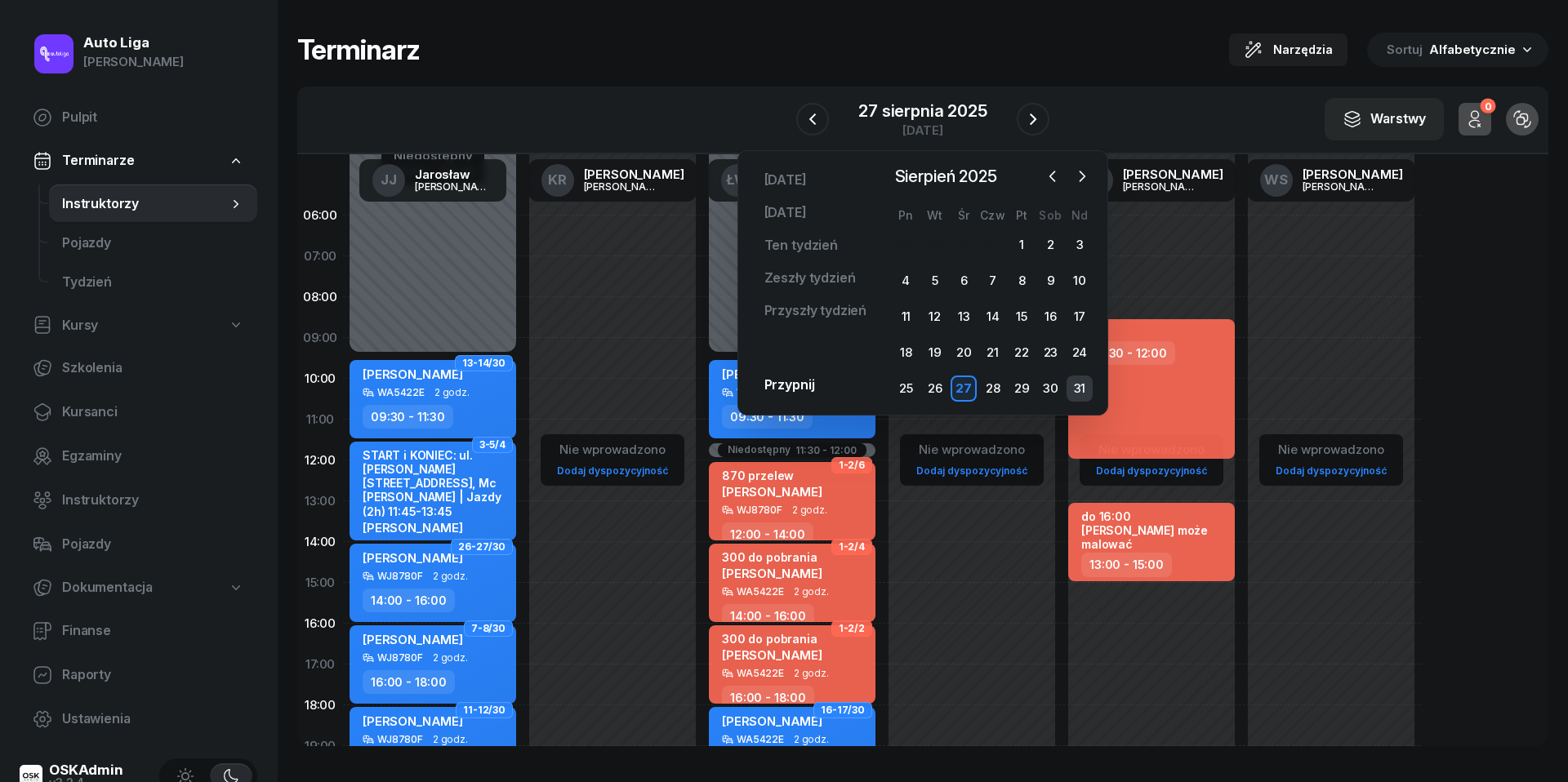
click at [1076, 376] on div "31" at bounding box center [1080, 388] width 27 height 26
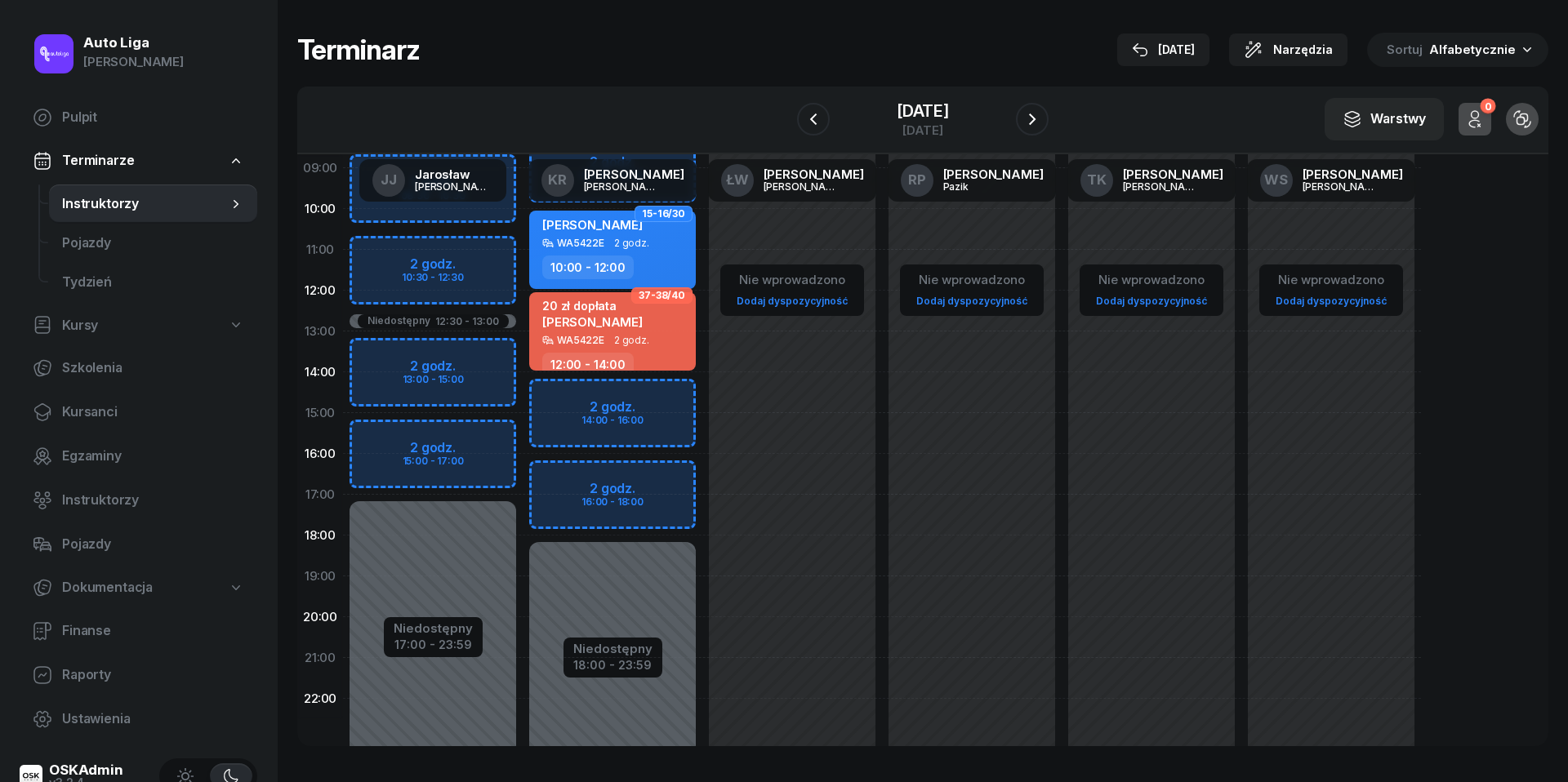
scroll to position [173, 0]
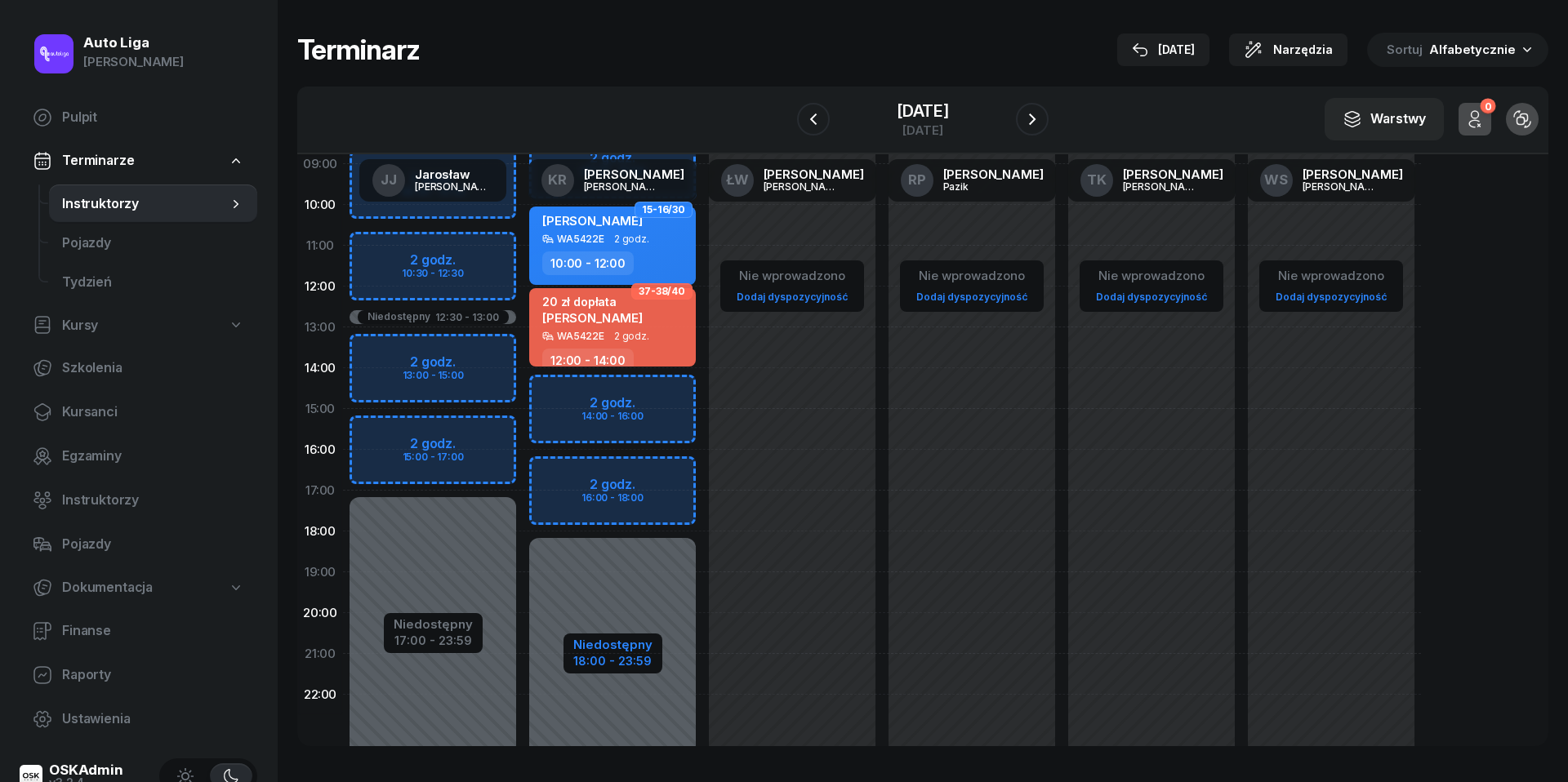
click at [622, 648] on div "Niedostępny" at bounding box center [613, 644] width 80 height 12
select select "08"
select select "18"
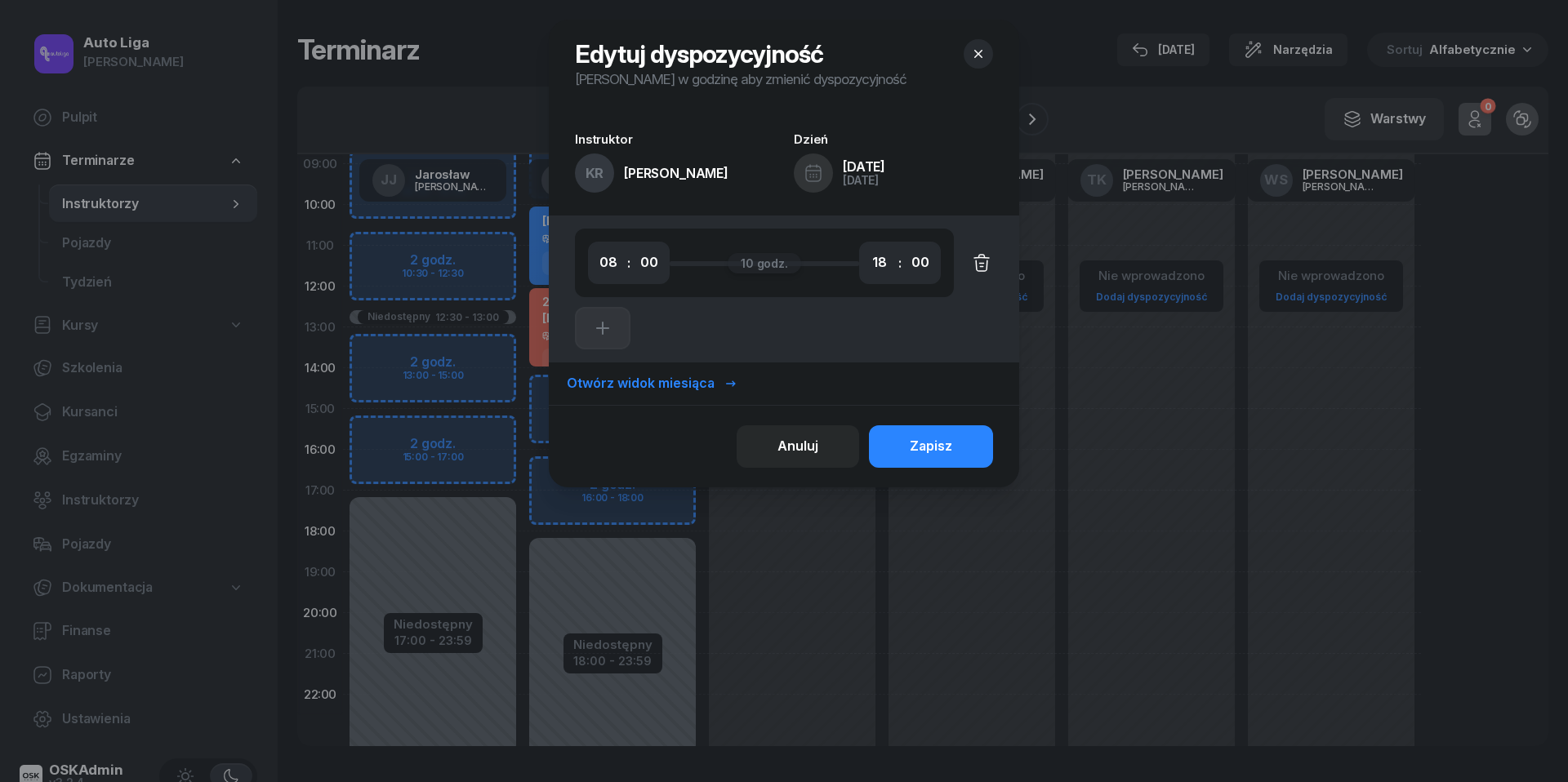
click at [978, 262] on icon "button" at bounding box center [981, 262] width 20 height 20
click at [931, 447] on div "Zapisz" at bounding box center [931, 446] width 43 height 21
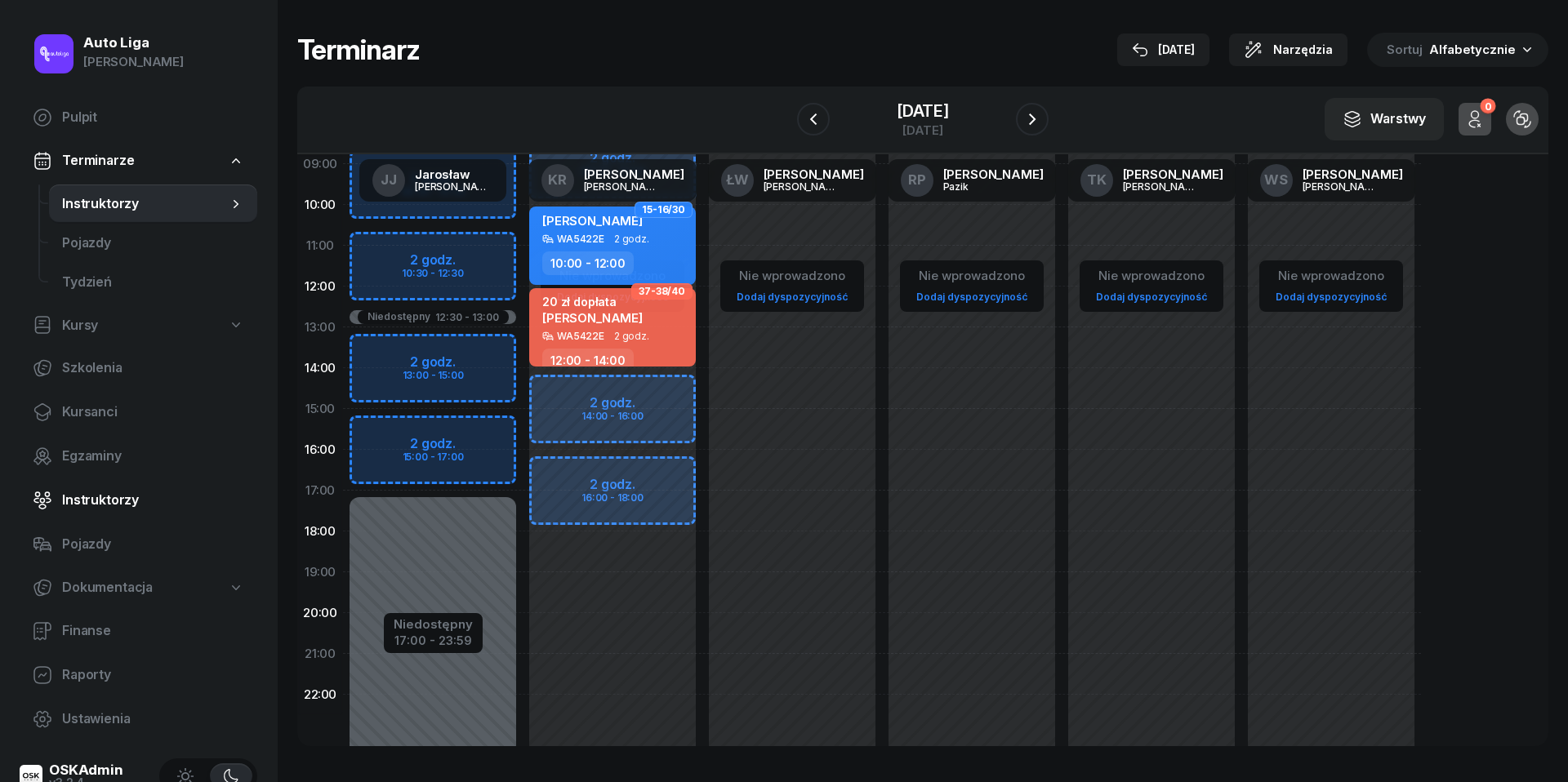
click at [95, 490] on span "Instruktorzy" at bounding box center [153, 500] width 182 height 21
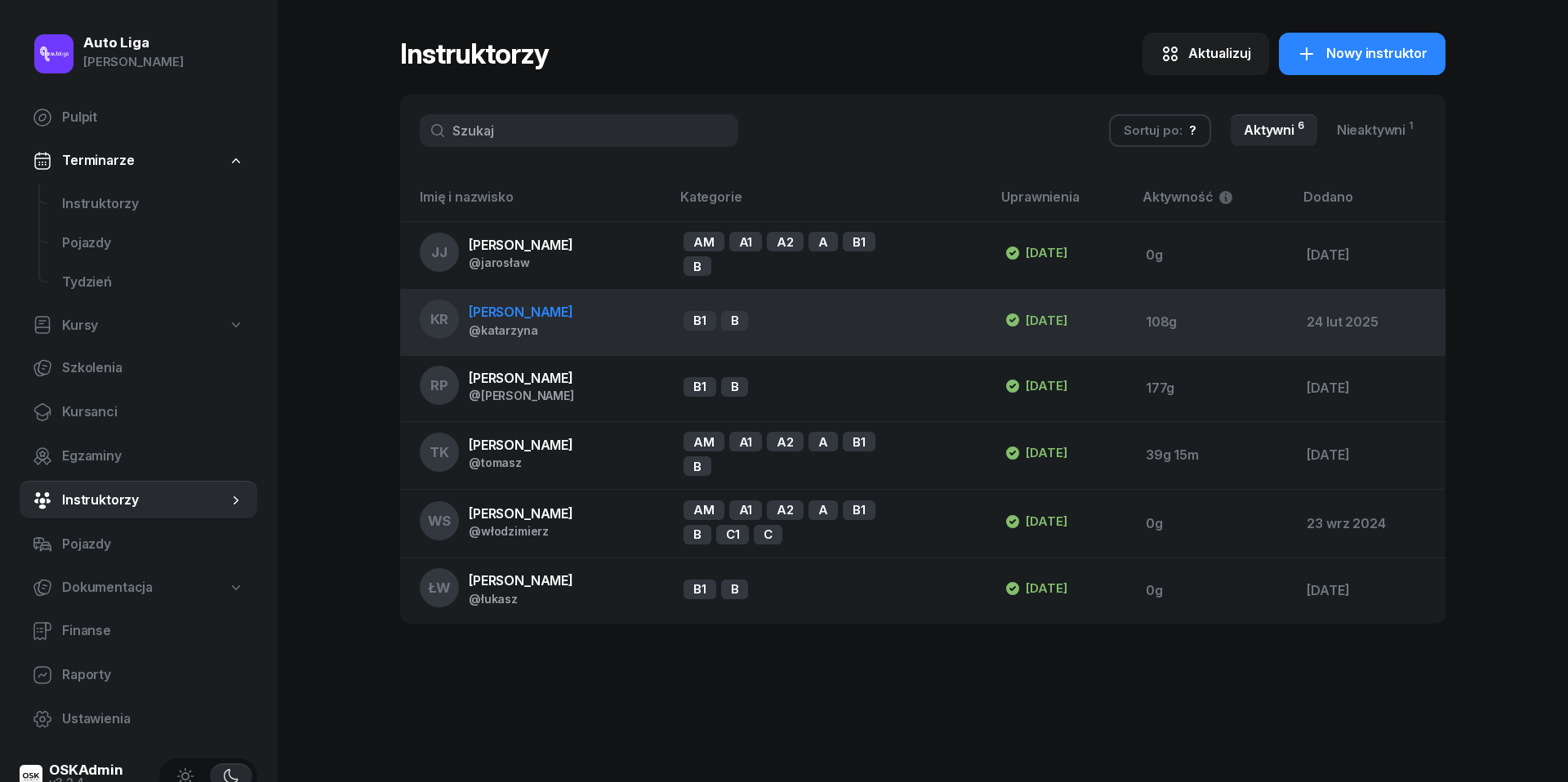
click at [516, 315] on span "[PERSON_NAME]" at bounding box center [521, 311] width 104 height 16
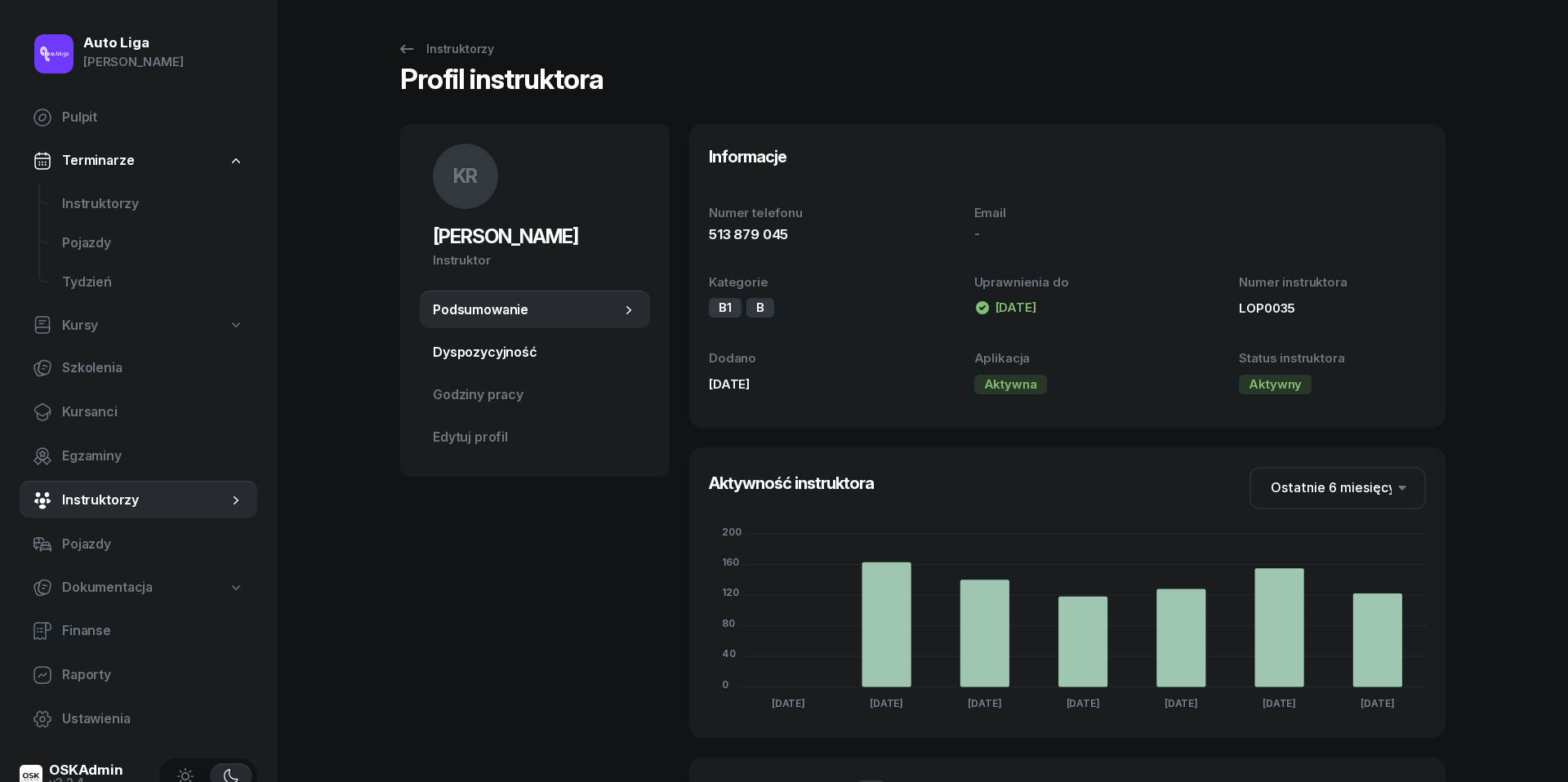
click at [494, 356] on span "Dyspozycyjność" at bounding box center [534, 352] width 204 height 21
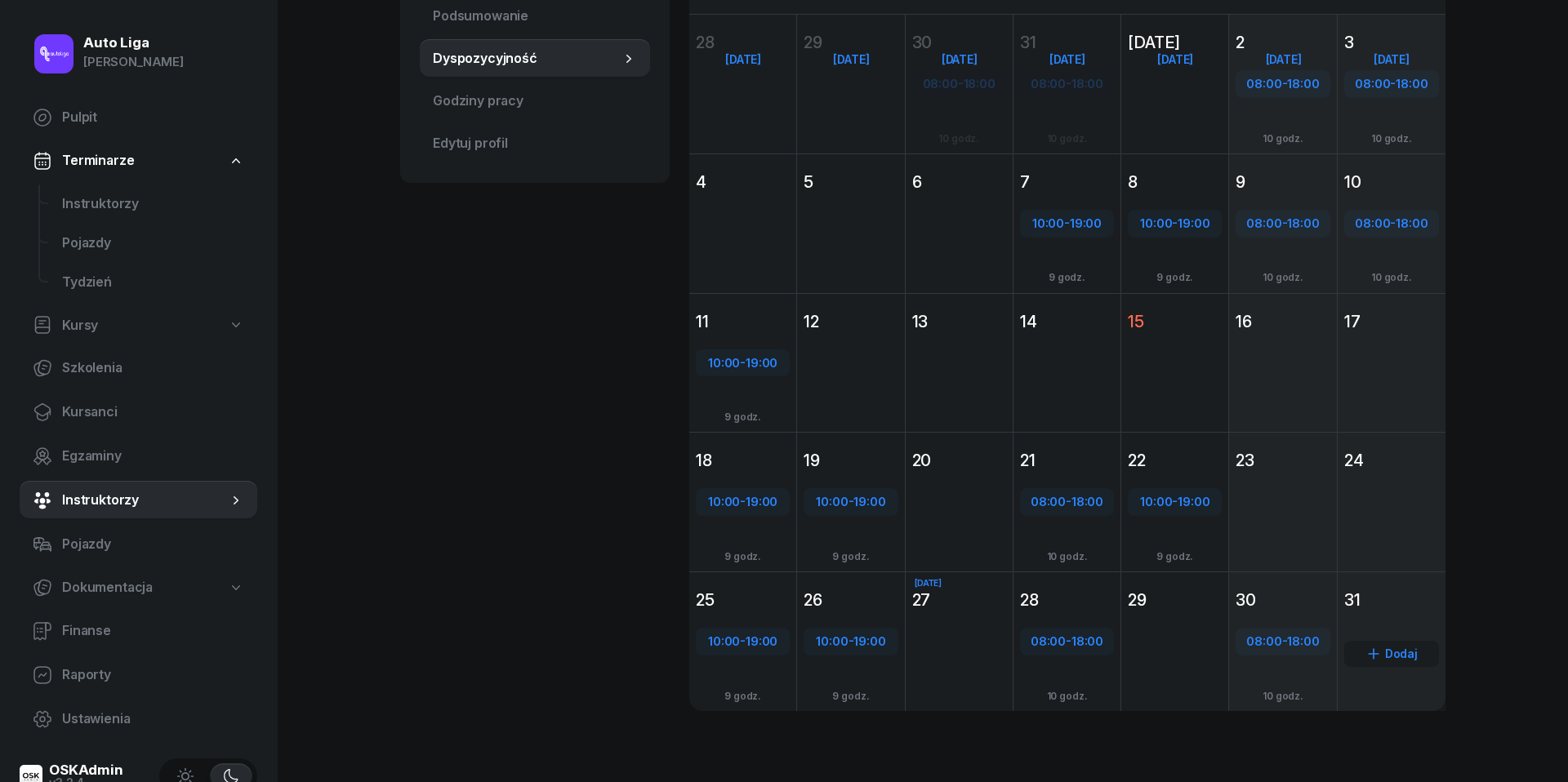
scroll to position [292, 0]
click at [1409, 648] on div "Dodaj" at bounding box center [1391, 656] width 95 height 26
select select "08"
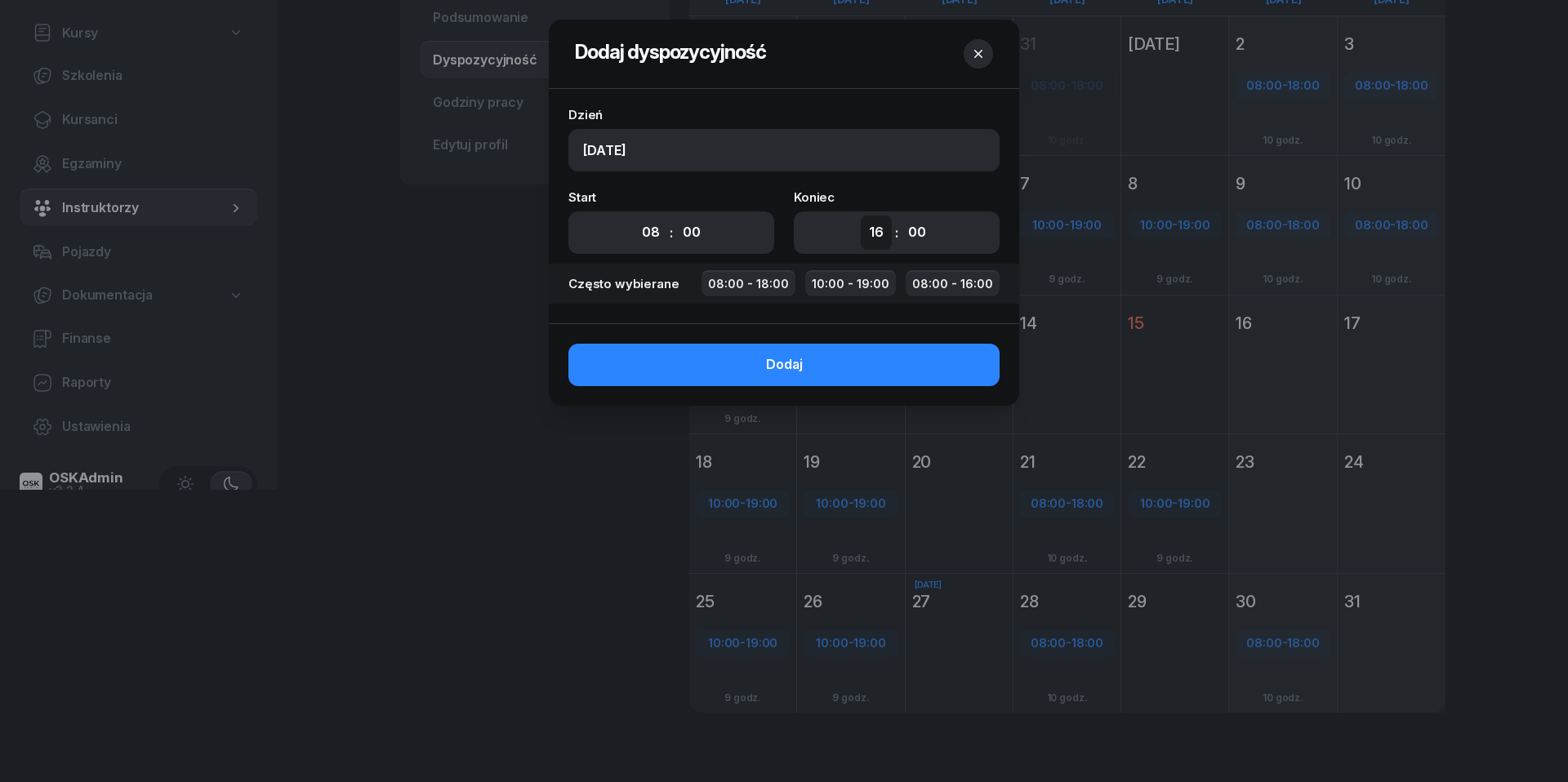
select select "18"
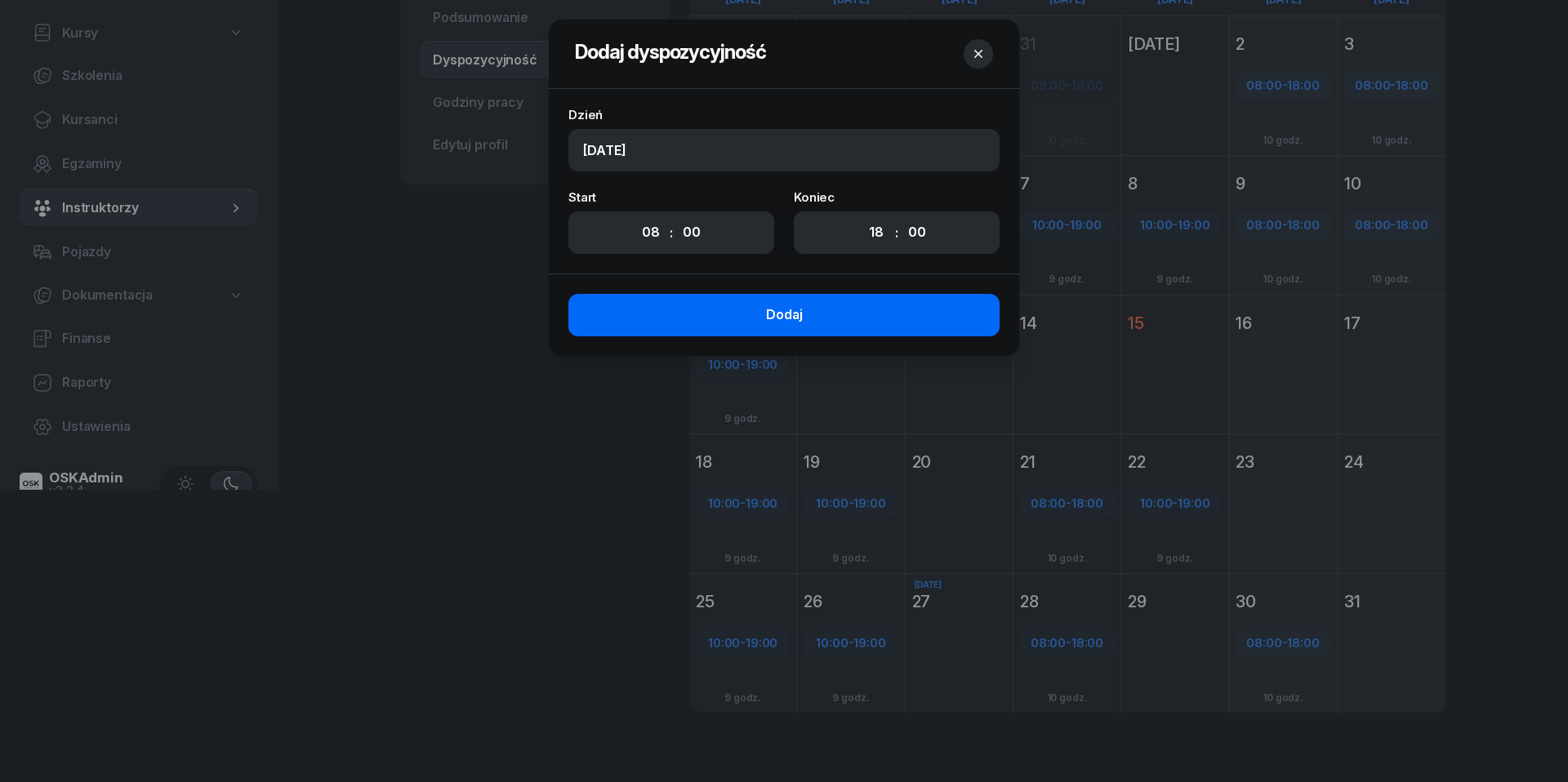
click at [794, 311] on span "Dodaj" at bounding box center [784, 315] width 37 height 21
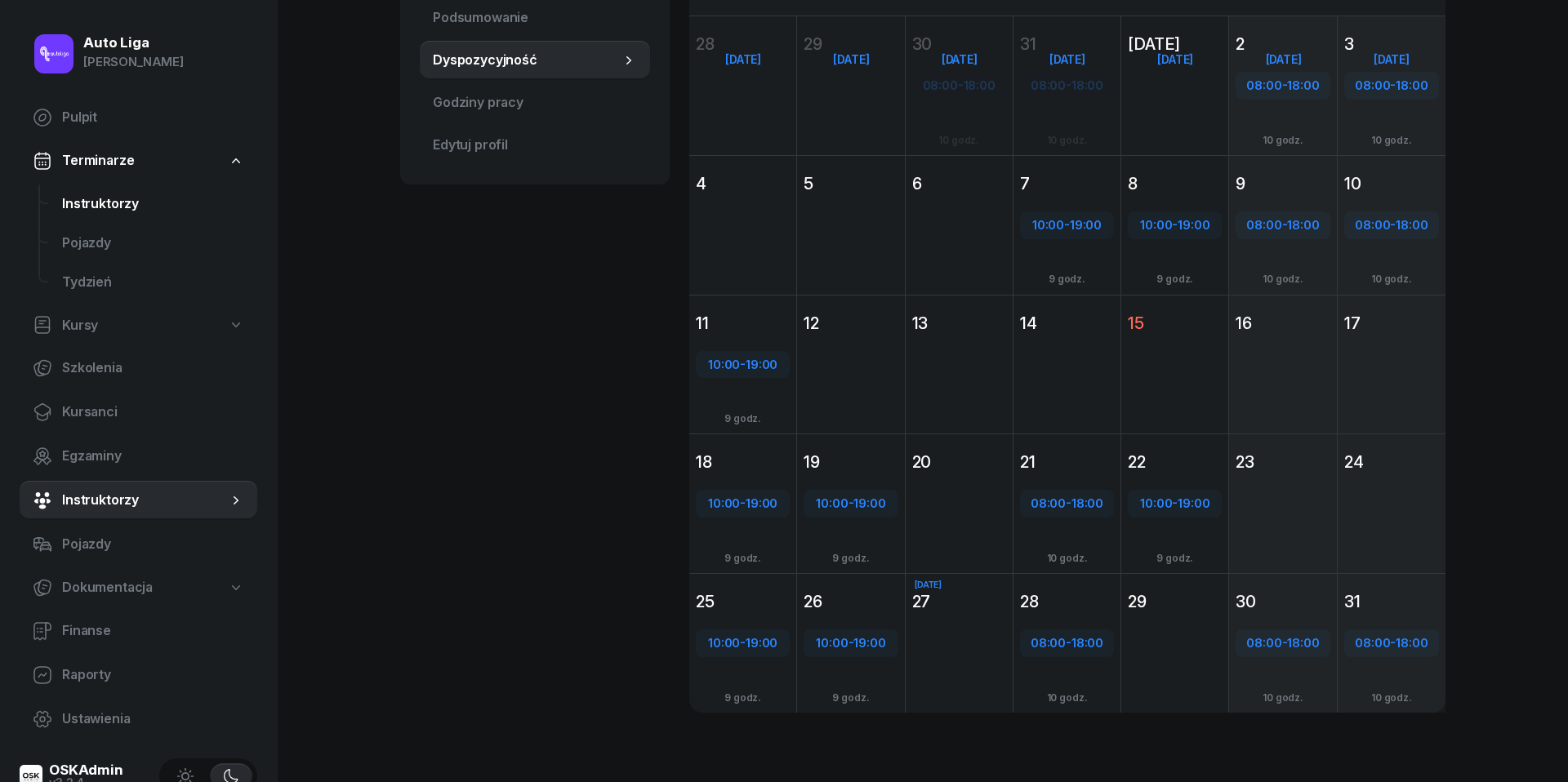
click at [80, 209] on span "Instruktorzy" at bounding box center [153, 203] width 182 height 21
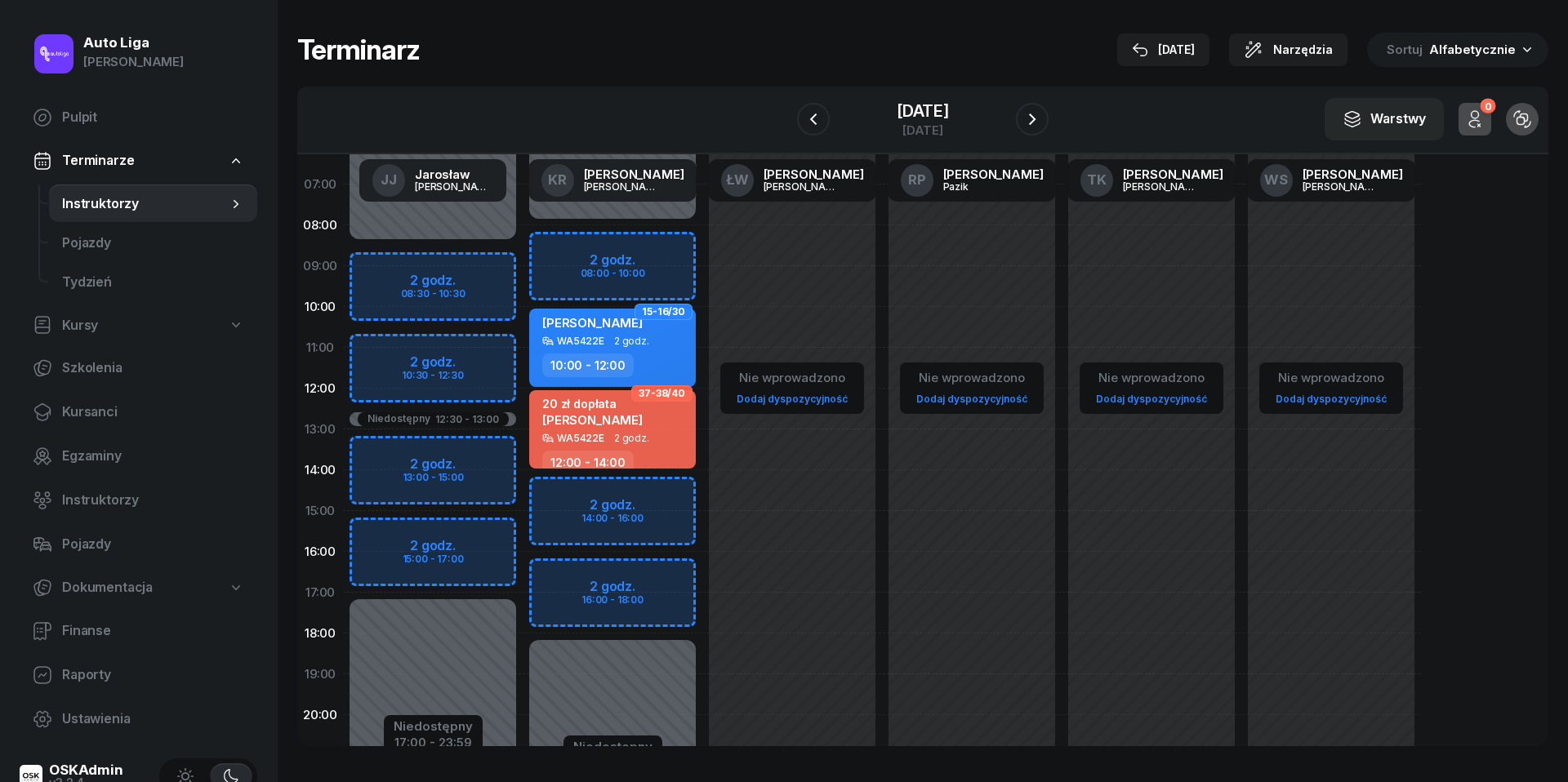
scroll to position [79, 0]
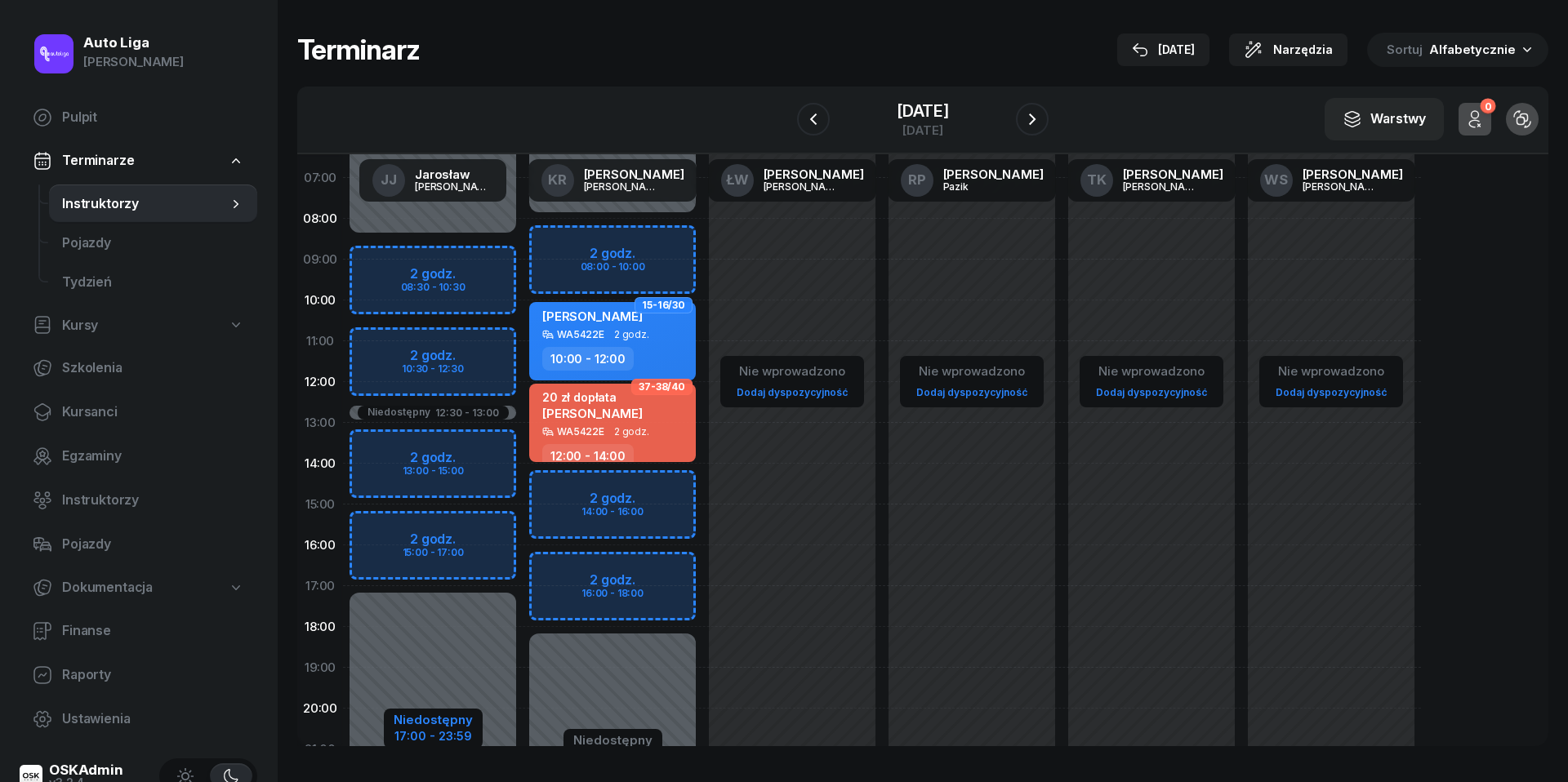
click at [445, 714] on div "Niedostępny" at bounding box center [433, 720] width 80 height 12
select select "08"
select select "30"
select select "12"
select select "30"
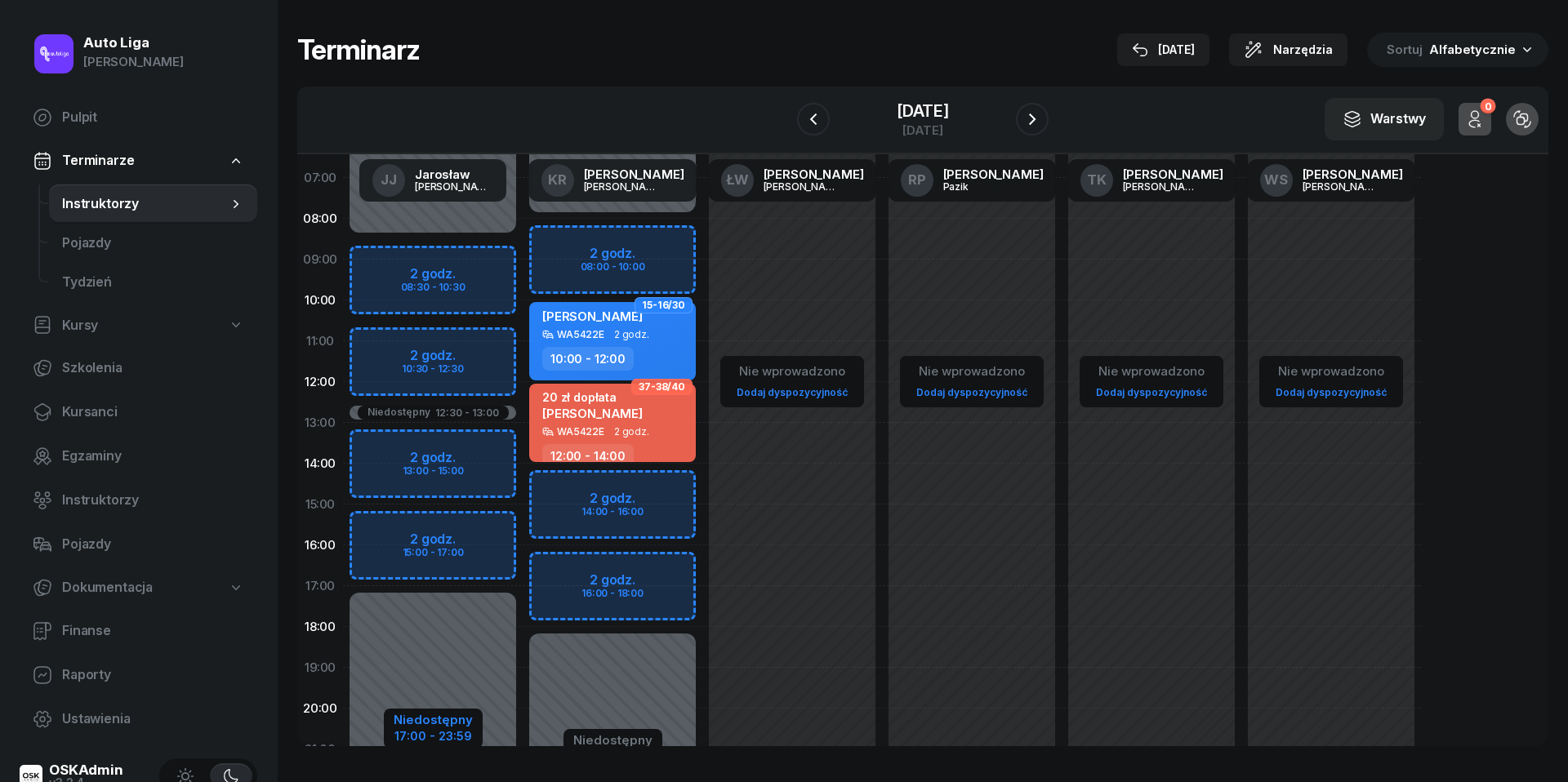
select select "13"
select select "17"
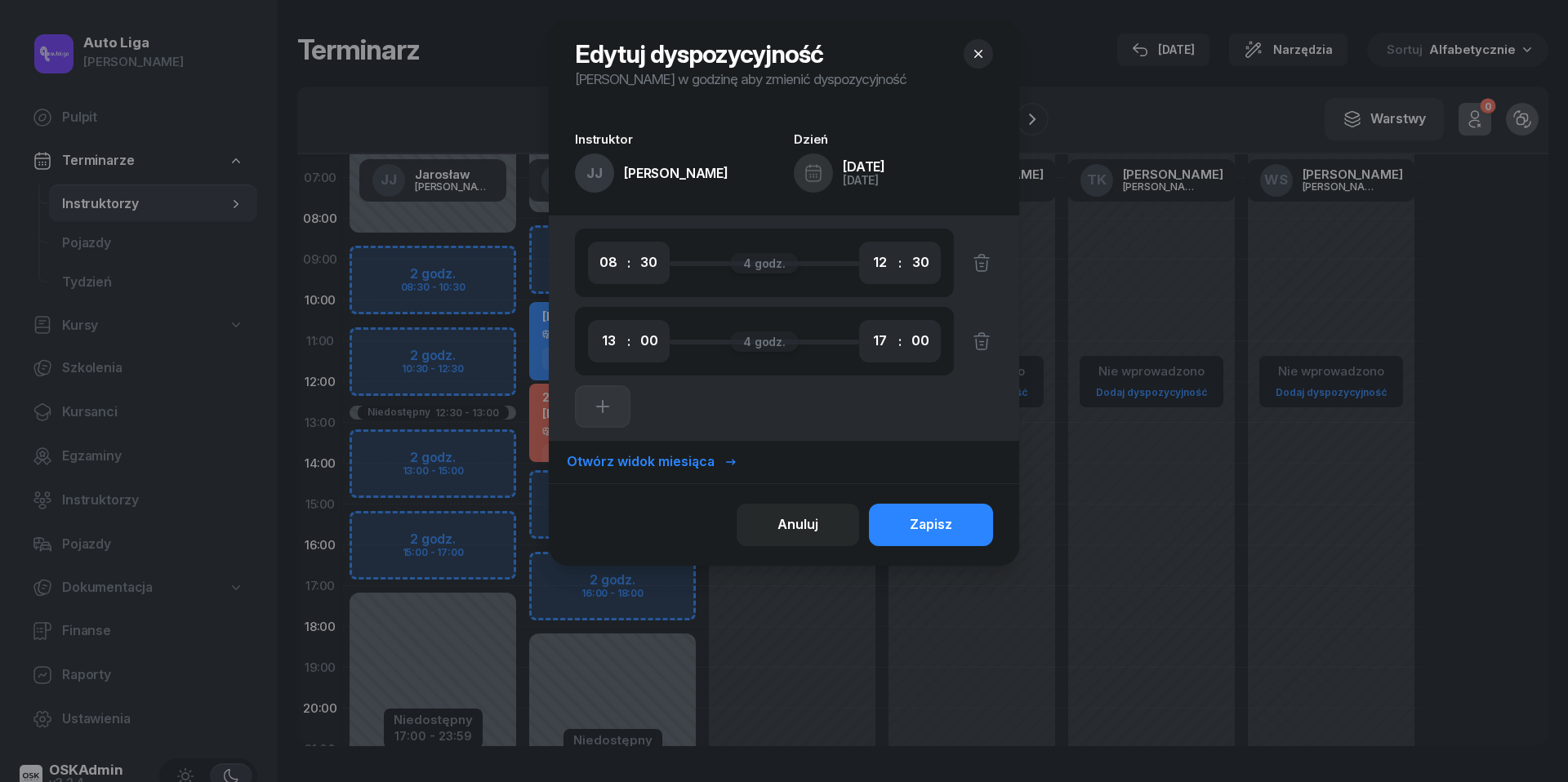
click at [994, 350] on div "00 01 02 03 04 05 06 07 08 09 10 11 12 13 14 15 16 17 18 19 20 21 22 23 : 00 05…" at bounding box center [784, 328] width 470 height 226
click at [992, 262] on button "button" at bounding box center [974, 263] width 39 height 43
click at [992, 344] on button "button" at bounding box center [974, 341] width 39 height 43
click at [947, 520] on div "Zapisz" at bounding box center [931, 525] width 43 height 21
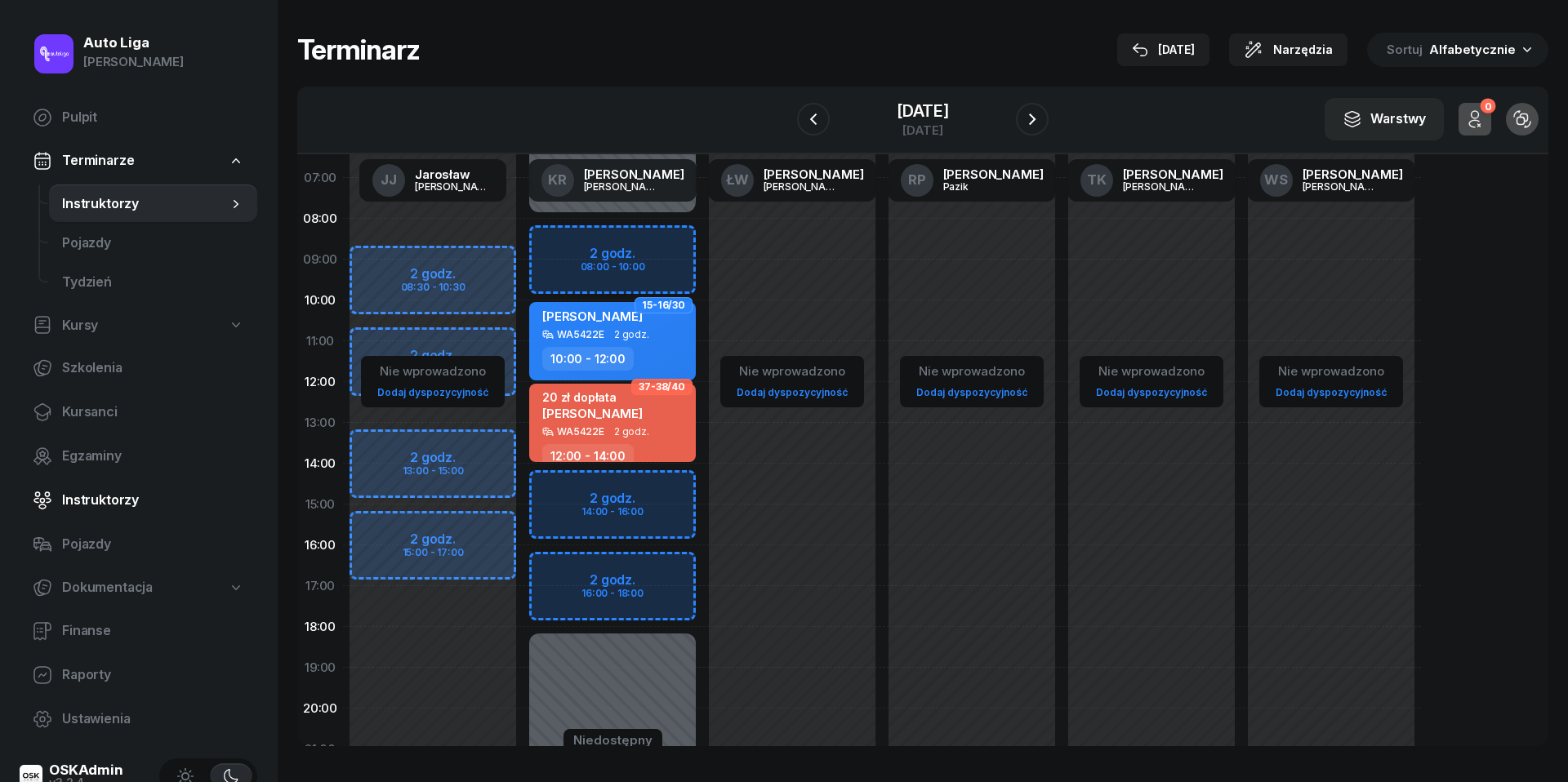
click at [92, 495] on span "Instruktorzy" at bounding box center [153, 500] width 182 height 21
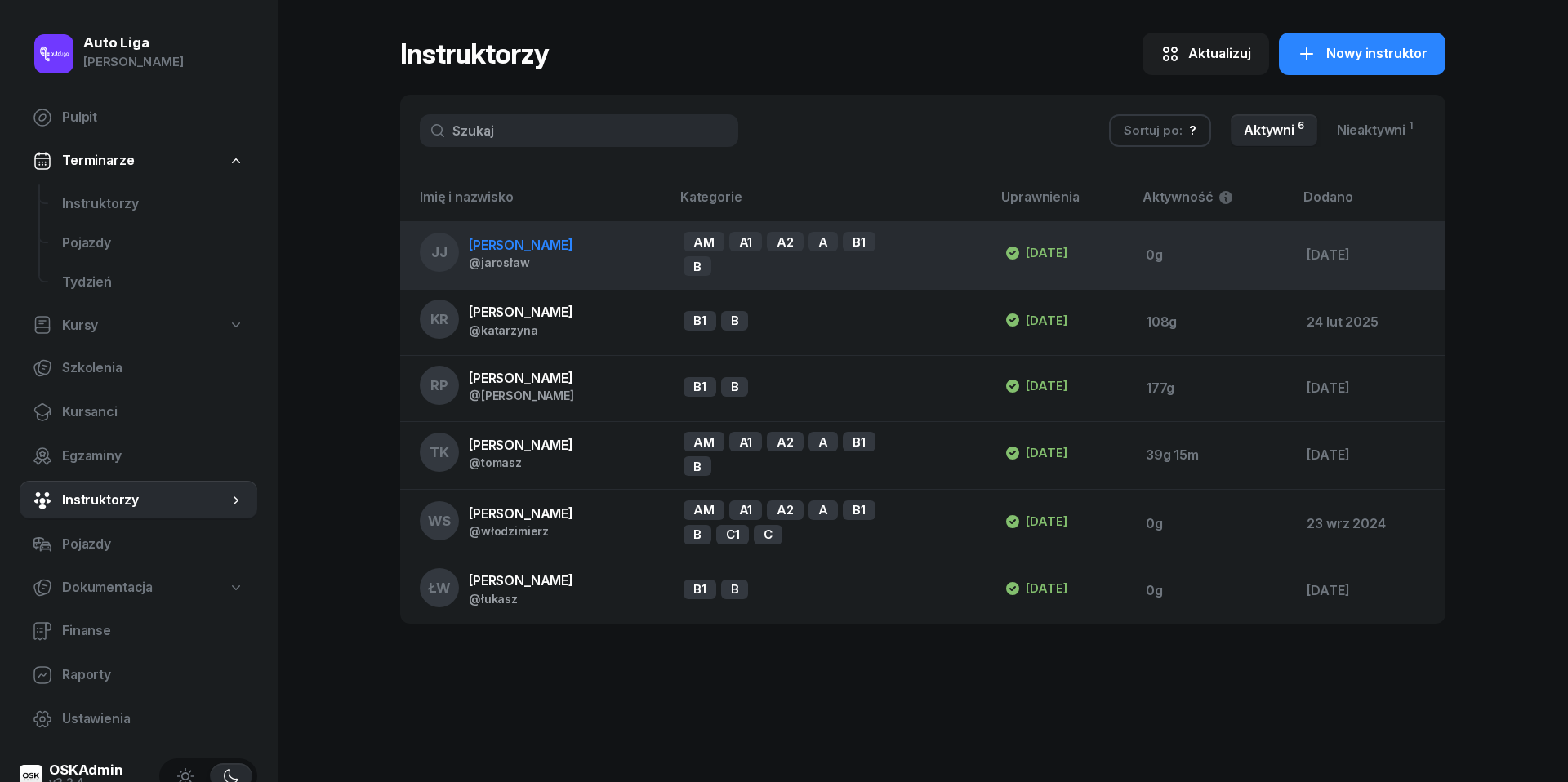
click at [538, 260] on div "@jarosław" at bounding box center [521, 262] width 104 height 14
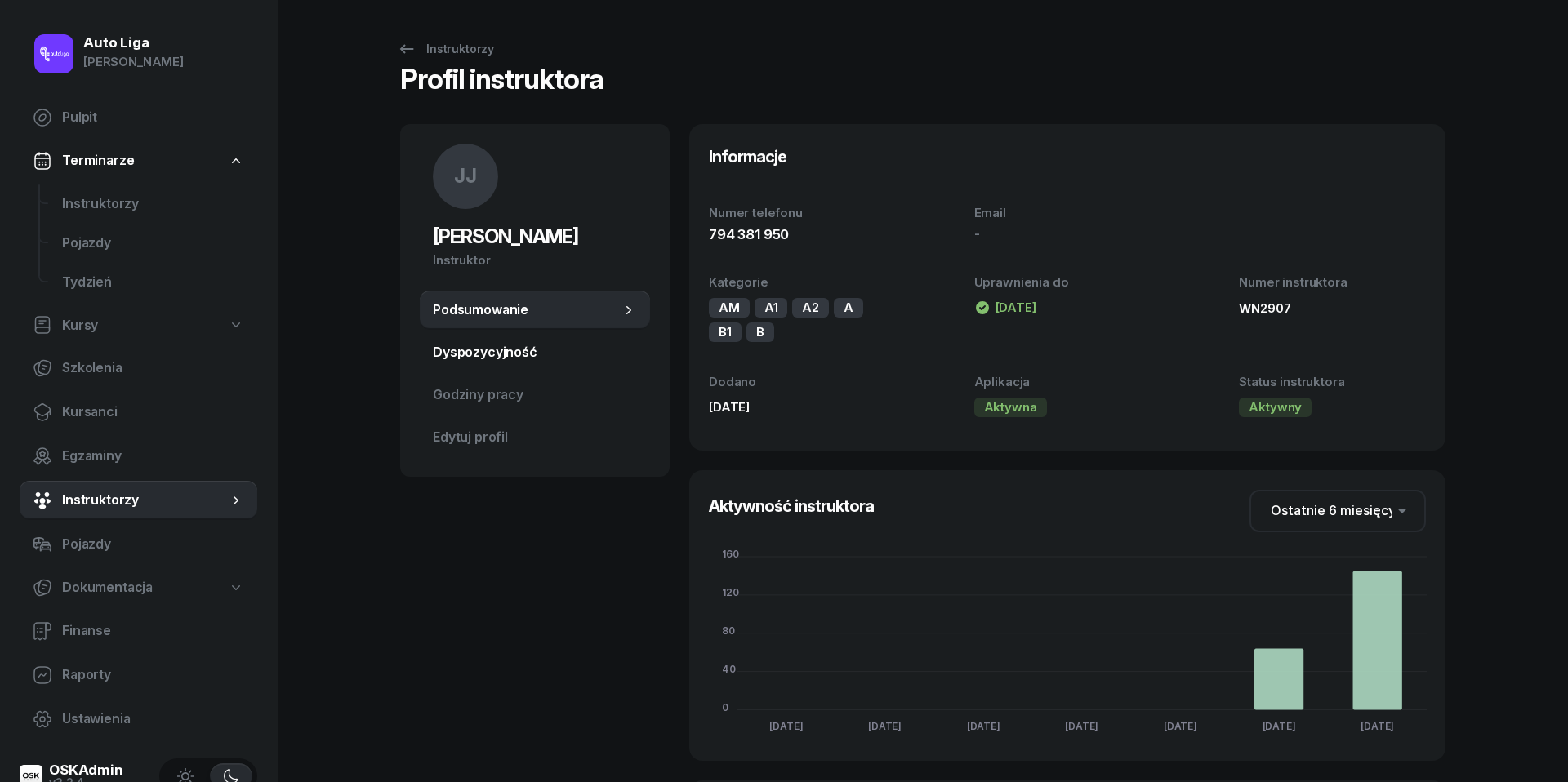
click at [546, 356] on span "Dyspozycyjność" at bounding box center [534, 352] width 204 height 21
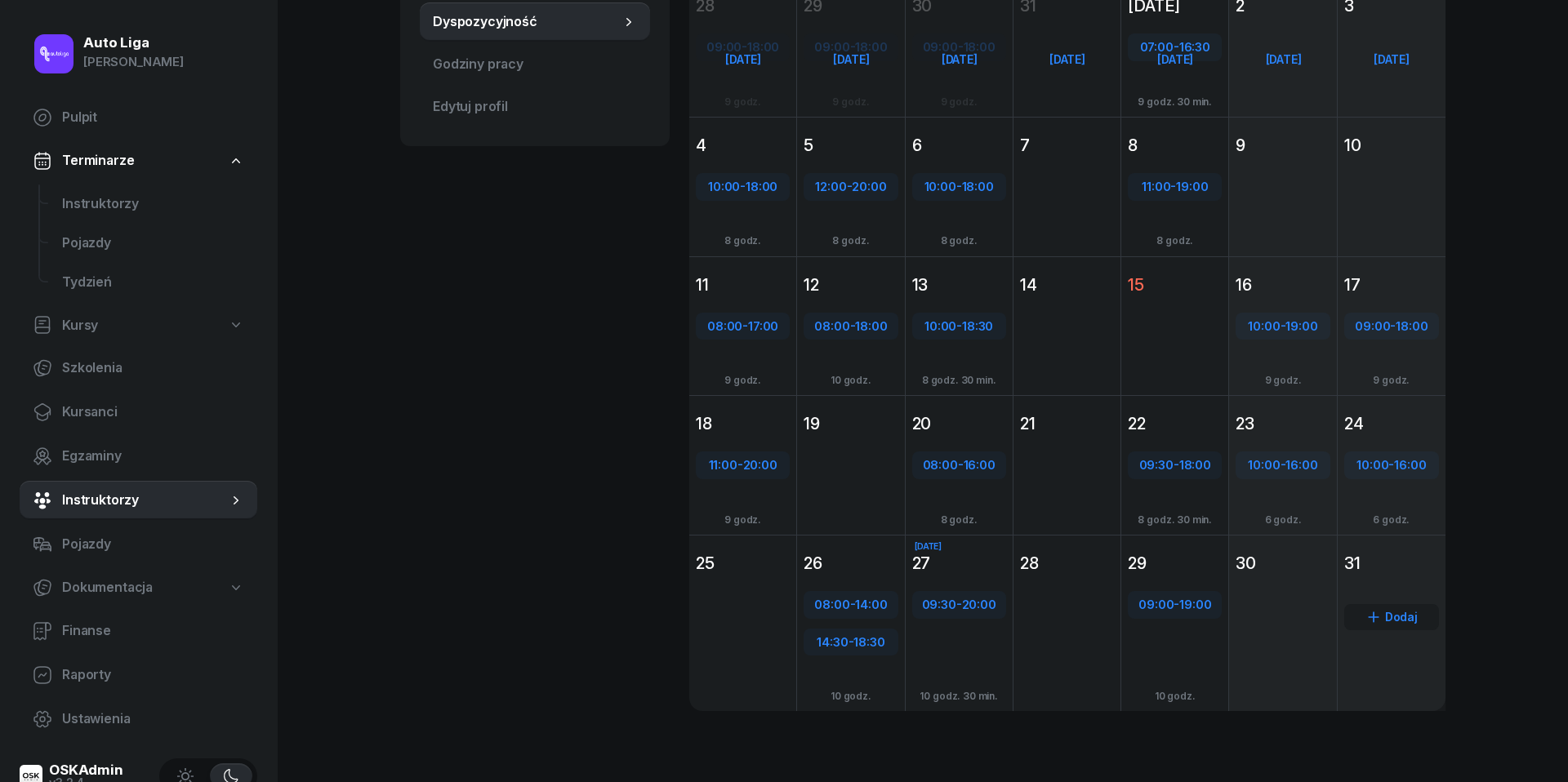
scroll to position [330, 0]
click at [1410, 614] on div "Dodaj" at bounding box center [1391, 618] width 95 height 26
select select "08"
select select "16"
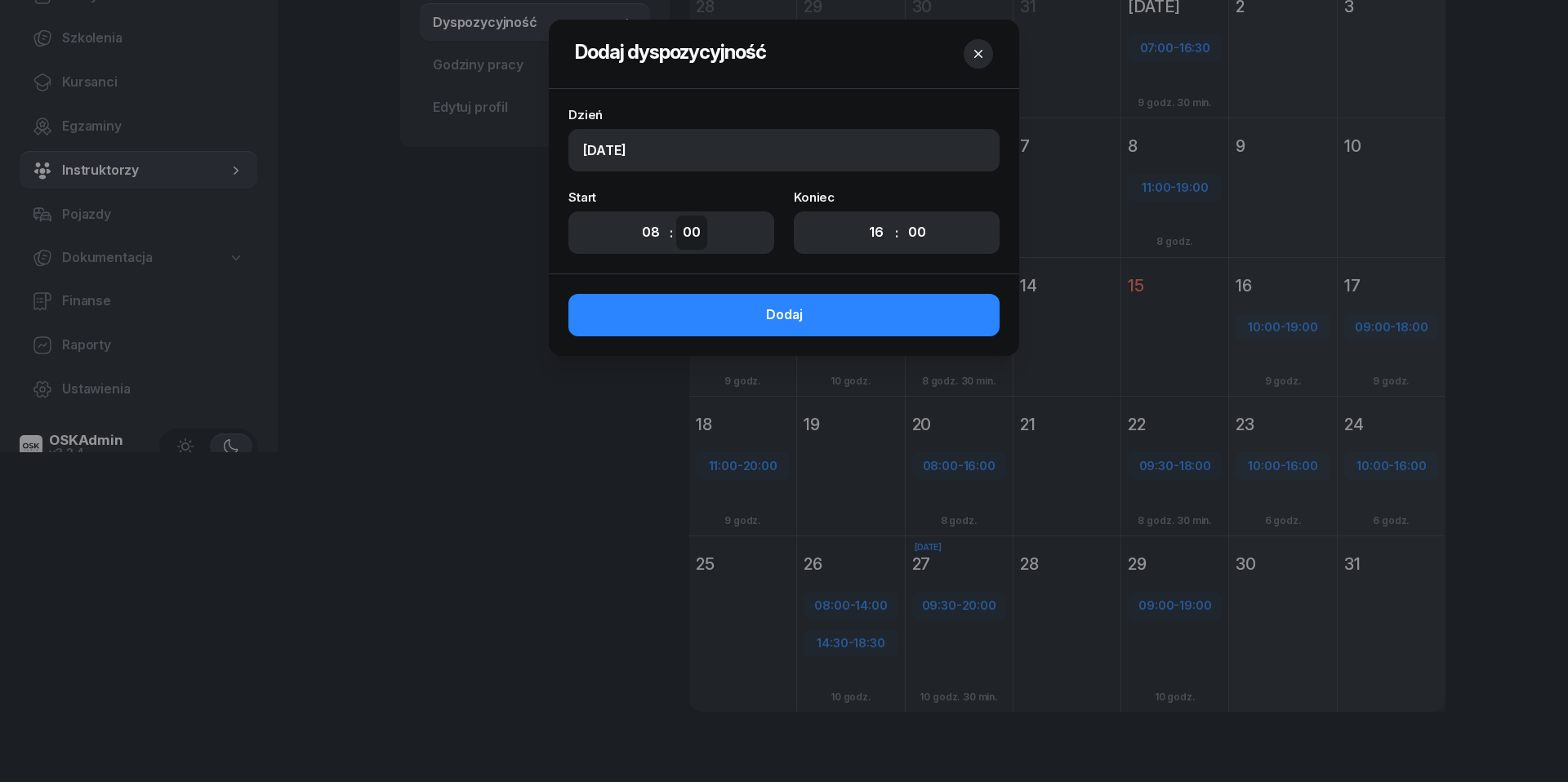
select select "30"
select select "12"
select select "30"
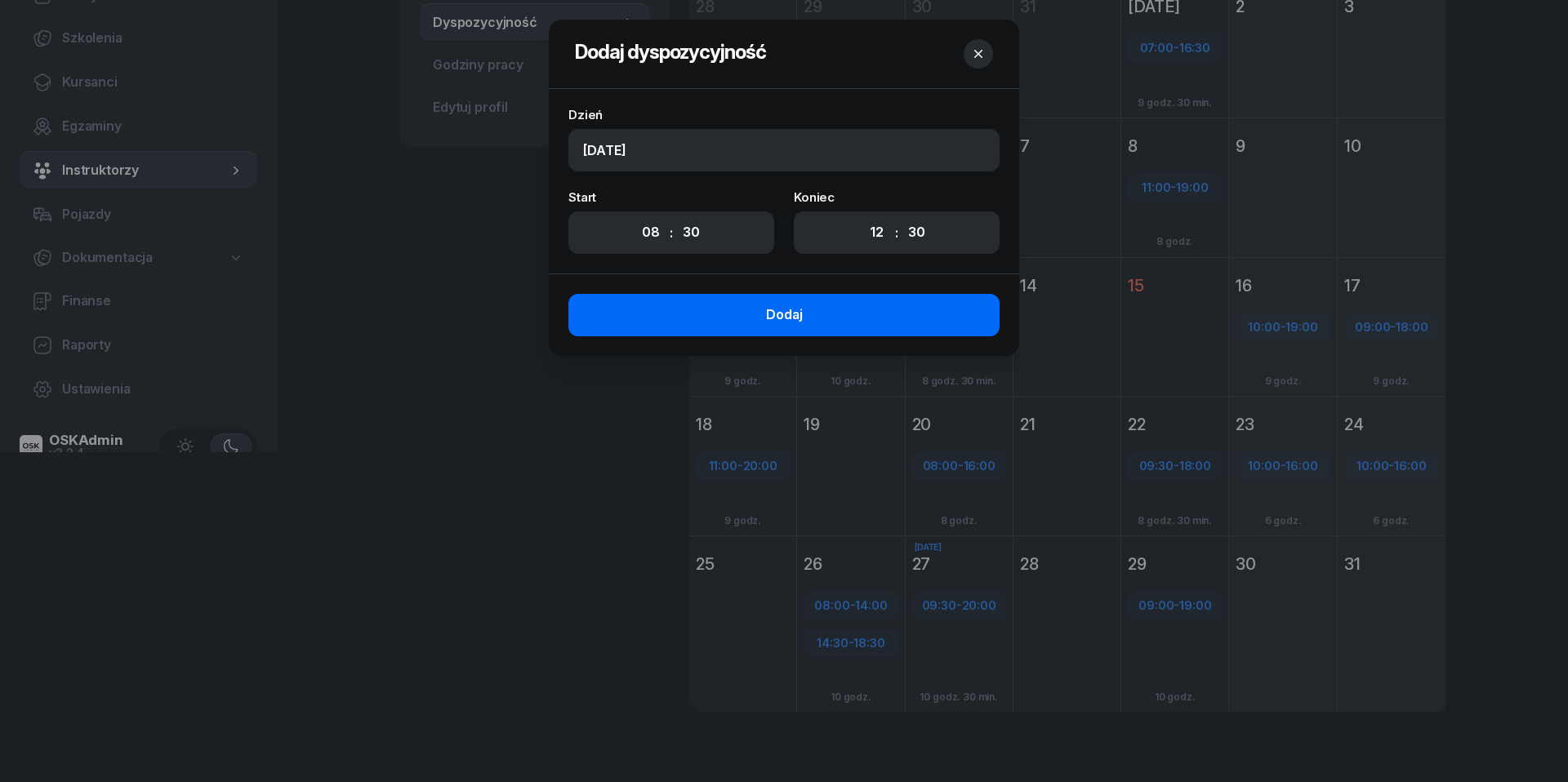
click at [902, 319] on button "Dodaj" at bounding box center [784, 315] width 431 height 43
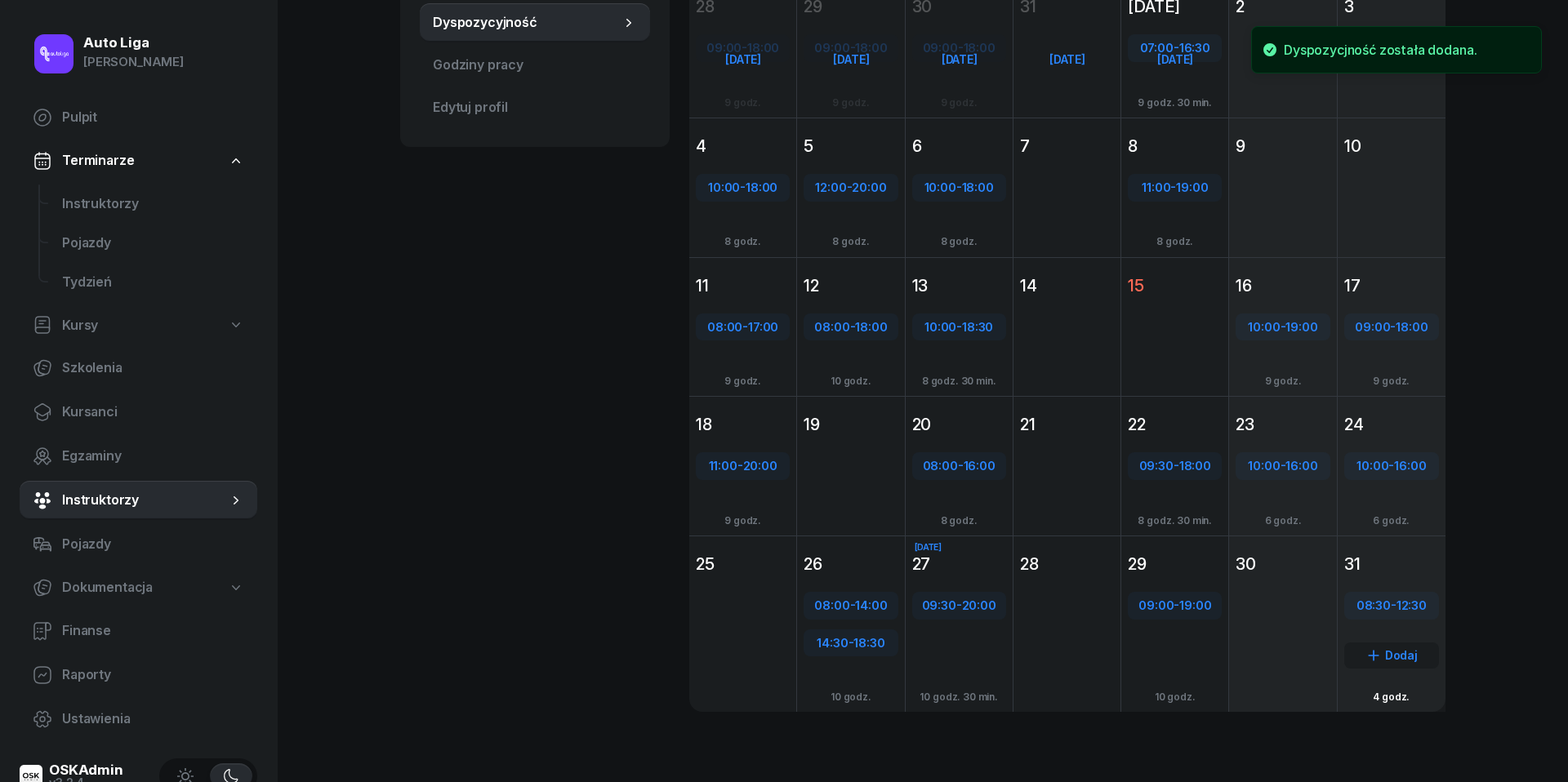
click at [1390, 656] on div "Dodaj" at bounding box center [1391, 656] width 95 height 26
select select "12"
select select "30"
select select "14"
select select "30"
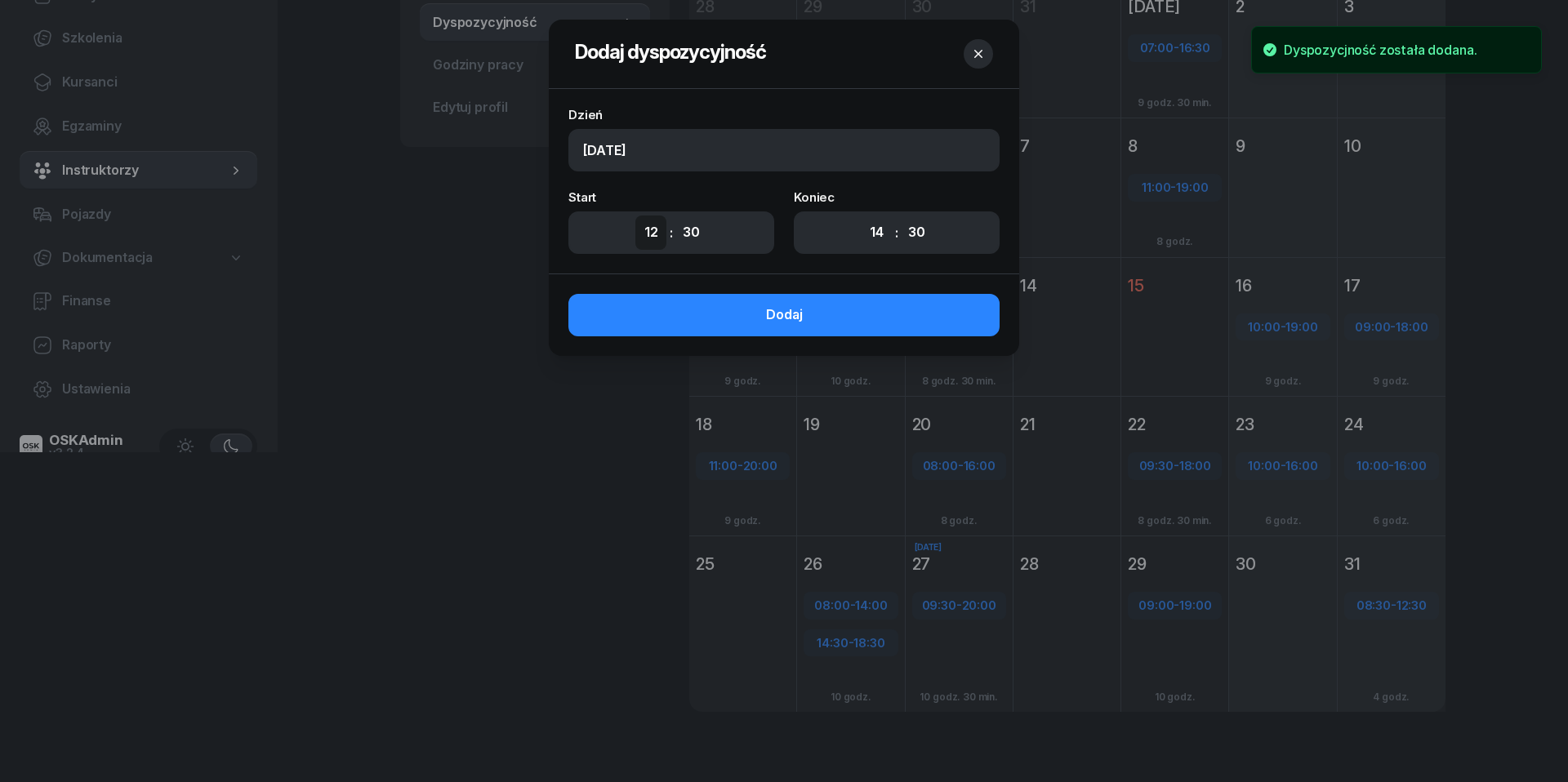
select select "13"
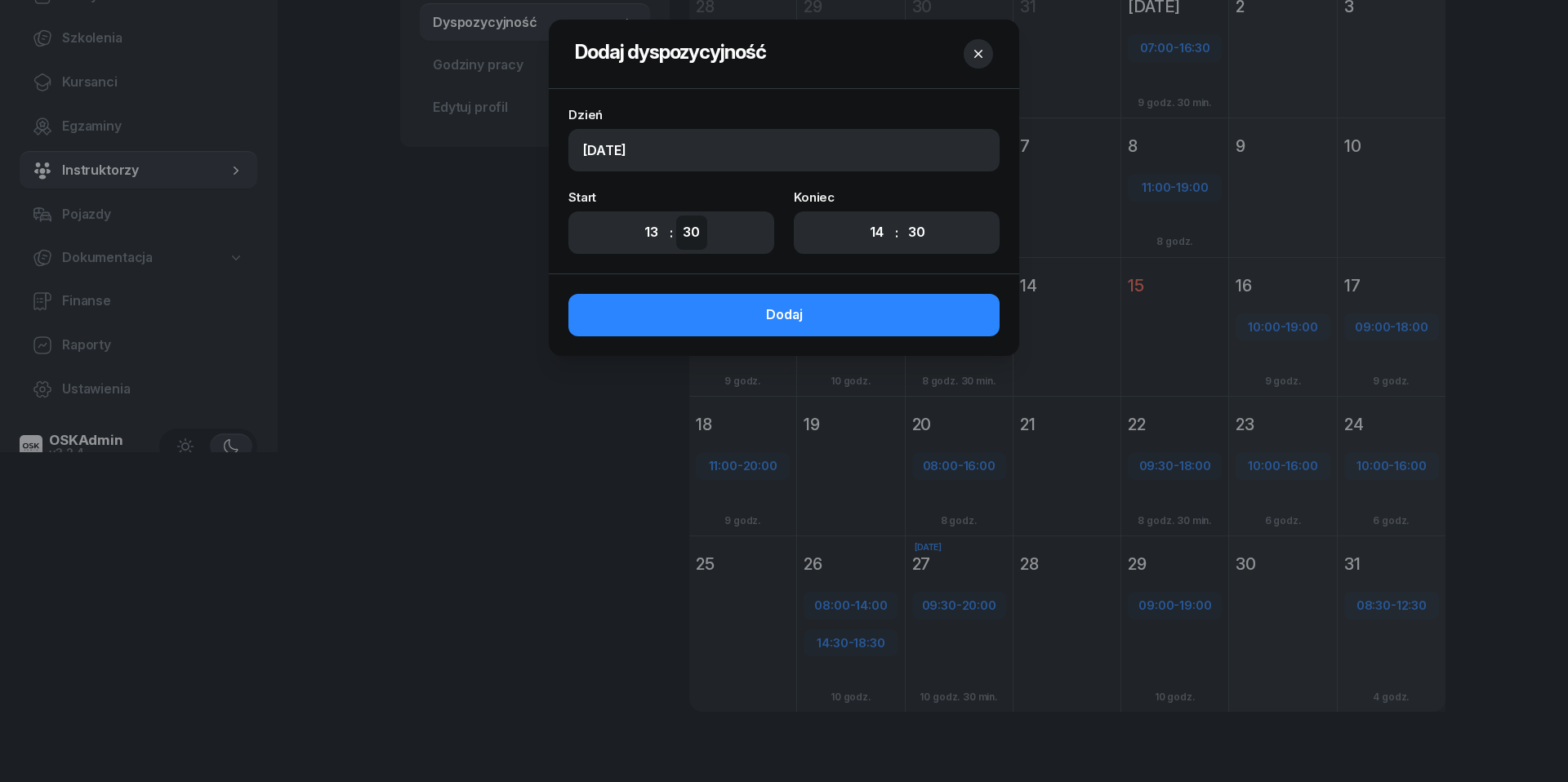
select select "00"
select select "17"
select select "00"
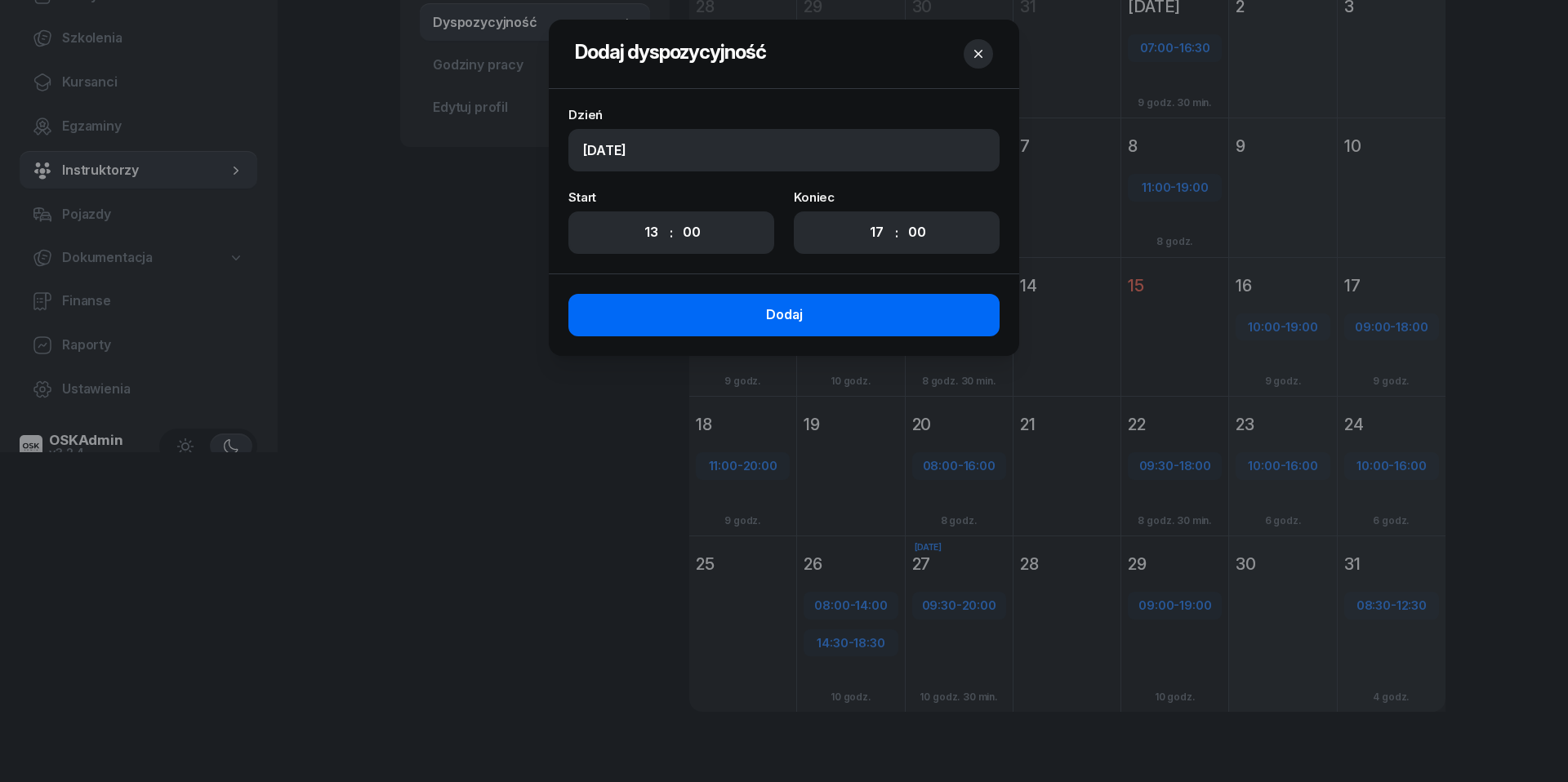
click at [852, 314] on button "Dodaj" at bounding box center [784, 315] width 431 height 43
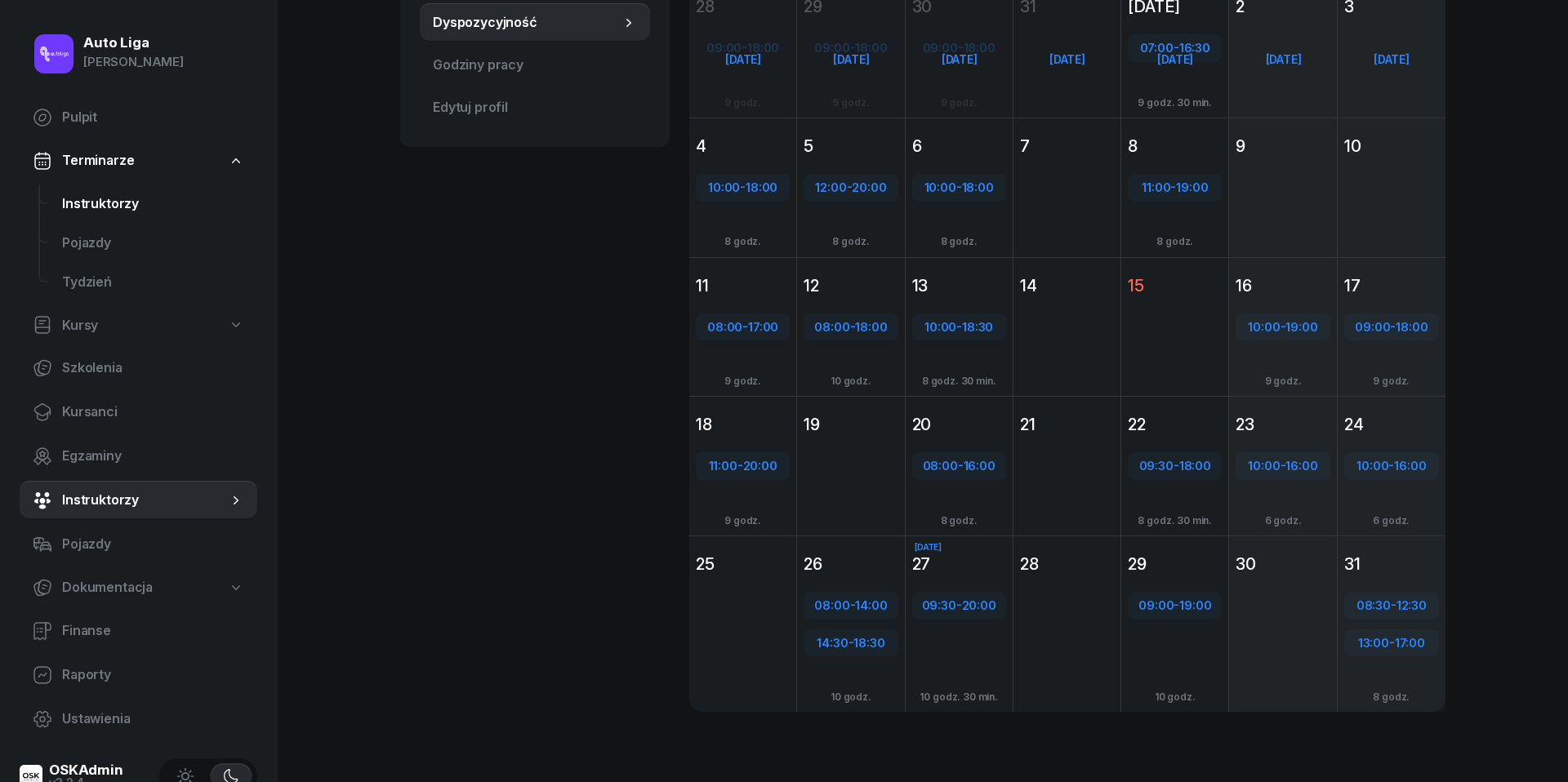
click at [112, 193] on span "Instruktorzy" at bounding box center [153, 203] width 182 height 21
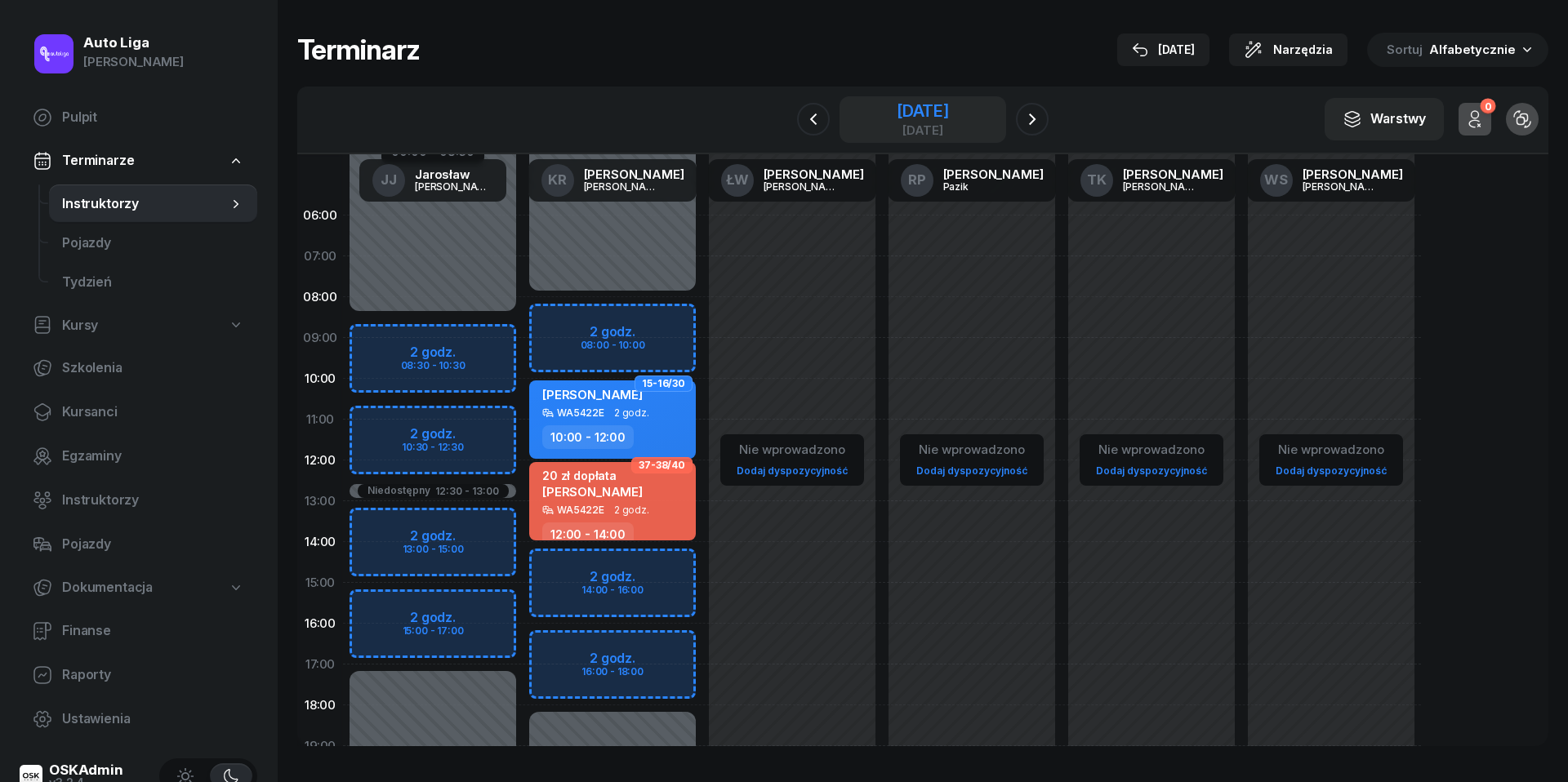
click at [946, 111] on div "[DATE]" at bounding box center [923, 110] width 52 height 16
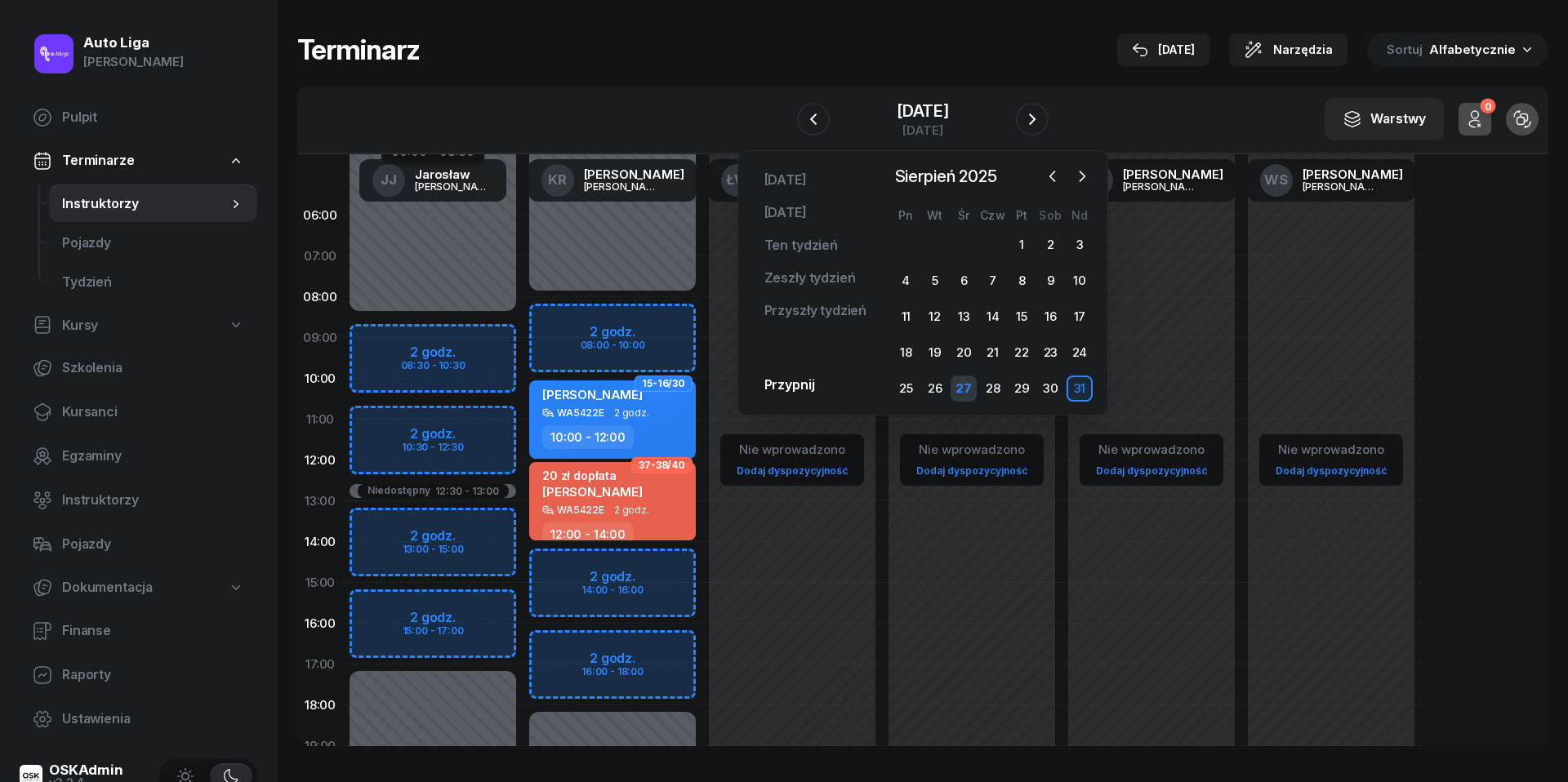
click at [964, 392] on div "27" at bounding box center [964, 388] width 27 height 26
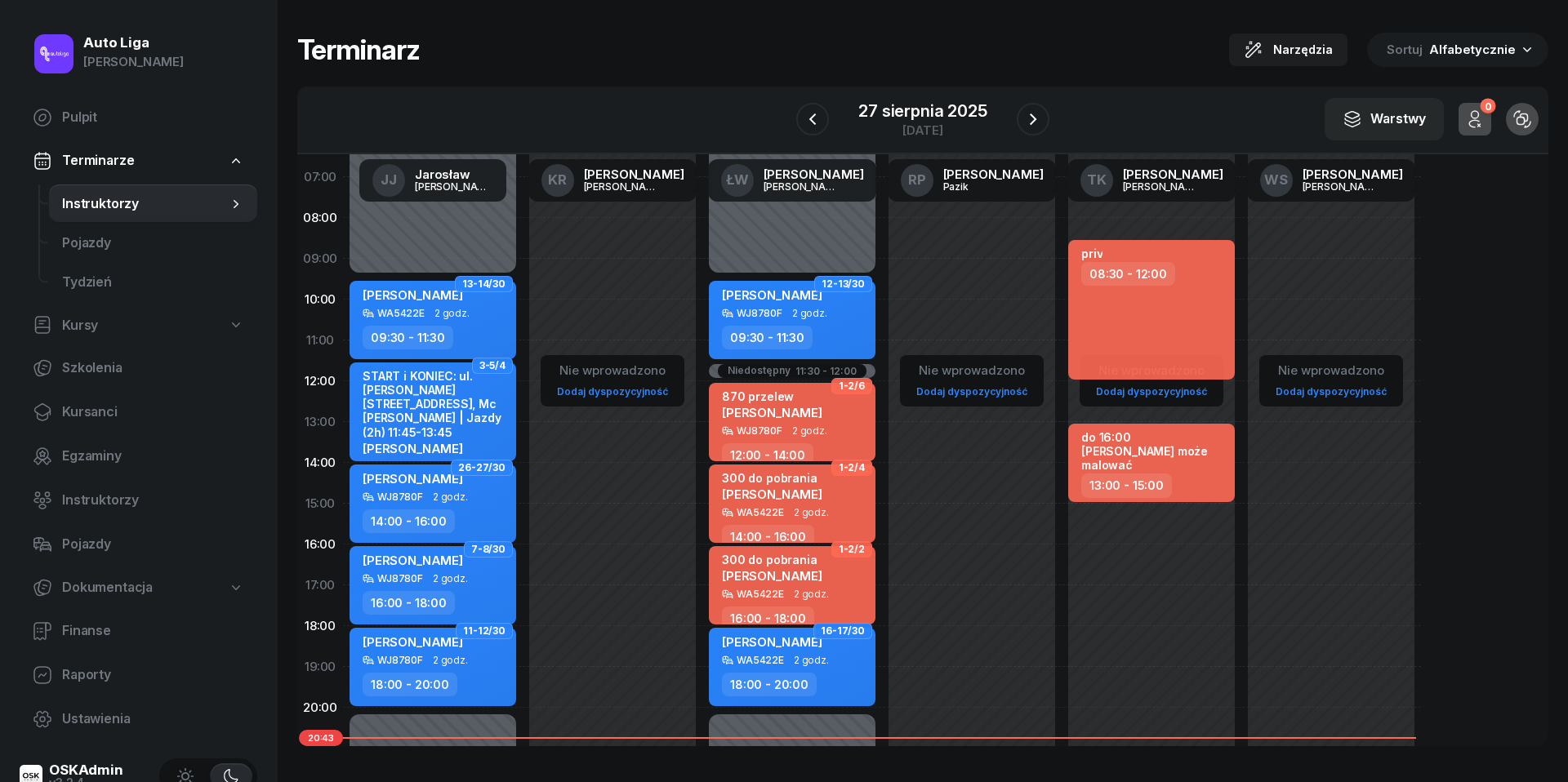
scroll to position [155, 0]
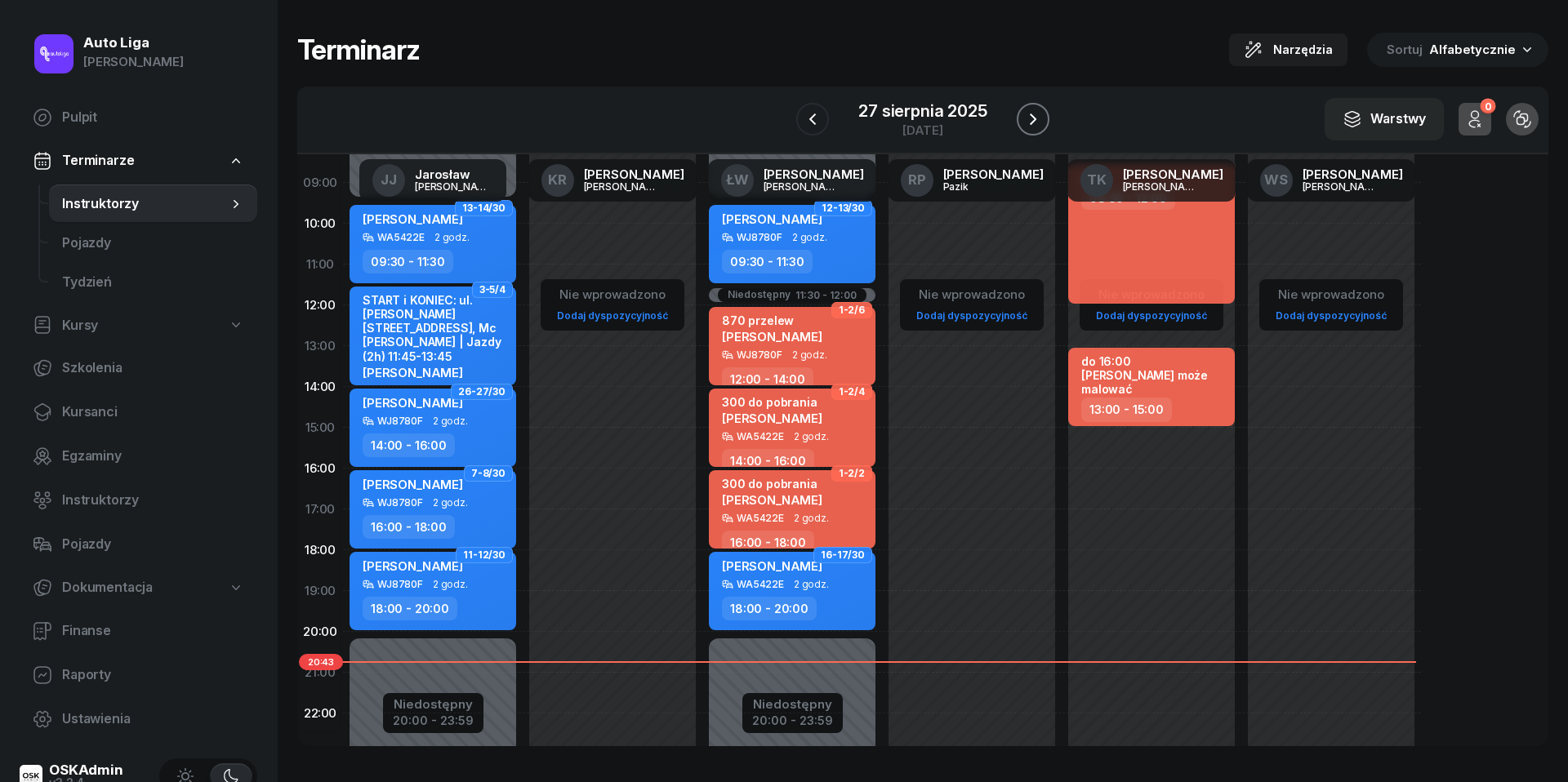
click at [1039, 109] on icon "button" at bounding box center [1033, 119] width 20 height 20
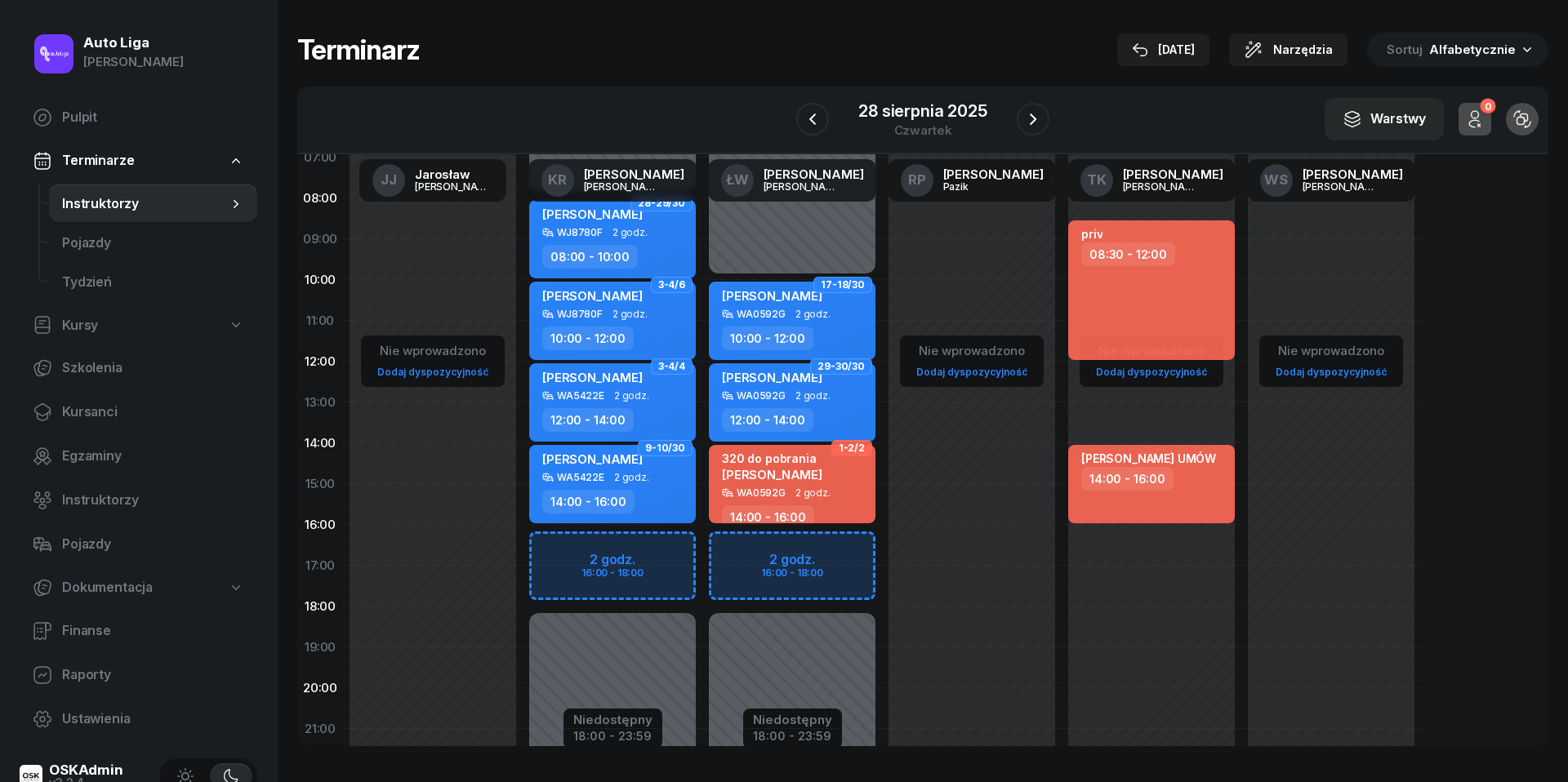
scroll to position [97, 0]
